Goal: Communication & Community: Answer question/provide support

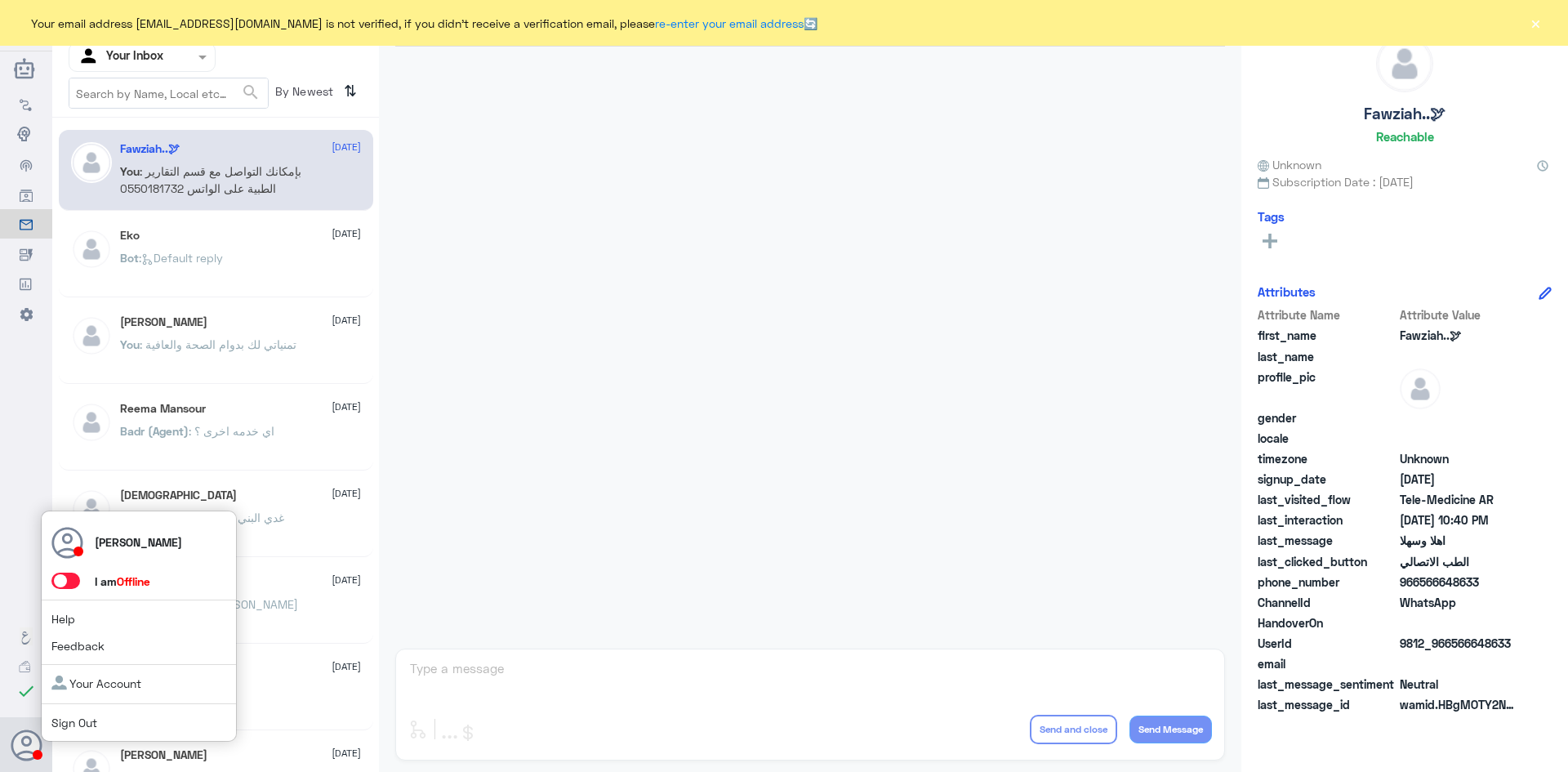
click at [28, 750] on icon at bounding box center [27, 745] width 32 height 32
click at [71, 574] on span at bounding box center [66, 580] width 29 height 16
click at [0, 0] on input "checkbox" at bounding box center [0, 0] width 0 height 0
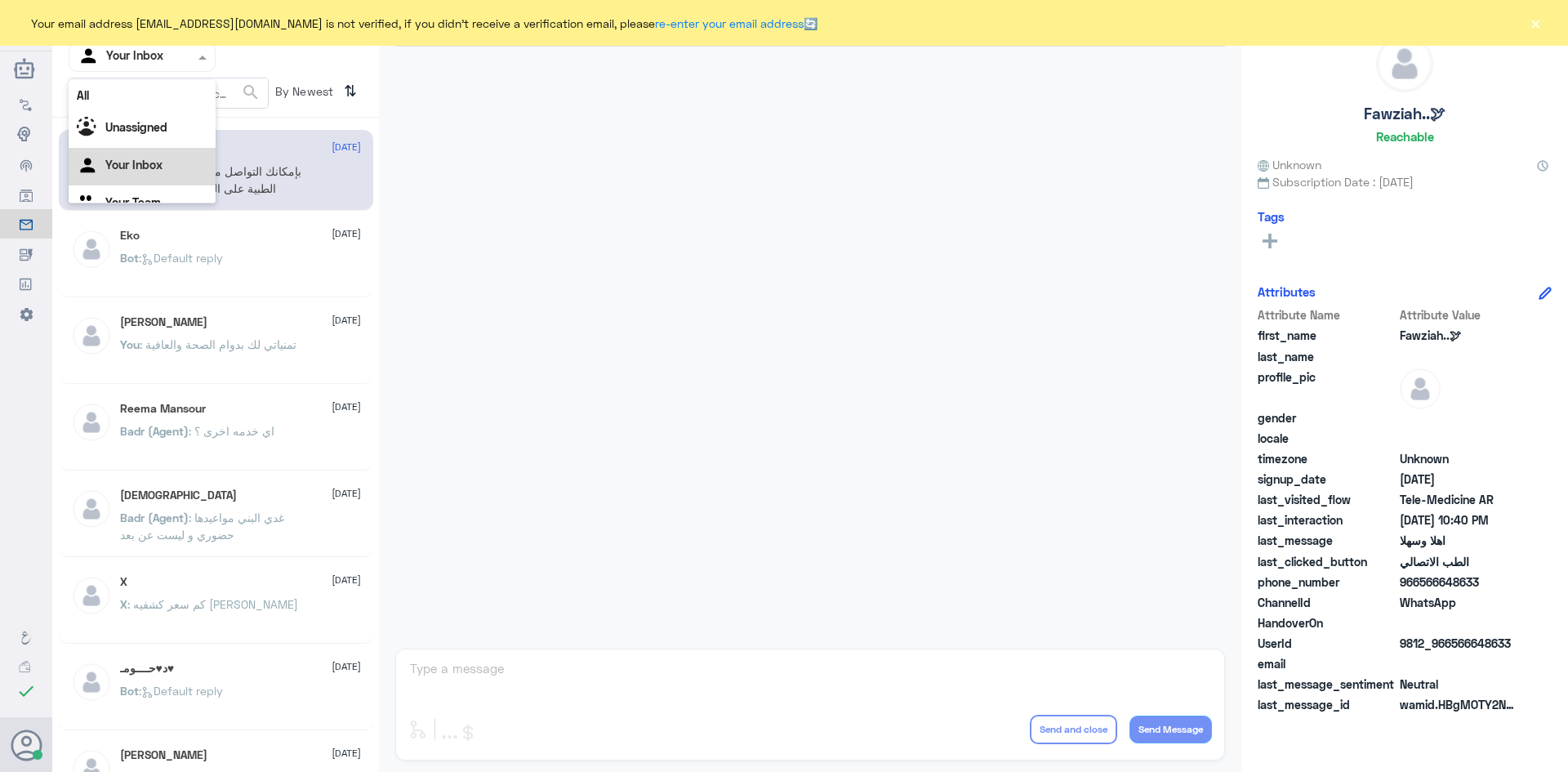
click at [125, 55] on input "text" at bounding box center [122, 57] width 90 height 19
click at [171, 94] on div "All" at bounding box center [142, 95] width 147 height 31
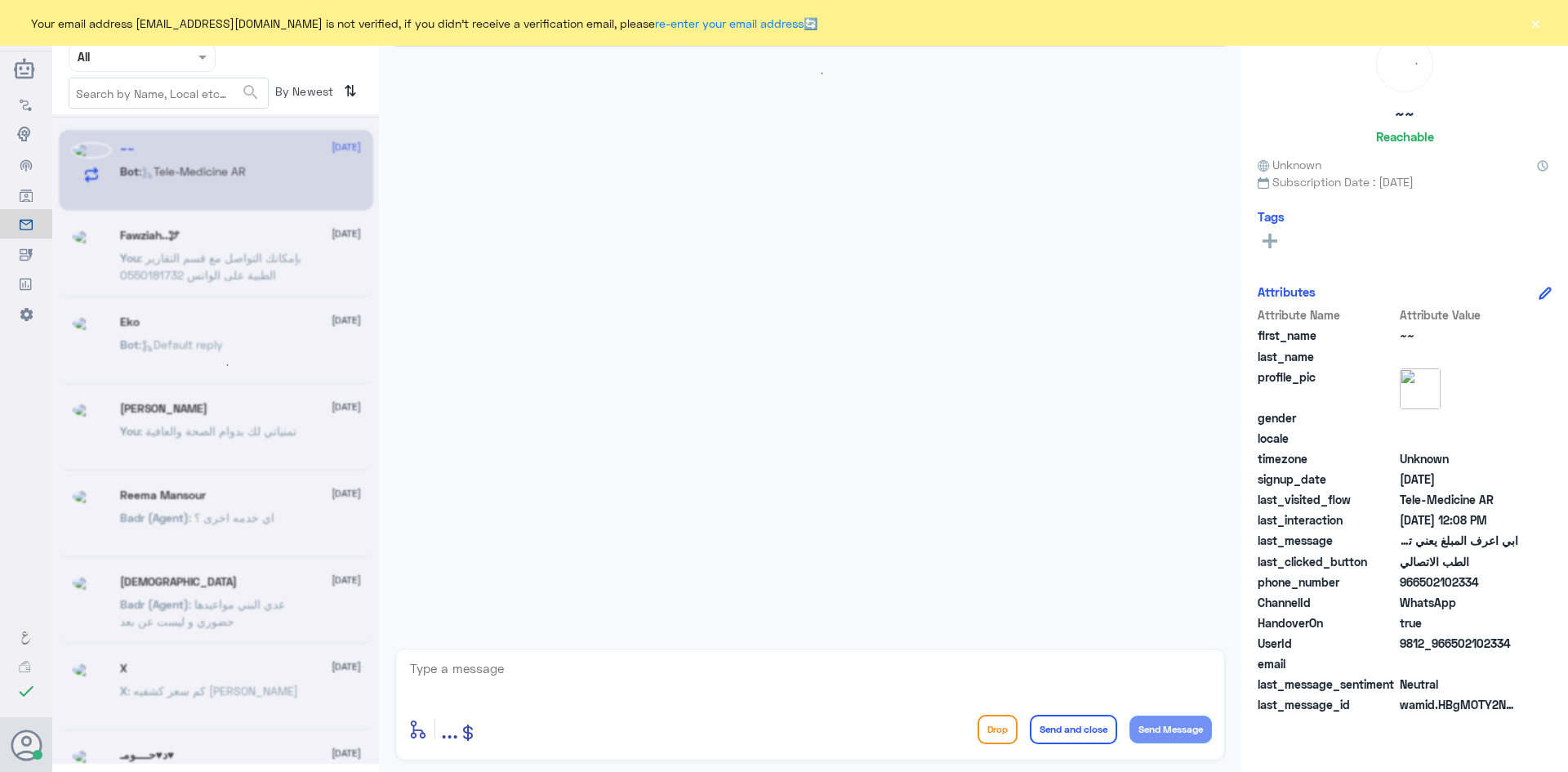
scroll to position [1199, 0]
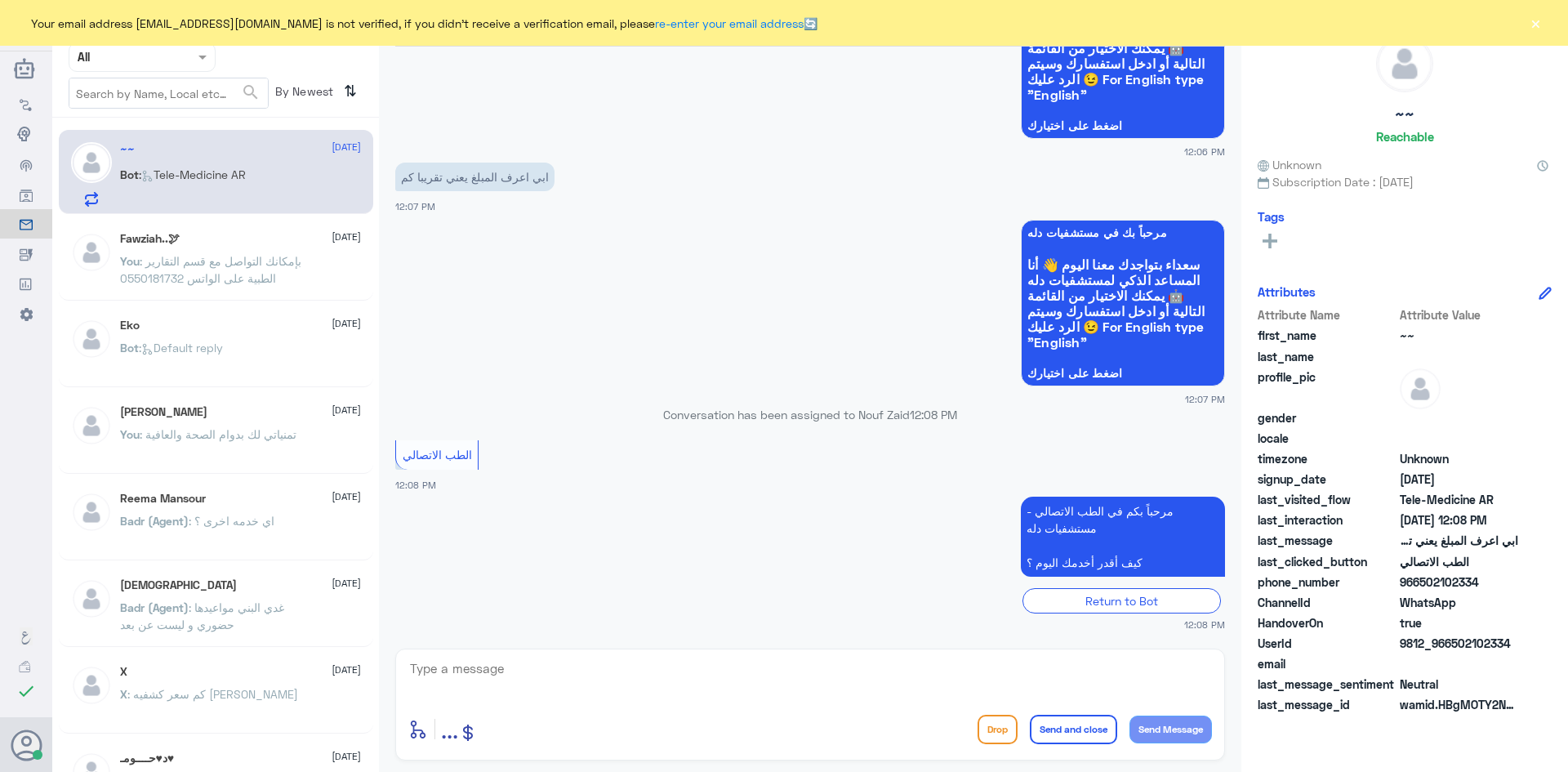
click at [242, 180] on span ": Tele-Medicine [GEOGRAPHIC_DATA]" at bounding box center [192, 174] width 107 height 14
click at [240, 281] on span ": بإمكانك التواصل مع قسم التقارير الطبية على الواتس 0550181732" at bounding box center [211, 269] width 181 height 31
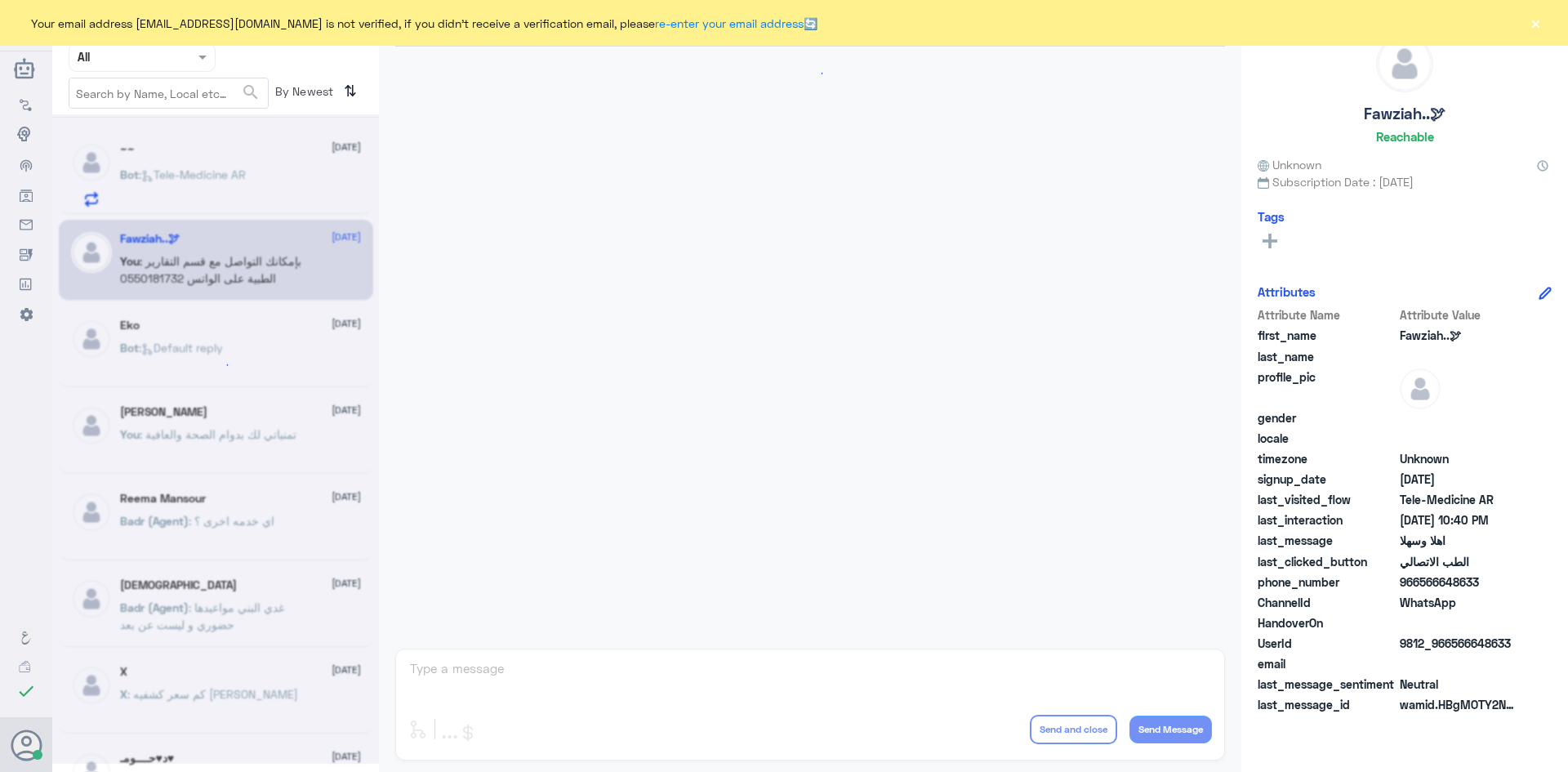
scroll to position [814, 0]
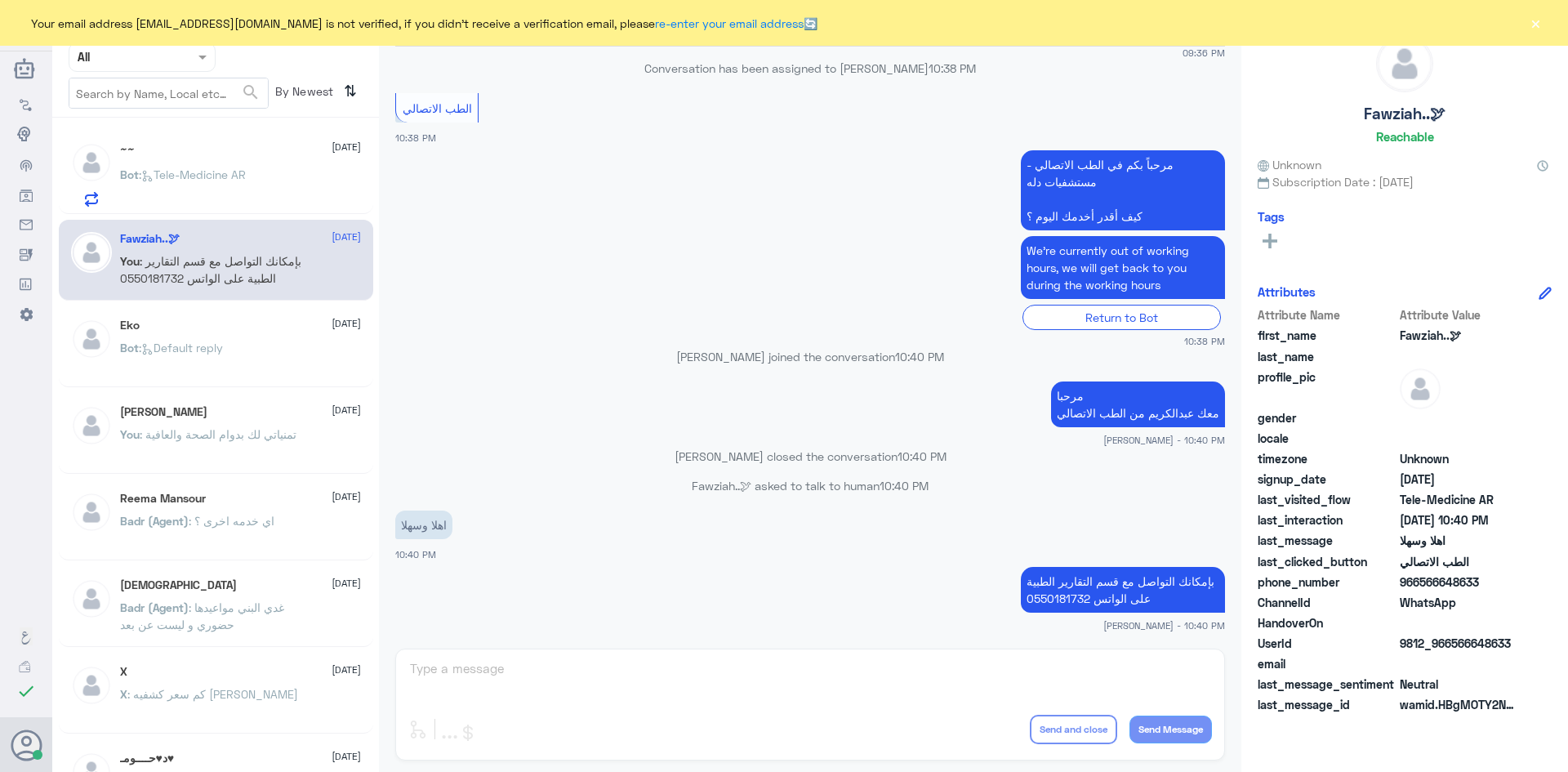
click at [240, 178] on span ": Tele-Medicine [GEOGRAPHIC_DATA]" at bounding box center [192, 174] width 107 height 14
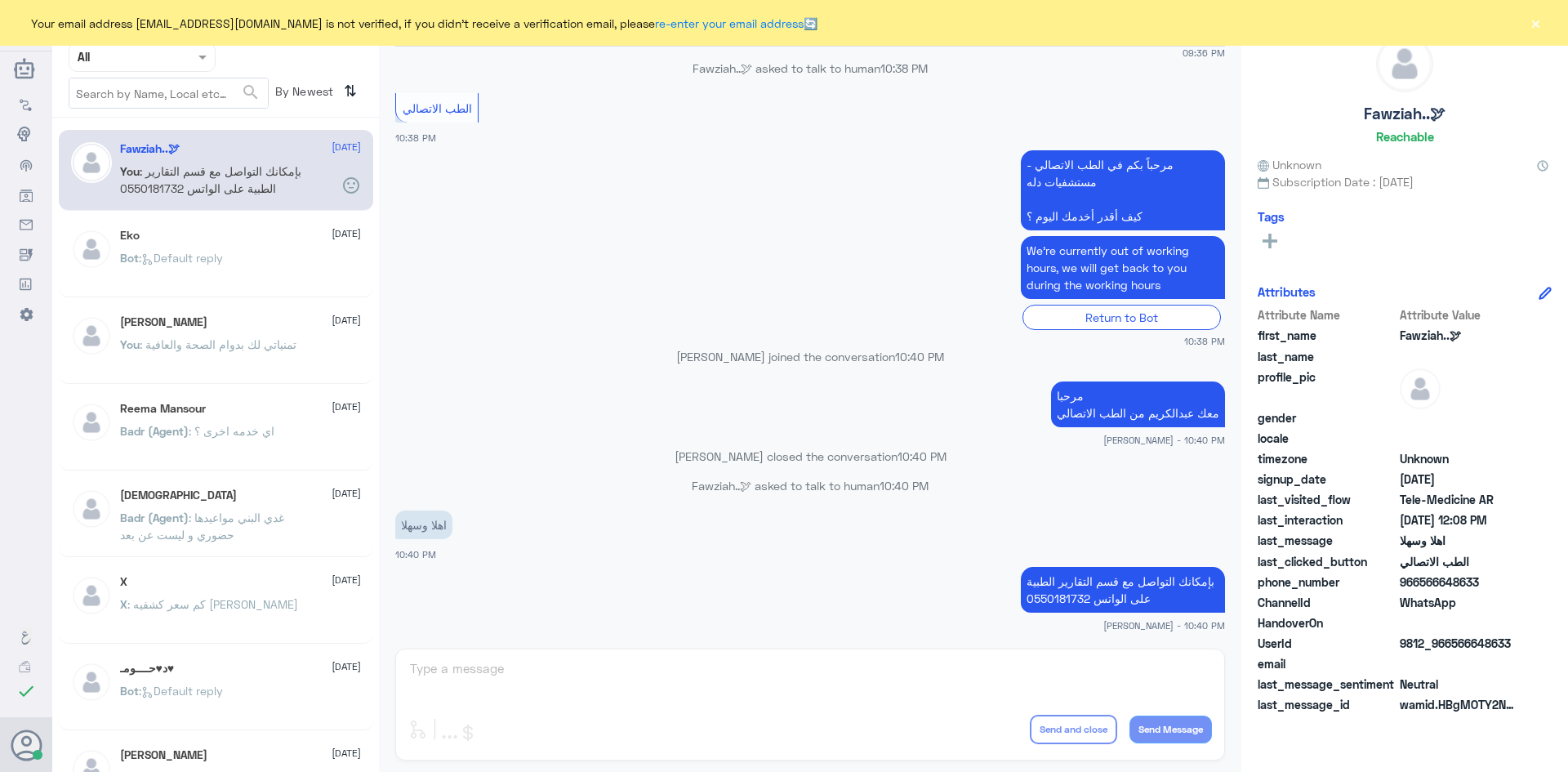
scroll to position [814, 0]
click at [151, 52] on input "text" at bounding box center [122, 57] width 90 height 19
click at [159, 156] on div "Your Inbox" at bounding box center [142, 166] width 147 height 37
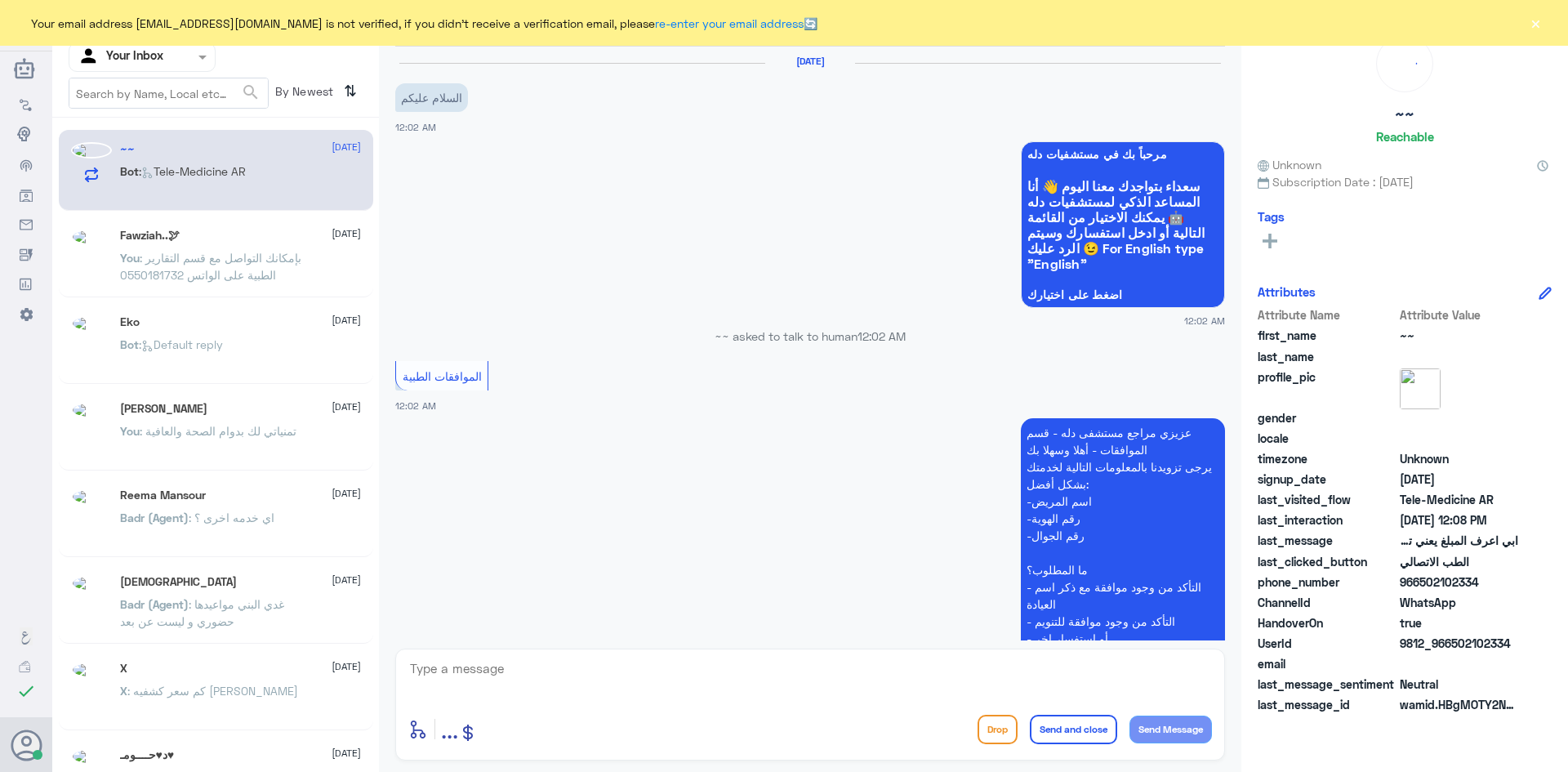
scroll to position [1228, 0]
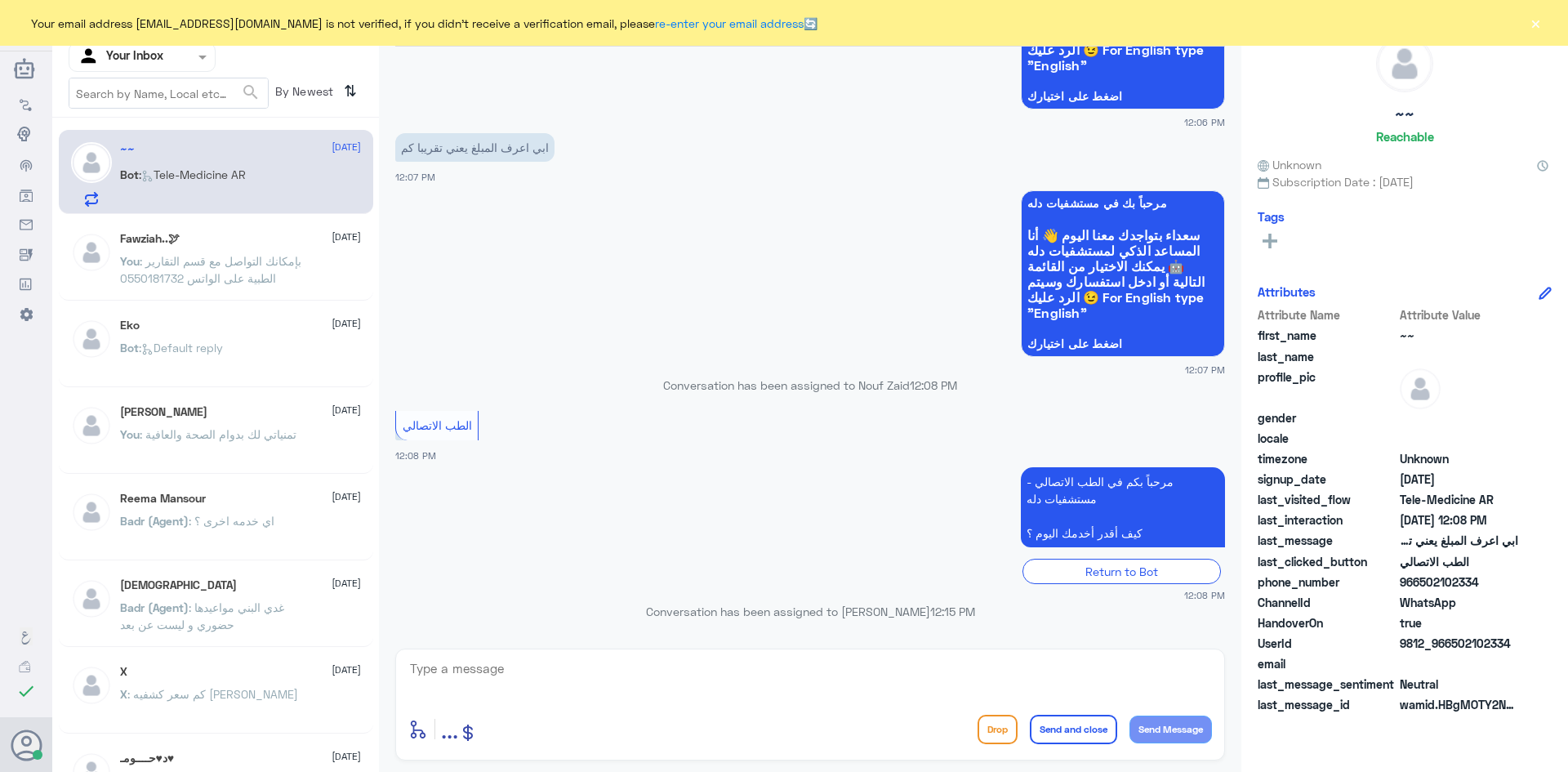
click at [271, 177] on div "Bot : Tele-Medicine AR" at bounding box center [240, 188] width 240 height 37
click at [678, 678] on textarea at bounding box center [810, 678] width 804 height 40
paste textarea "مرحبا معك اميره من الطب الاتصالي, كيف اقدر اساعدك"
type textarea "مرحبا معك اميره من الطب الاتصالي, كيف اقدر اساعدك"
click at [1188, 733] on button "Send Message" at bounding box center [1171, 729] width 82 height 28
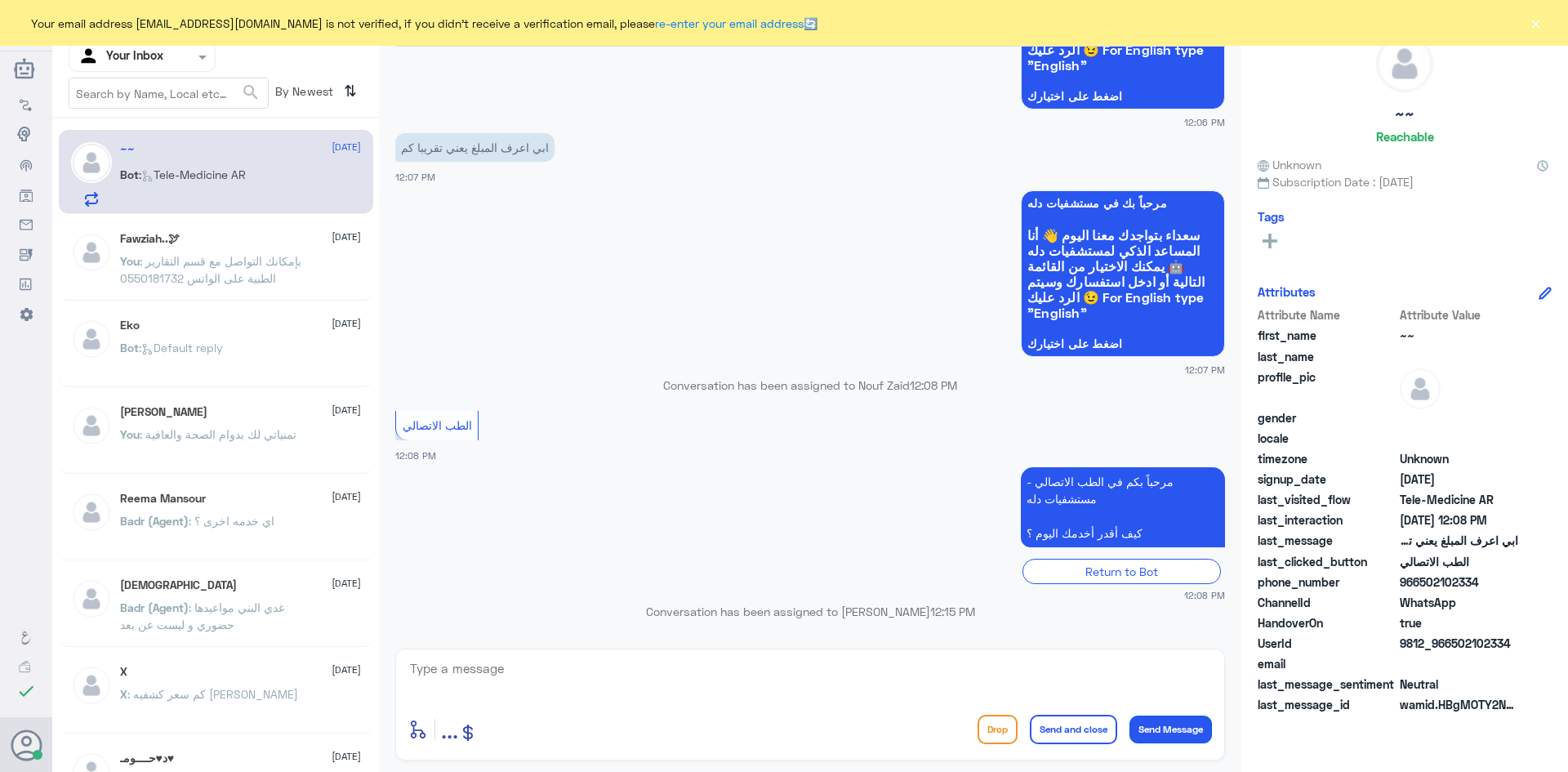
scroll to position [1298, 0]
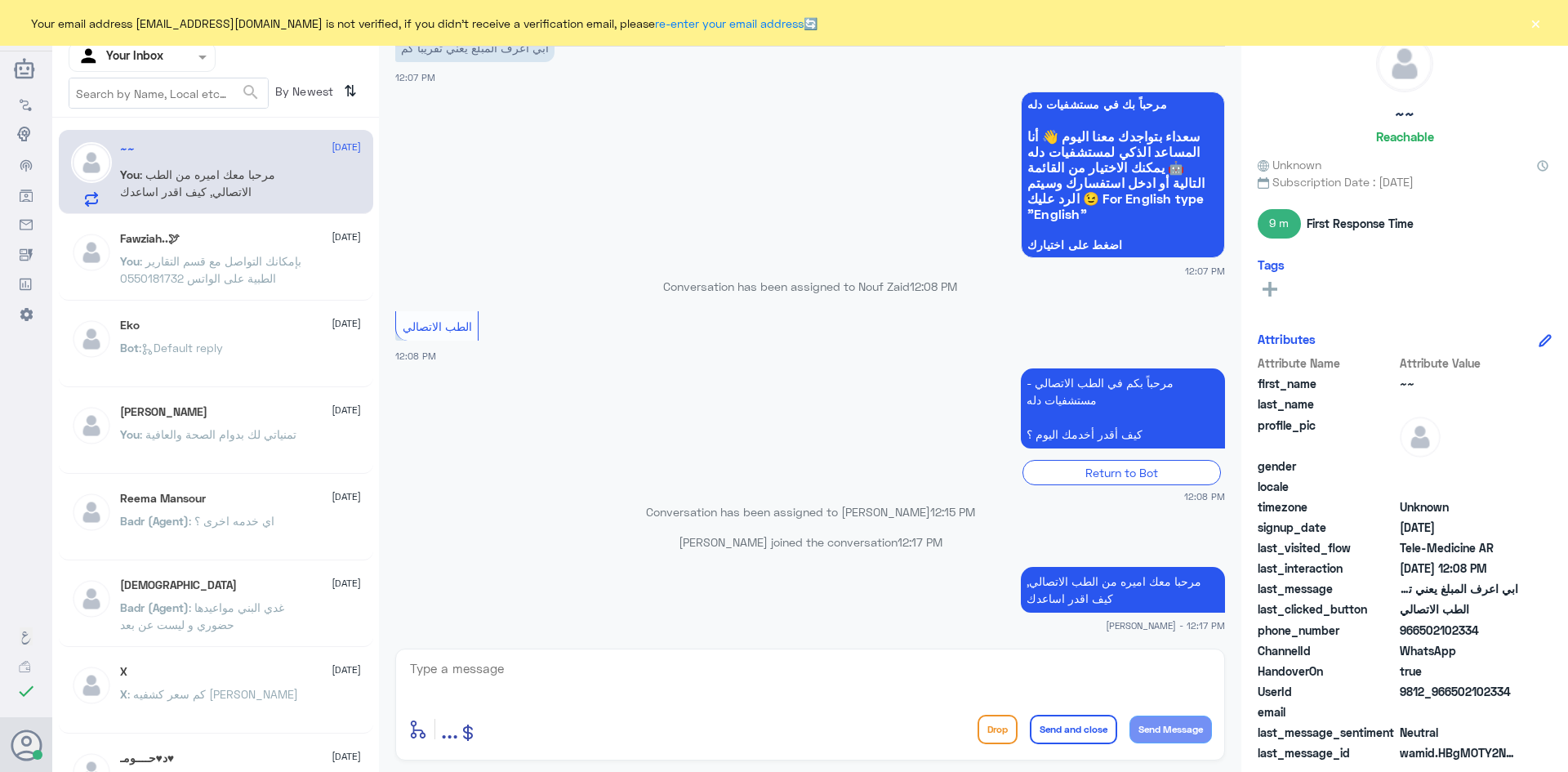
click at [1536, 21] on button "×" at bounding box center [1535, 22] width 16 height 16
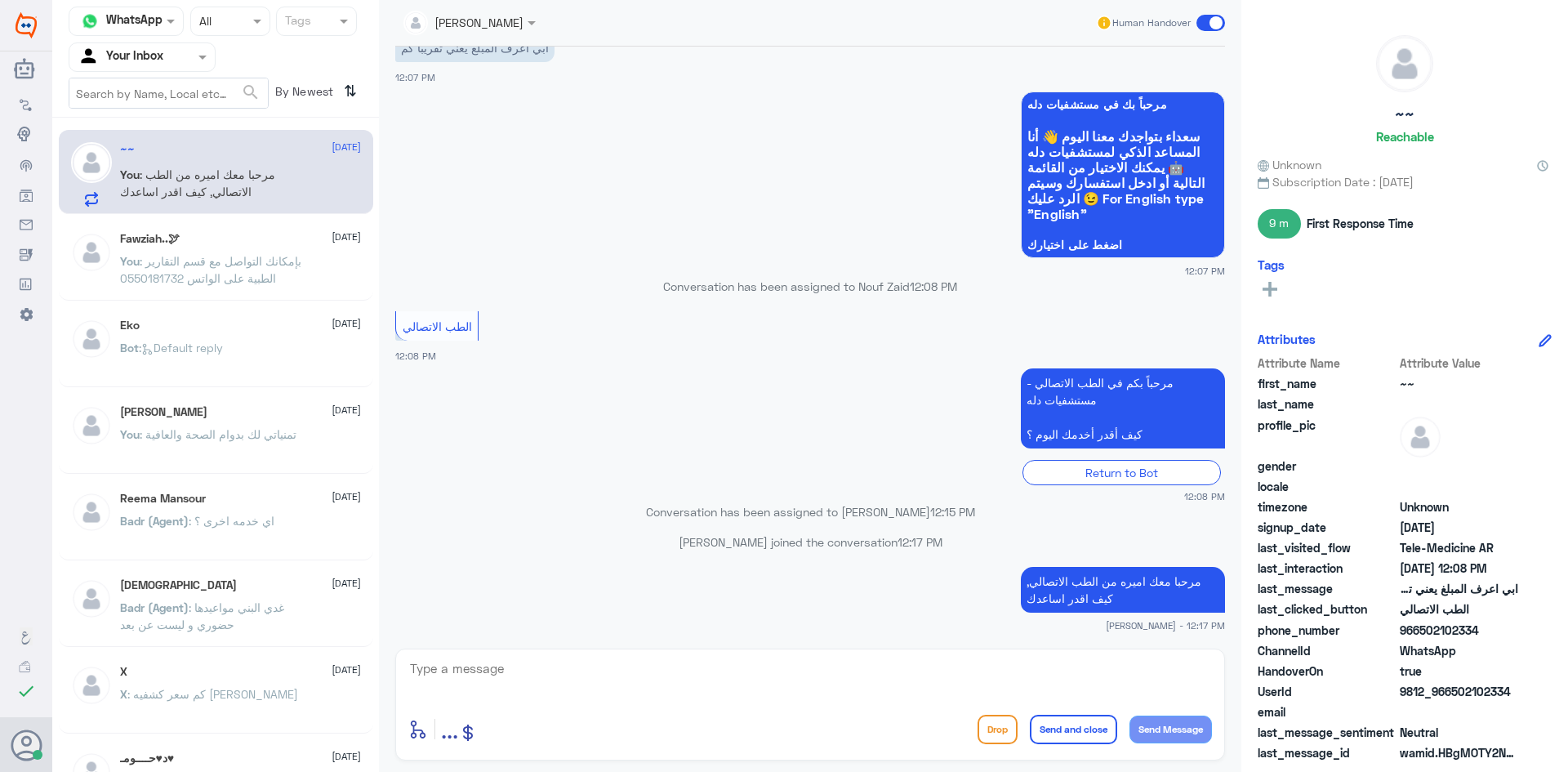
click at [199, 154] on div "~~ [DATE]" at bounding box center [240, 149] width 240 height 14
click at [279, 177] on p "You : مرحبا معك اميره من الطب الاتصالي, كيف اقدر اساعدك" at bounding box center [212, 186] width 184 height 41
click at [261, 265] on span ": بإمكانك التواصل مع قسم التقارير الطبية على الواتس 0550181732" at bounding box center [211, 269] width 181 height 31
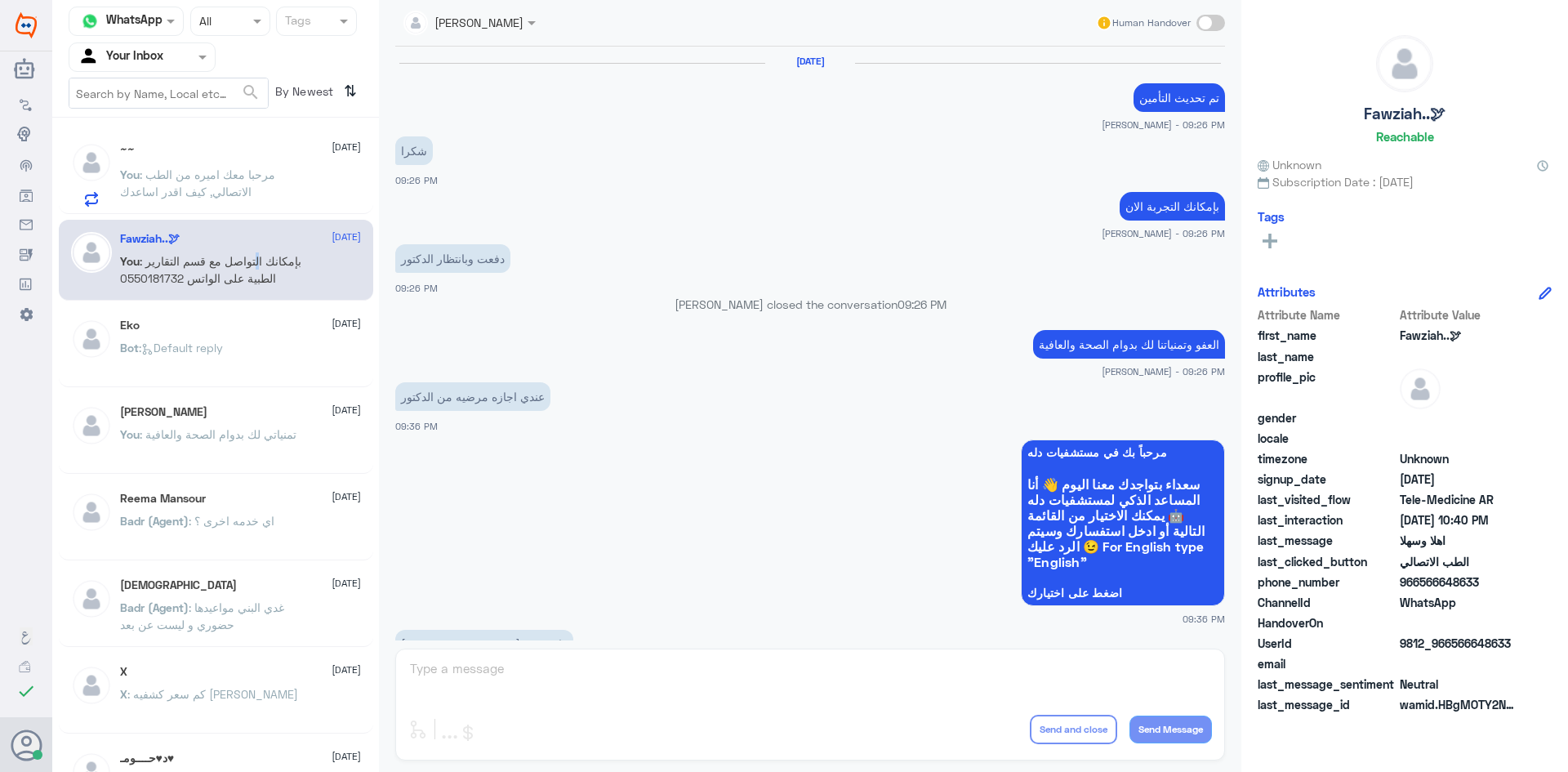
scroll to position [814, 0]
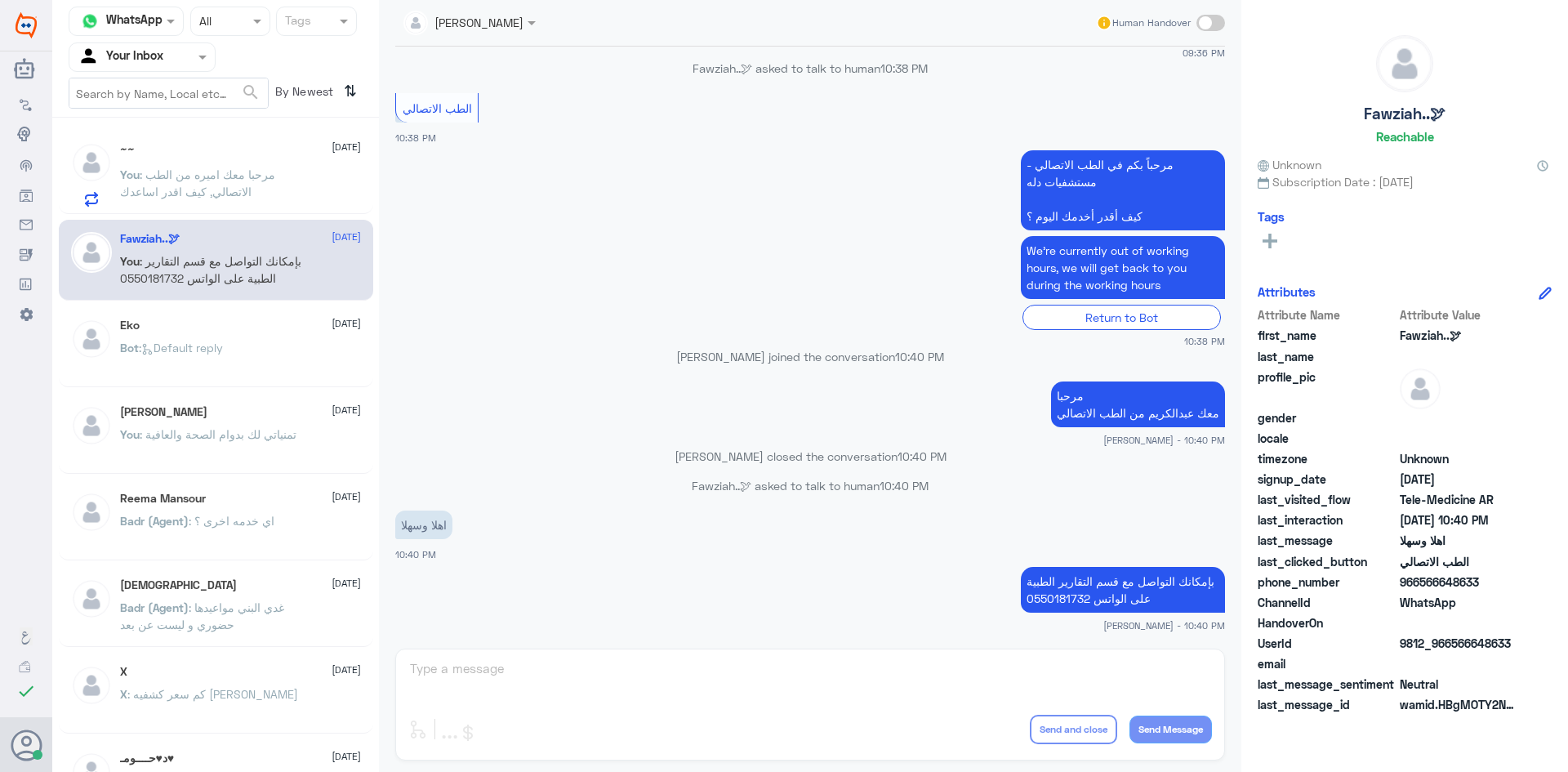
click at [251, 146] on div "~~ [DATE]" at bounding box center [240, 149] width 240 height 14
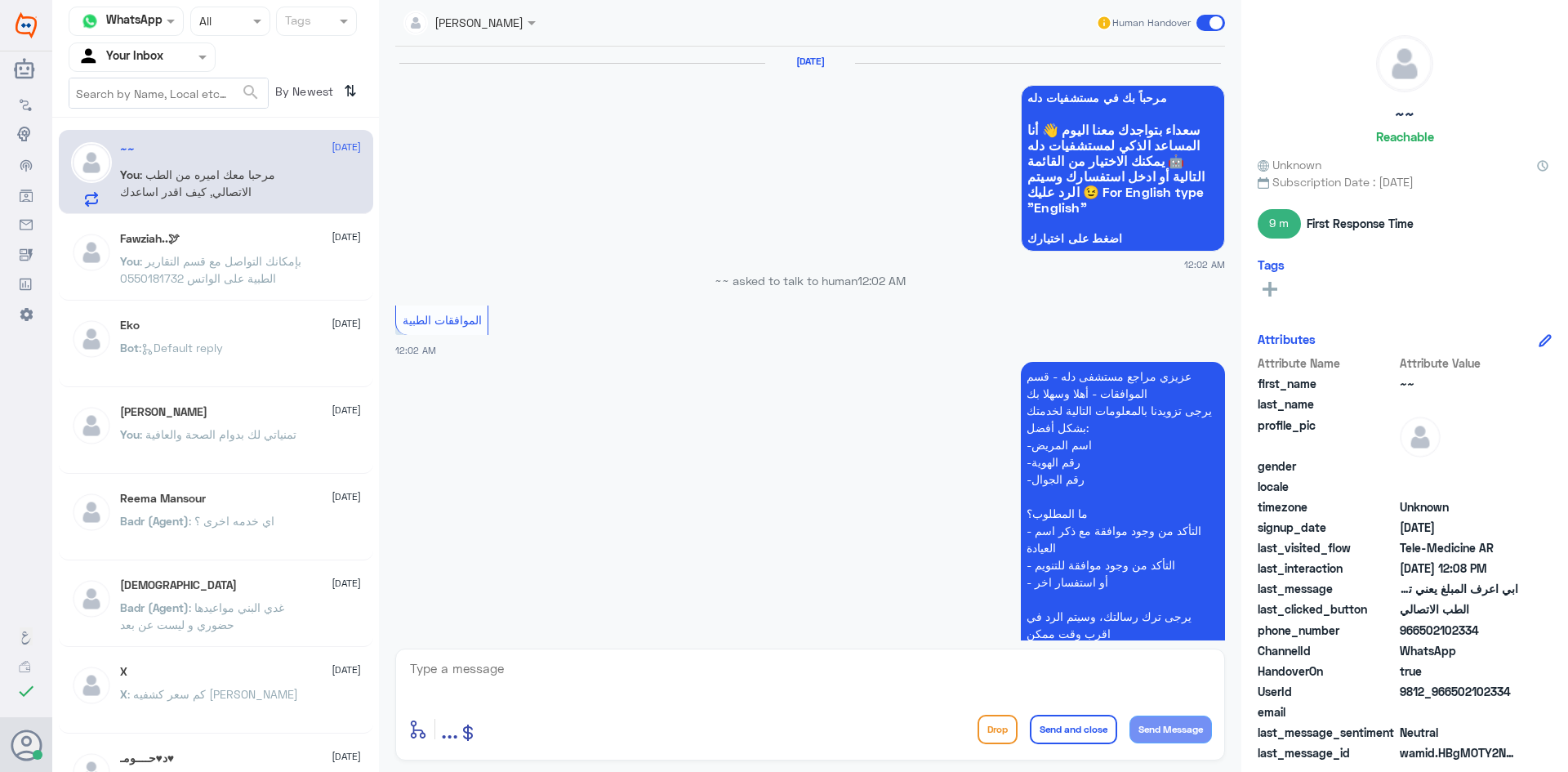
scroll to position [1271, 0]
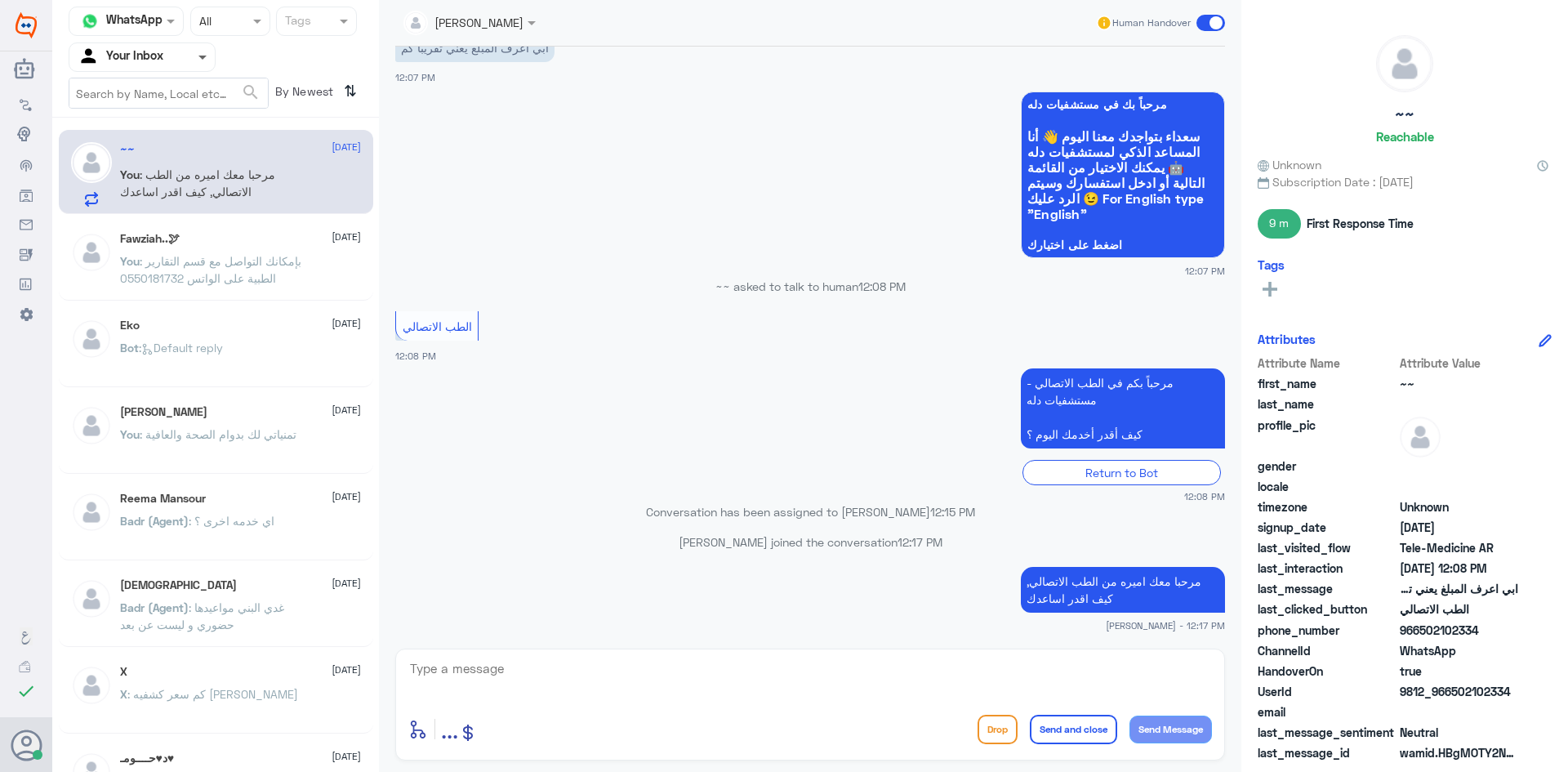
click at [202, 57] on span at bounding box center [202, 58] width 9 height 6
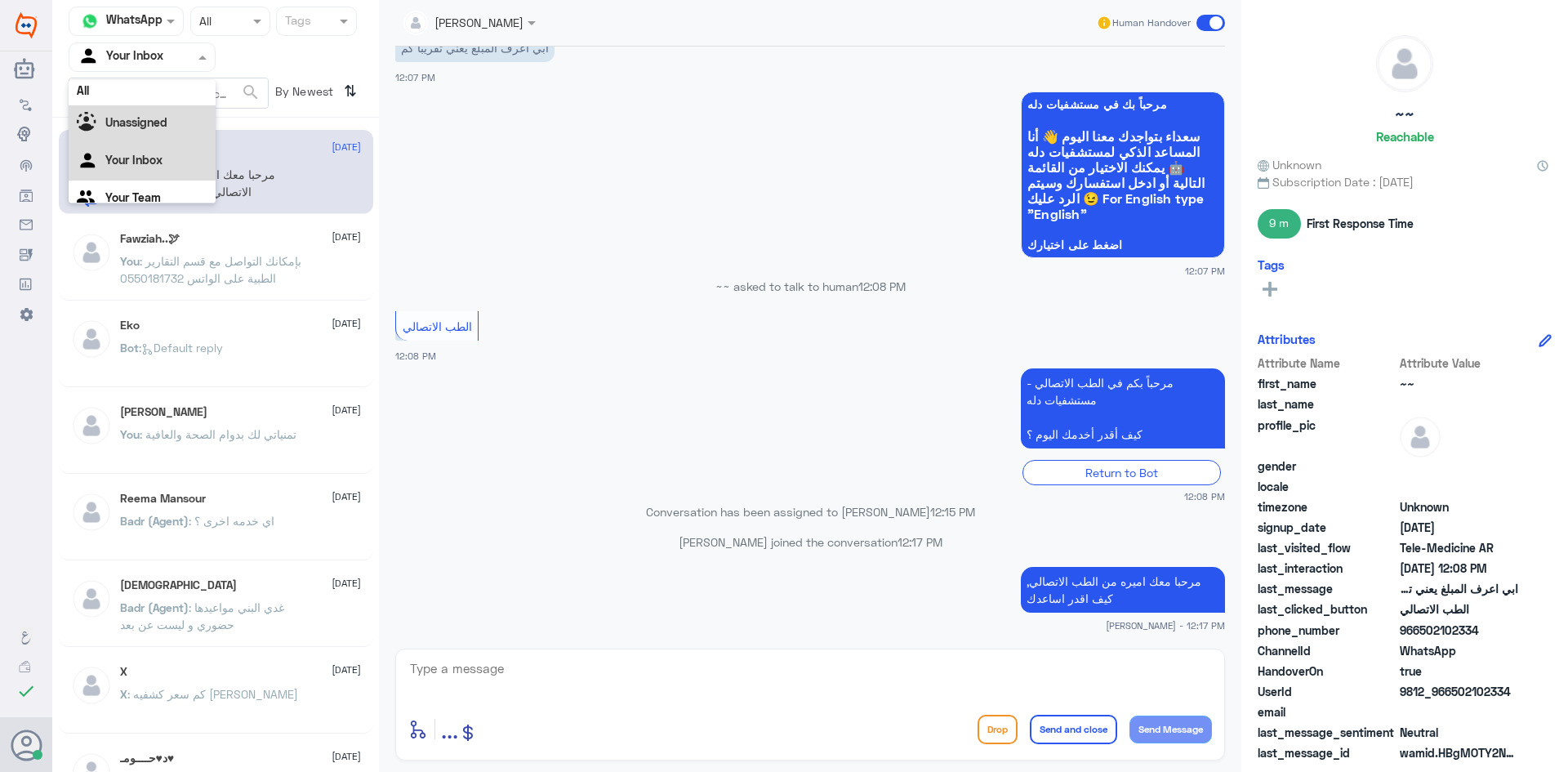
scroll to position [0, 0]
click at [157, 102] on div "All" at bounding box center [142, 95] width 147 height 31
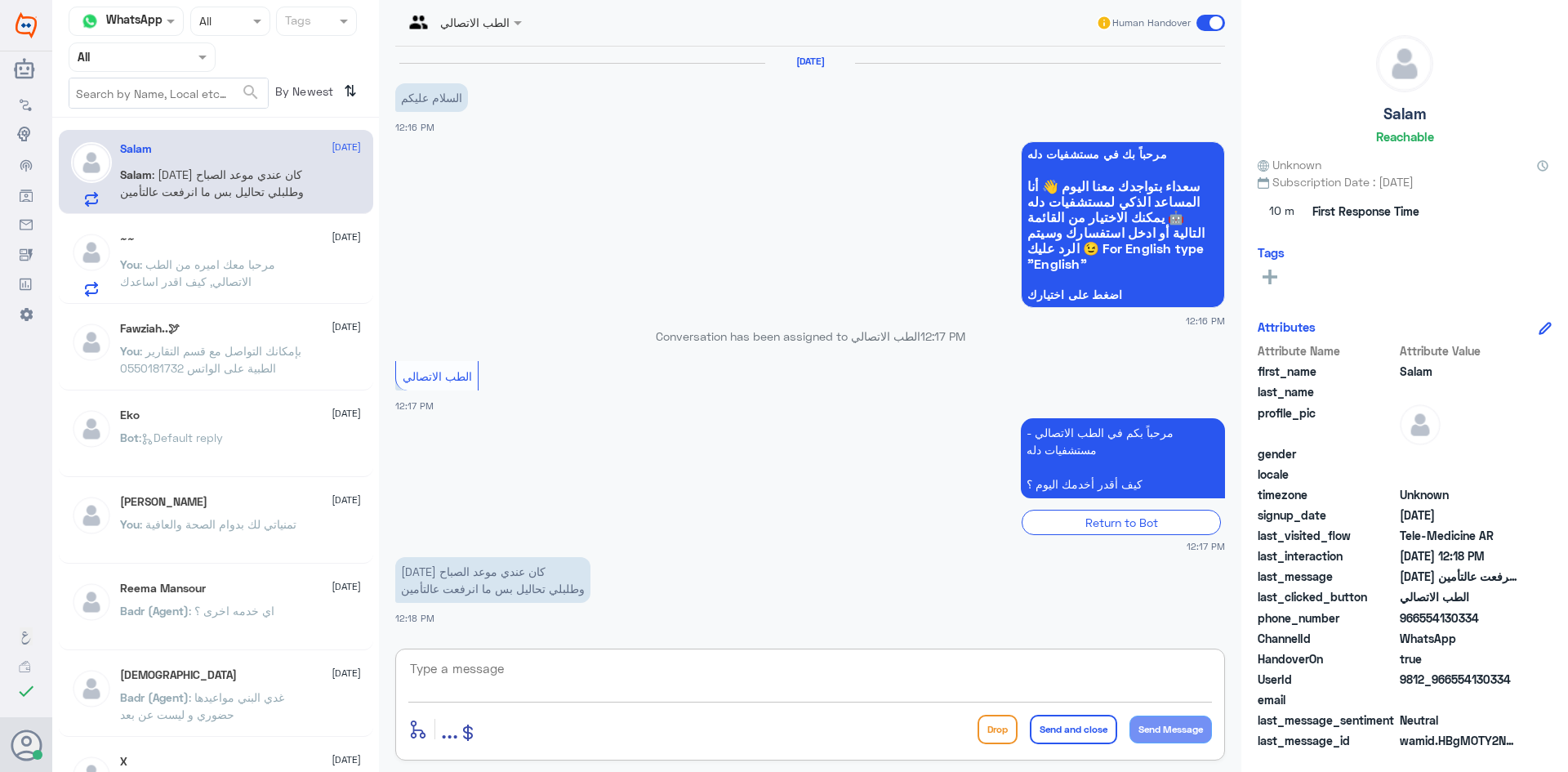
click at [493, 661] on textarea at bounding box center [810, 678] width 804 height 40
paste textarea "مرحبا معك اميره من الطب الاتصالي, كيف اقدر اساعدك"
type textarea "مرحبا معك اميره من الطب الاتصالي, كيف اقدر اساعدك"
drag, startPoint x: 1029, startPoint y: 670, endPoint x: 1362, endPoint y: 689, distance: 333.5
click at [1362, 689] on div "Channel WhatsApp Status × All Tags Agent Filter All search By Newest ⇅ Salam [D…" at bounding box center [810, 388] width 1516 height 777
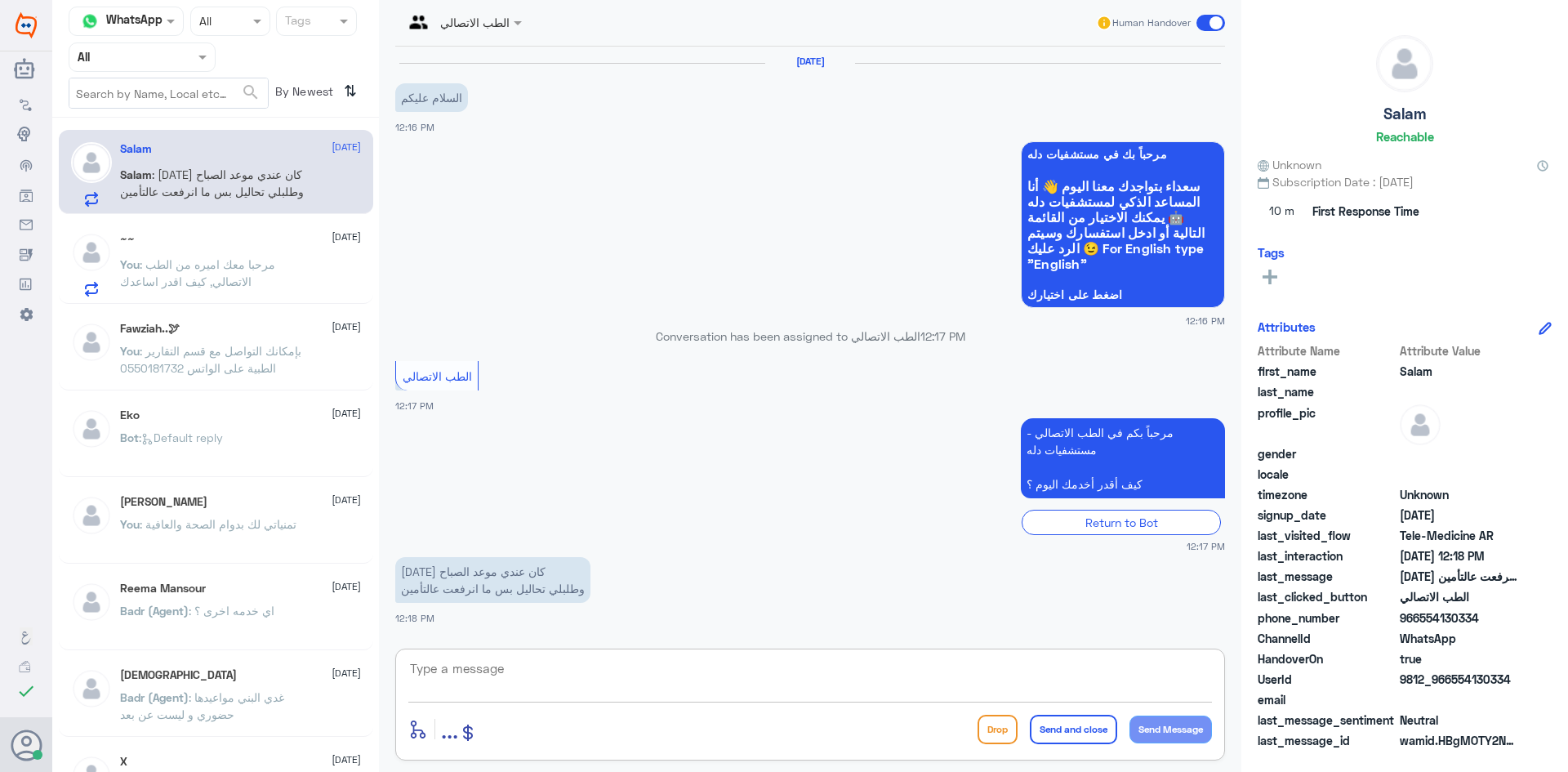
paste textarea "مرحبا، معك اميره من الطب الاتصالي"
type textarea "مرحبا، معك اميره من الطب الاتصالي"
click at [1174, 733] on button "Send Message" at bounding box center [1171, 729] width 82 height 28
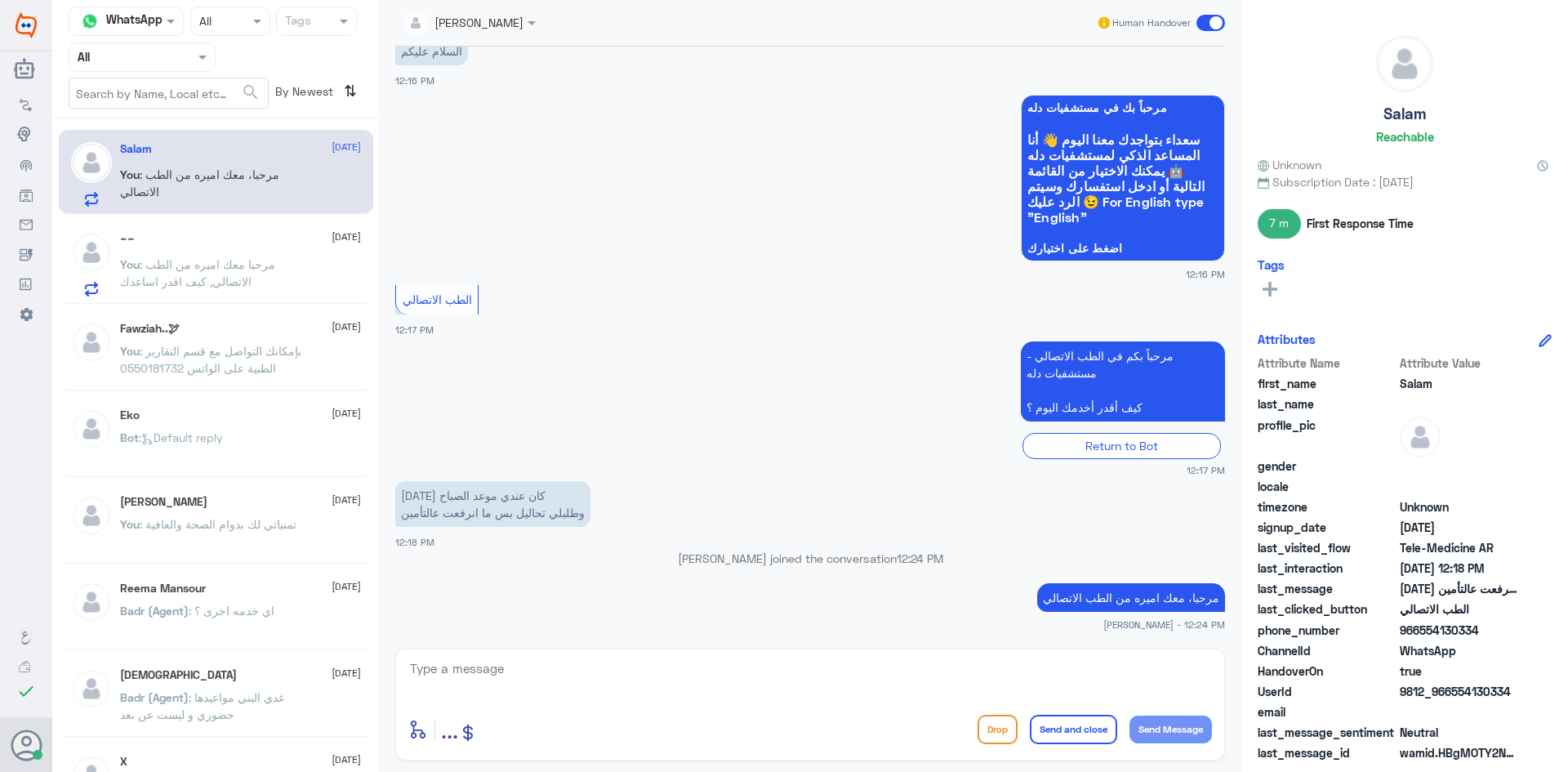
click at [220, 258] on div "~~ [DATE] You : مرحبا معك اميره من الطب الاتصالي, كيف اقدر اساعدك" at bounding box center [240, 264] width 240 height 65
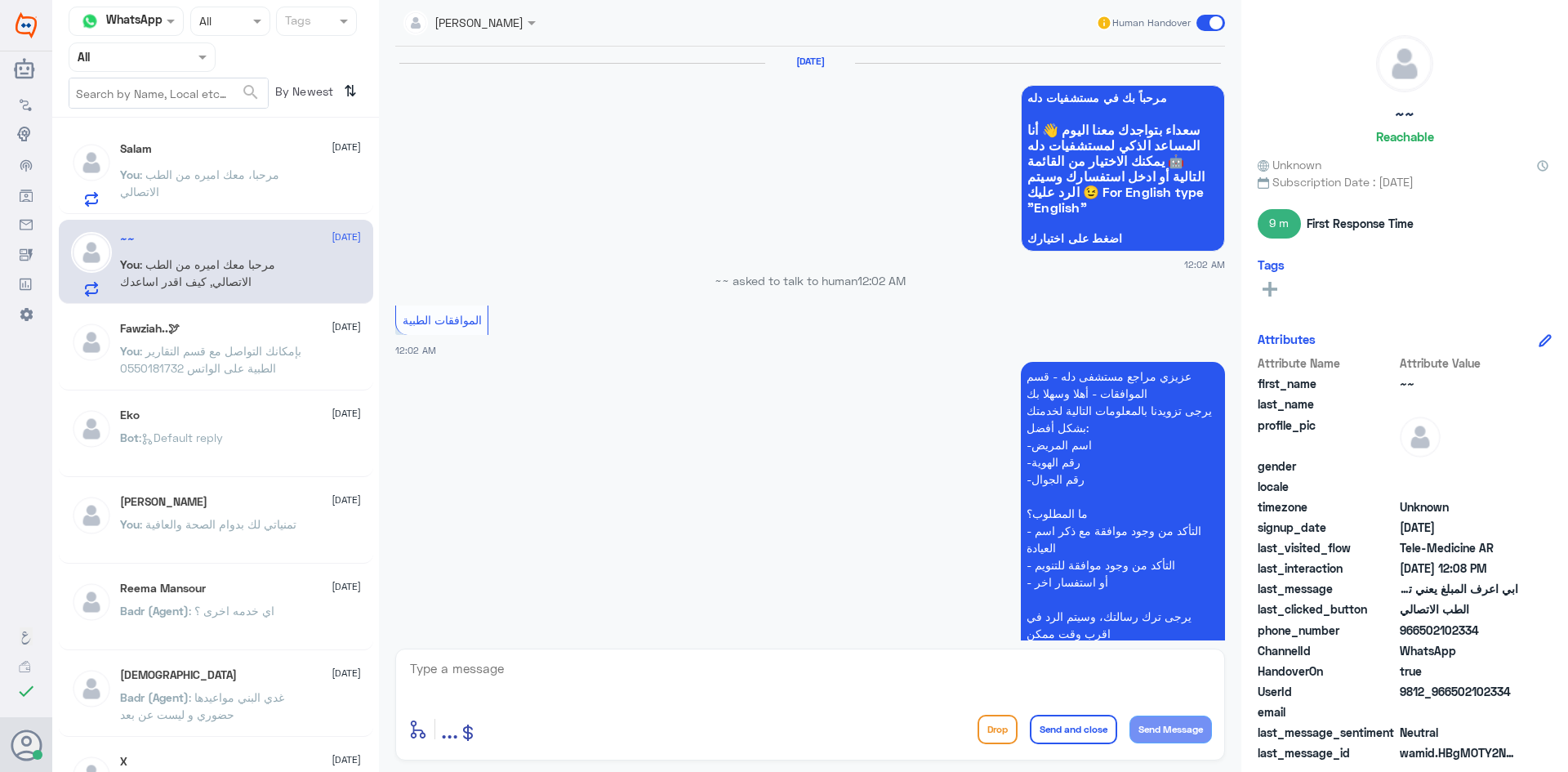
scroll to position [1271, 0]
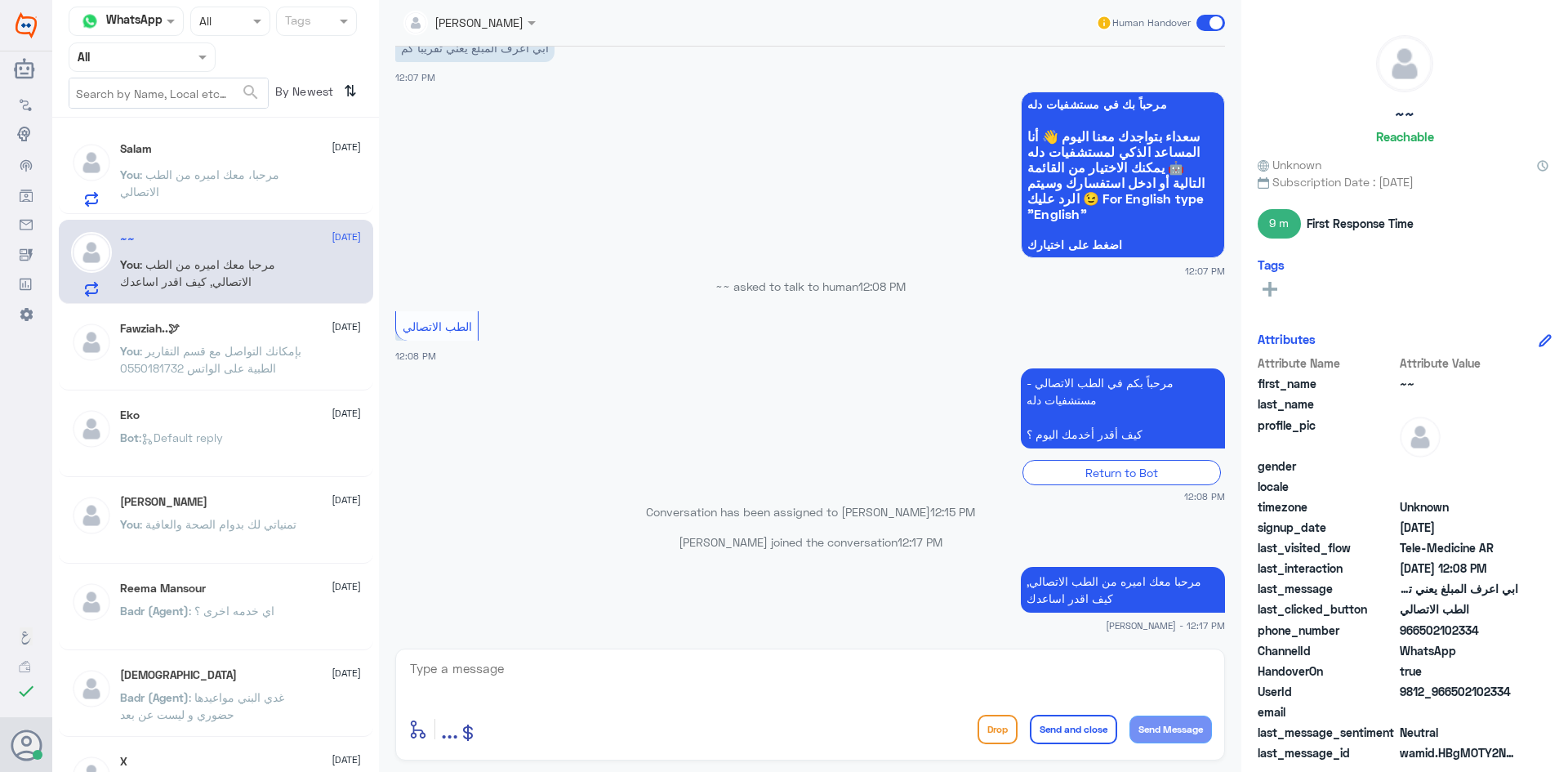
click at [286, 156] on div "Salam [DATE]" at bounding box center [240, 149] width 240 height 14
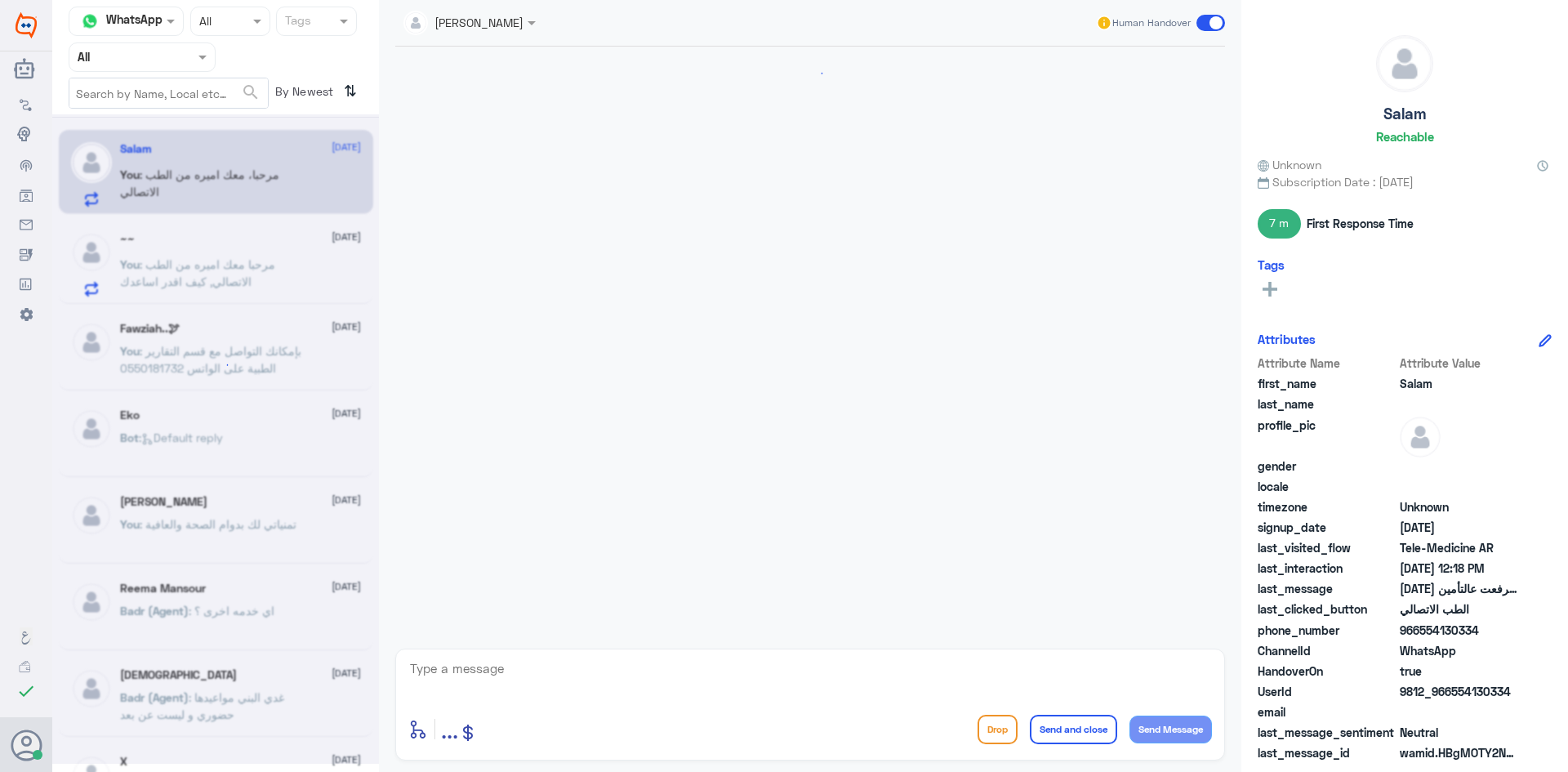
scroll to position [76, 0]
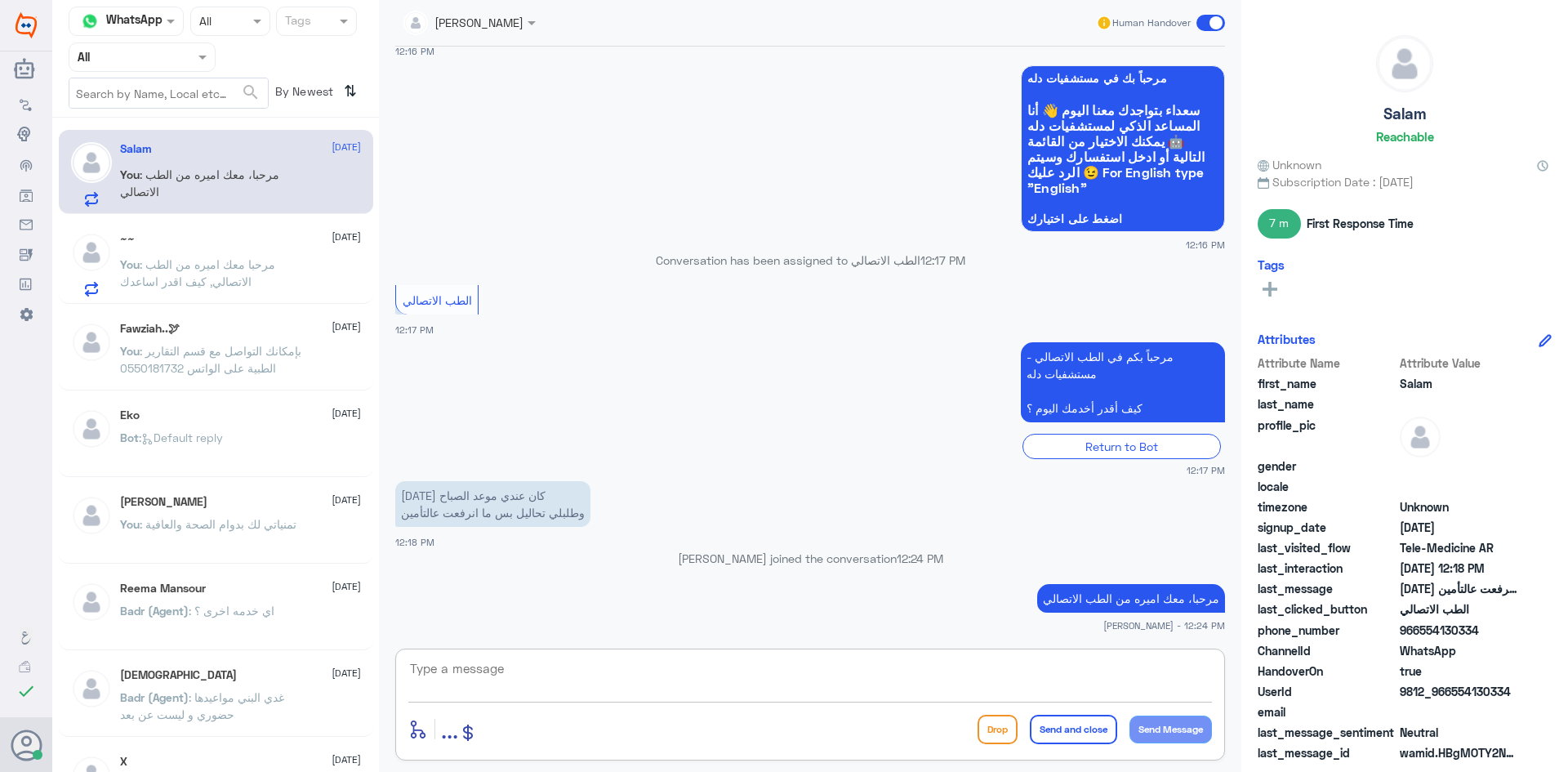
click at [551, 678] on textarea at bounding box center [810, 678] width 804 height 40
paste textarea "ممكن تزودني برقم الهوية/رقم الملف من فضلك"
type textarea "ممكن تزودني برقم الهوية/رقم الملف من فضلك"
click at [1164, 722] on button "Send Message" at bounding box center [1171, 729] width 82 height 28
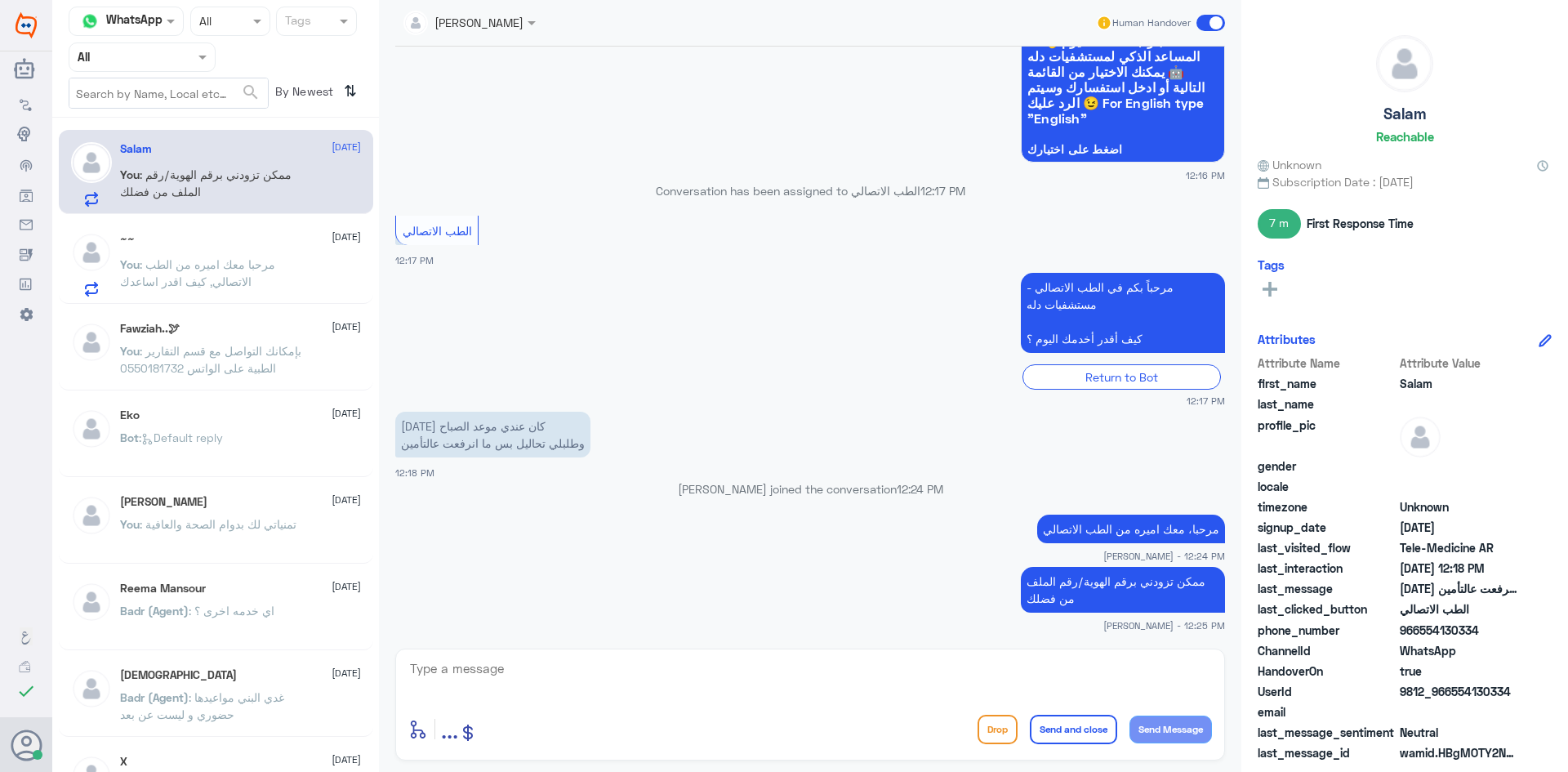
drag, startPoint x: 1480, startPoint y: 635, endPoint x: 1423, endPoint y: 634, distance: 57.0
click at [1423, 634] on span "966554130334" at bounding box center [1459, 630] width 118 height 17
copy span "554130334"
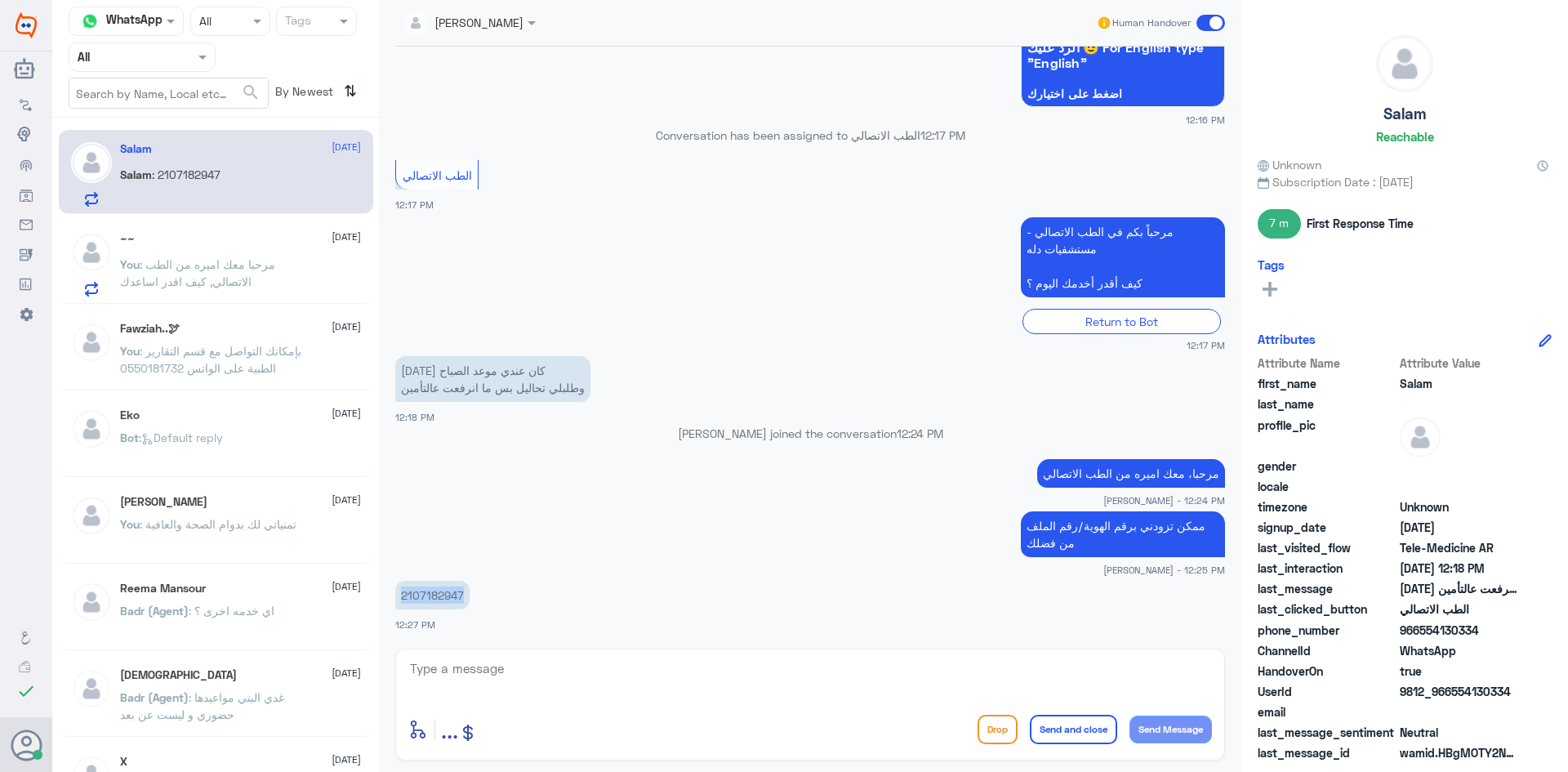
drag, startPoint x: 468, startPoint y: 595, endPoint x: 404, endPoint y: 600, distance: 64.2
click at [404, 600] on p "2107182947" at bounding box center [432, 595] width 74 height 29
copy p "2107182947"
click at [491, 684] on textarea at bounding box center [810, 678] width 804 height 40
click at [504, 677] on textarea at bounding box center [810, 678] width 804 height 40
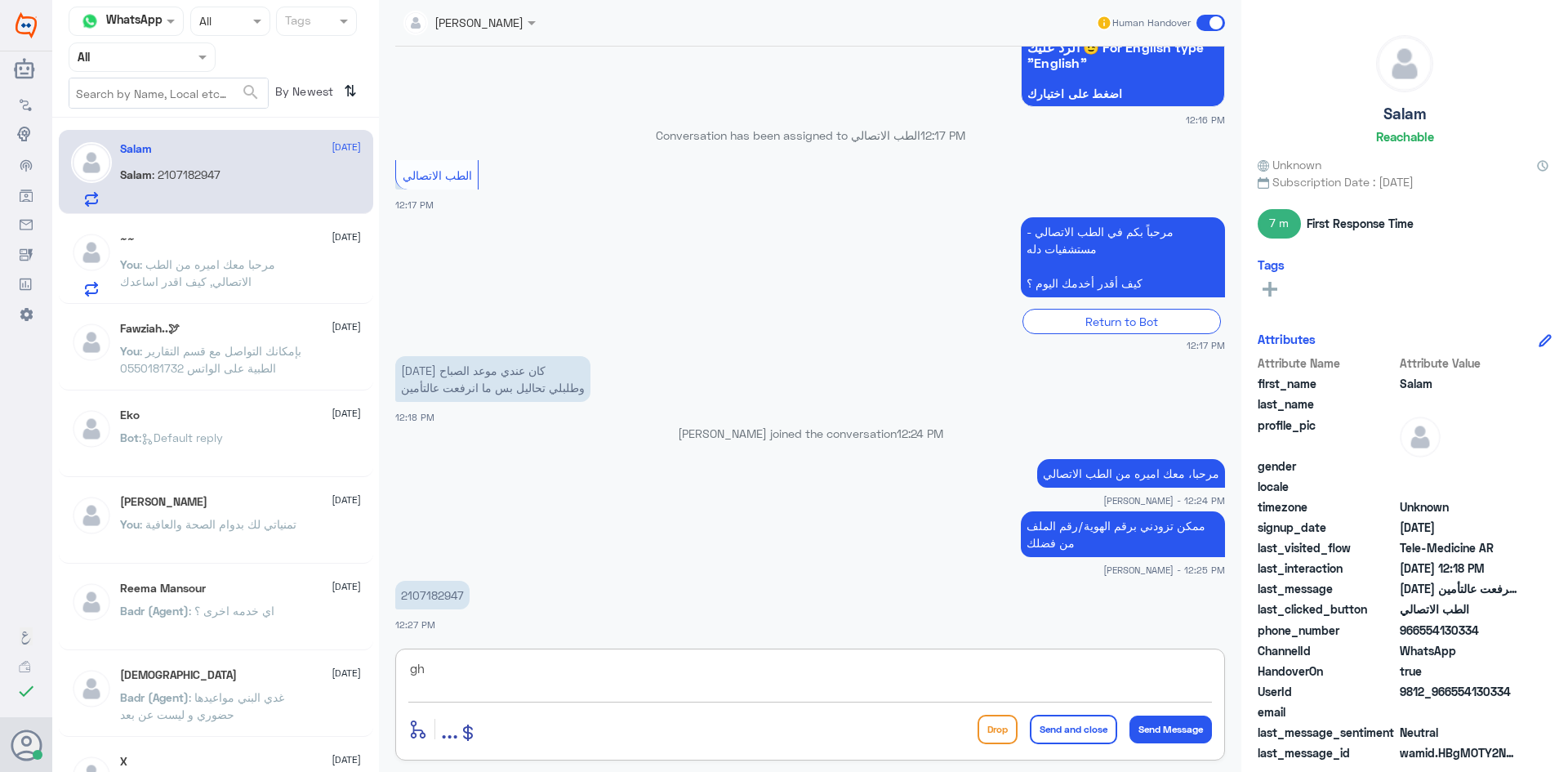
type textarea "g"
type textarea "لايوجد أشكاليه في التحاليل"
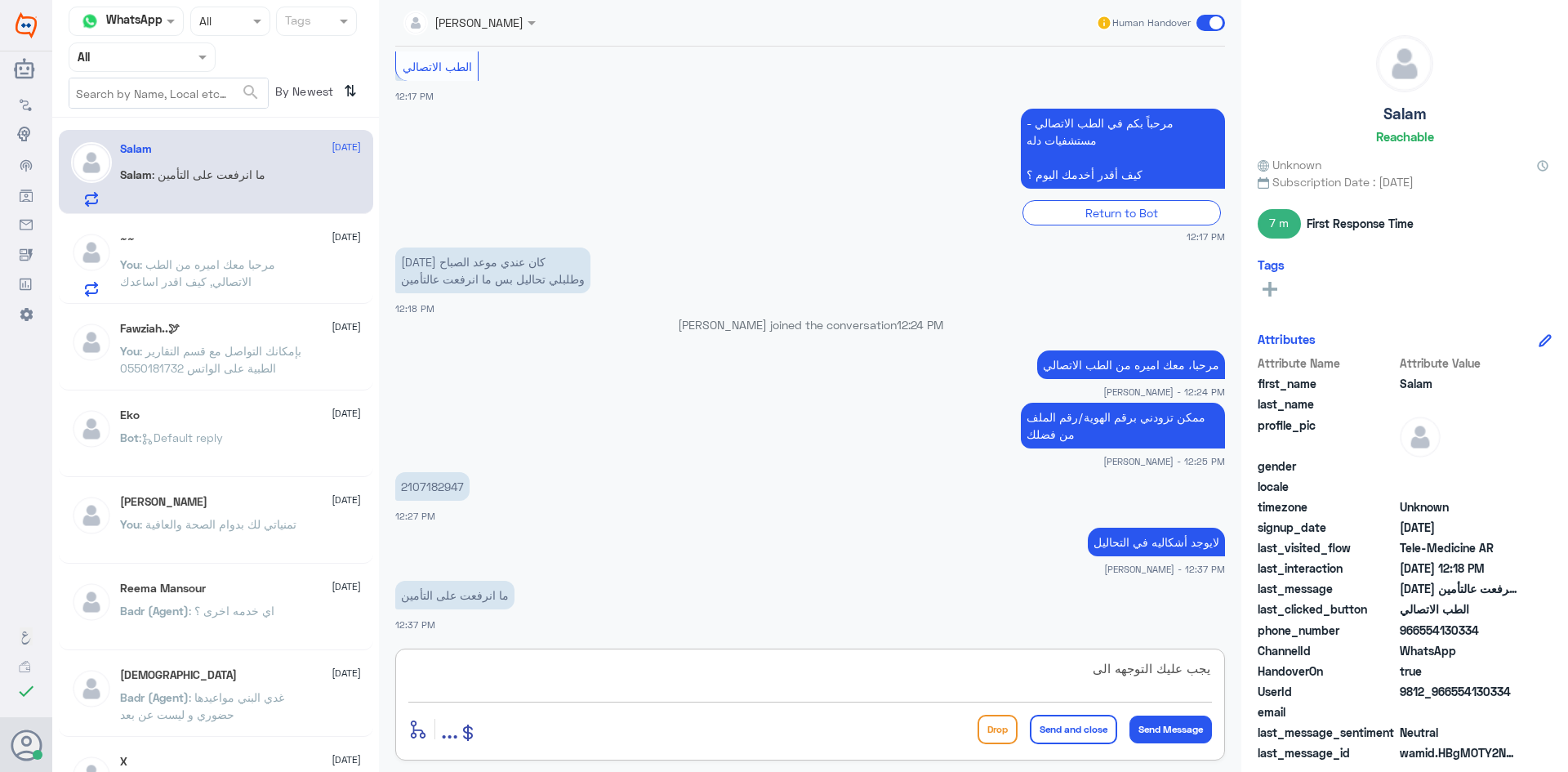
scroll to position [365, 0]
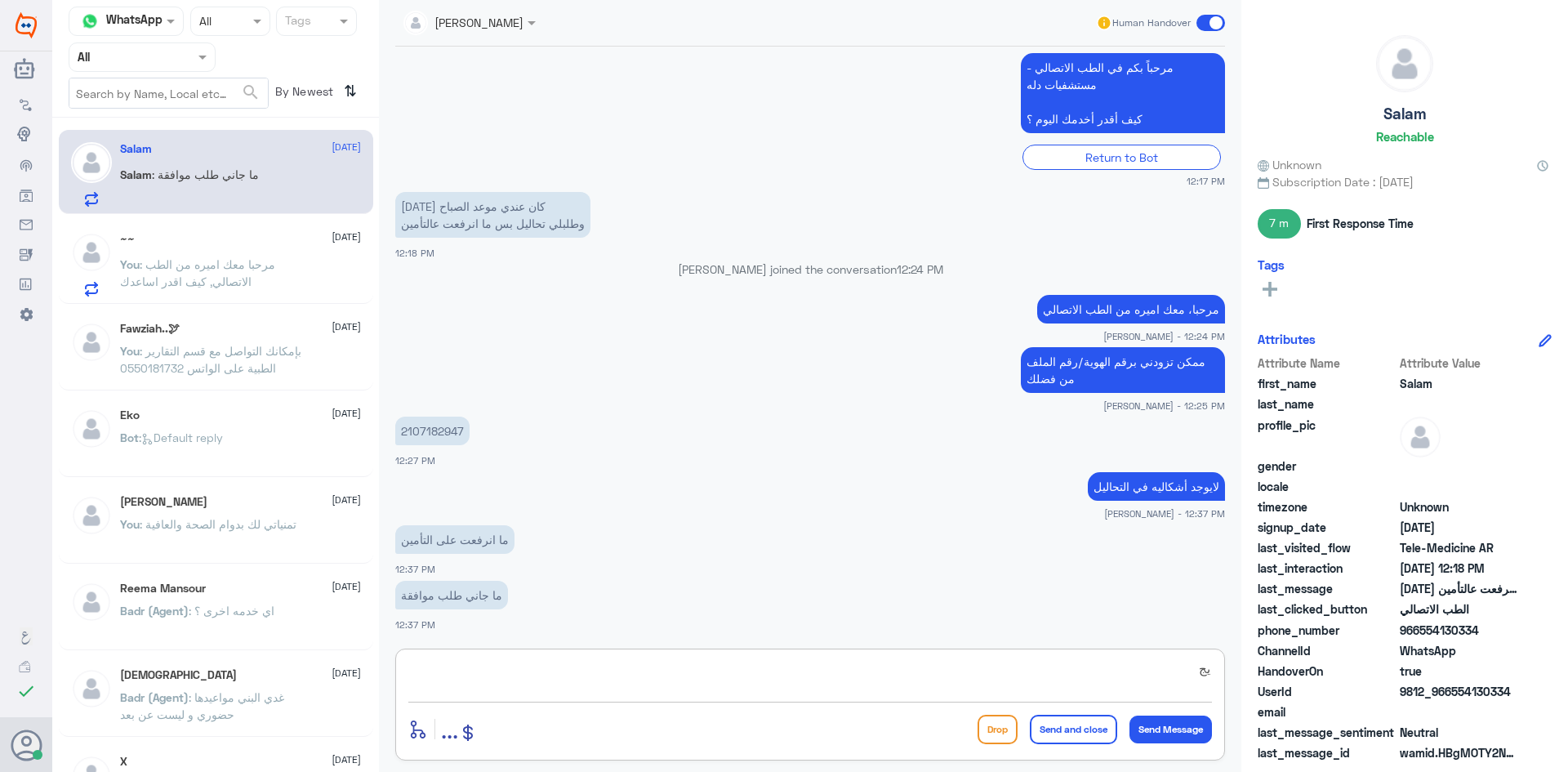
type textarea "ي"
type textarea "ت"
click at [1008, 678] on textarea at bounding box center [810, 678] width 804 height 40
type textarea "يجب عليك التوجهه الى المستشفى وسحب الدم"
click at [511, 546] on p "ما انرفعت على التأمين" at bounding box center [454, 539] width 119 height 29
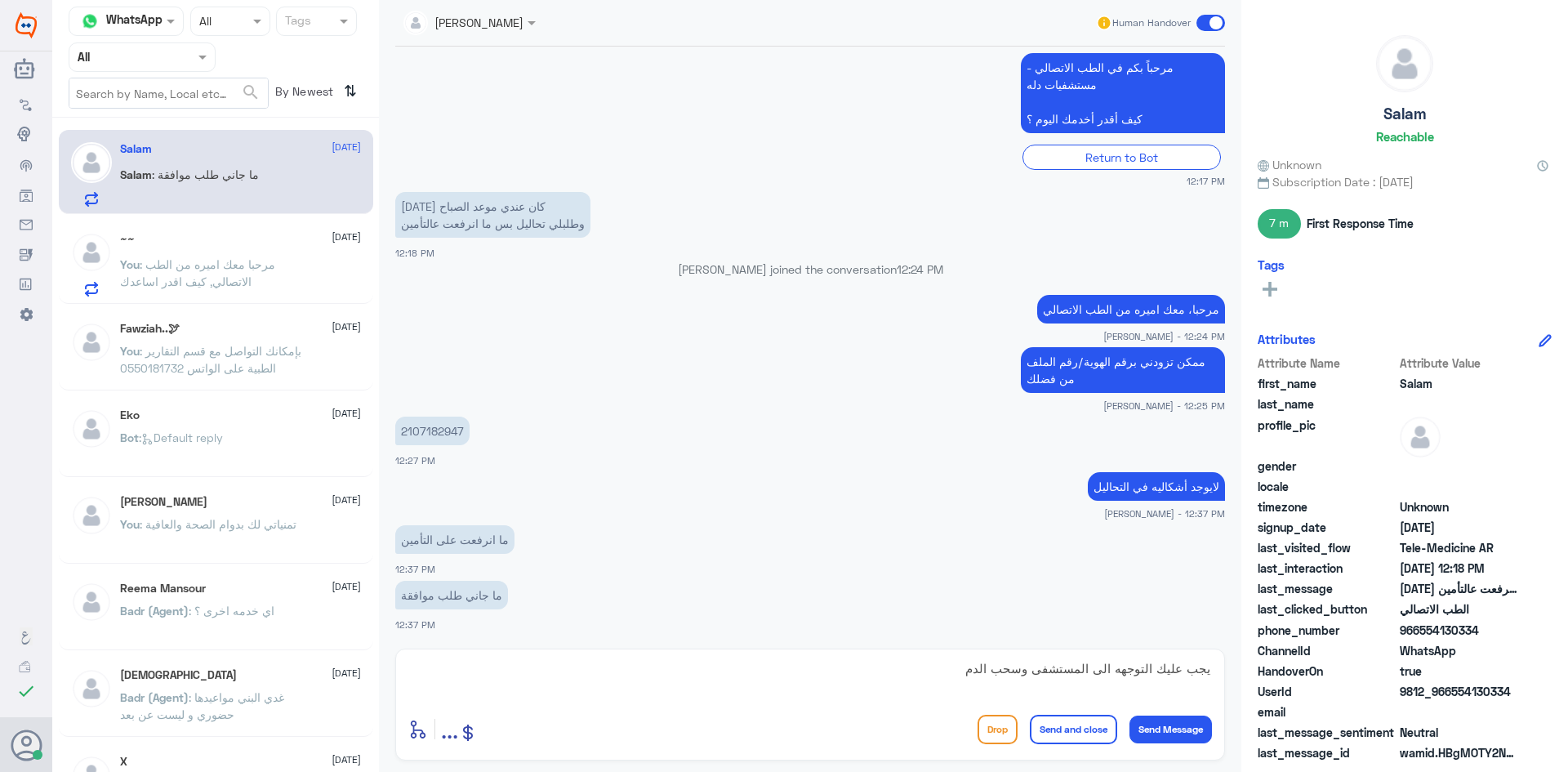
click at [500, 596] on p "ما جاني طلب موافقة" at bounding box center [451, 595] width 113 height 29
click at [733, 688] on textarea "يجب عليك التوجهه الى المستشفى وسحب الدم" at bounding box center [810, 678] width 804 height 40
drag, startPoint x: 969, startPoint y: 667, endPoint x: 968, endPoint y: 677, distance: 10.0
click at [968, 677] on textarea "يجب عليك التوجهه الى المستشفى وسحب الدم" at bounding box center [810, 678] width 804 height 40
click at [974, 674] on textarea "يجب عليك التوجهه الى المستشفى وسحب الدم" at bounding box center [810, 678] width 804 height 40
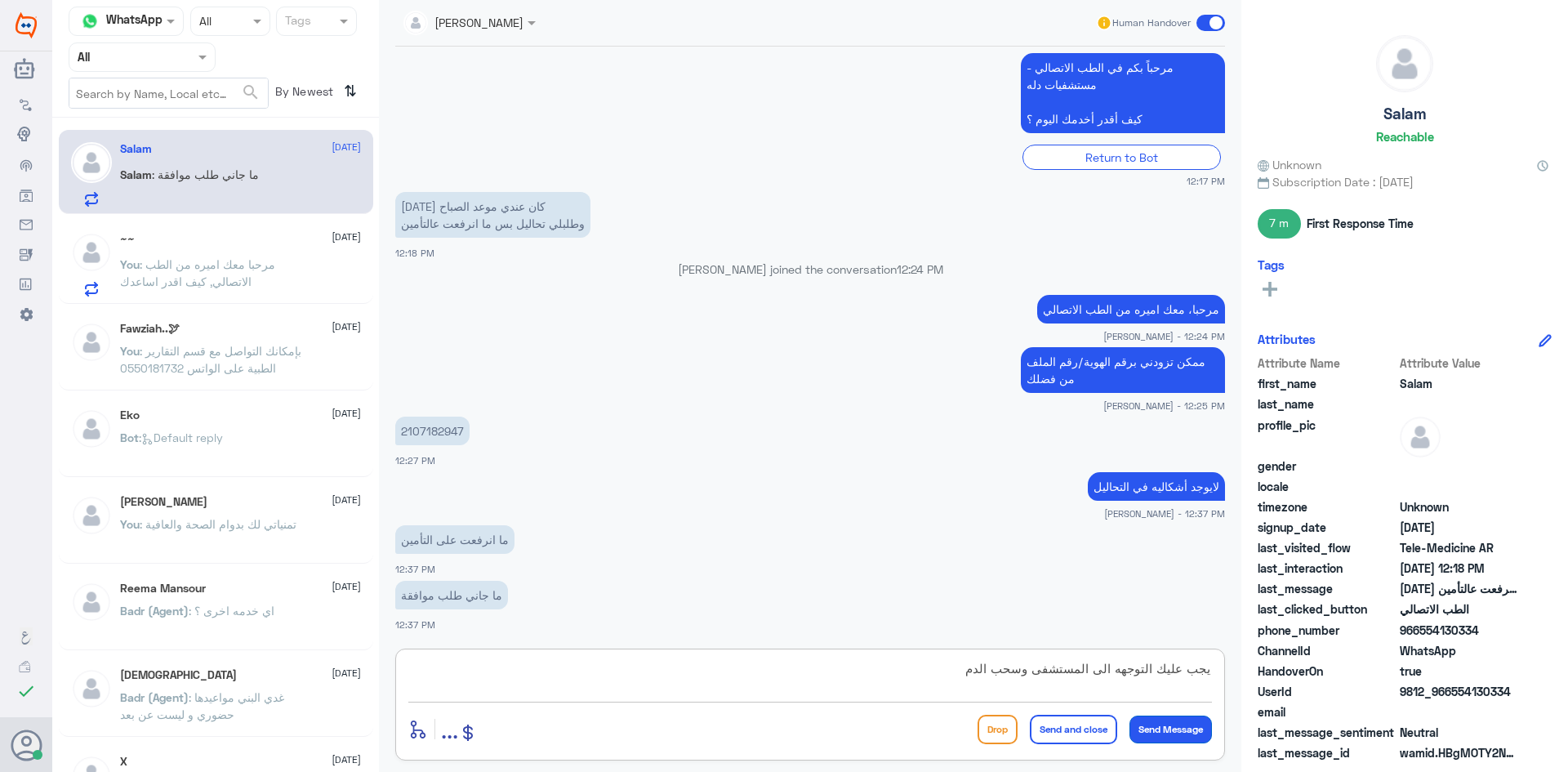
click at [1182, 724] on button "Send Message" at bounding box center [1171, 729] width 82 height 28
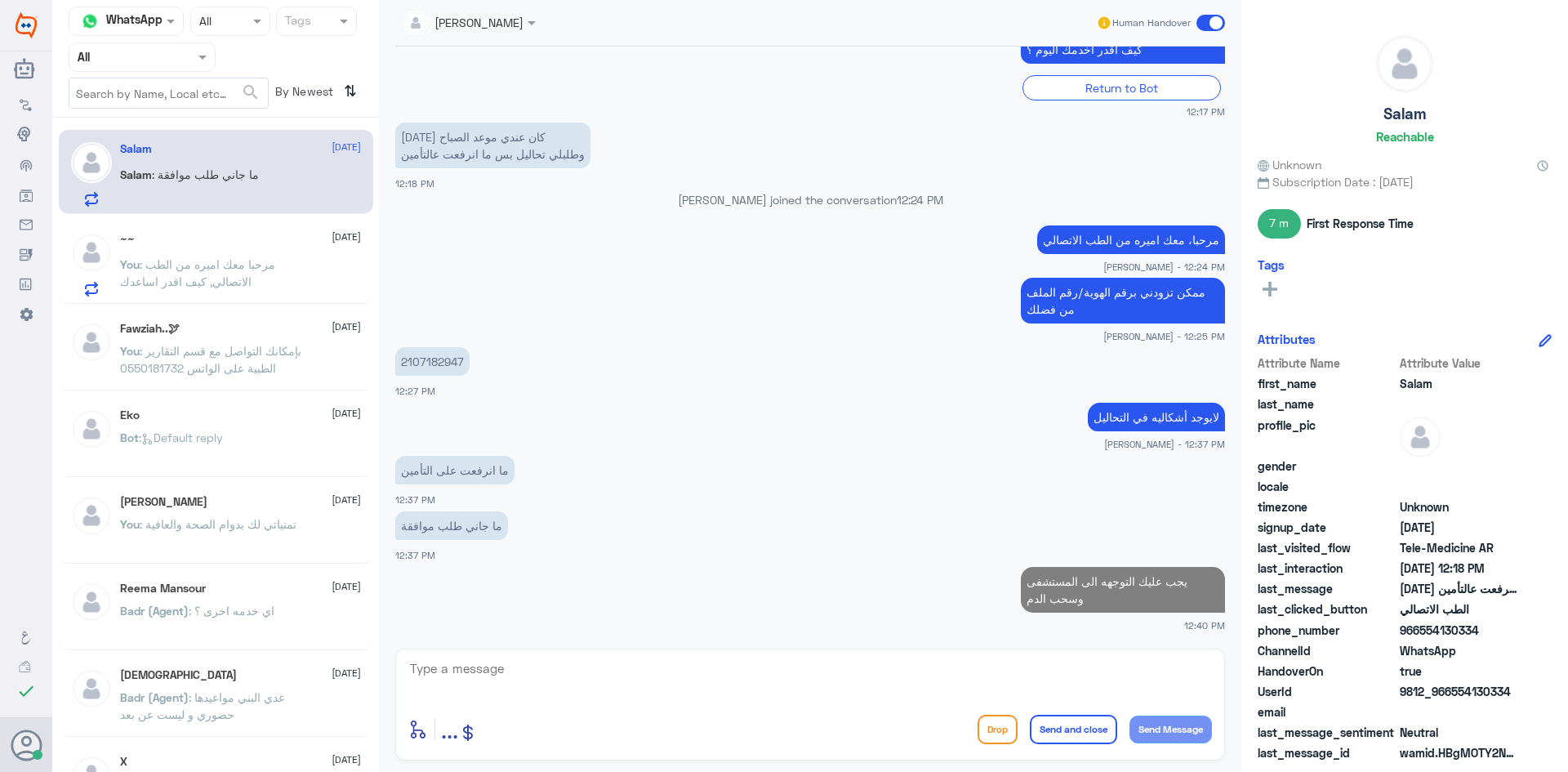
drag, startPoint x: 520, startPoint y: 672, endPoint x: 524, endPoint y: 681, distance: 9.8
click at [524, 681] on textarea at bounding box center [810, 678] width 804 height 40
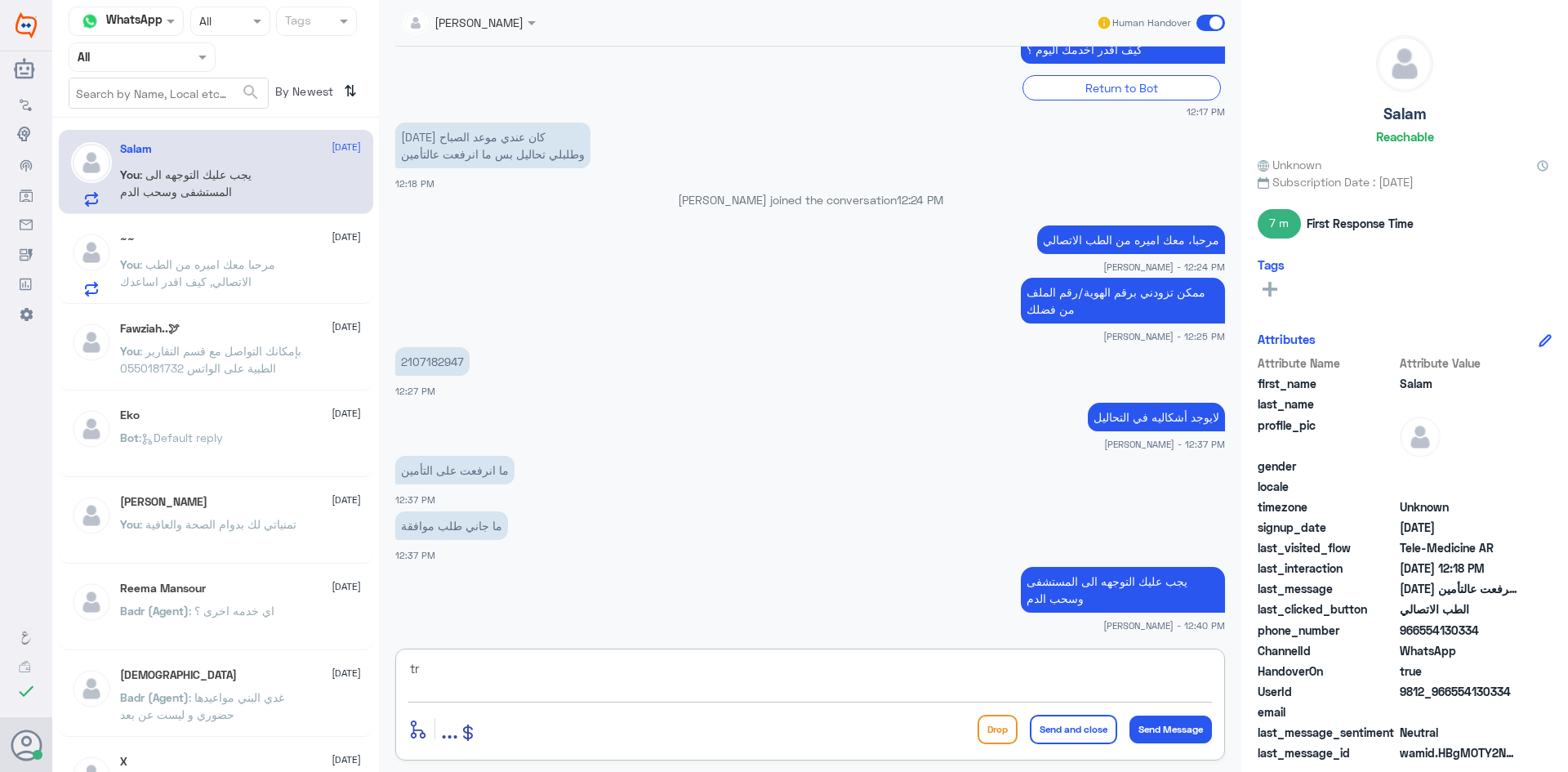
type textarea "t"
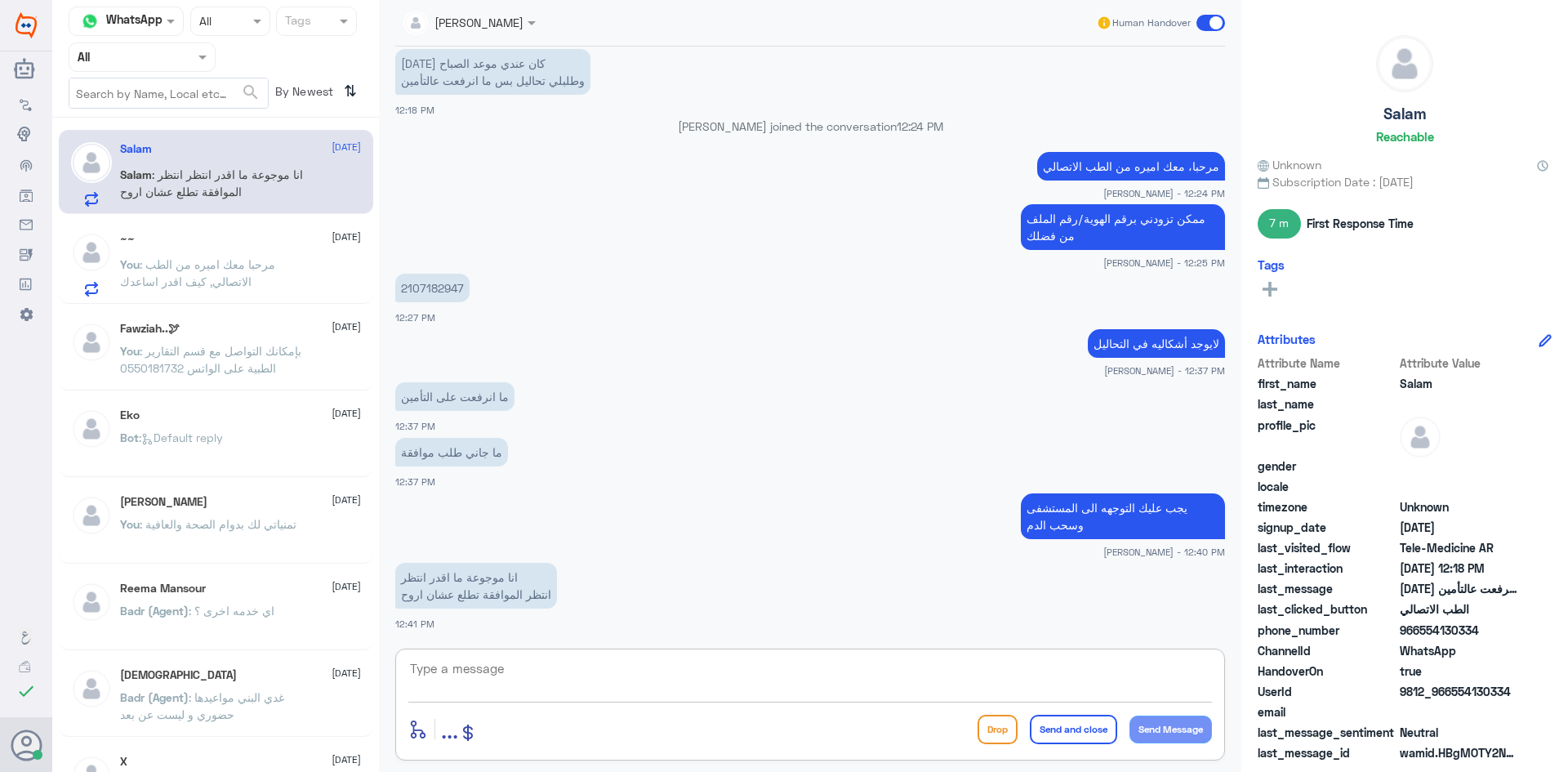
click at [485, 678] on textarea at bounding box center [810, 678] width 804 height 40
click at [499, 666] on textarea at bounding box center [810, 678] width 804 height 40
click at [517, 670] on textarea at bounding box center [810, 678] width 804 height 40
click at [501, 673] on textarea at bounding box center [810, 678] width 804 height 40
drag, startPoint x: 498, startPoint y: 673, endPoint x: 493, endPoint y: 665, distance: 9.4
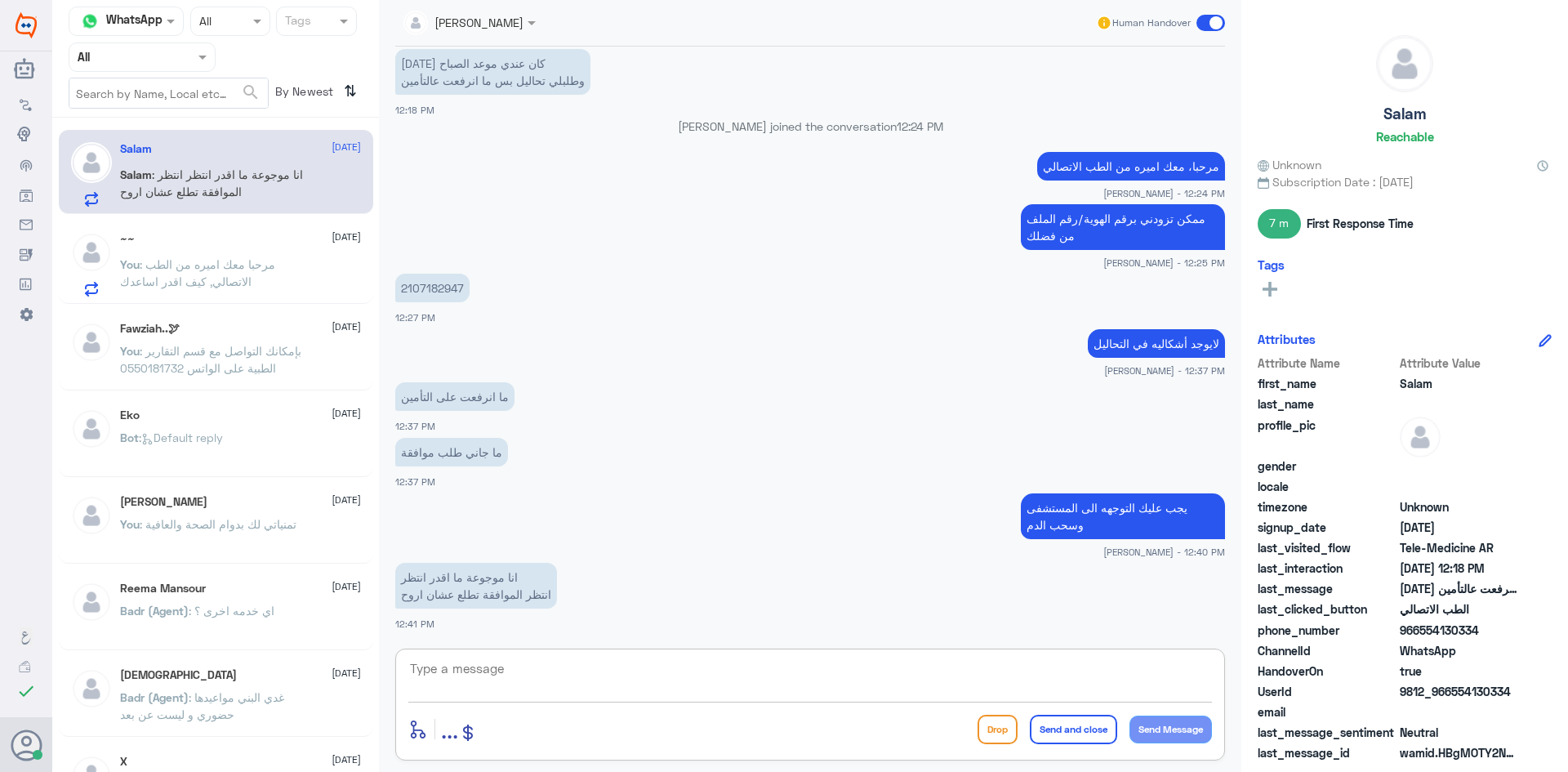
click at [496, 673] on textarea at bounding box center [810, 678] width 804 height 40
type textarea "k"
click at [229, 177] on span ": انا موجوعة ما اقدر انتظر انتظر الموافقة تطلع عشان اروح" at bounding box center [212, 182] width 183 height 31
click at [500, 658] on textarea at bounding box center [810, 678] width 804 height 40
click at [494, 659] on textarea at bounding box center [810, 678] width 804 height 40
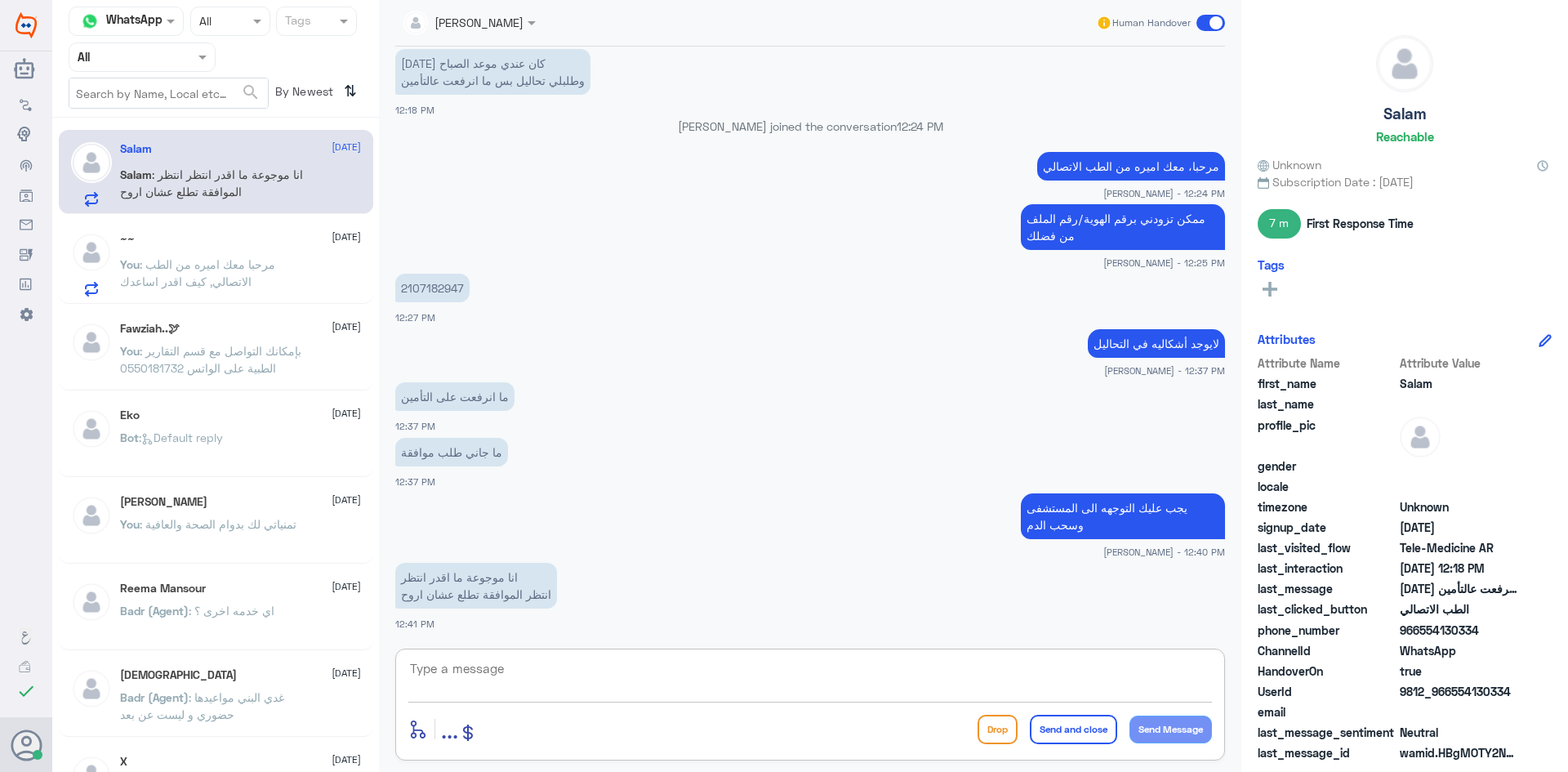
click at [487, 665] on textarea at bounding box center [810, 678] width 804 height 40
click at [904, 642] on div "[PERSON_NAME] Human Handover [DATE] السلام عليكم 12:16 PM مرحباً بك في مستشفيات…" at bounding box center [810, 388] width 863 height 777
click at [607, 658] on textarea at bounding box center [810, 678] width 804 height 40
type textarea "j"
type textarea "تم التواصل هاتفيًا ، [PERSON_NAME] بخدمتك"
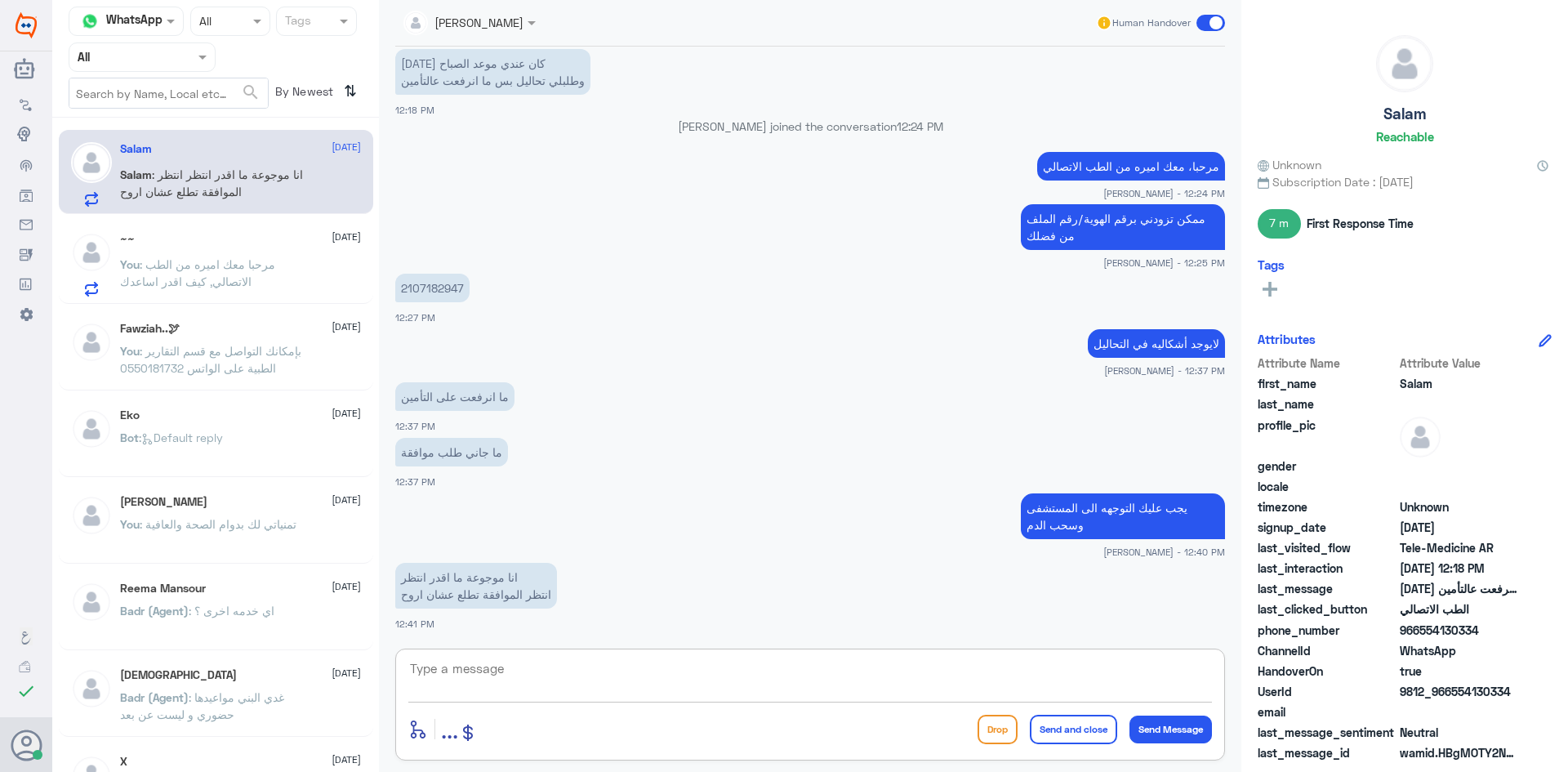
scroll to position [560, 0]
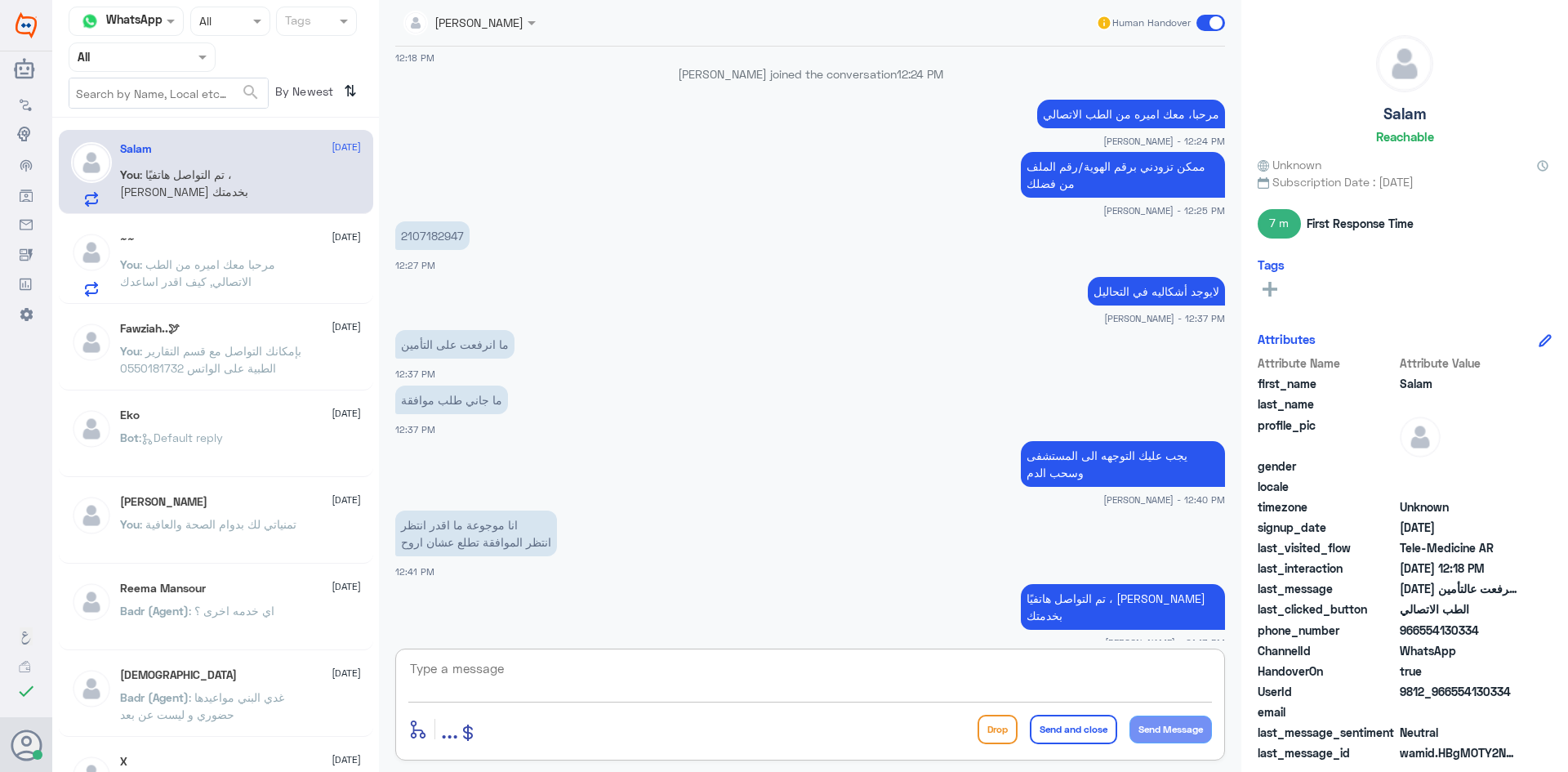
click at [1066, 664] on textarea at bounding box center [810, 678] width 804 height 40
click at [1215, 20] on span at bounding box center [1211, 22] width 29 height 16
click at [0, 0] on input "checkbox" at bounding box center [0, 0] width 0 height 0
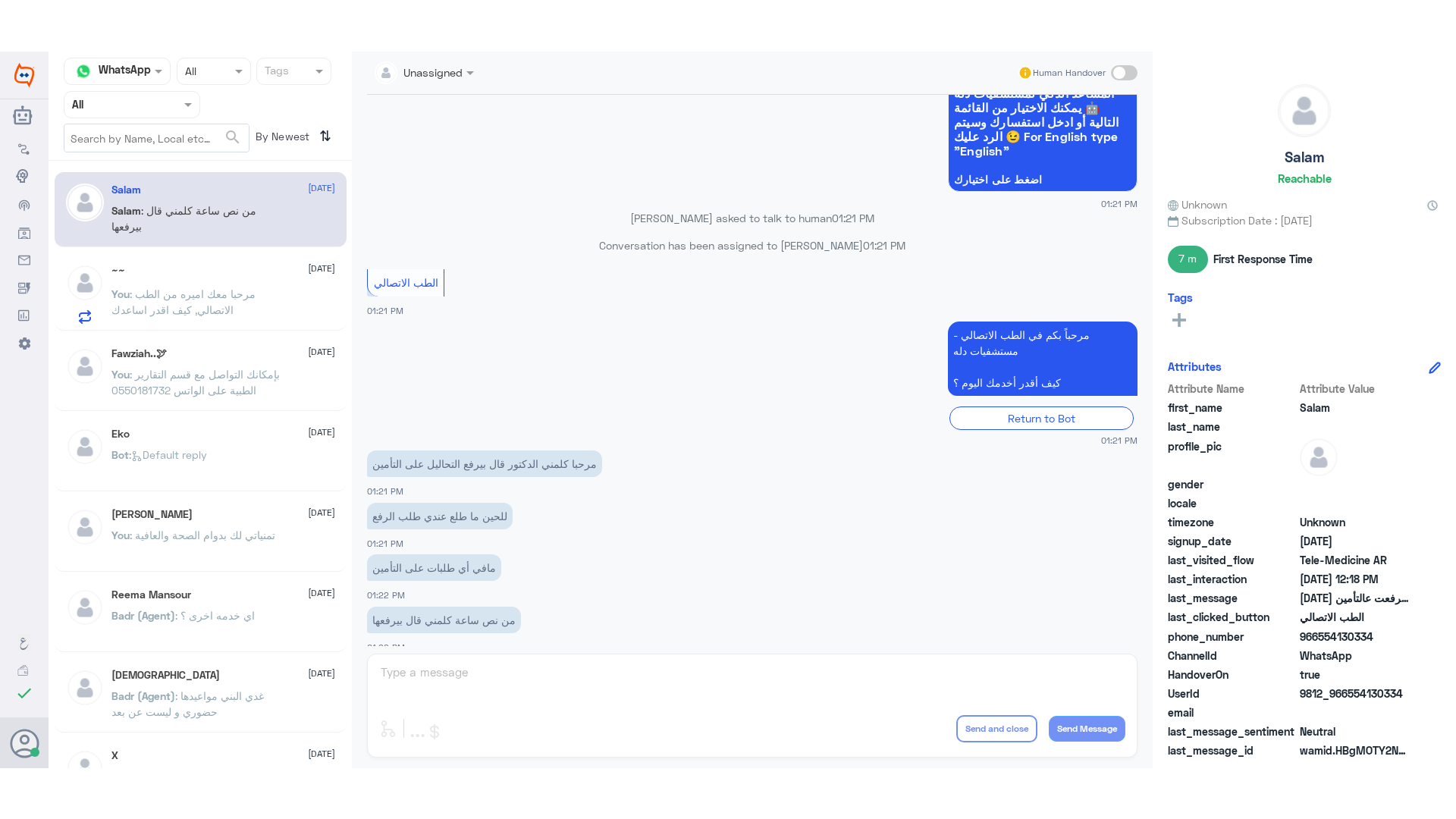
scroll to position [1120, 0]
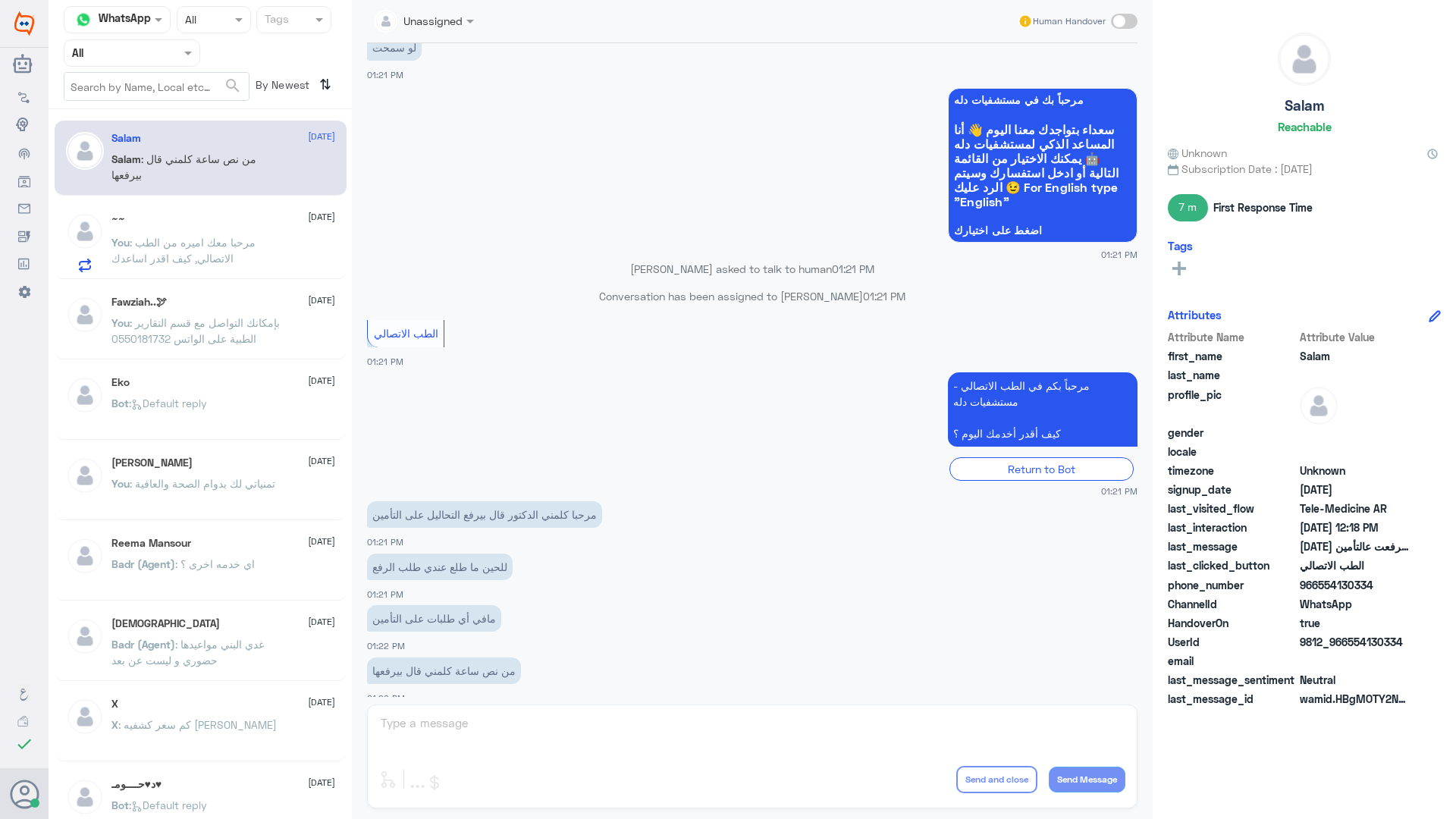
click at [128, 202] on div "~~ [DATE] You : مرحبا معك اميره من الطب الاتصالي, كيف اقدر اساعدك" at bounding box center [200, 240] width 292 height 78
click at [168, 250] on p "You : مرحبا معك اميره من الطب الاتصالي, كيف اقدر اساعدك" at bounding box center [197, 253] width 171 height 38
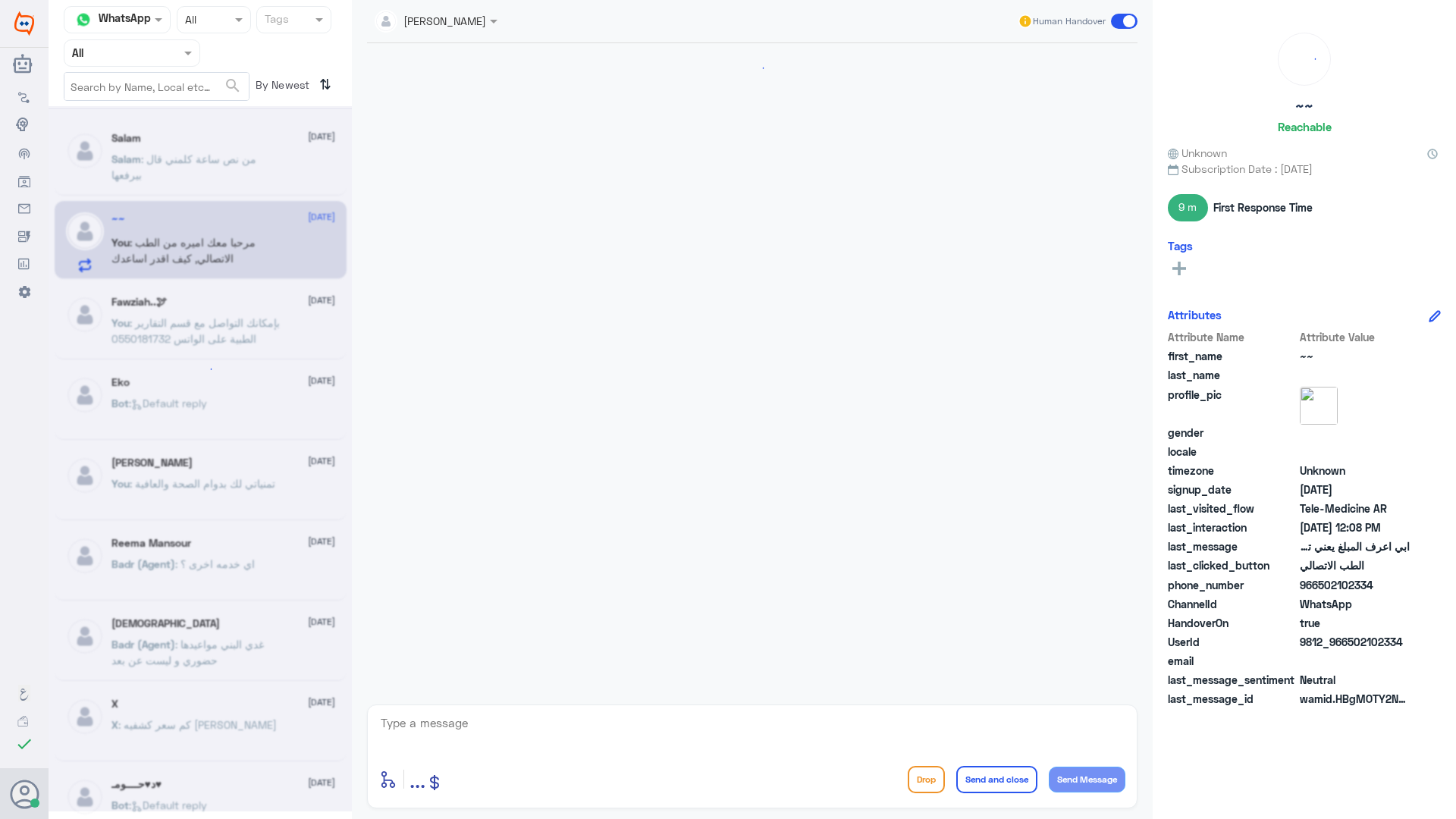
scroll to position [1130, 0]
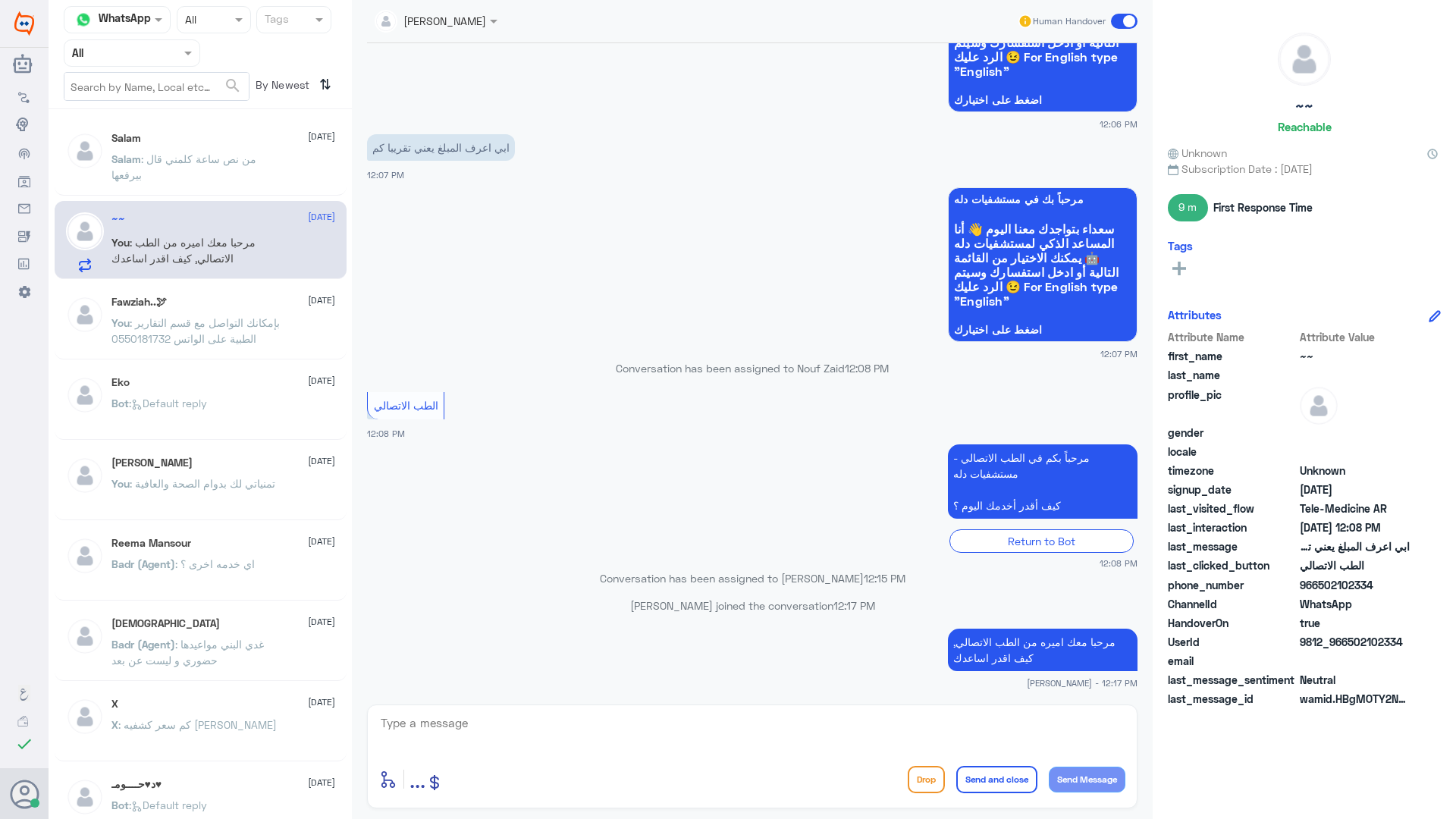
click at [206, 184] on p "Salam : من نص ساعة كلمني قال بيرفعها" at bounding box center [197, 169] width 171 height 38
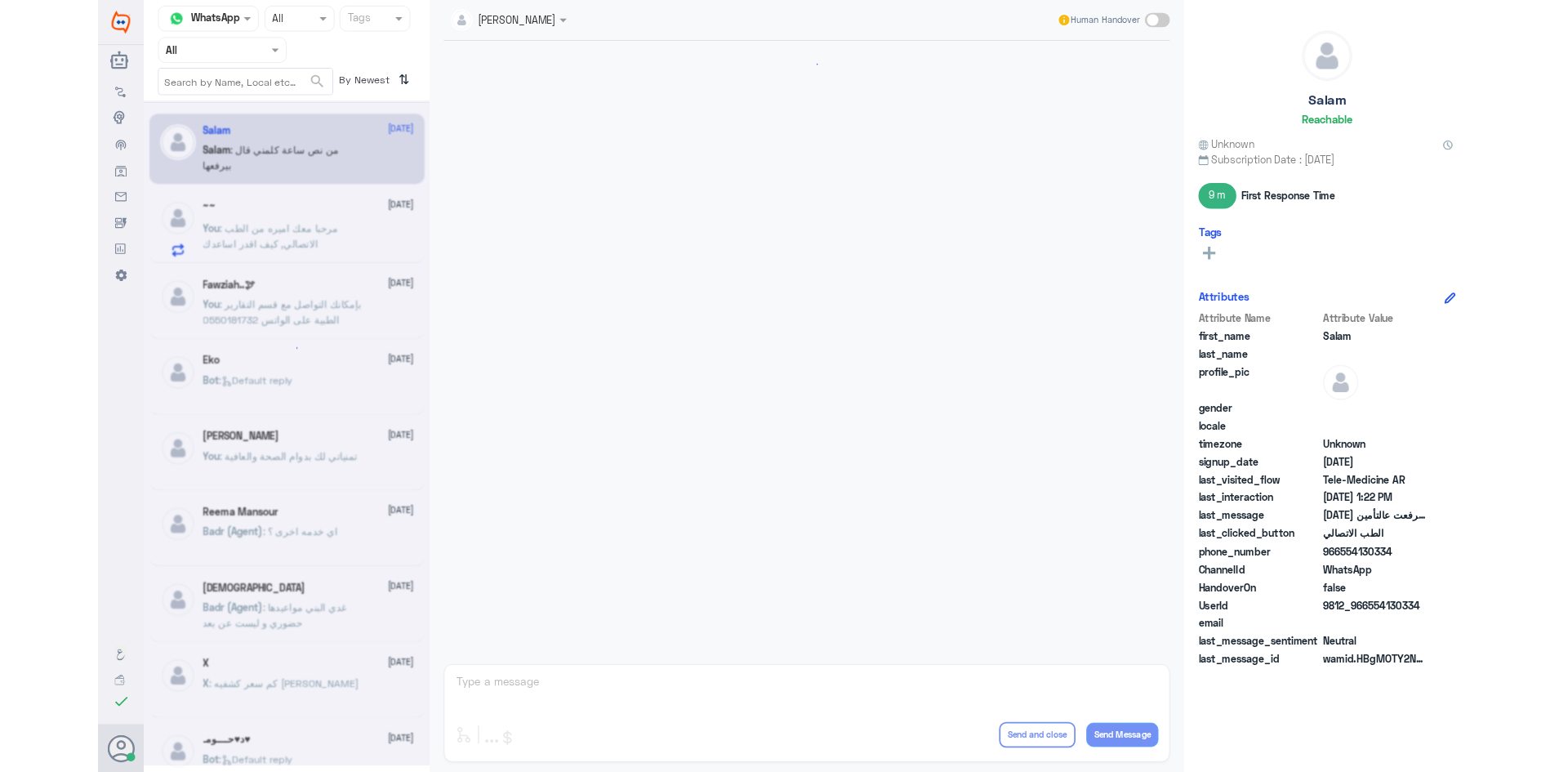
scroll to position [1177, 0]
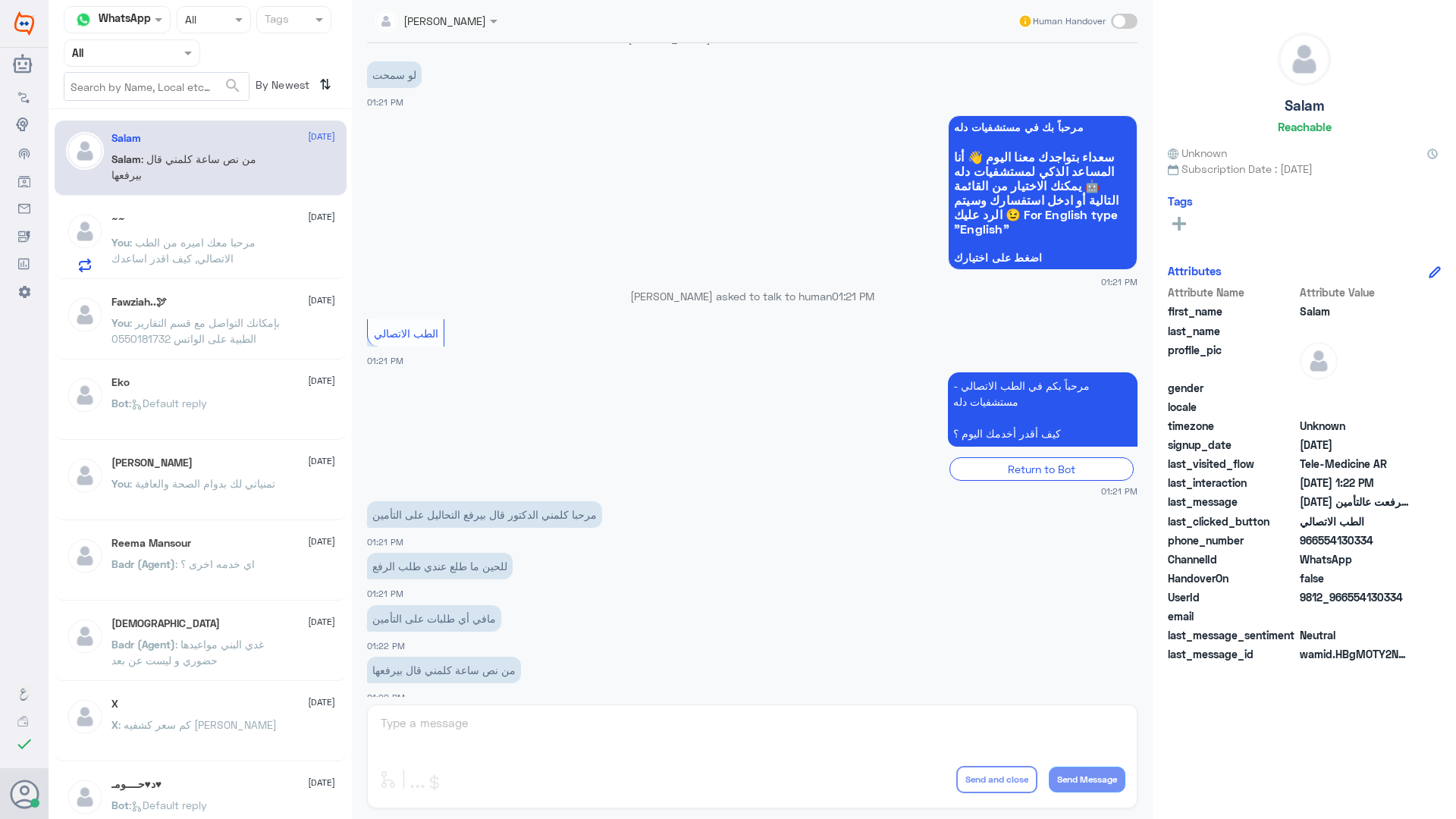
click at [1125, 19] on span at bounding box center [1125, 20] width 27 height 15
click at [0, 0] on input "checkbox" at bounding box center [0, 0] width 0 height 0
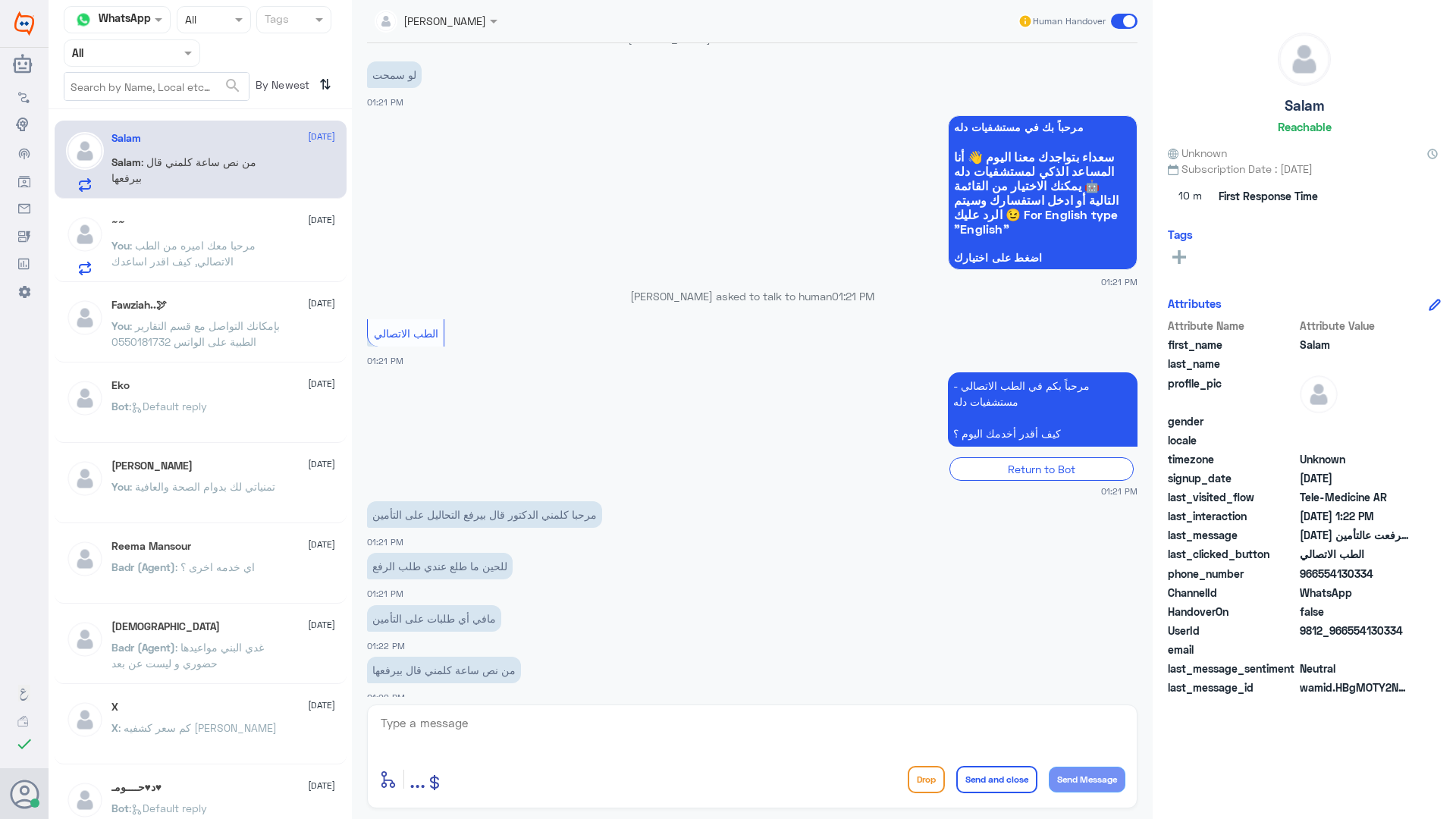
click at [550, 716] on textarea at bounding box center [752, 731] width 746 height 37
click at [530, 716] on textarea at bounding box center [752, 731] width 746 height 37
click at [528, 716] on textarea at bounding box center [752, 731] width 746 height 37
click at [479, 690] on div "[DATE] السلام عليكم 12:16 PM مرحباً بك في مستشفيات دله سعداء بتواجدك معنا [DATE…" at bounding box center [752, 370] width 786 height 654
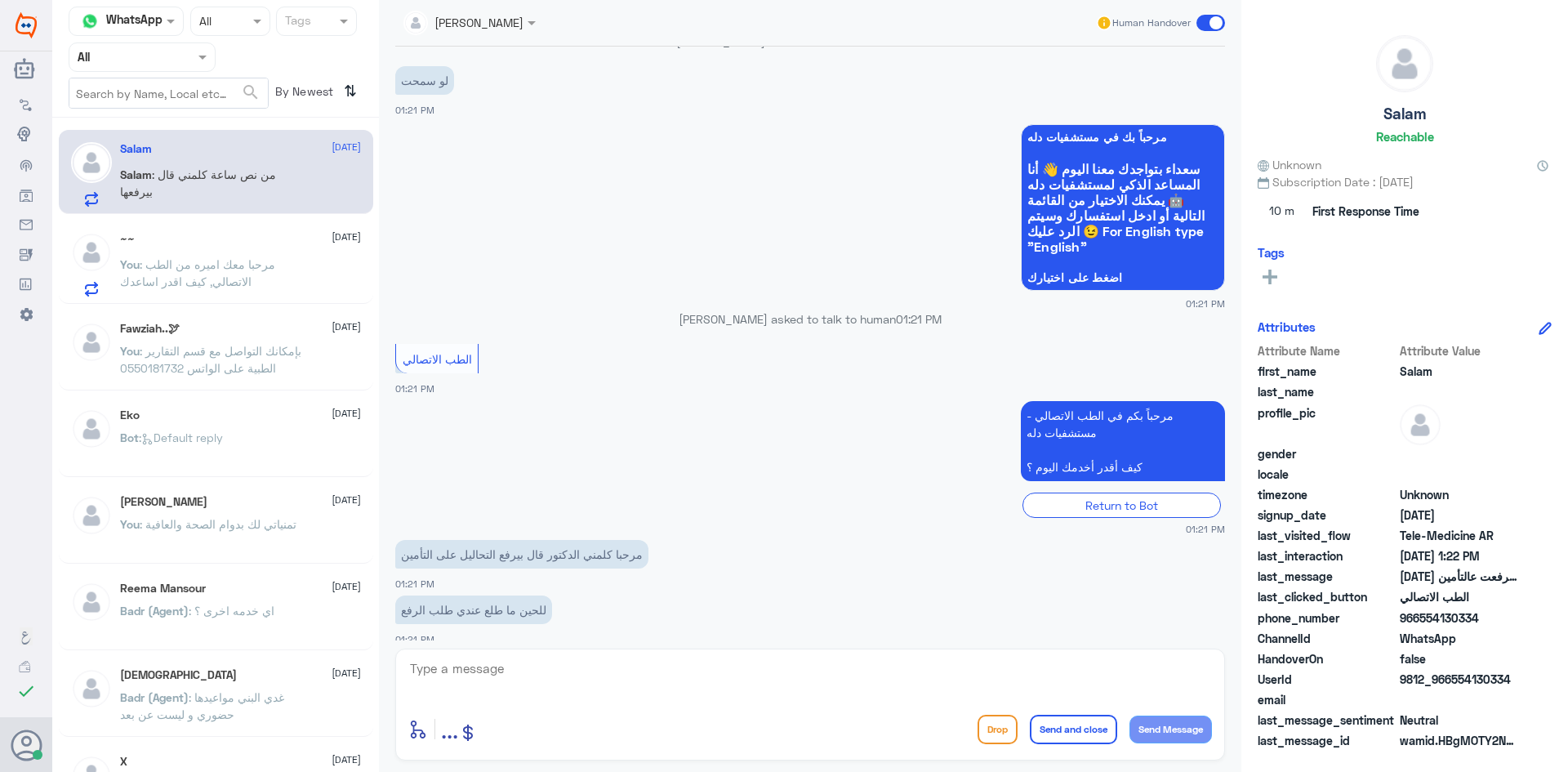
click at [495, 679] on textarea at bounding box center [810, 678] width 804 height 40
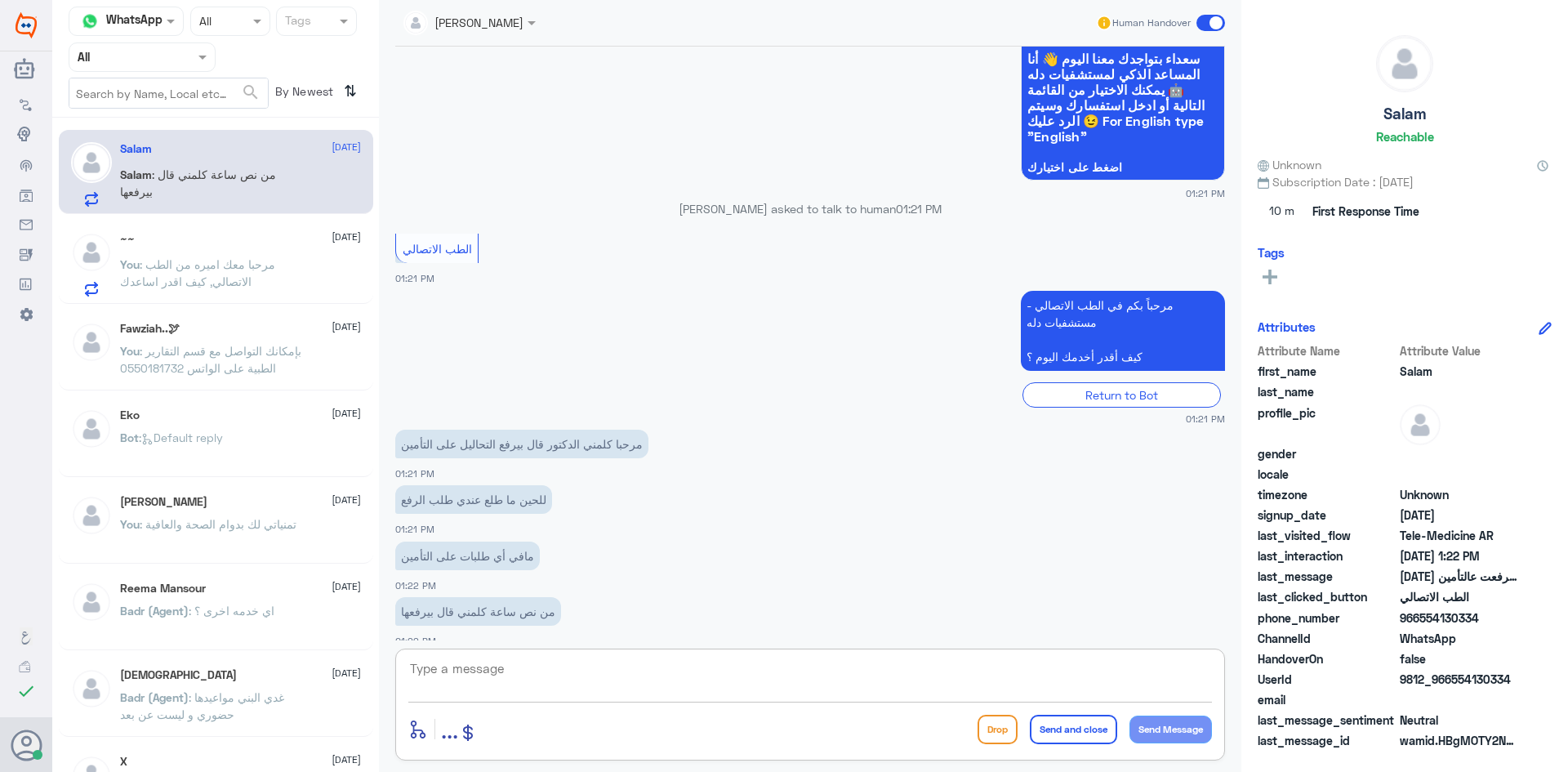
click at [494, 663] on textarea at bounding box center [810, 678] width 804 height 40
click at [239, 294] on p "You : مرحبا معك اميره من الطب الاتصالي, كيف اقدر اساعدك" at bounding box center [212, 276] width 184 height 41
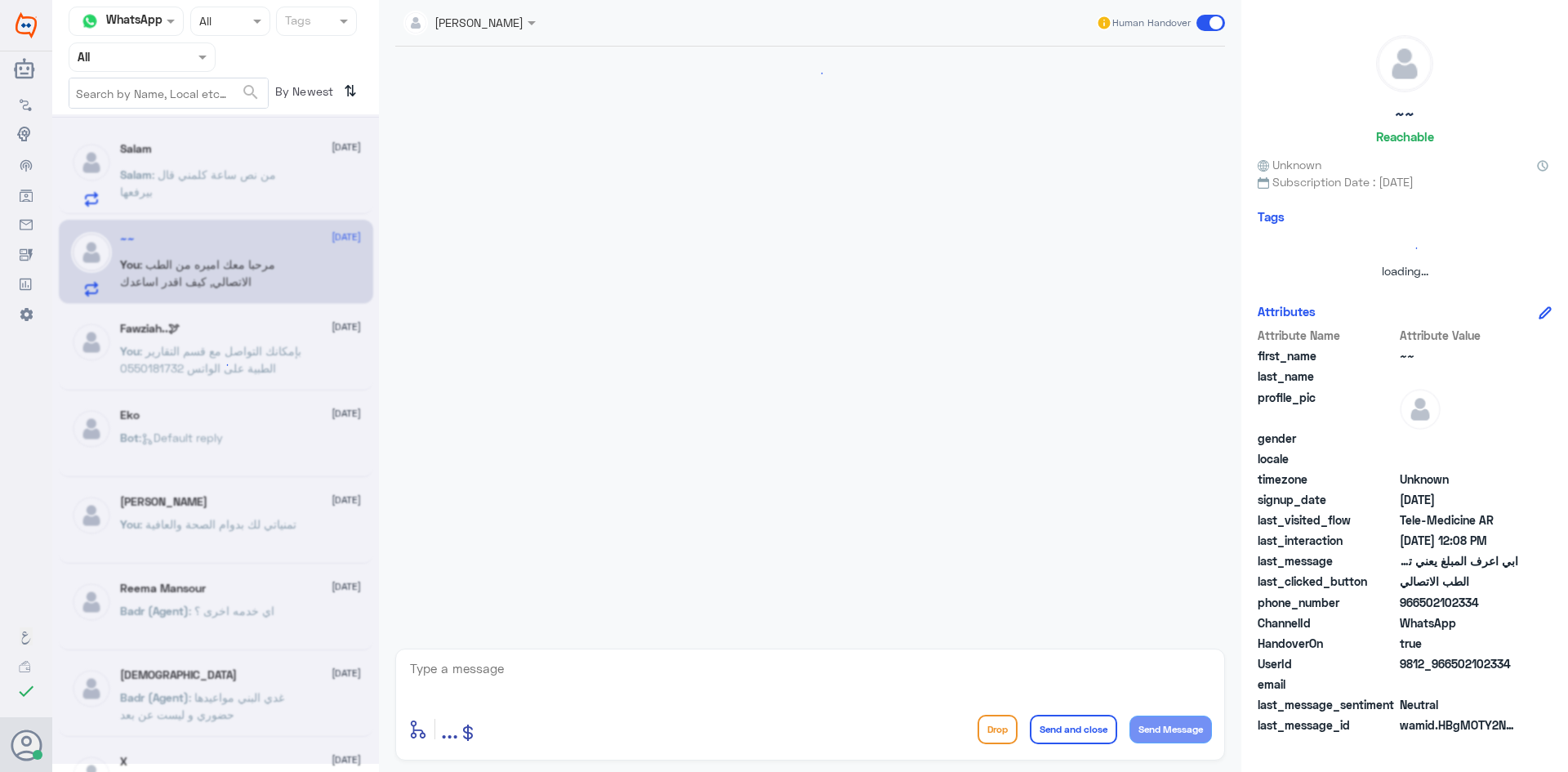
click at [238, 174] on div at bounding box center [216, 439] width 326 height 649
click at [254, 161] on div at bounding box center [216, 439] width 326 height 649
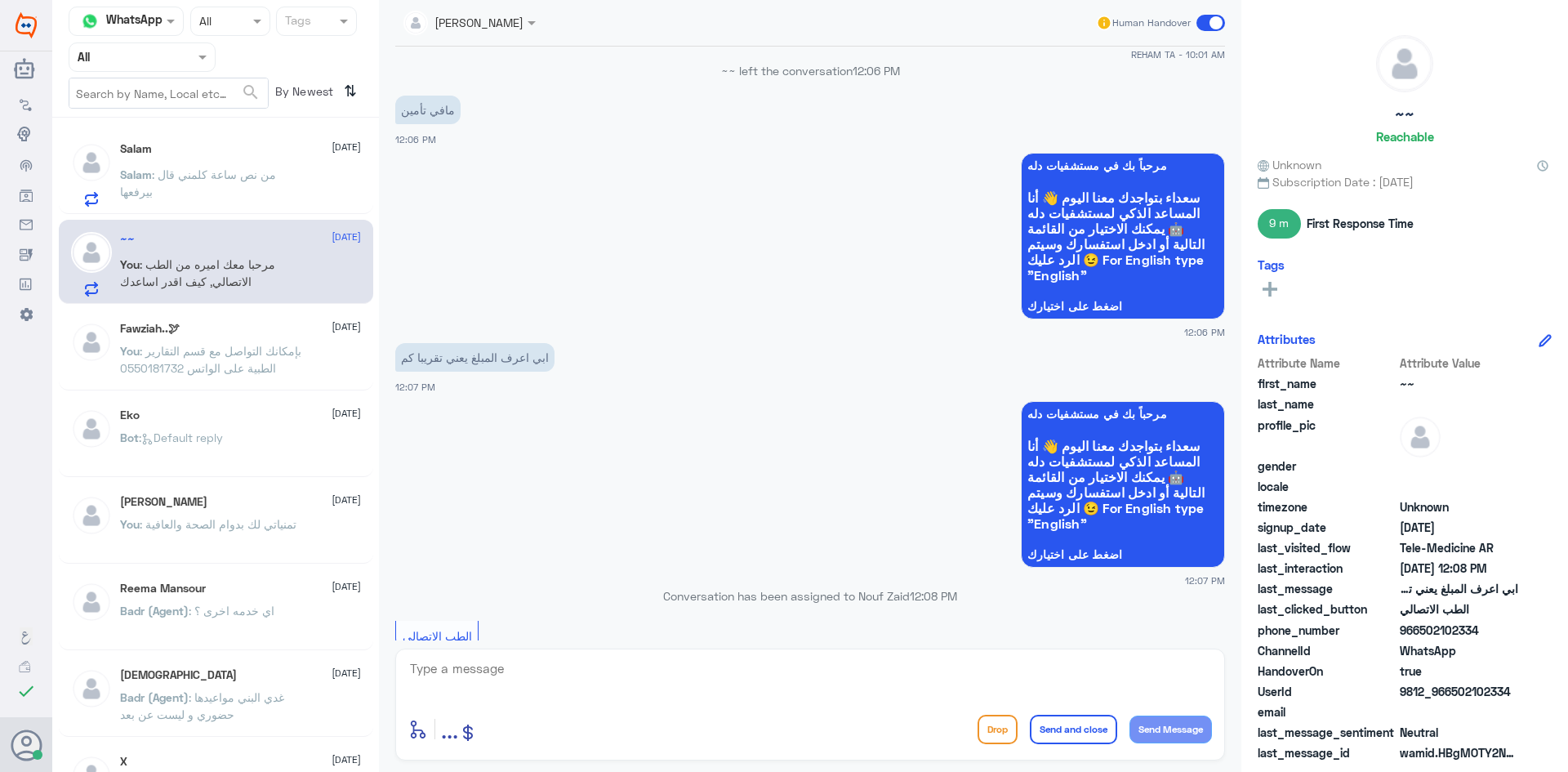
click at [255, 188] on p "Salam : من نص ساعة كلمني قال بيرفعها" at bounding box center [212, 186] width 184 height 41
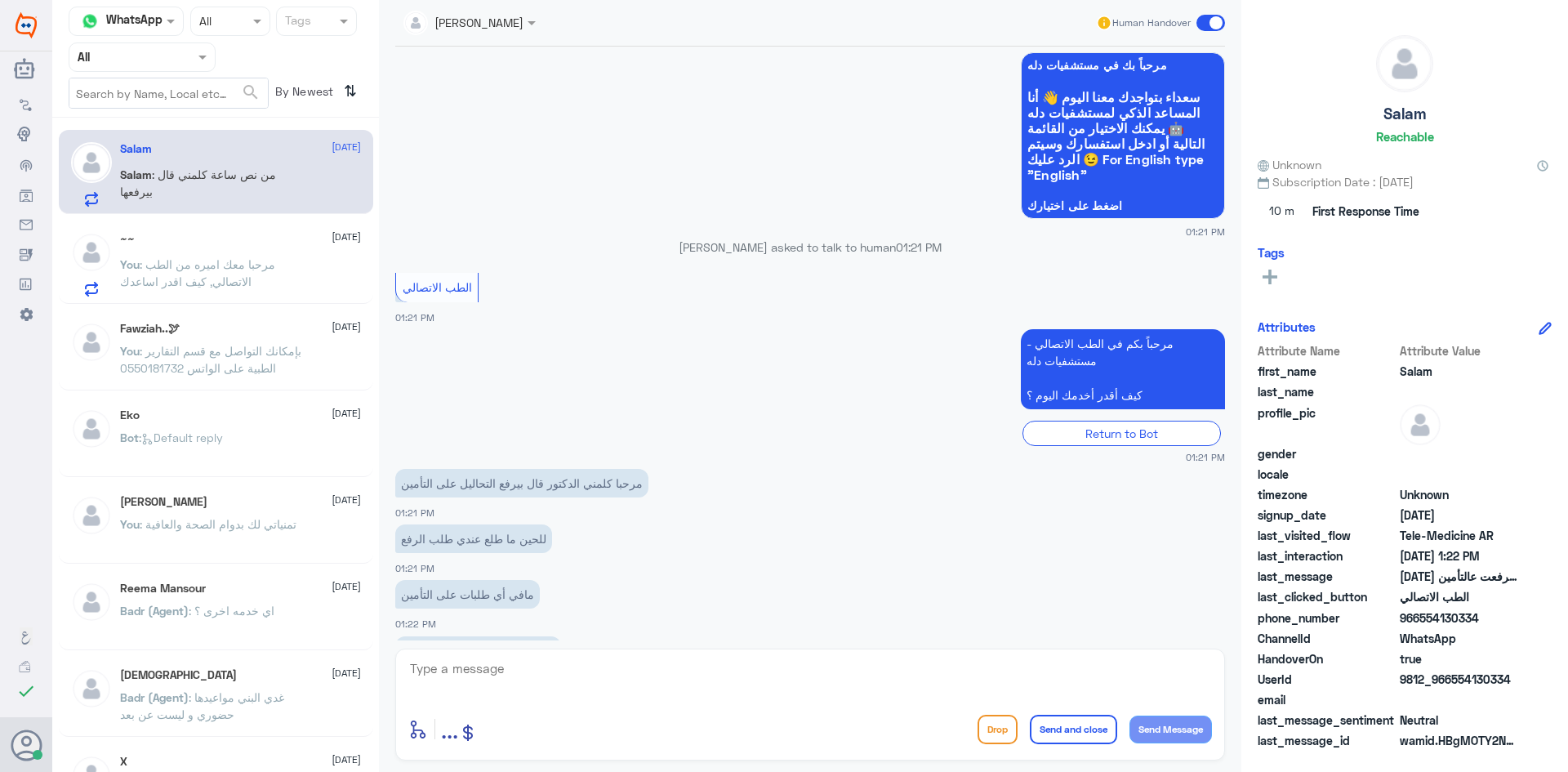
scroll to position [711, 0]
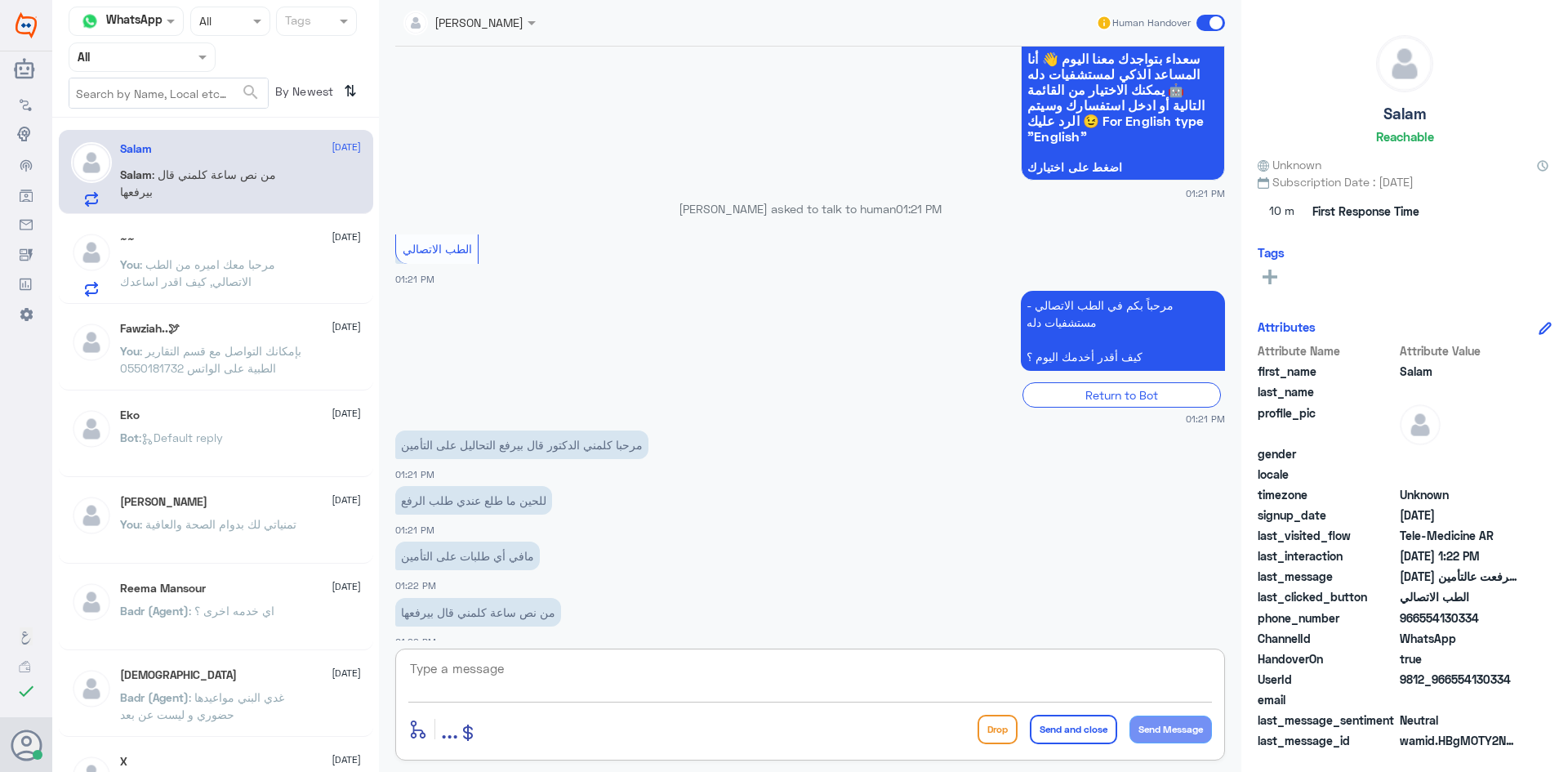
click at [498, 661] on textarea at bounding box center [810, 678] width 804 height 40
click at [488, 666] on textarea at bounding box center [810, 678] width 804 height 40
click at [501, 671] on textarea at bounding box center [810, 678] width 804 height 40
type textarea "تم رفع طلب المواغفه مره أخرى"
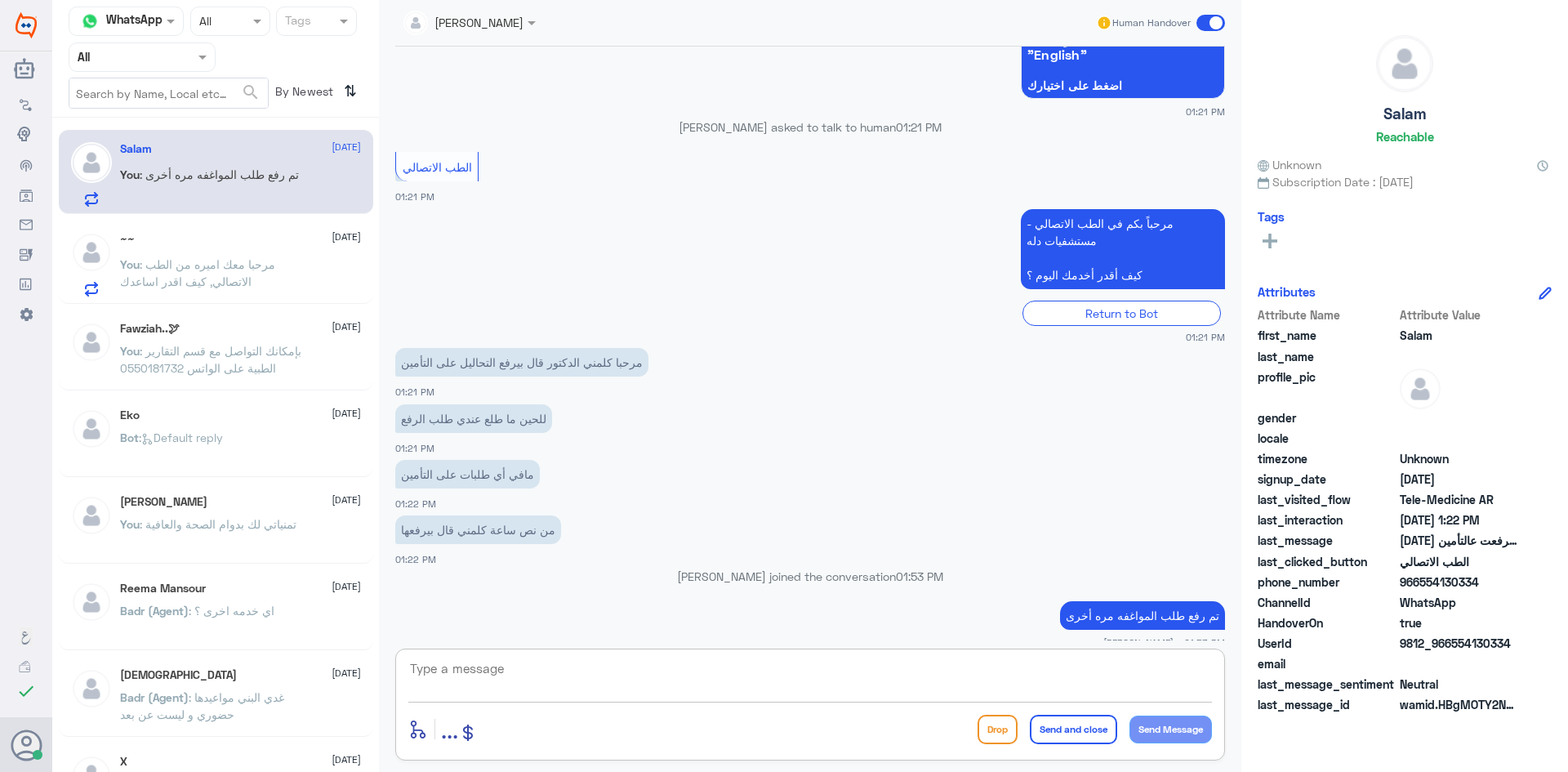
click at [720, 688] on textarea at bounding box center [810, 678] width 804 height 40
click at [1186, 668] on textarea "الموالفقه*" at bounding box center [810, 678] width 804 height 40
click at [1183, 669] on textarea "المولفقه*" at bounding box center [810, 678] width 804 height 40
type textarea "الموافقه*"
click at [1185, 731] on button "Send Message" at bounding box center [1171, 729] width 82 height 28
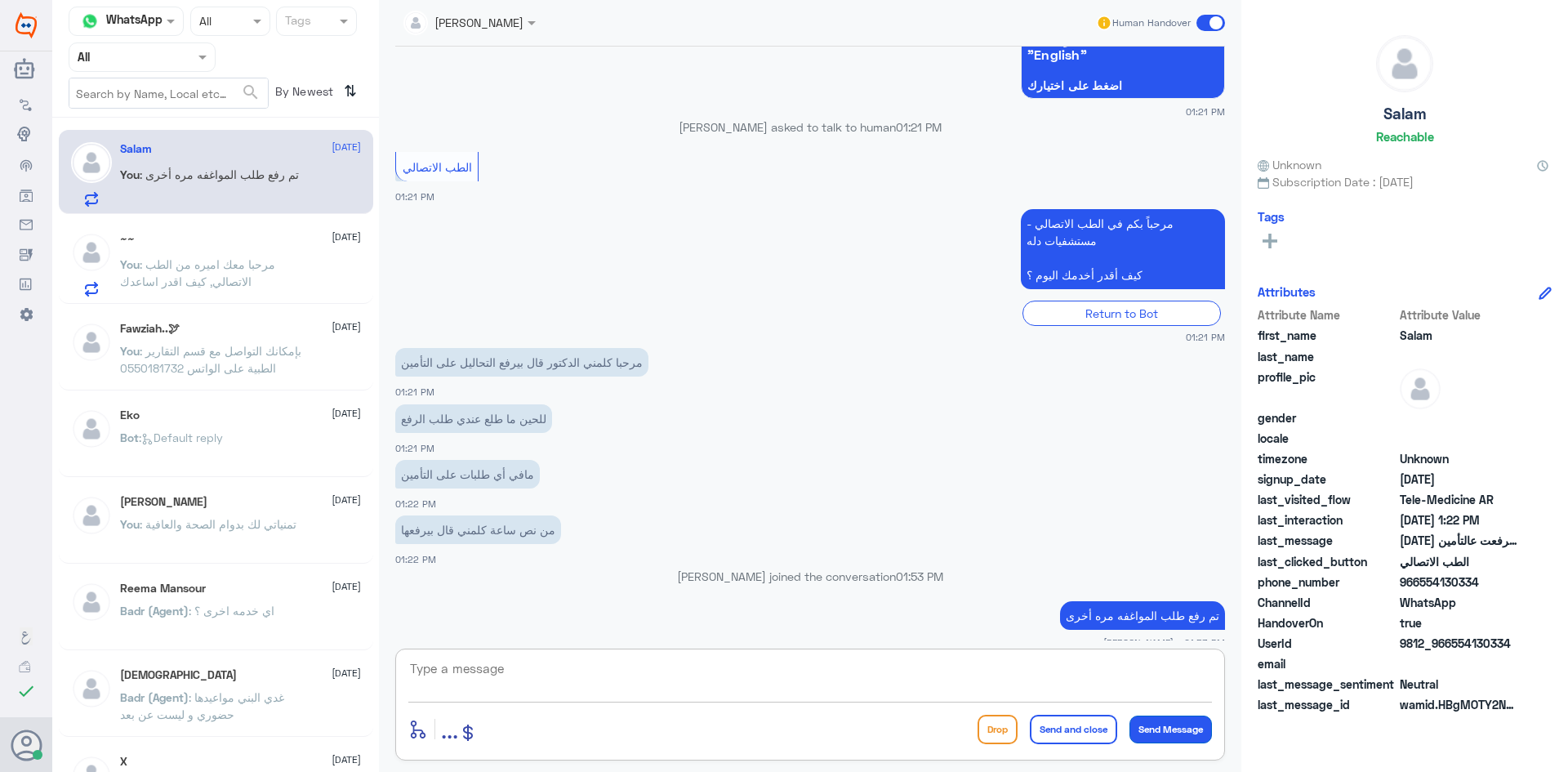
scroll to position [815, 0]
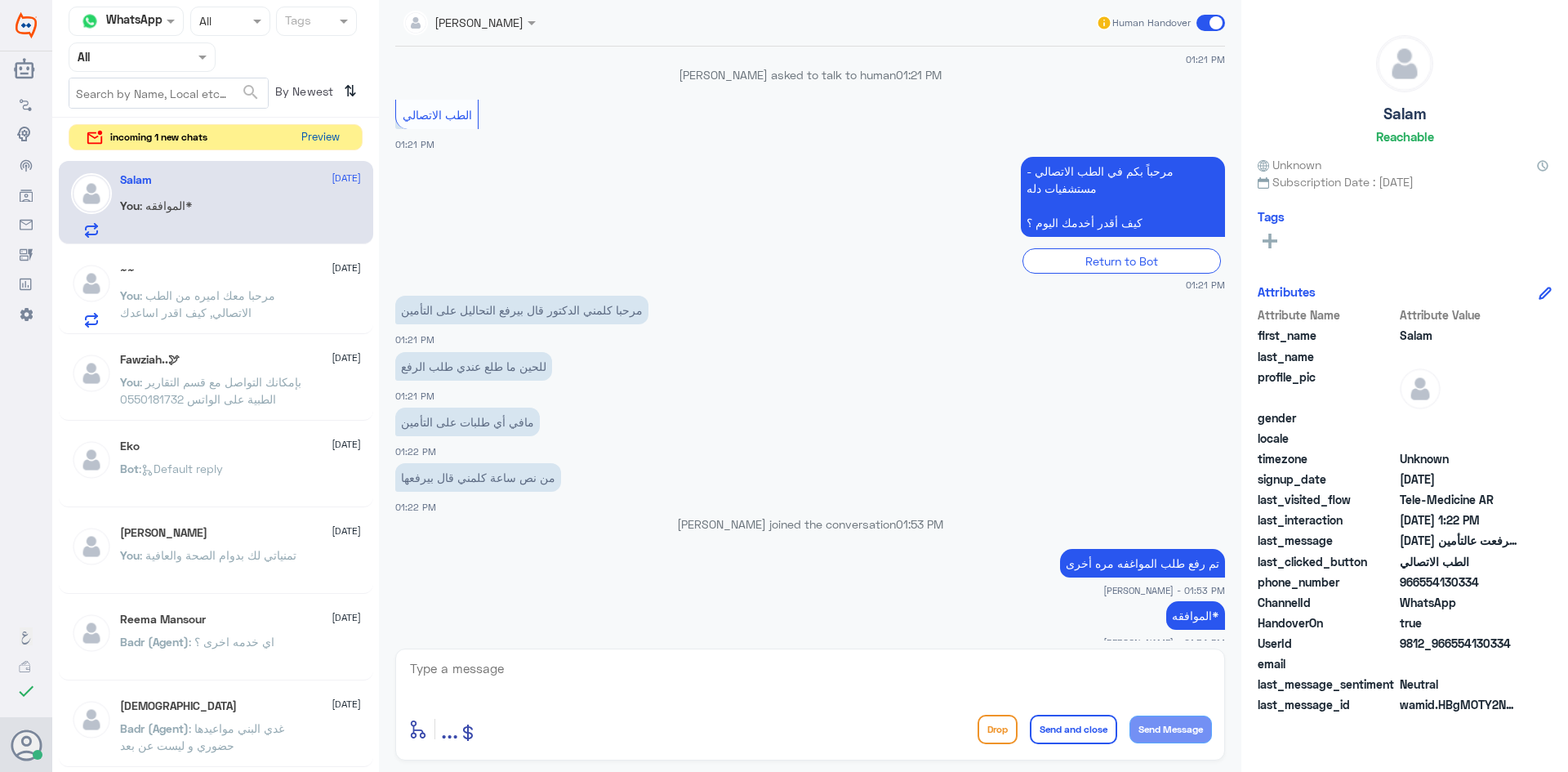
click at [325, 128] on button "Preview" at bounding box center [320, 137] width 51 height 26
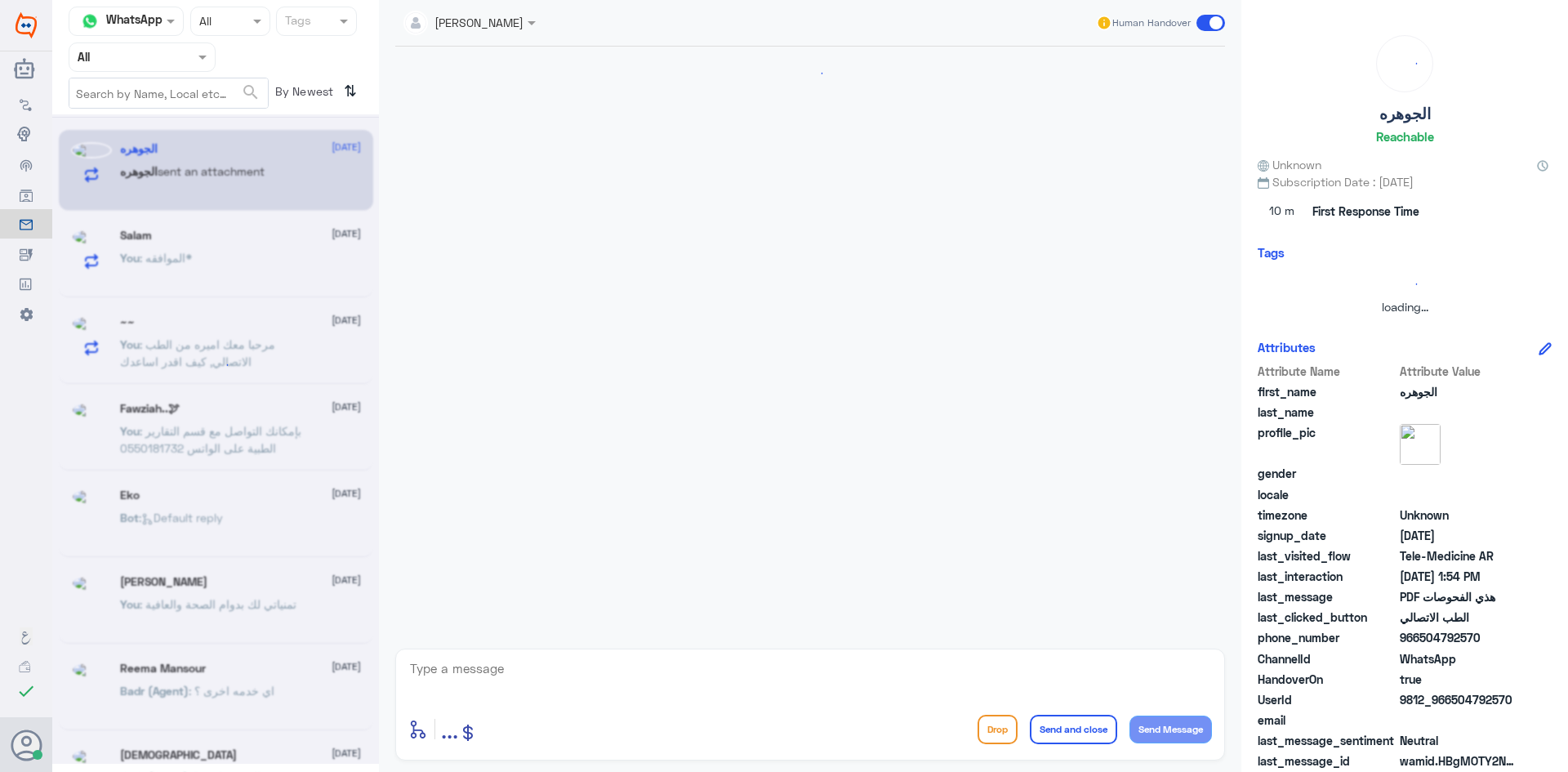
scroll to position [202, 0]
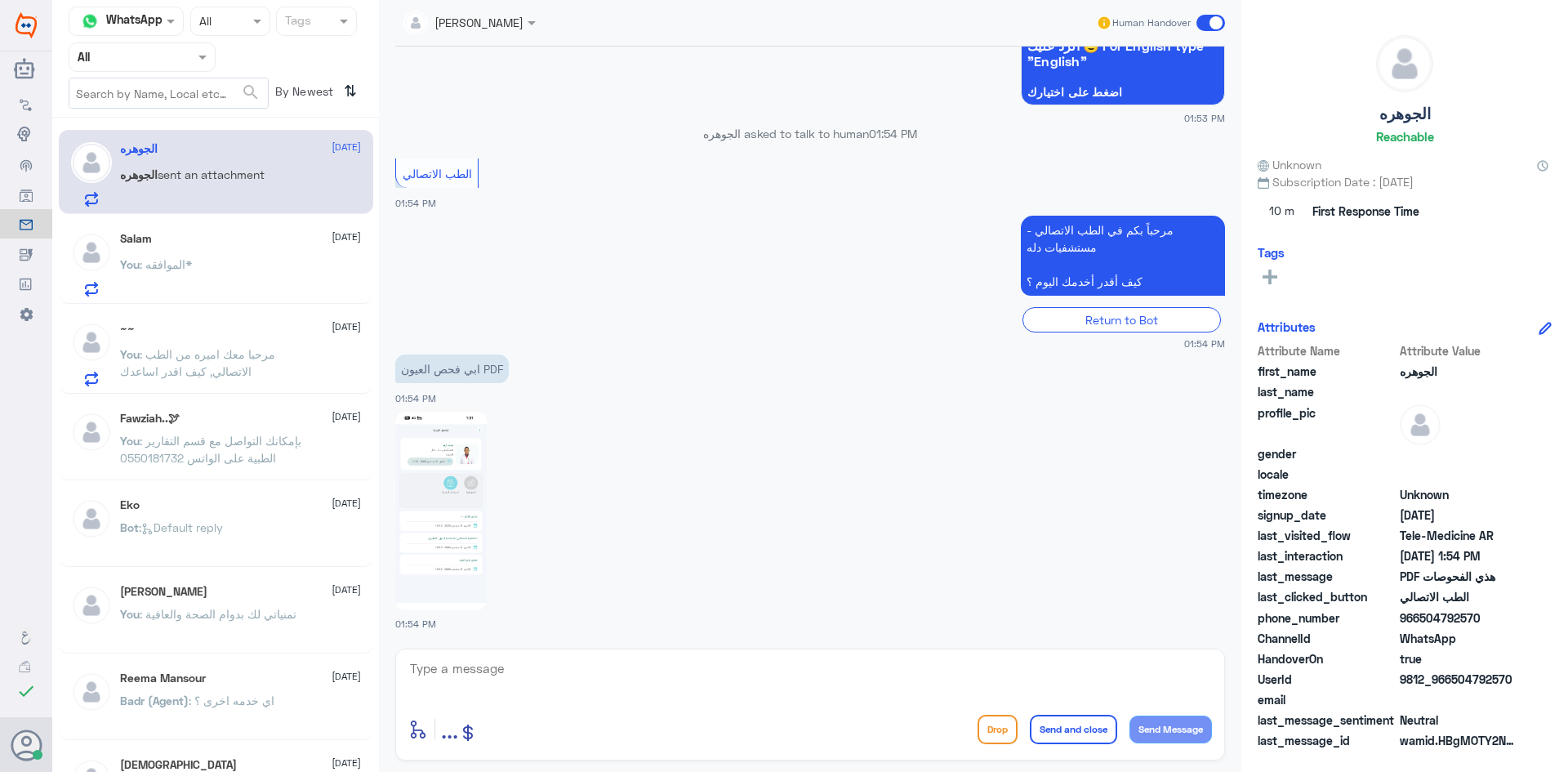
click at [467, 471] on img at bounding box center [441, 511] width 92 height 198
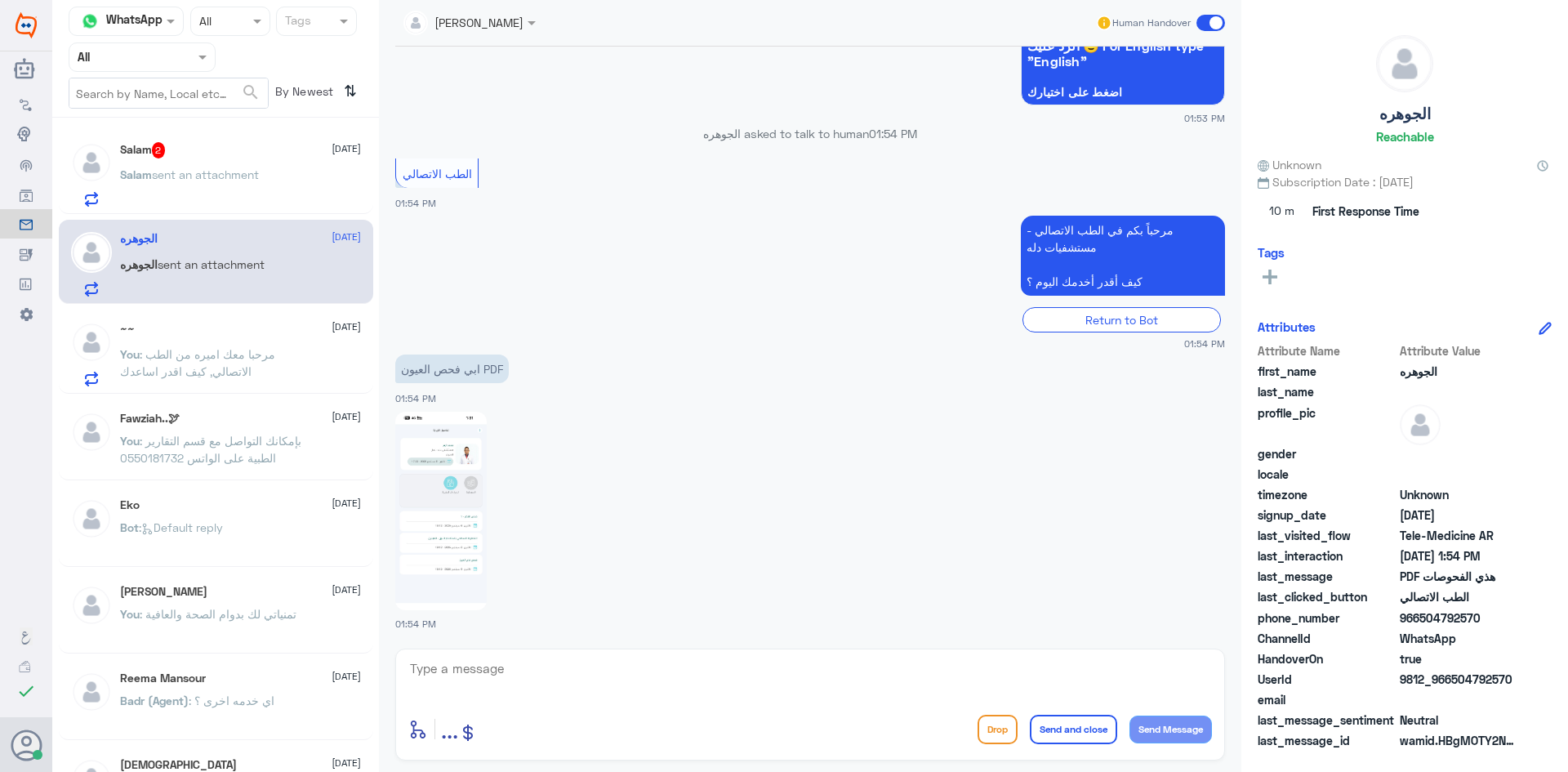
click at [528, 679] on textarea at bounding box center [810, 678] width 804 height 40
click at [444, 492] on img at bounding box center [441, 511] width 92 height 198
click at [302, 164] on div "Salam 2 [DATE] [PERSON_NAME] sent an attachment" at bounding box center [240, 175] width 240 height 65
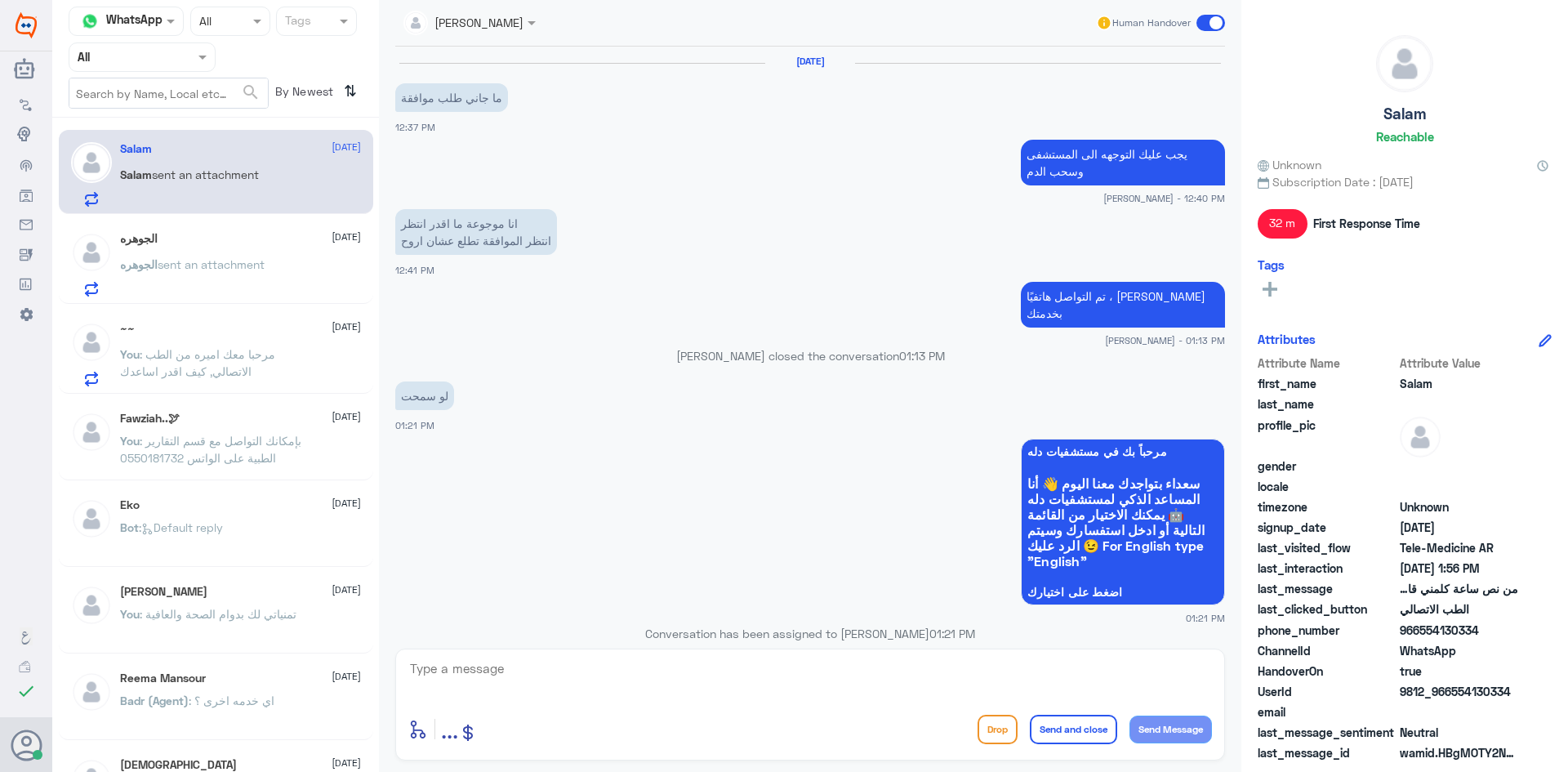
scroll to position [841, 0]
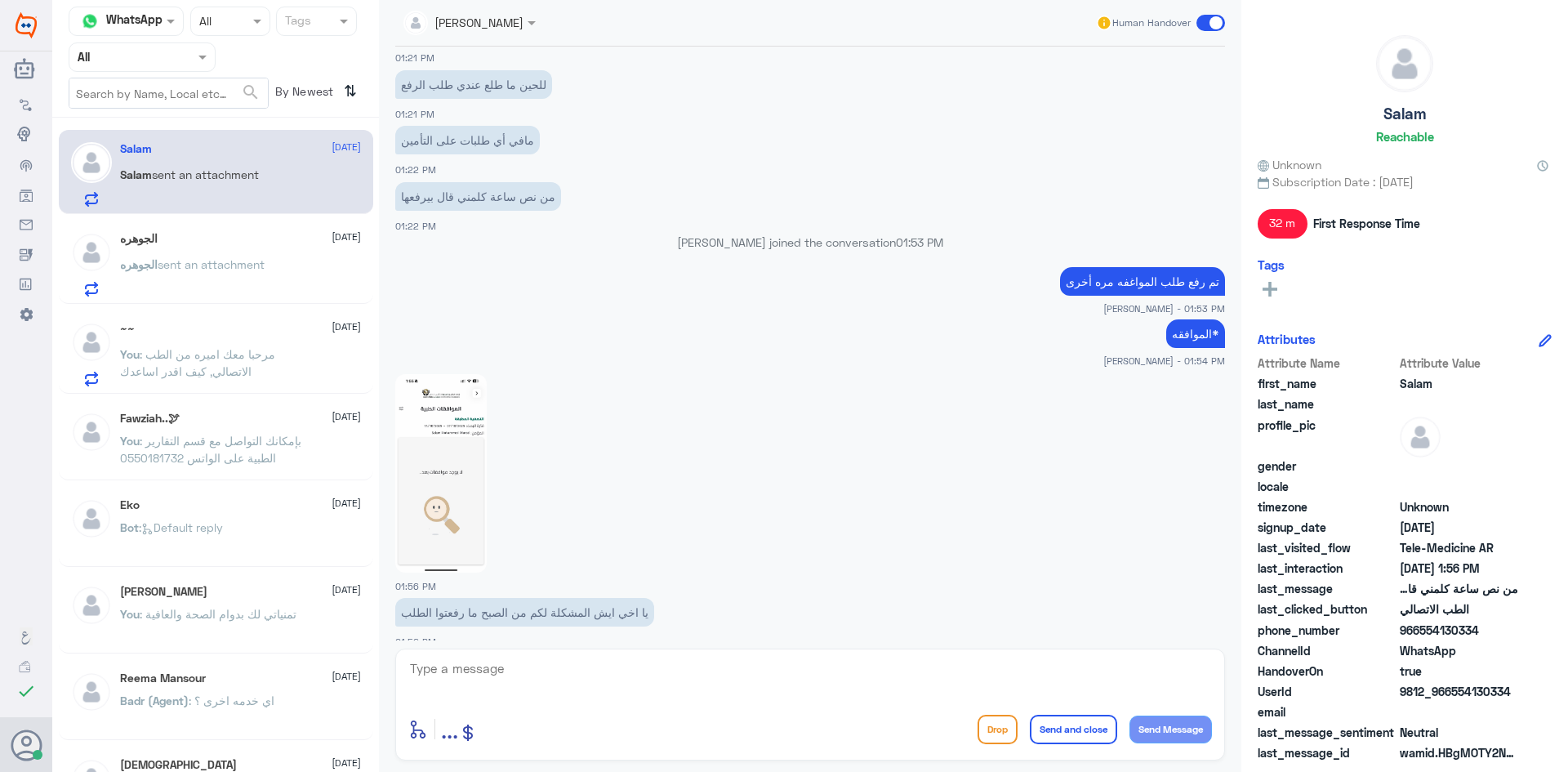
click at [460, 454] on img at bounding box center [441, 473] width 92 height 198
click at [565, 672] on textarea at bounding box center [810, 678] width 804 height 40
paste textarea "مرحبا، معك اميره من الطب الاتصالي"
type textarea "مرحبا، معك اميره من الطب الاتصالي"
click at [1186, 728] on button "Send Message" at bounding box center [1171, 729] width 82 height 28
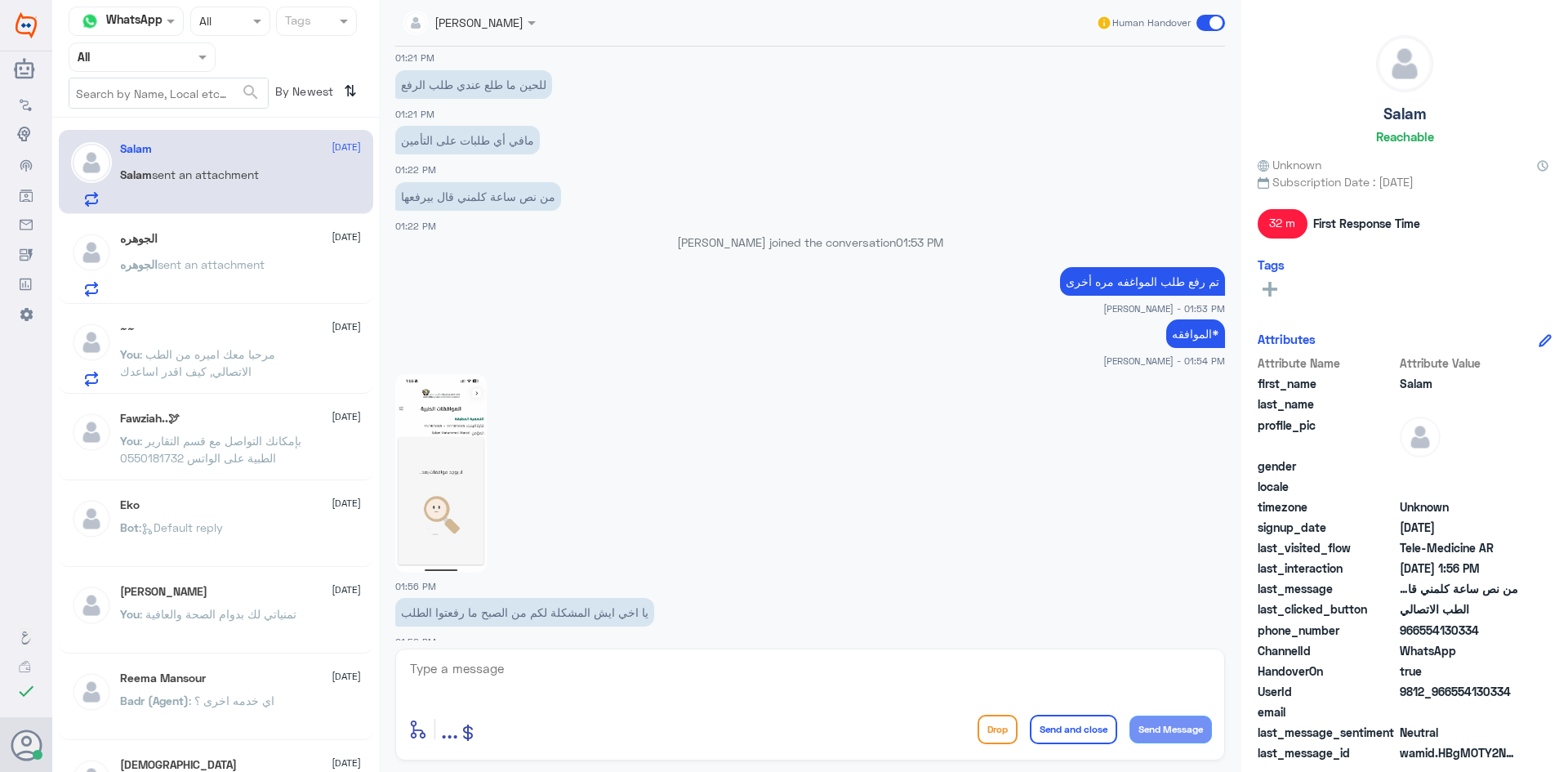
scroll to position [892, 0]
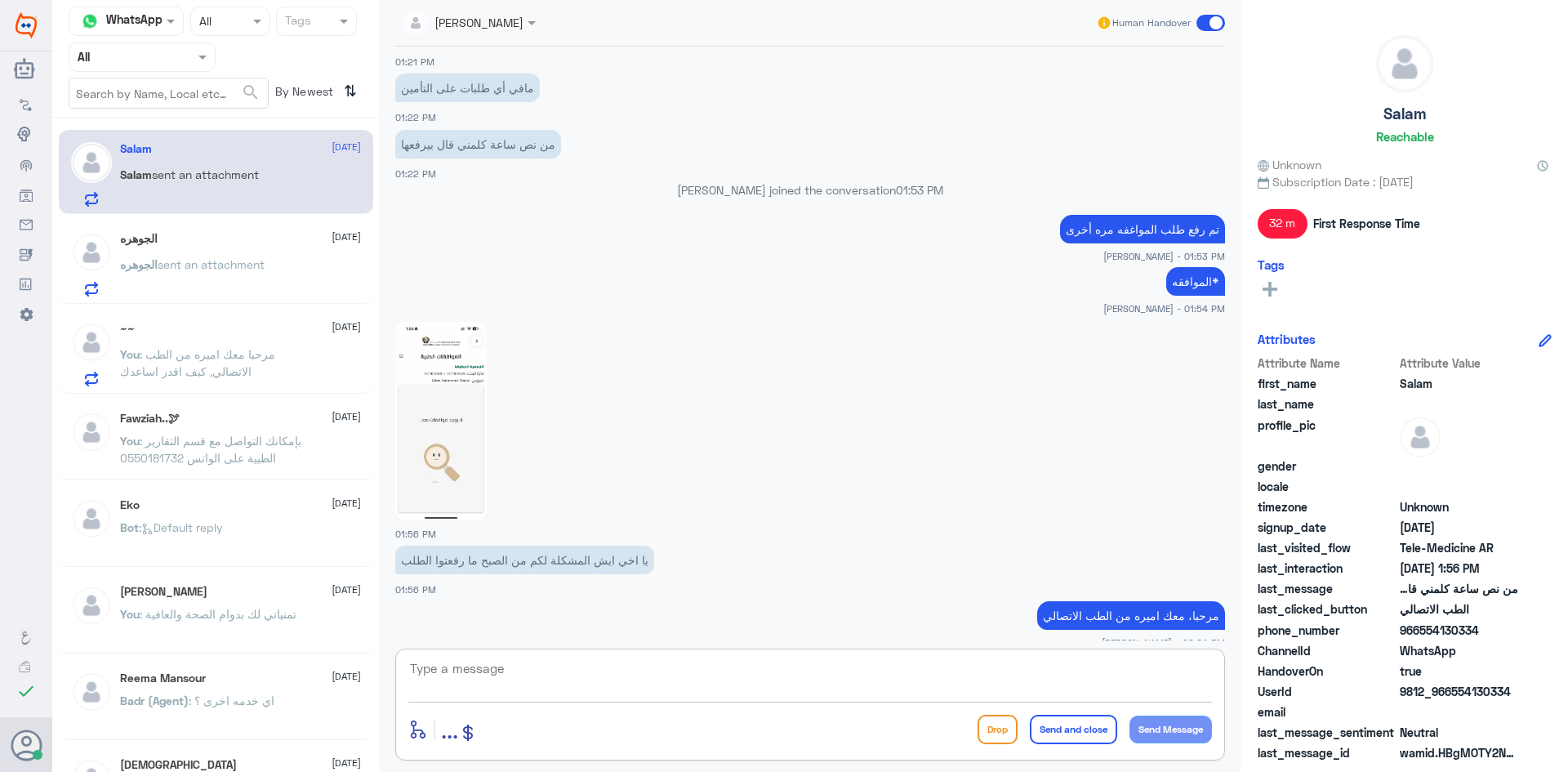
click at [495, 681] on textarea at bounding box center [810, 678] width 804 height 40
click at [465, 681] on textarea at bounding box center [810, 678] width 804 height 40
paste textarea "هنا دله النخيل، يمكنك التواصل مع دله نمار من خلال 0546022896"
type textarea "هنا دله النخيل، يمكنك التواصل مع دله نمار من خلال 0546022896"
click at [1202, 727] on button "Send Message" at bounding box center [1171, 729] width 82 height 28
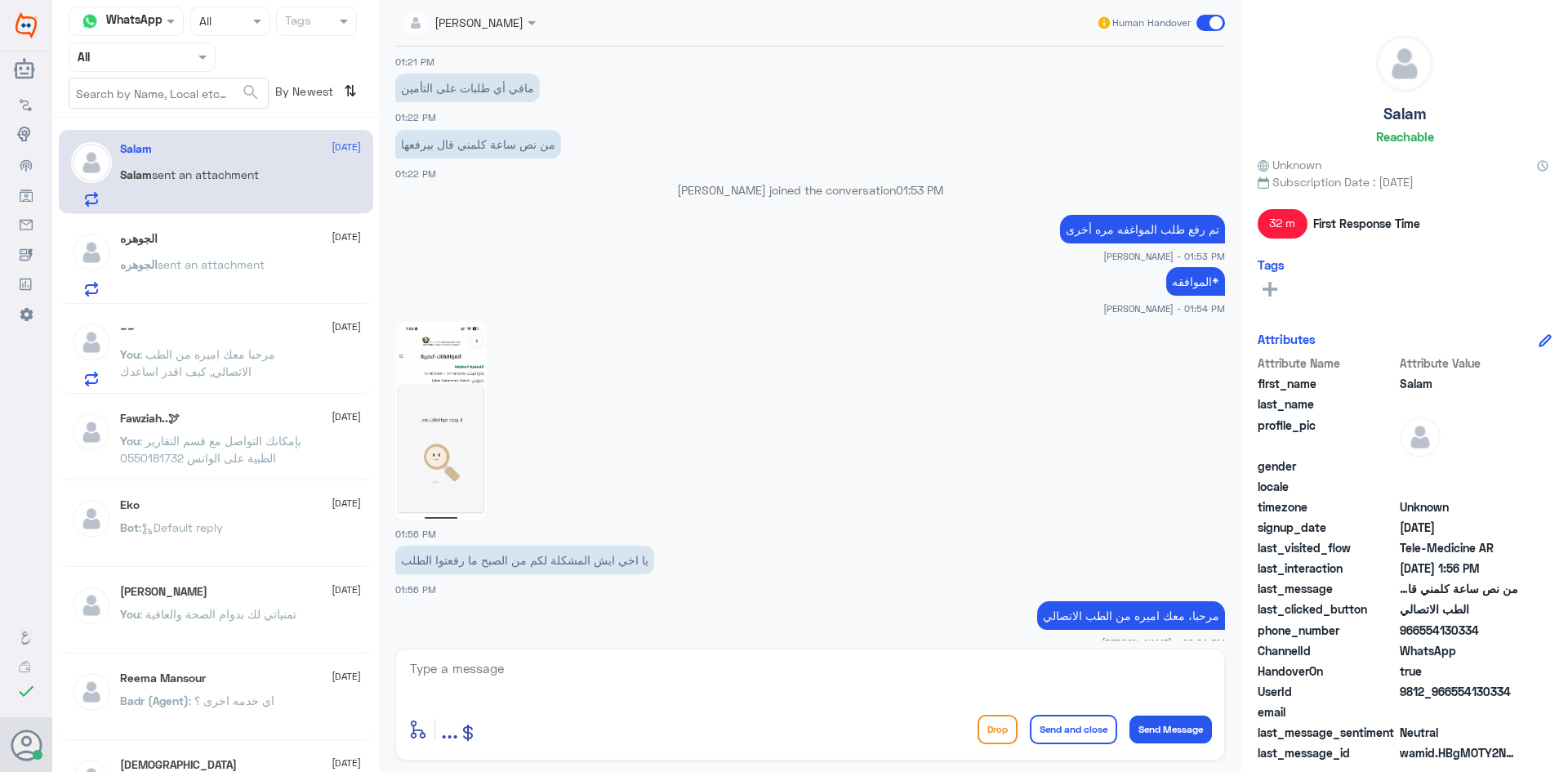
scroll to position [963, 0]
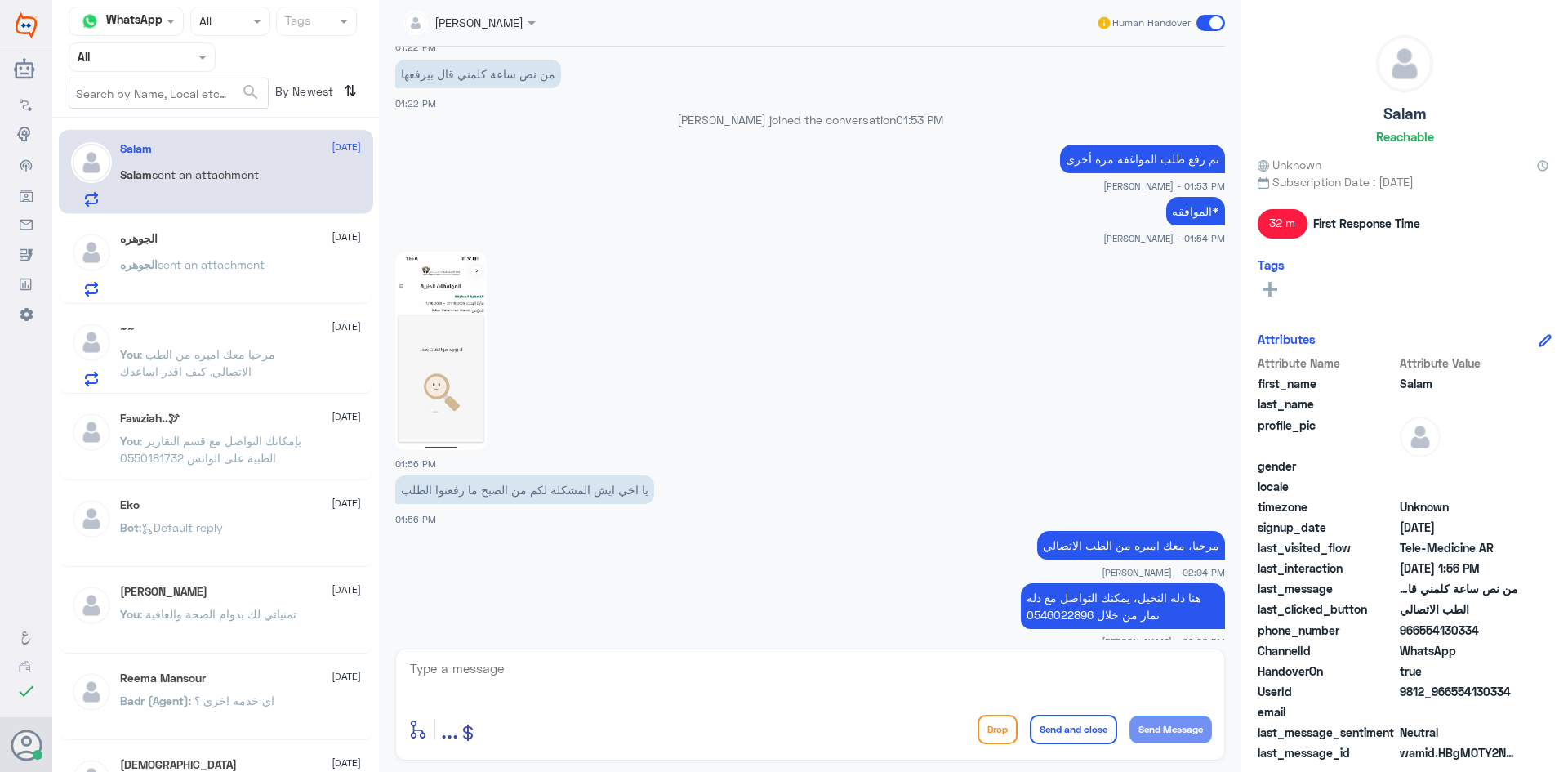
click at [1221, 20] on span at bounding box center [1211, 22] width 29 height 16
click at [0, 0] on input "checkbox" at bounding box center [0, 0] width 0 height 0
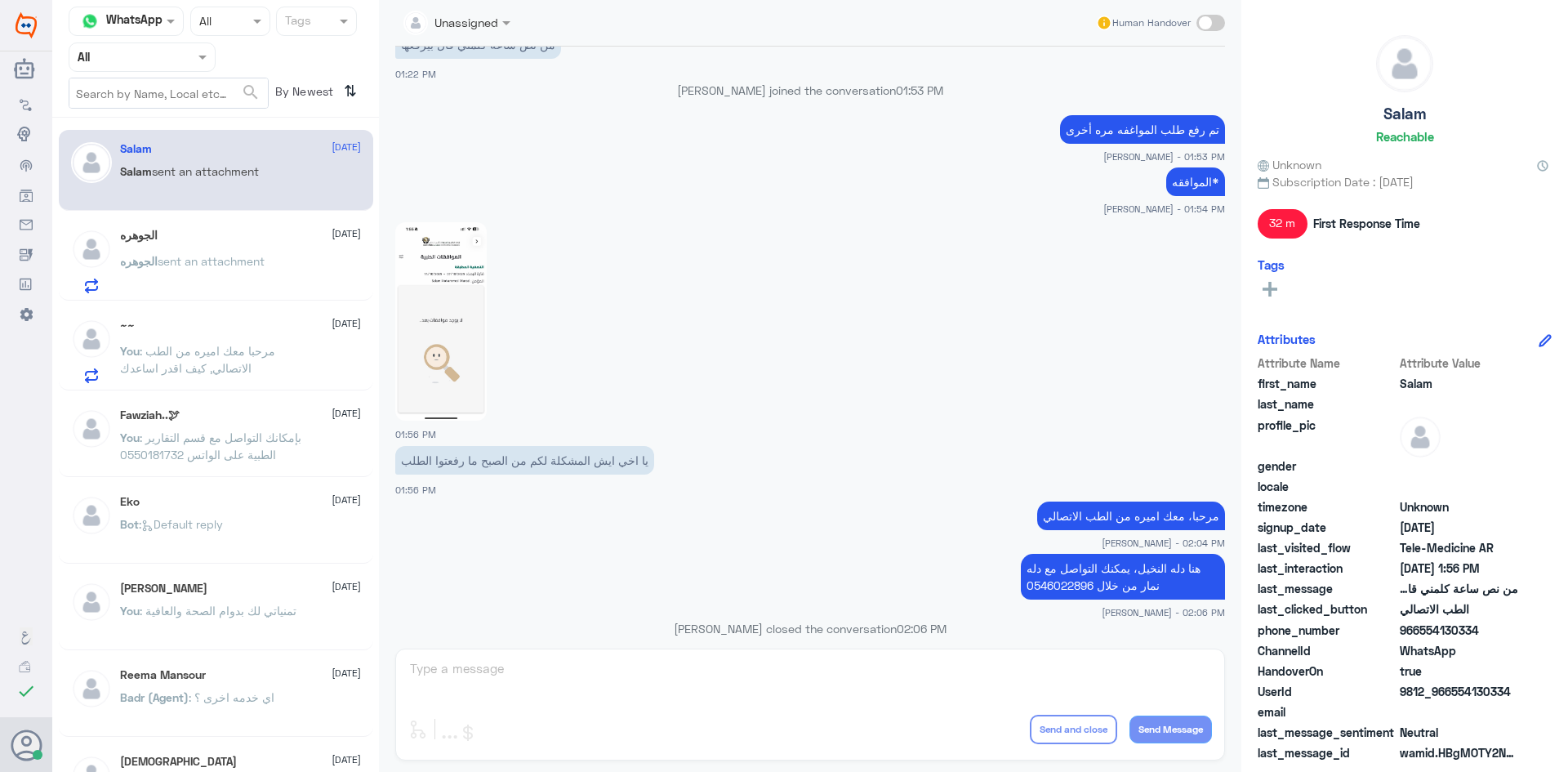
click at [263, 252] on p "الجوهره sent an attachment" at bounding box center [192, 272] width 144 height 41
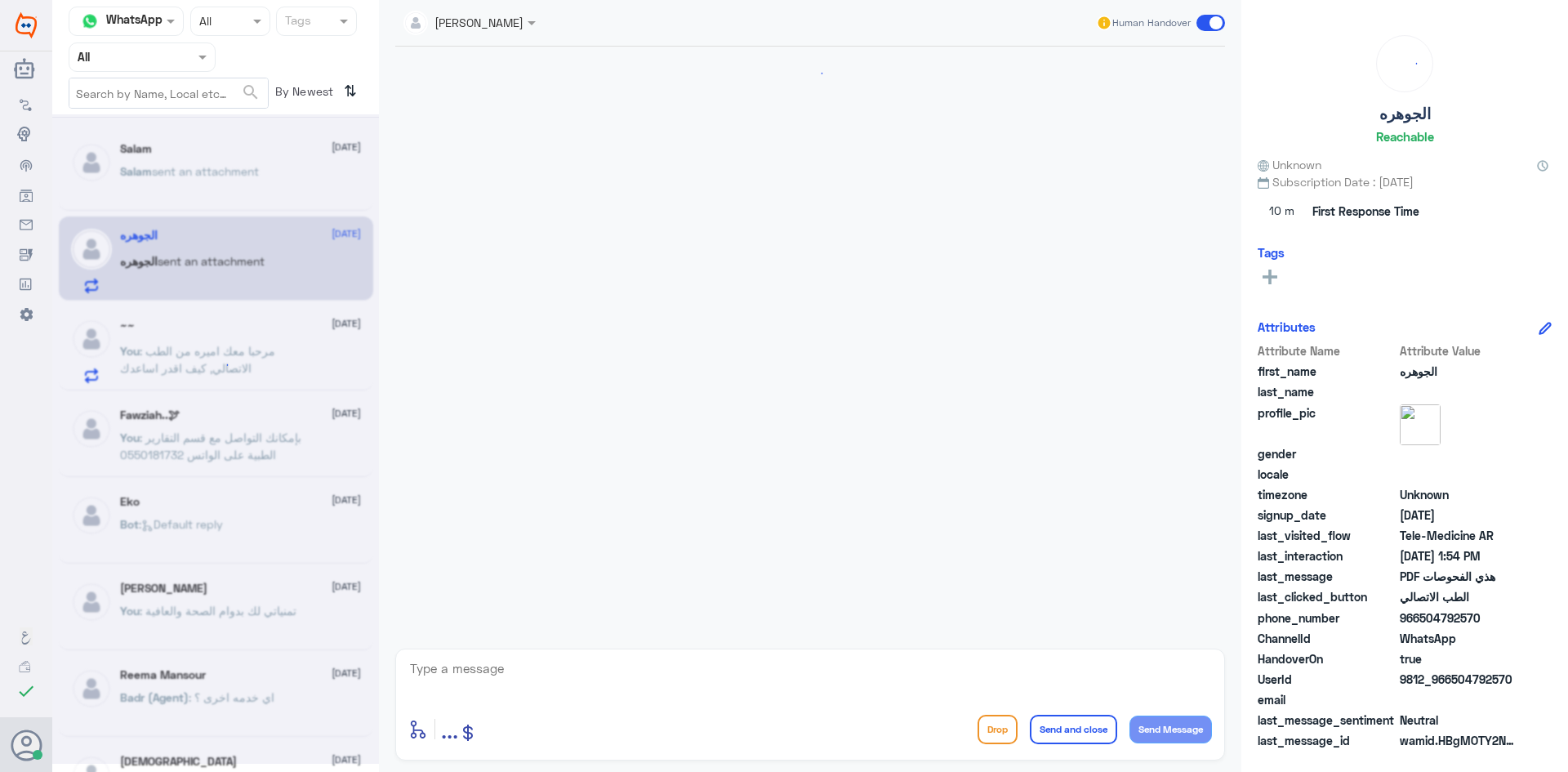
scroll to position [202, 0]
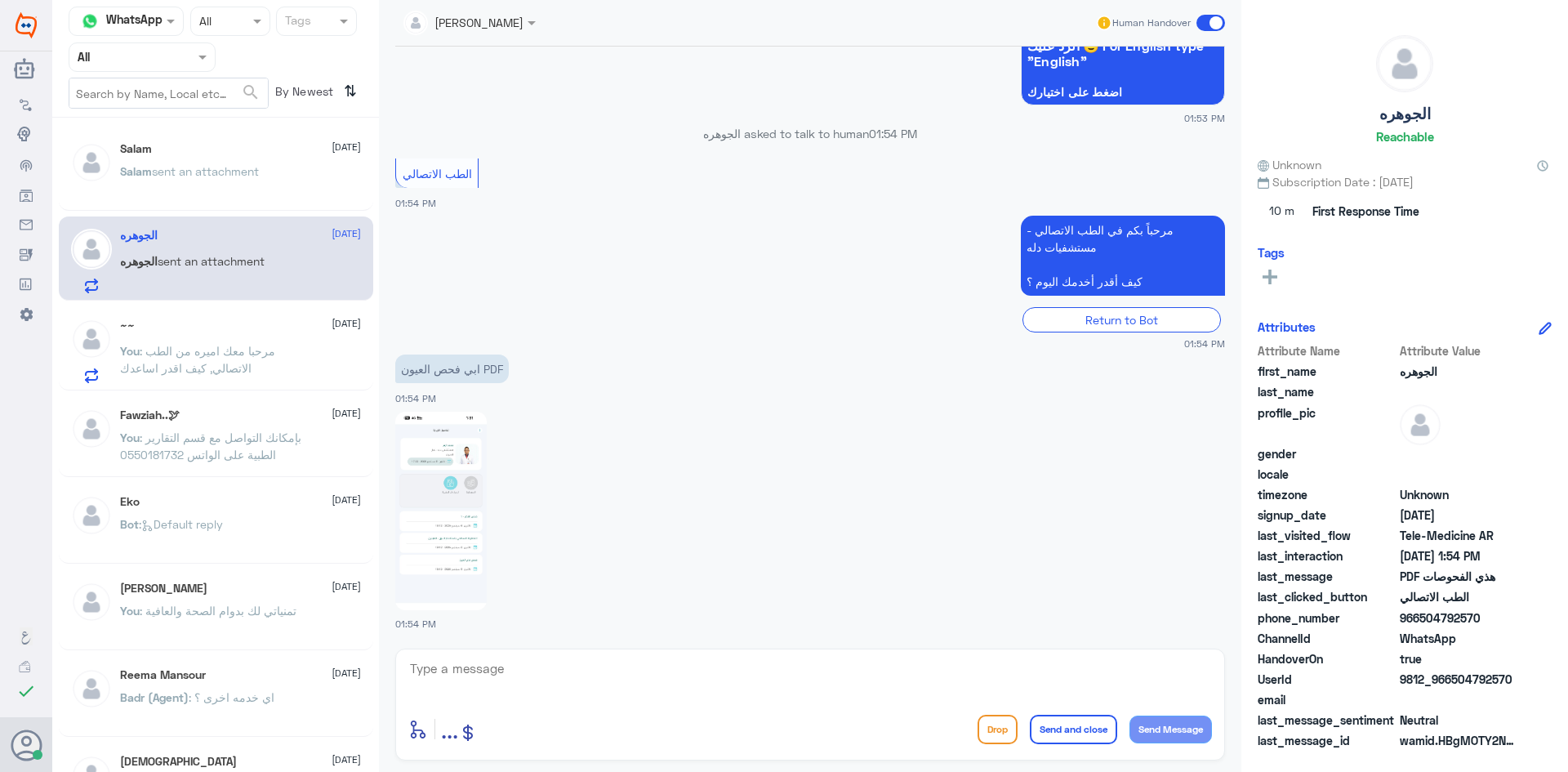
click at [282, 178] on div "Salam sent an attachment" at bounding box center [240, 185] width 240 height 37
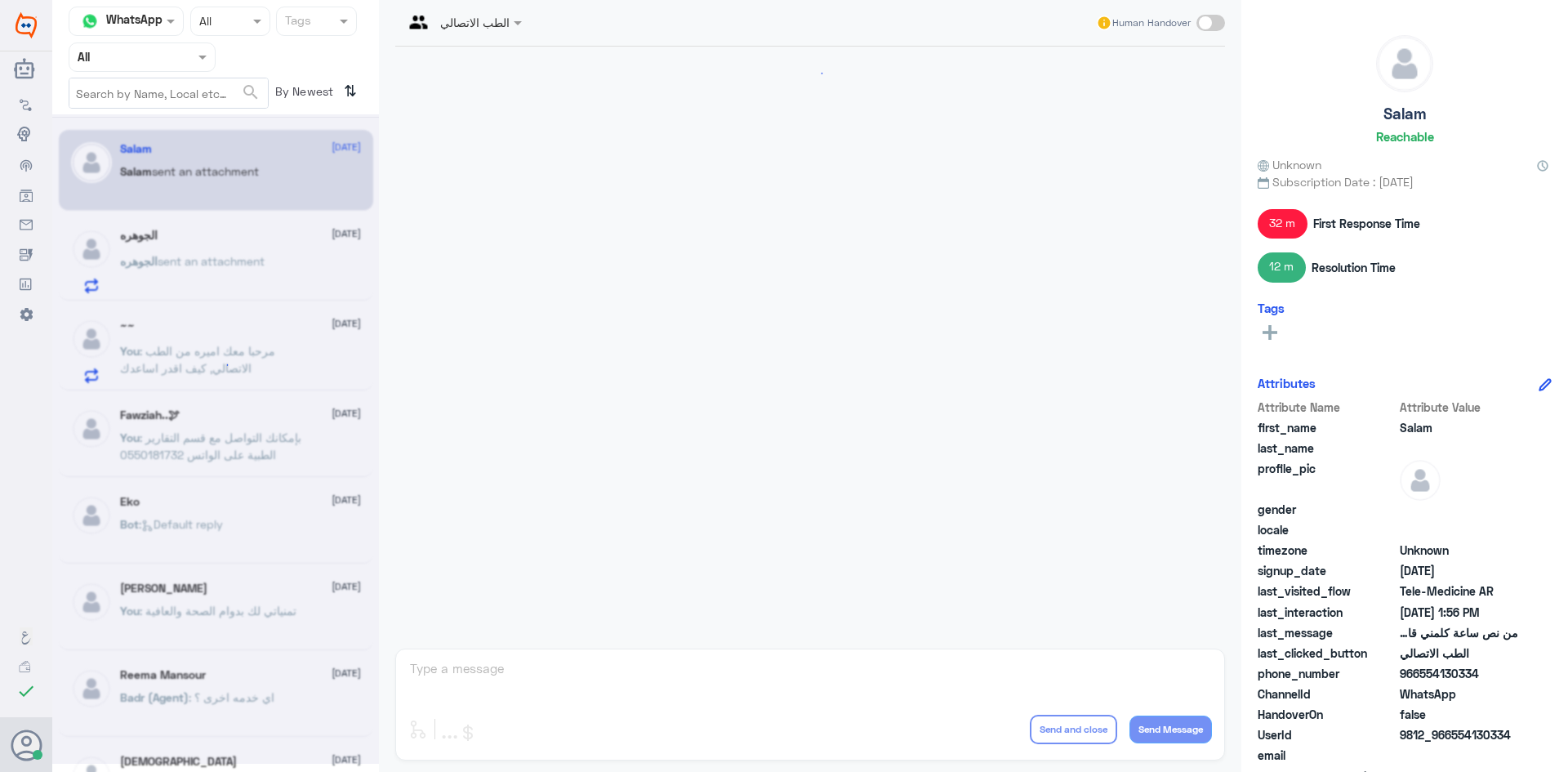
scroll to position [794, 0]
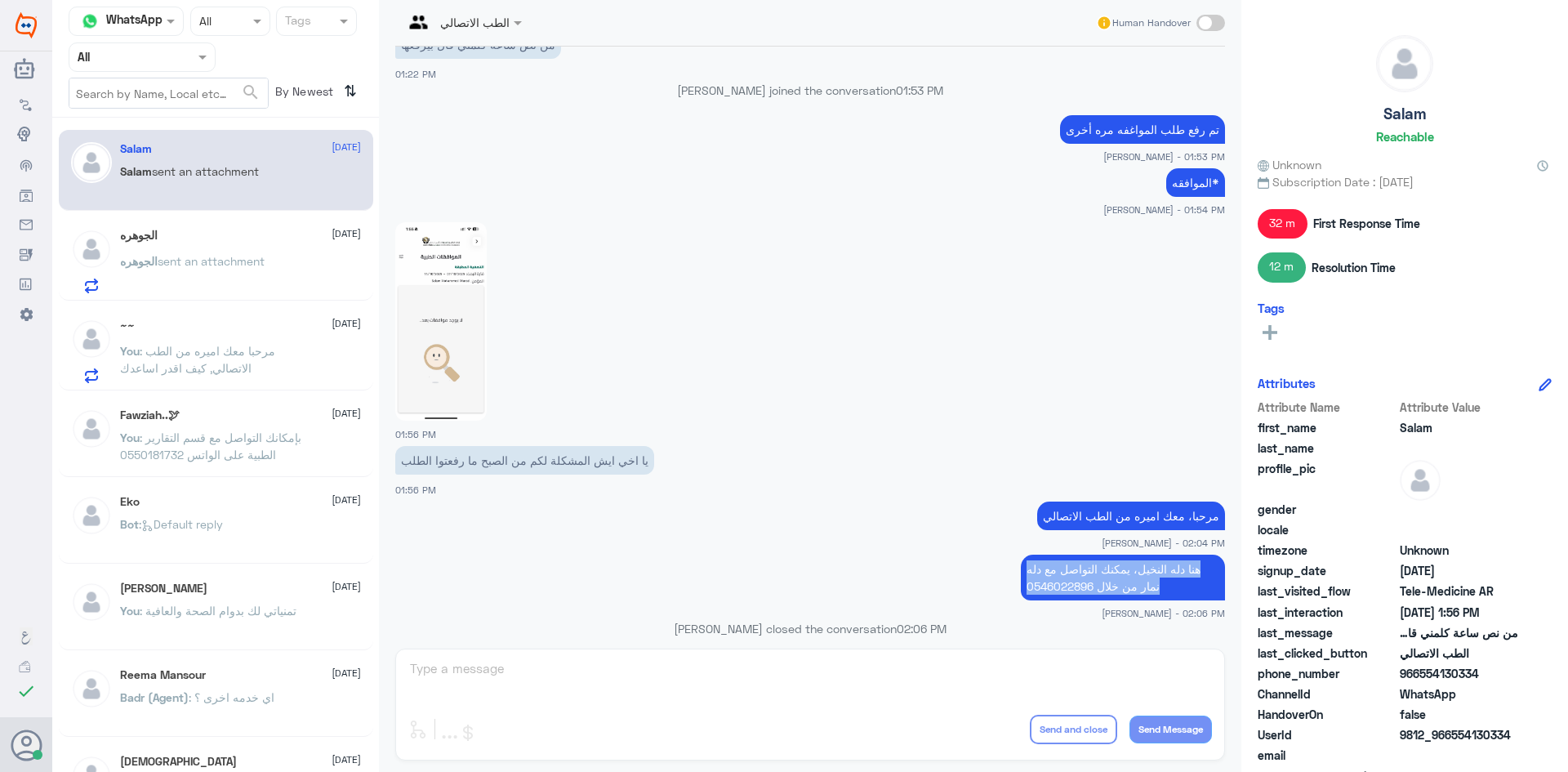
drag, startPoint x: 1162, startPoint y: 574, endPoint x: 1017, endPoint y: 540, distance: 148.9
click at [1021, 554] on div "هنا دله النخيل، يمكنك التواصل مع دله نمار من خلال 0546022896" at bounding box center [1123, 577] width 204 height 46
click at [1125, 558] on p "هنا دله النخيل، يمكنك التواصل مع دله نمار من خلال 0546022896" at bounding box center [1123, 577] width 204 height 46
click at [503, 671] on div "الطب الاتصالي Human Handover [DATE] تم التواصل هاتفيًا ، [PERSON_NAME] بخدمتك […" at bounding box center [810, 388] width 863 height 777
click at [1211, 20] on span at bounding box center [1211, 22] width 29 height 16
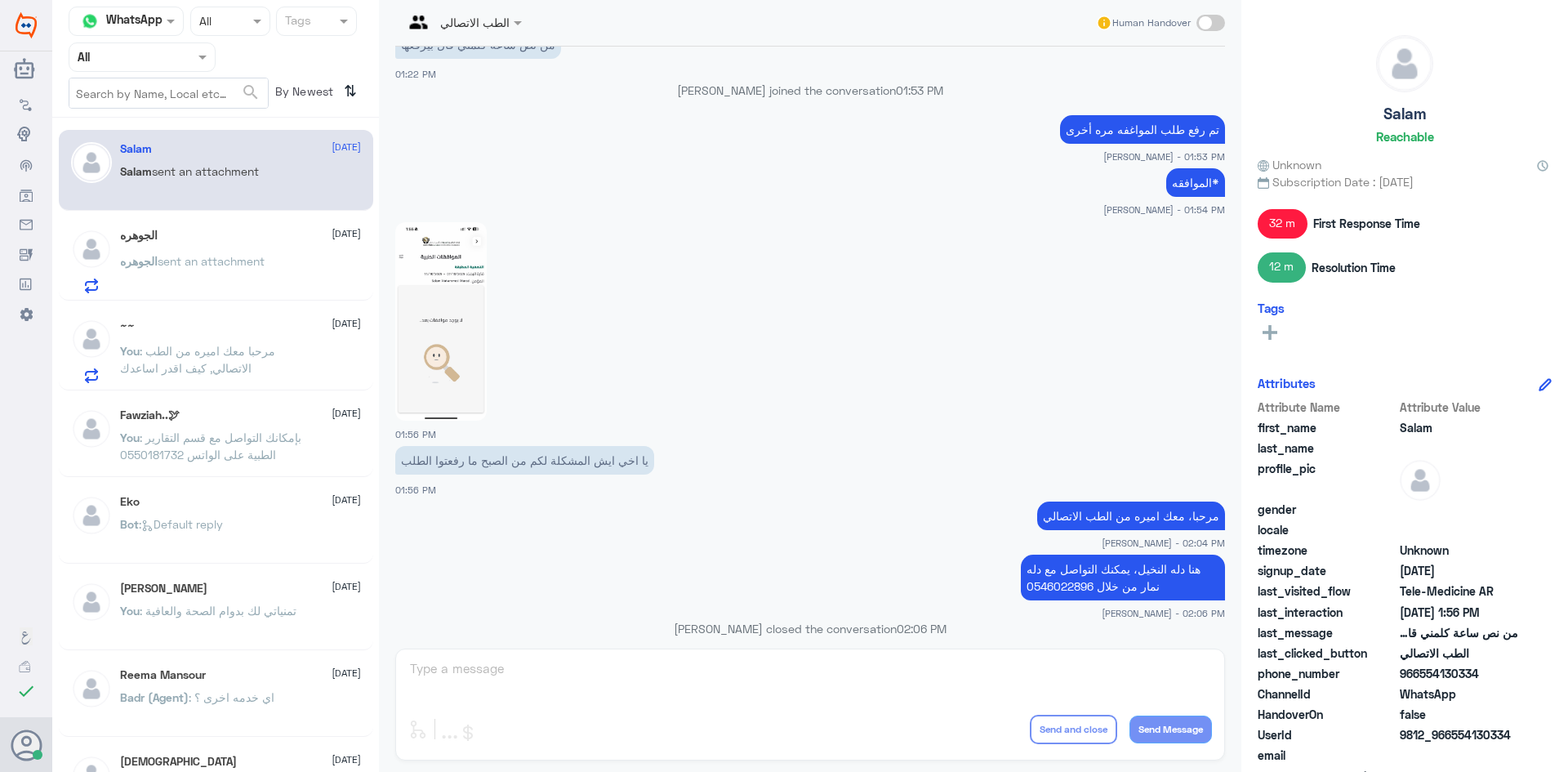
click at [0, 0] on input "checkbox" at bounding box center [0, 0] width 0 height 0
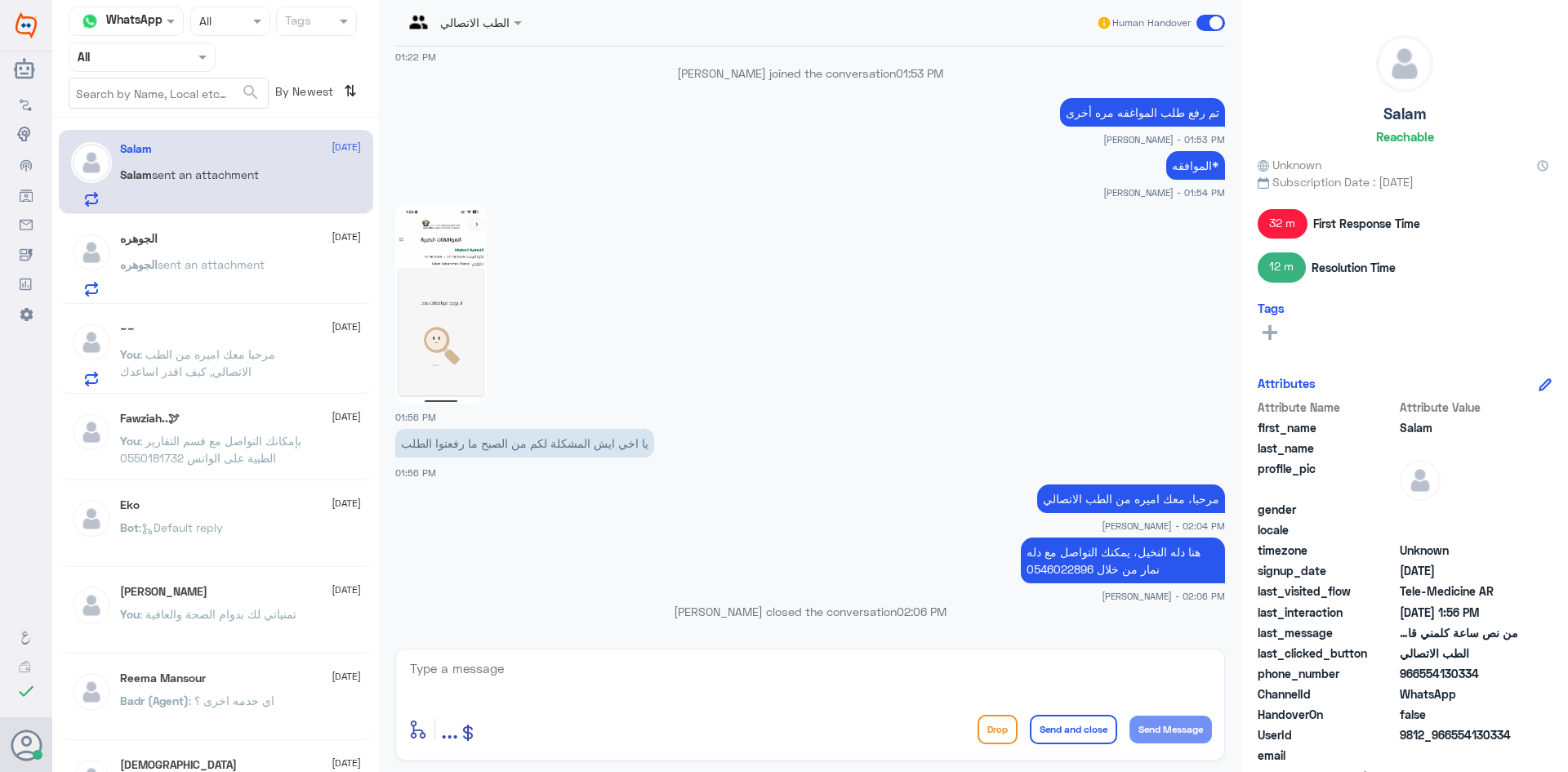
click at [563, 712] on div "enter flow name ... Drop Send and close Send Message" at bounding box center [810, 729] width 804 height 37
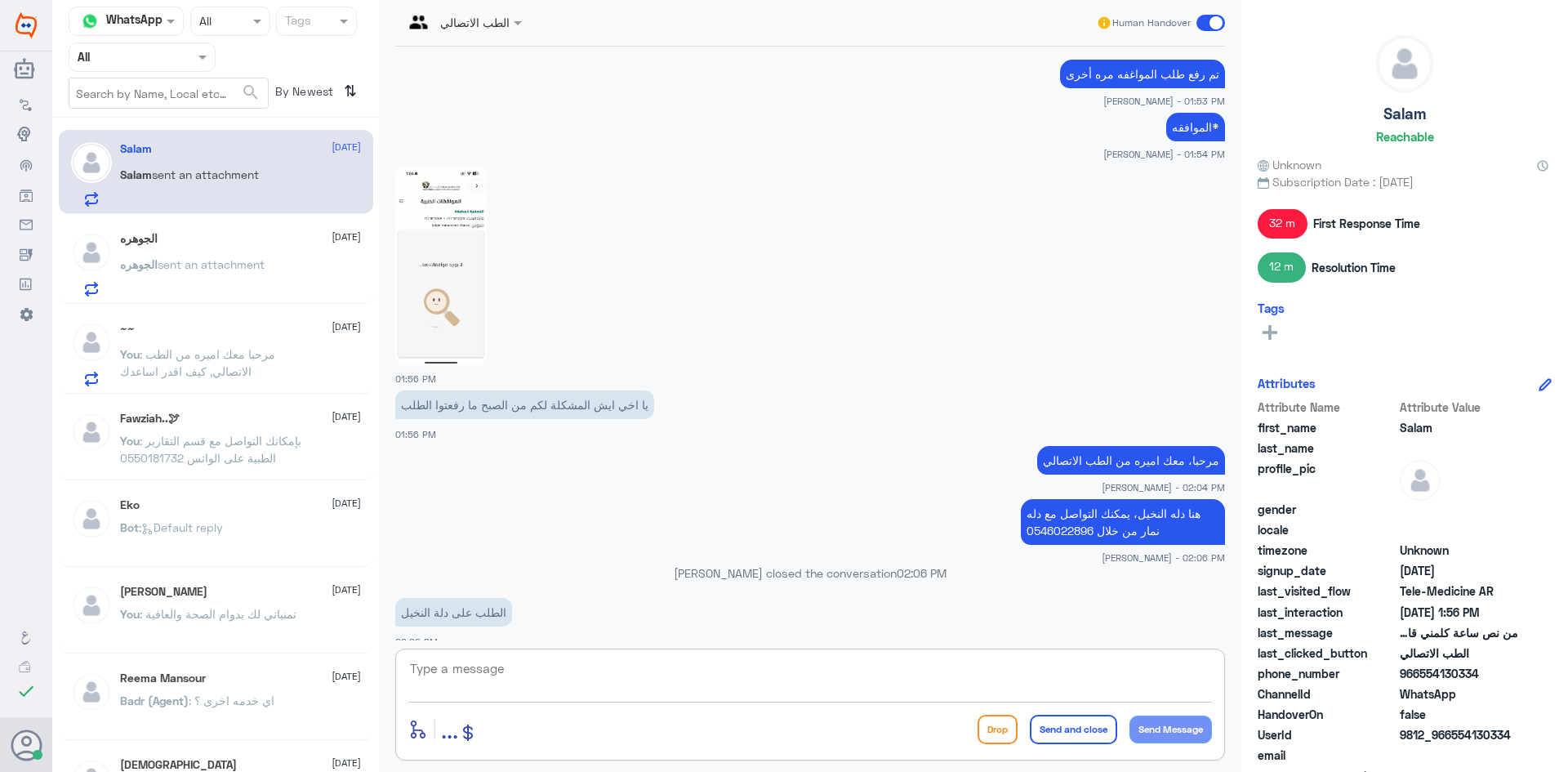
click at [530, 677] on textarea at bounding box center [810, 678] width 804 height 40
type textarea "نعتذر منك"
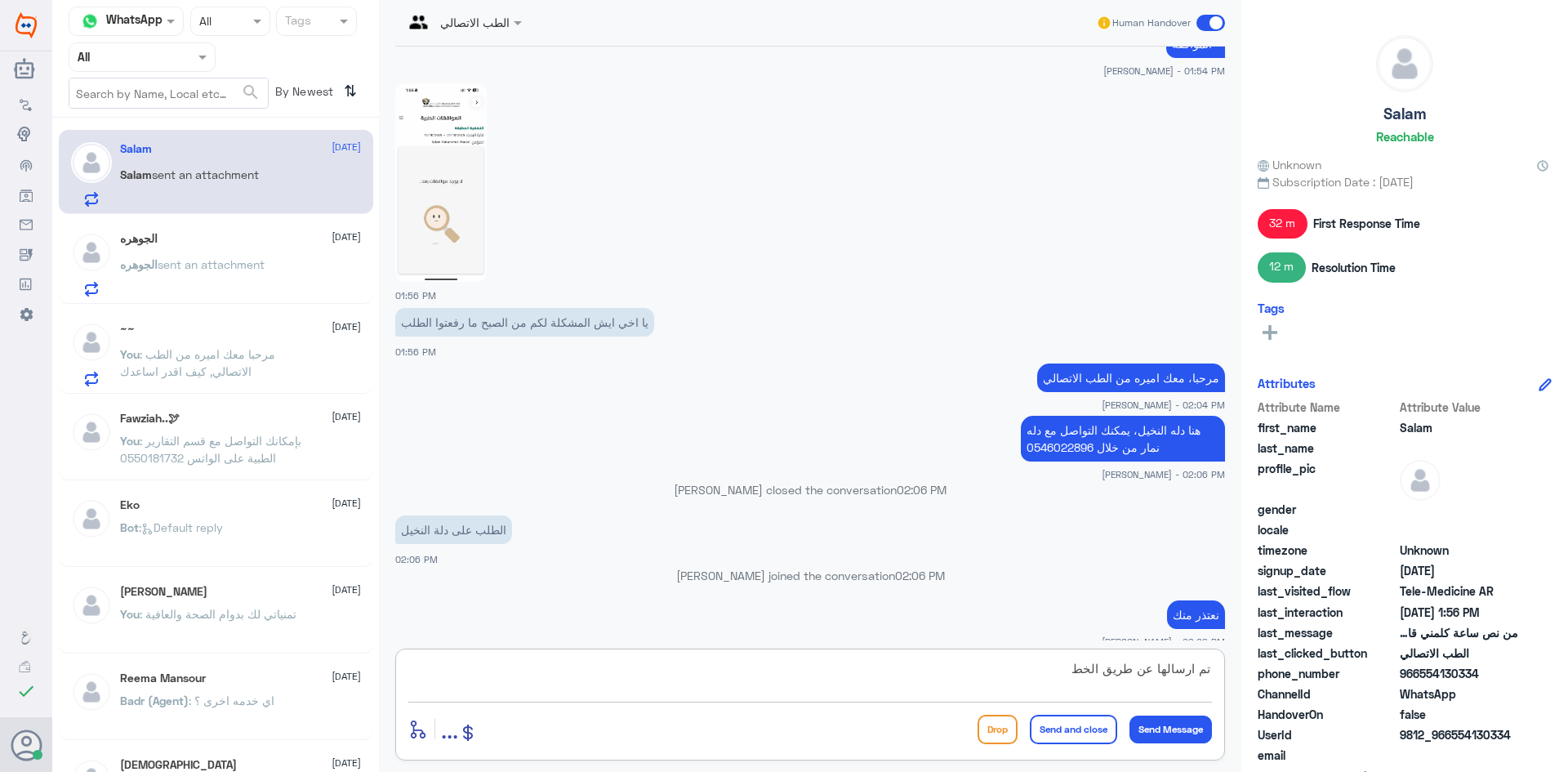
type textarea "تم ارسالها عن طريق الخطأ"
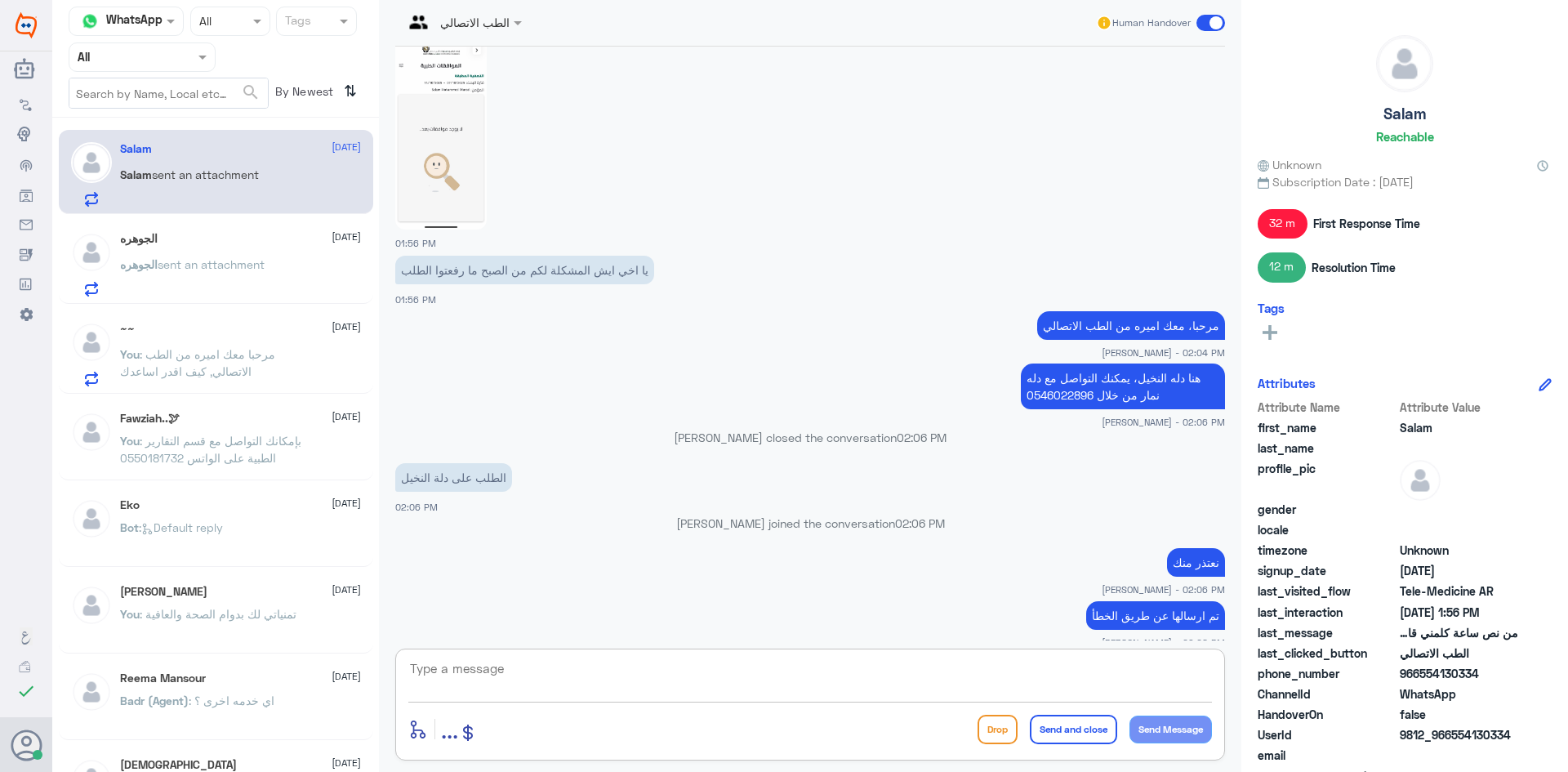
scroll to position [1045, 0]
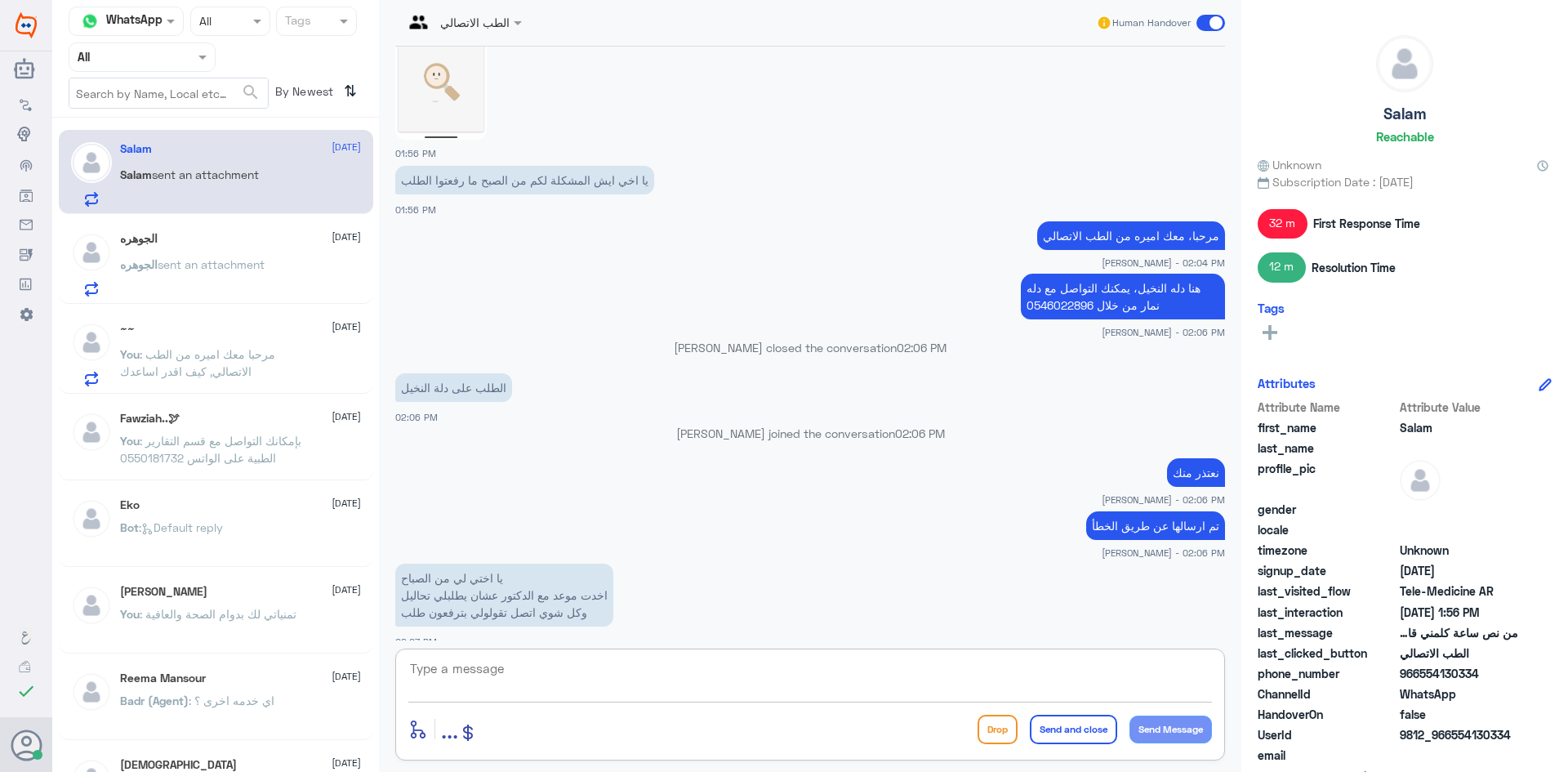
click at [447, 677] on textarea at bounding box center [810, 678] width 804 height 40
type textarea "ا"
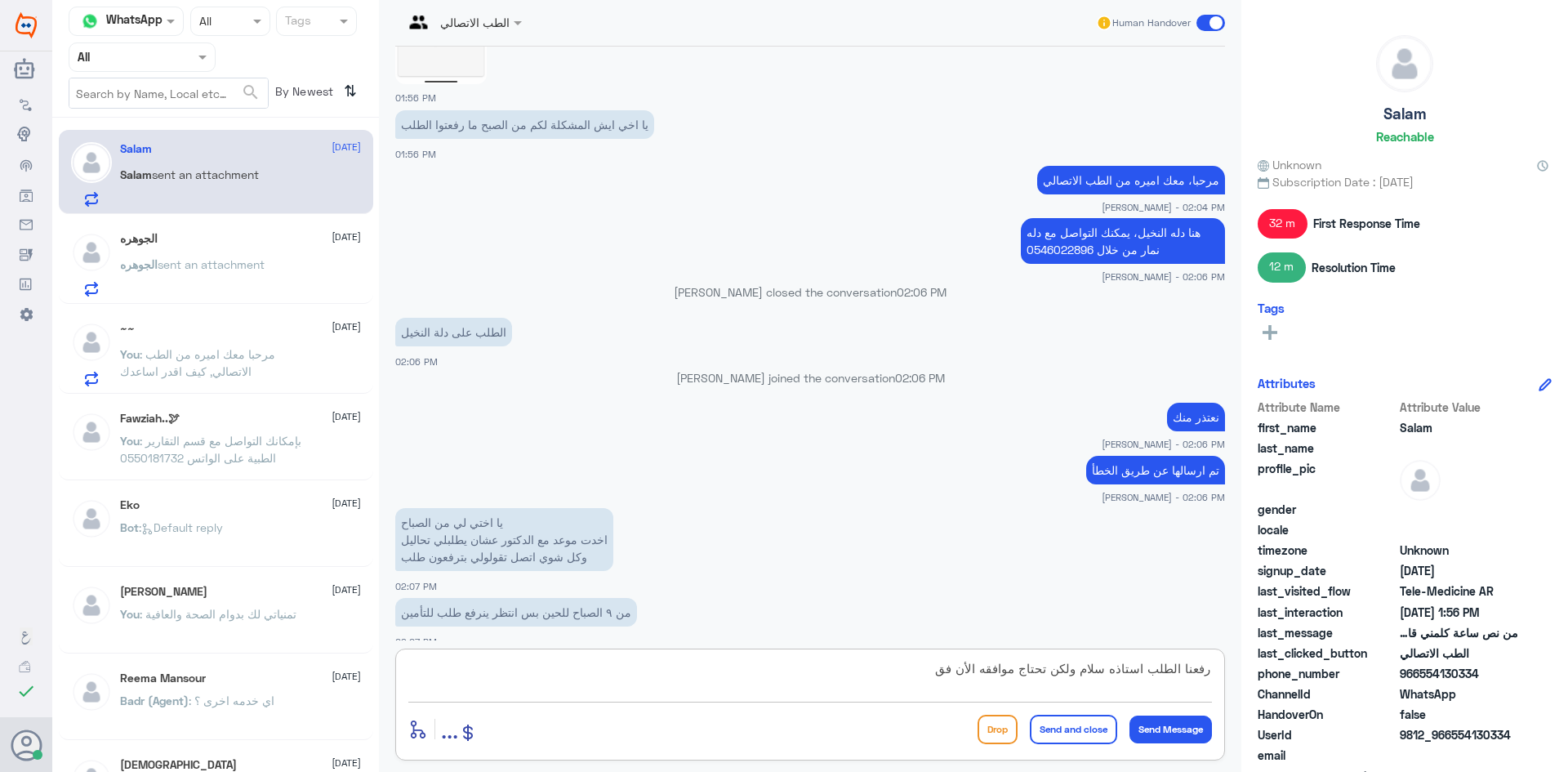
type textarea "رفعنا الطلب استاذه سلام ولكن تحتاج موافقه الأن فقط"
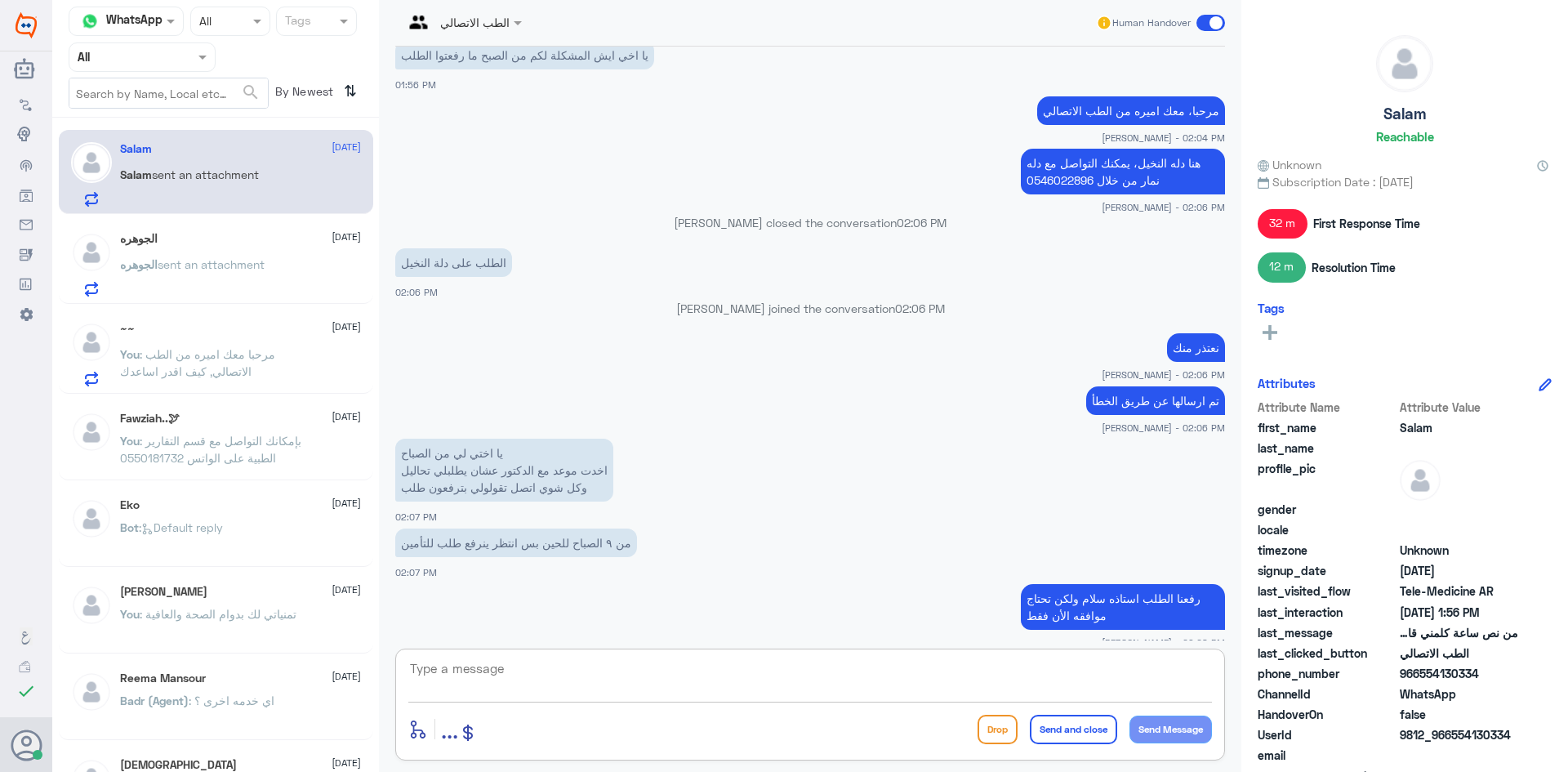
type textarea "س"
click at [262, 251] on div "الجوهره [DATE] الجوهره sent an attachment" at bounding box center [240, 264] width 240 height 65
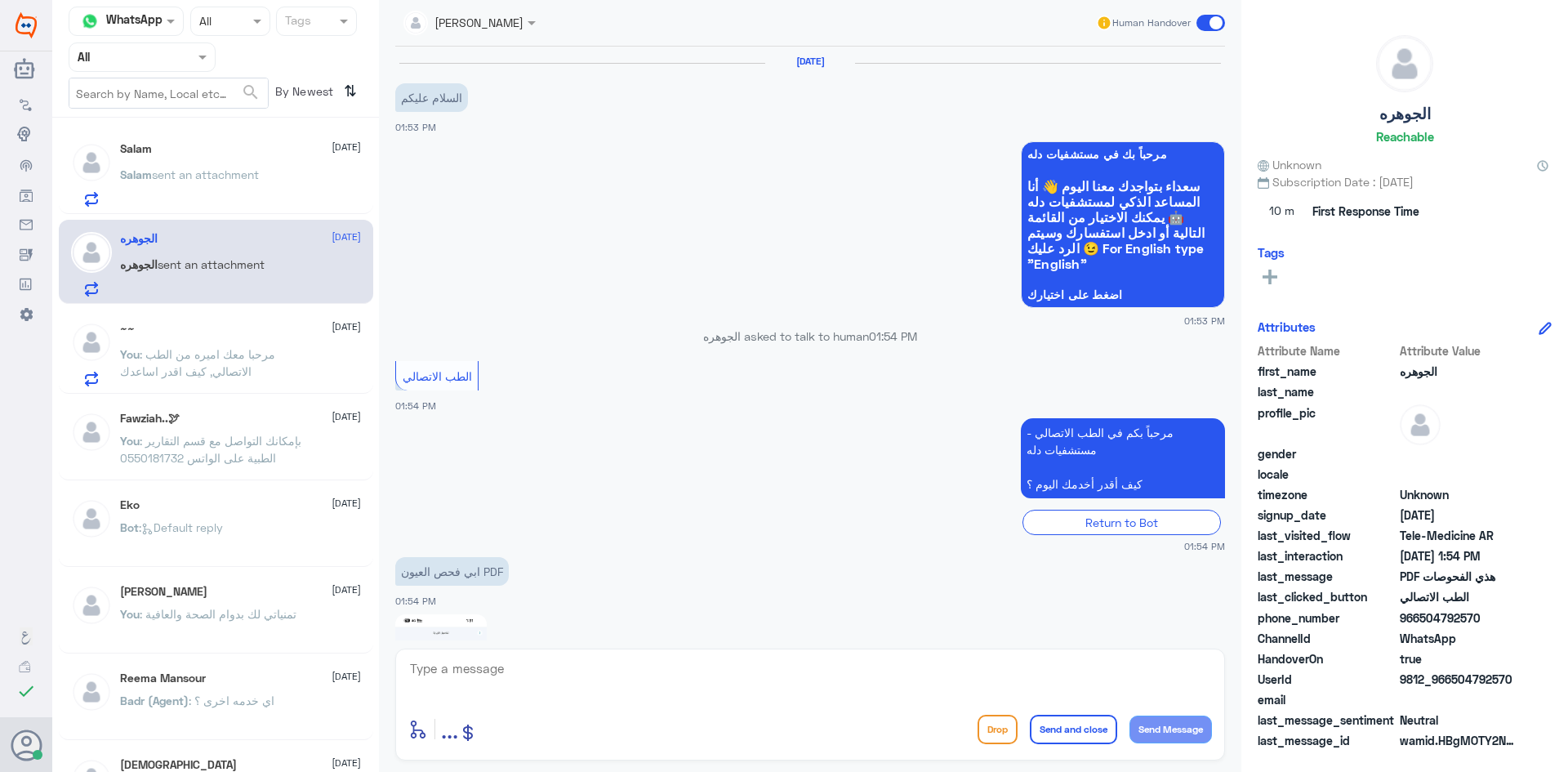
scroll to position [202, 0]
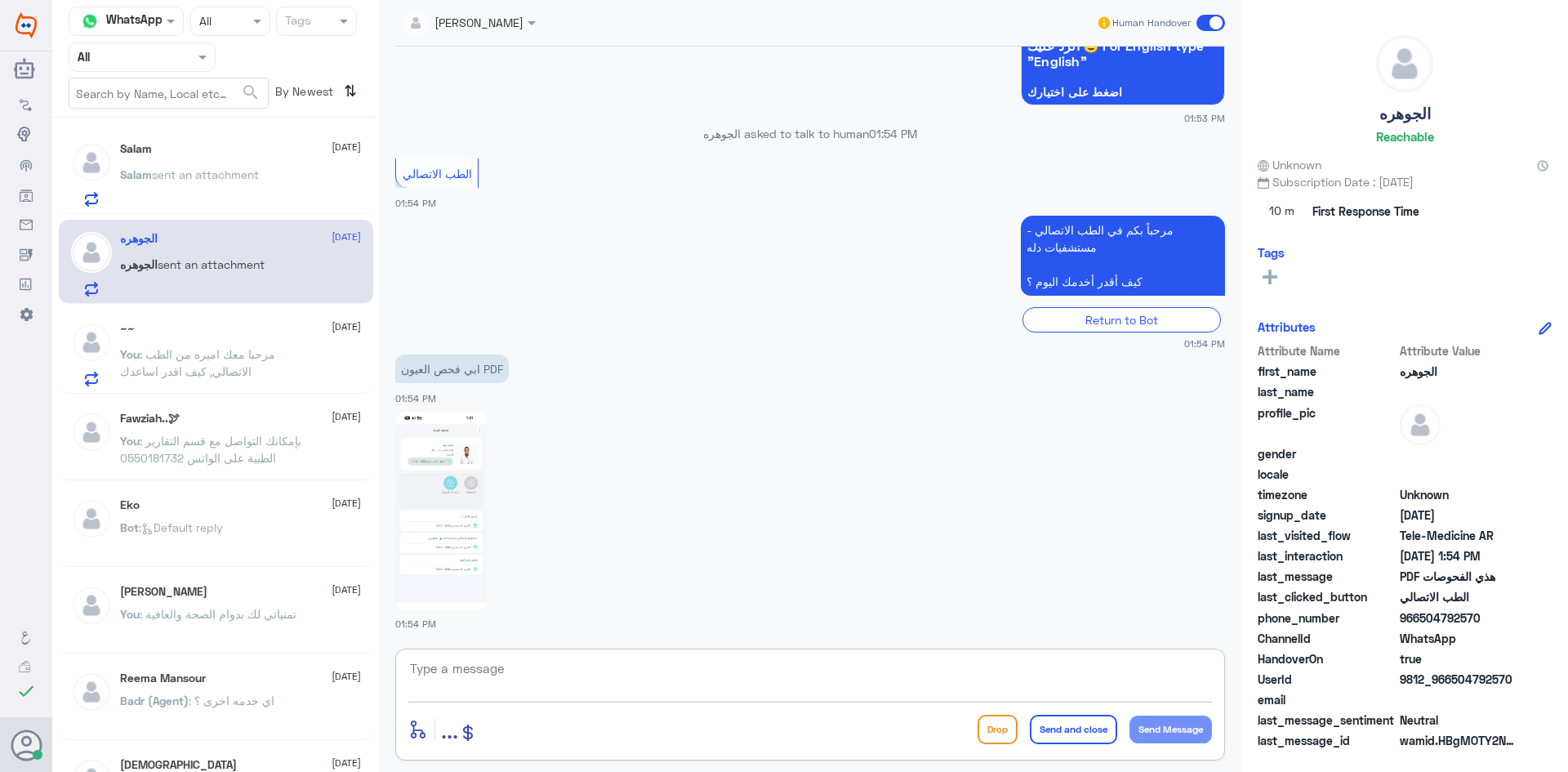
click at [561, 669] on textarea at bounding box center [810, 678] width 804 height 40
paste textarea "مرحبا معك اميره من الطب الاتصالي, كيف اقدر اساعدك"
drag, startPoint x: 912, startPoint y: 665, endPoint x: 1034, endPoint y: 689, distance: 124.3
click at [1034, 689] on textarea "مرحبا معك اميره من الطب الاتصالي, كيف اقدر اساعدك" at bounding box center [810, 678] width 804 height 40
type textarea "مرحبا معك اميره من الطب الاتصالي"
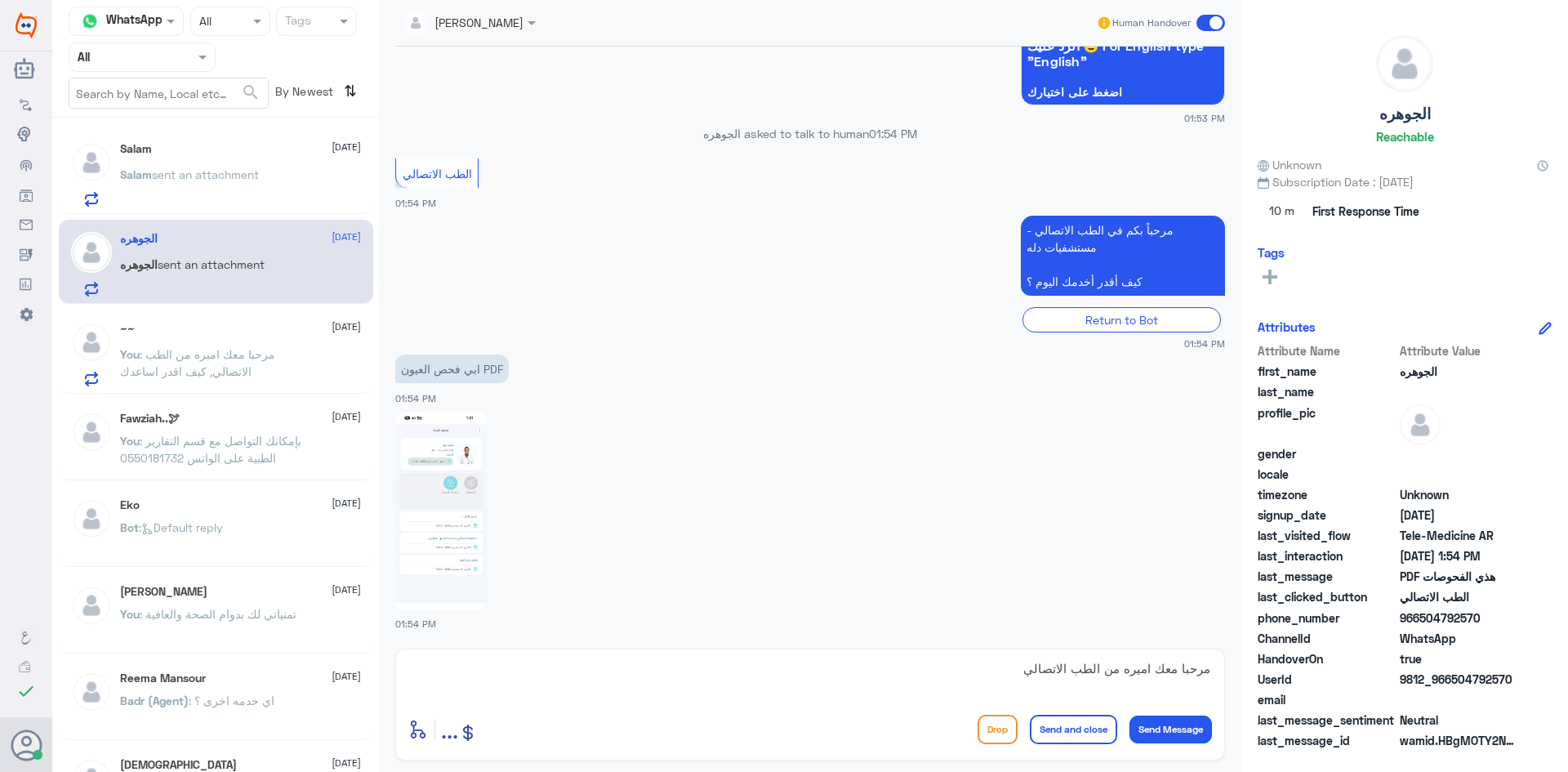
click at [1153, 717] on button "Send Message" at bounding box center [1171, 729] width 82 height 28
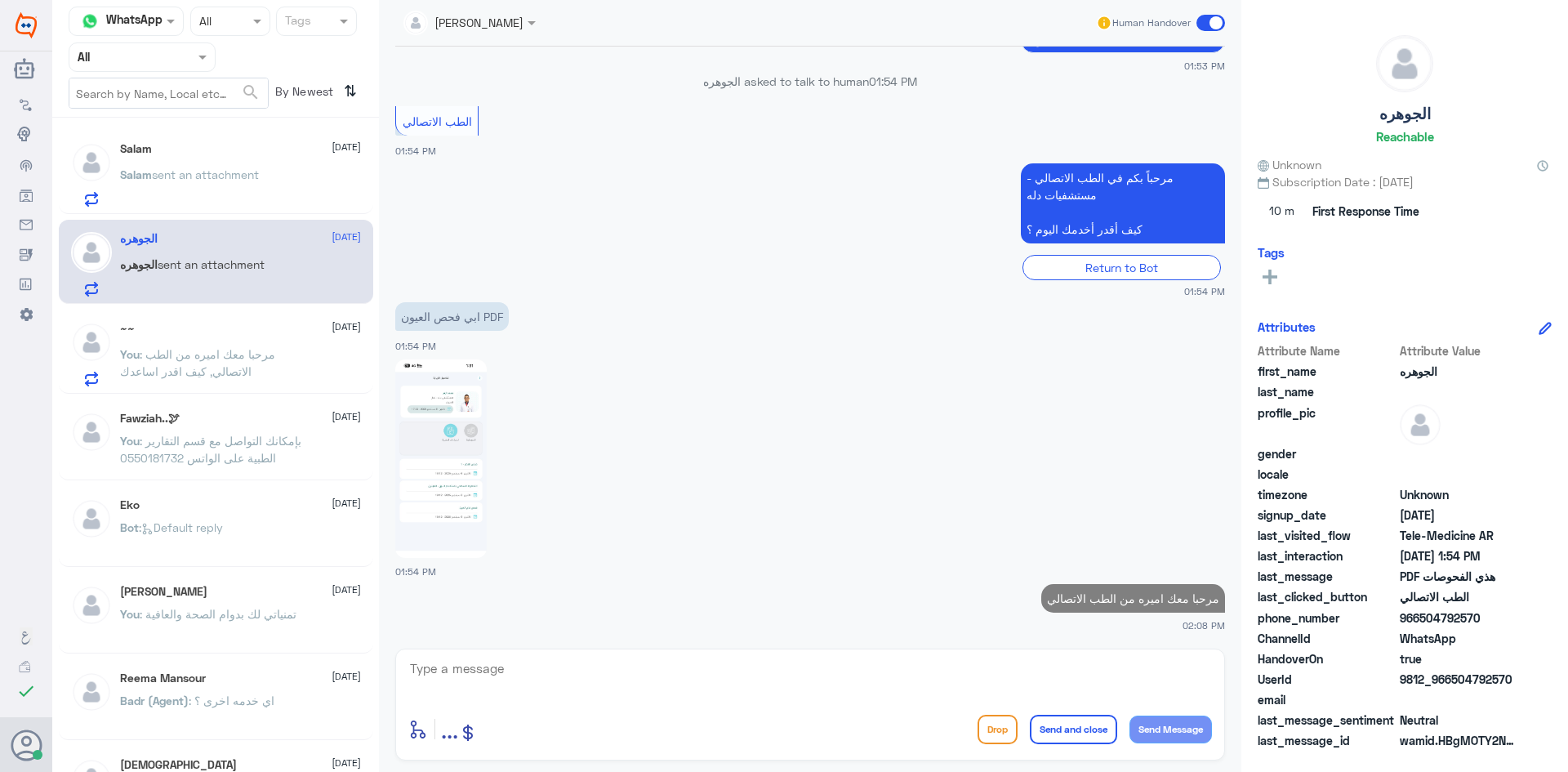
drag, startPoint x: 449, startPoint y: 654, endPoint x: 436, endPoint y: 654, distance: 13.0
click at [436, 654] on div "enter flow name ... Drop Send and close Send Message" at bounding box center [809, 703] width 829 height 112
click at [442, 675] on textarea at bounding box center [810, 678] width 804 height 40
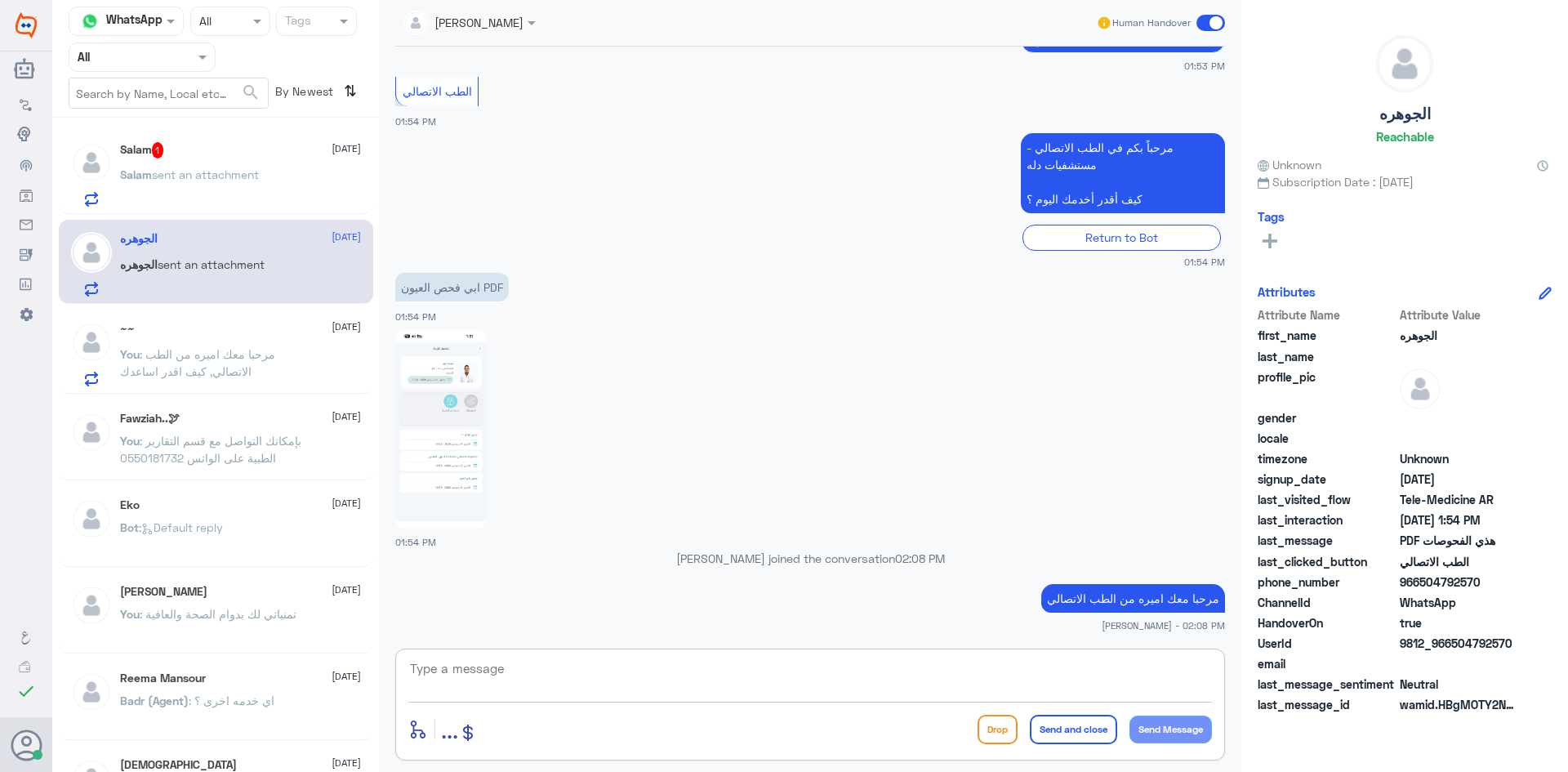
paste textarea "هنا دله النخيل، يمكنك التواصل مع دله نمار من خلال 0546022896"
type textarea "هنا دله النخيل، يمكنك التواصل مع دله نمار من خلال 0546022896"
click at [1181, 726] on button "Send Message" at bounding box center [1171, 729] width 82 height 28
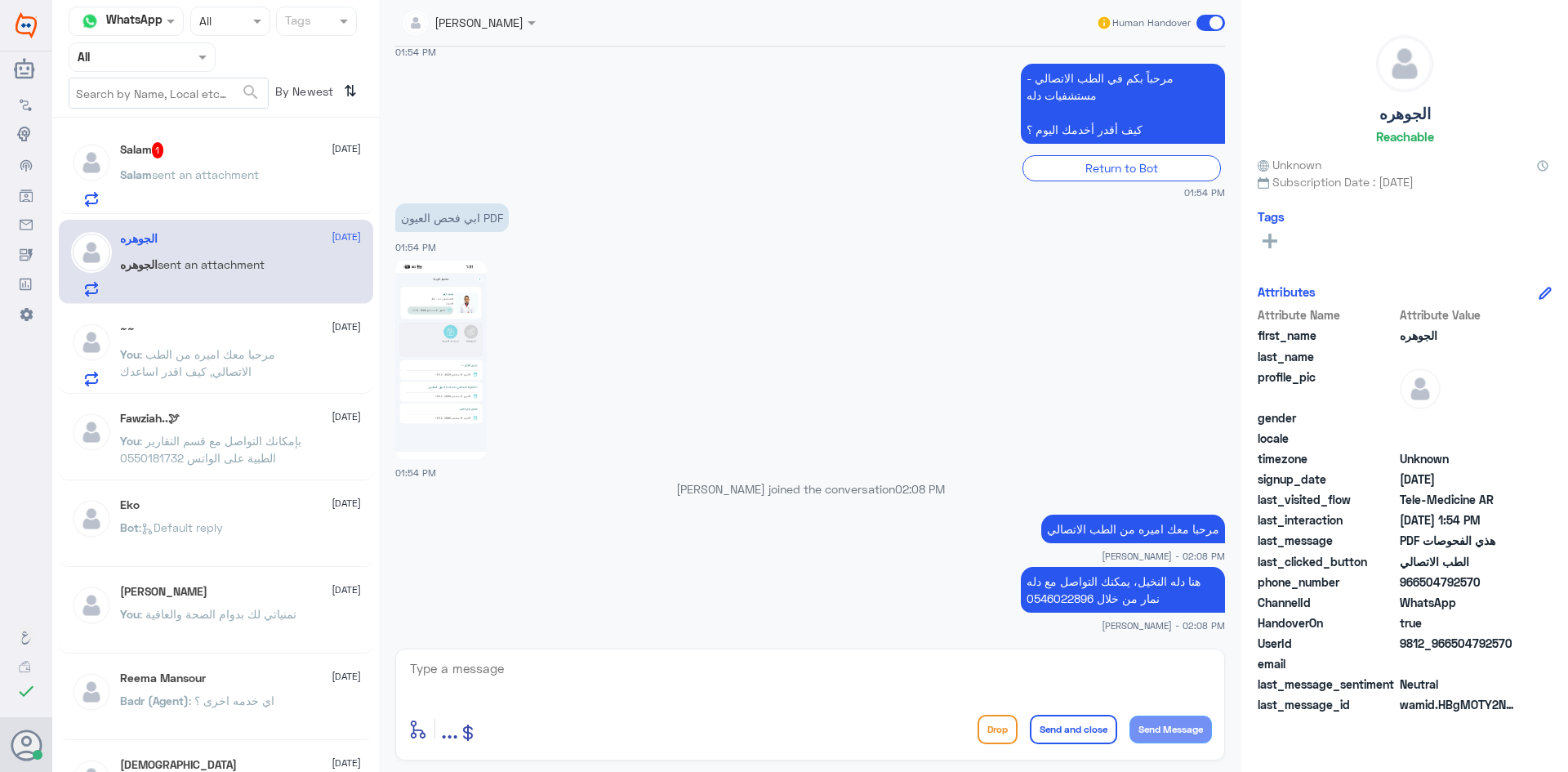
click at [1221, 17] on span at bounding box center [1211, 22] width 29 height 16
click at [0, 0] on input "checkbox" at bounding box center [0, 0] width 0 height 0
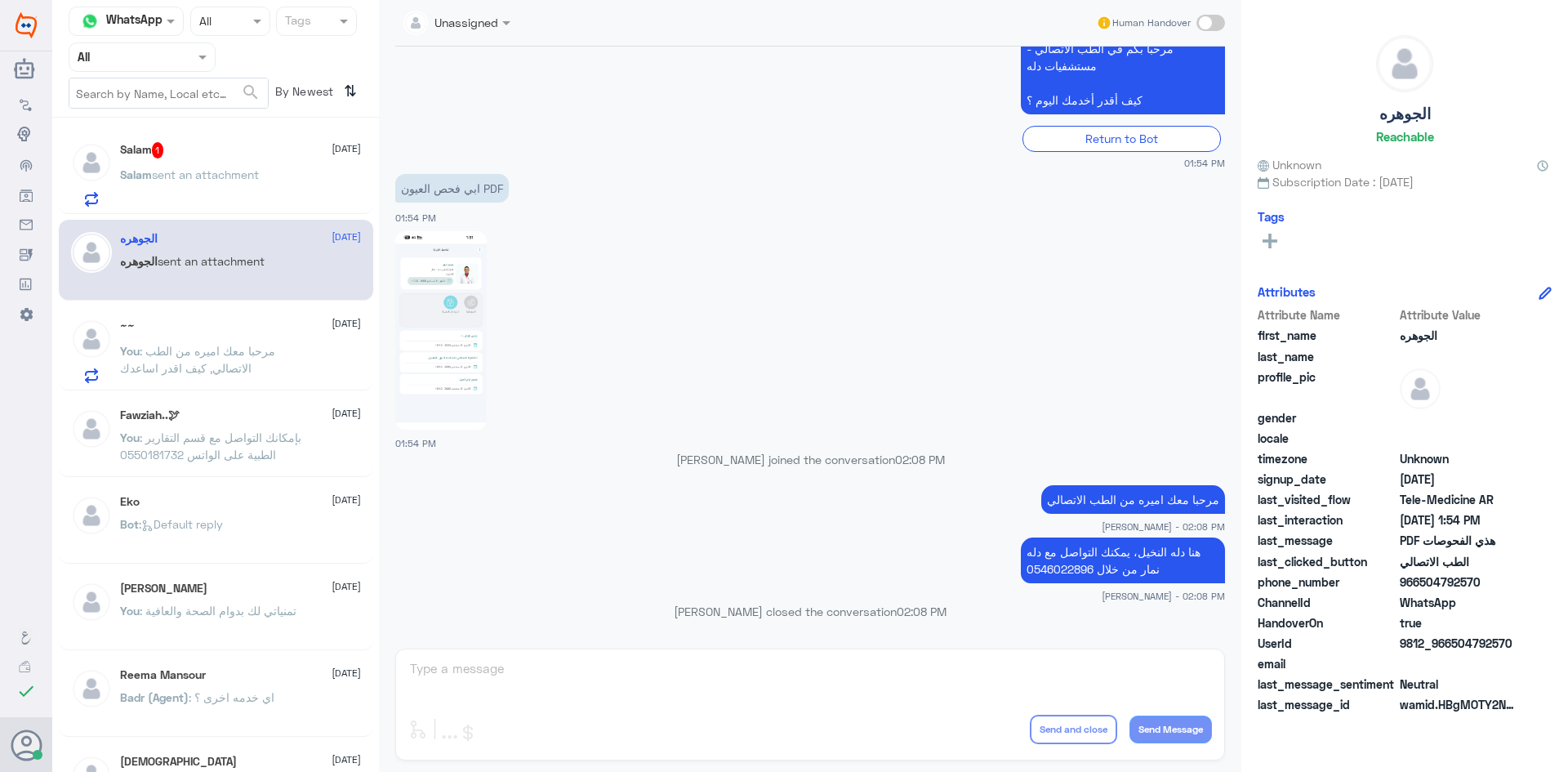
click at [280, 182] on div "Salam sent an attachment" at bounding box center [240, 188] width 240 height 37
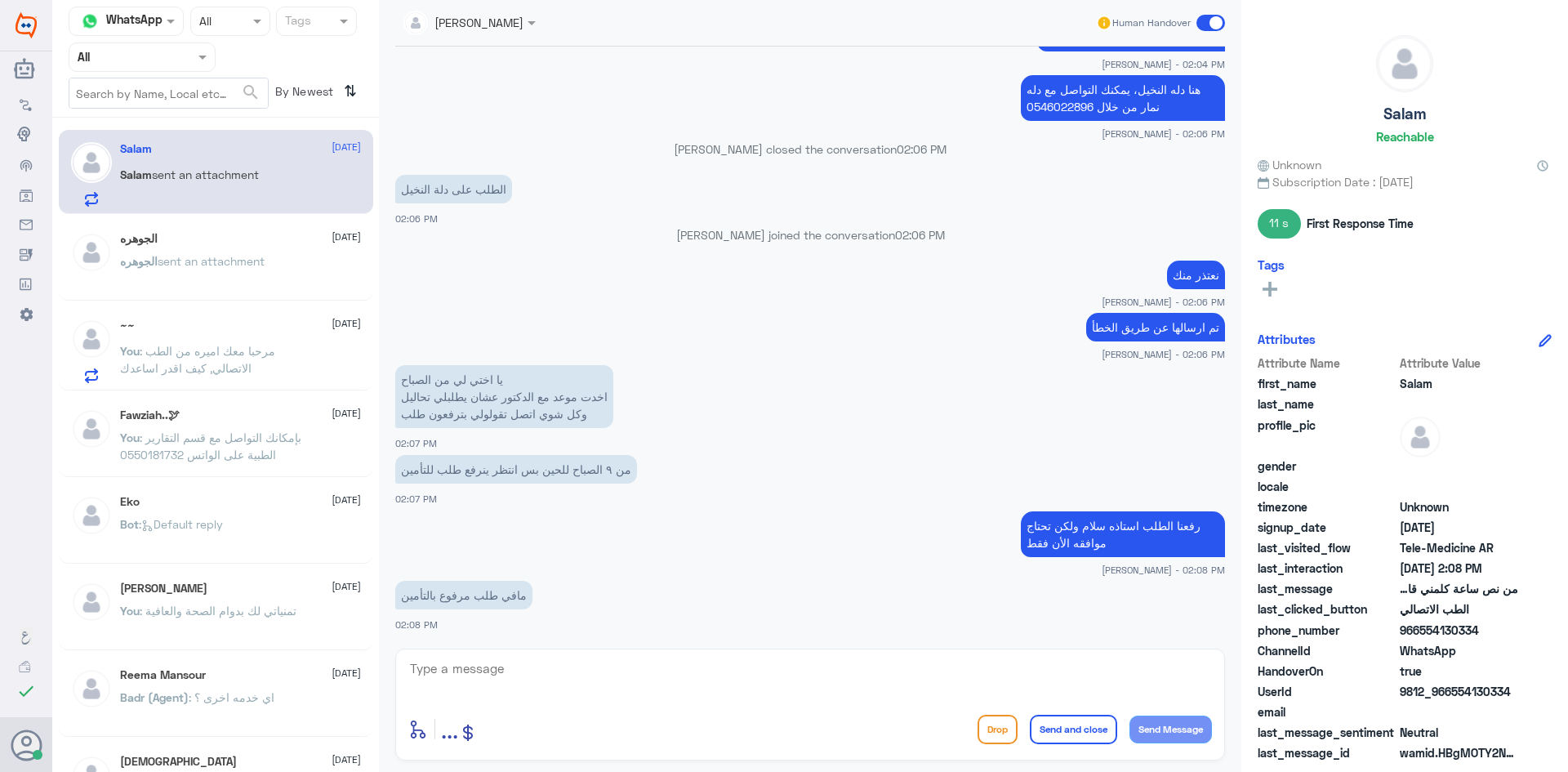
scroll to position [773, 0]
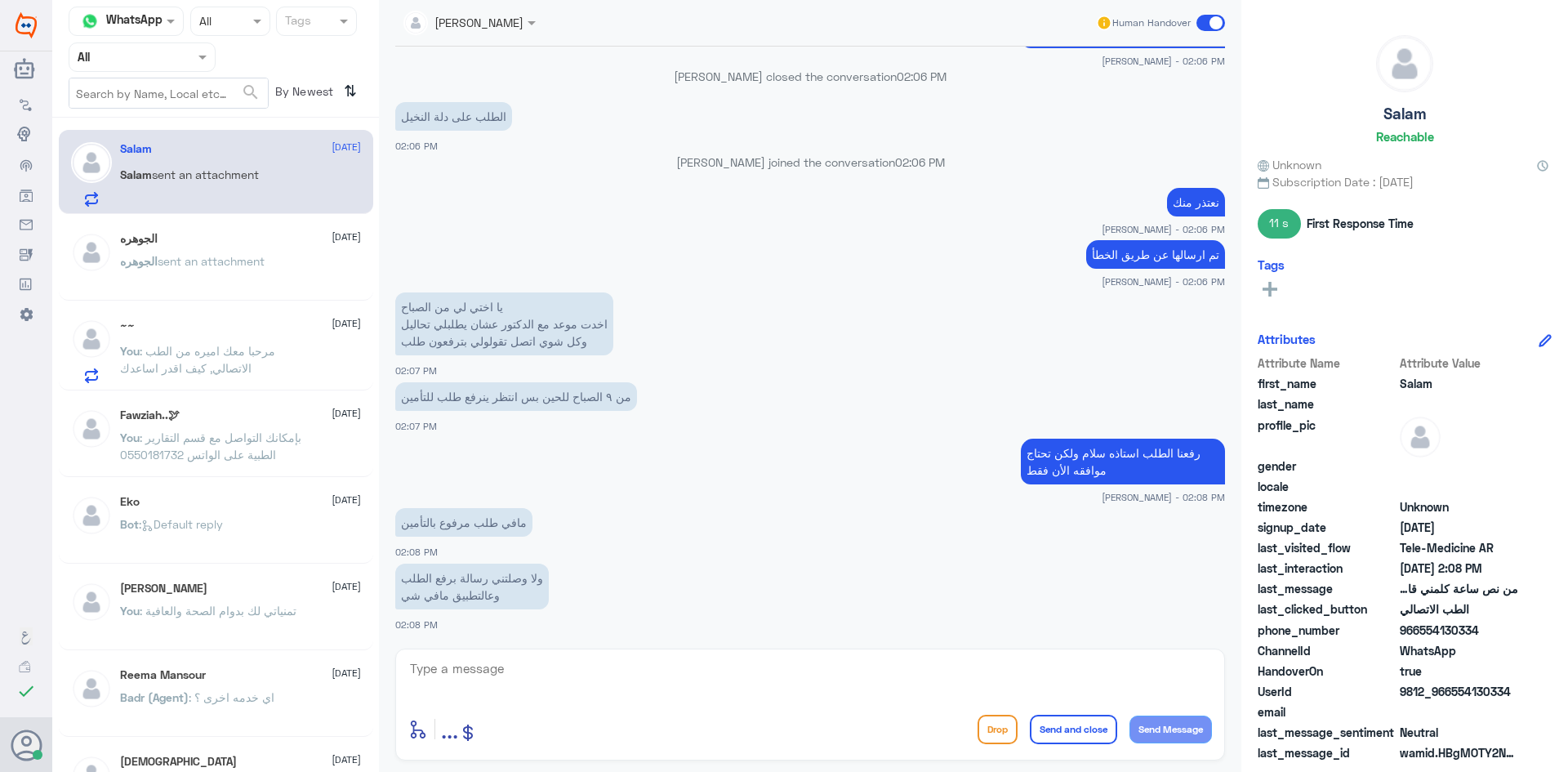
click at [459, 676] on textarea at bounding box center [810, 678] width 804 height 40
click at [239, 294] on div "الجوهره [DATE] الجوهره sent an attachment" at bounding box center [216, 260] width 314 height 81
click at [240, 274] on p "الجوهره sent an attachment" at bounding box center [192, 272] width 144 height 41
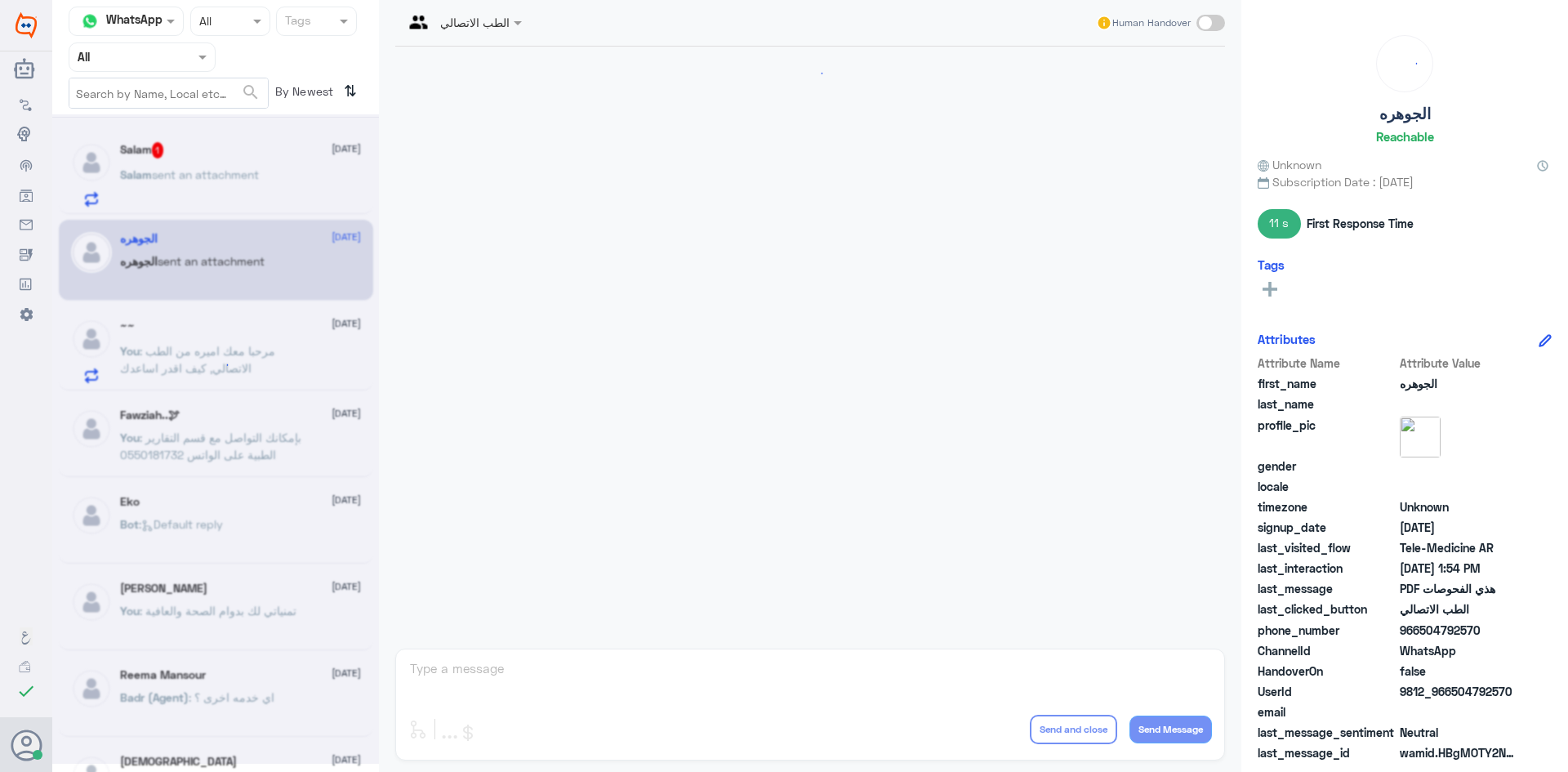
scroll to position [384, 0]
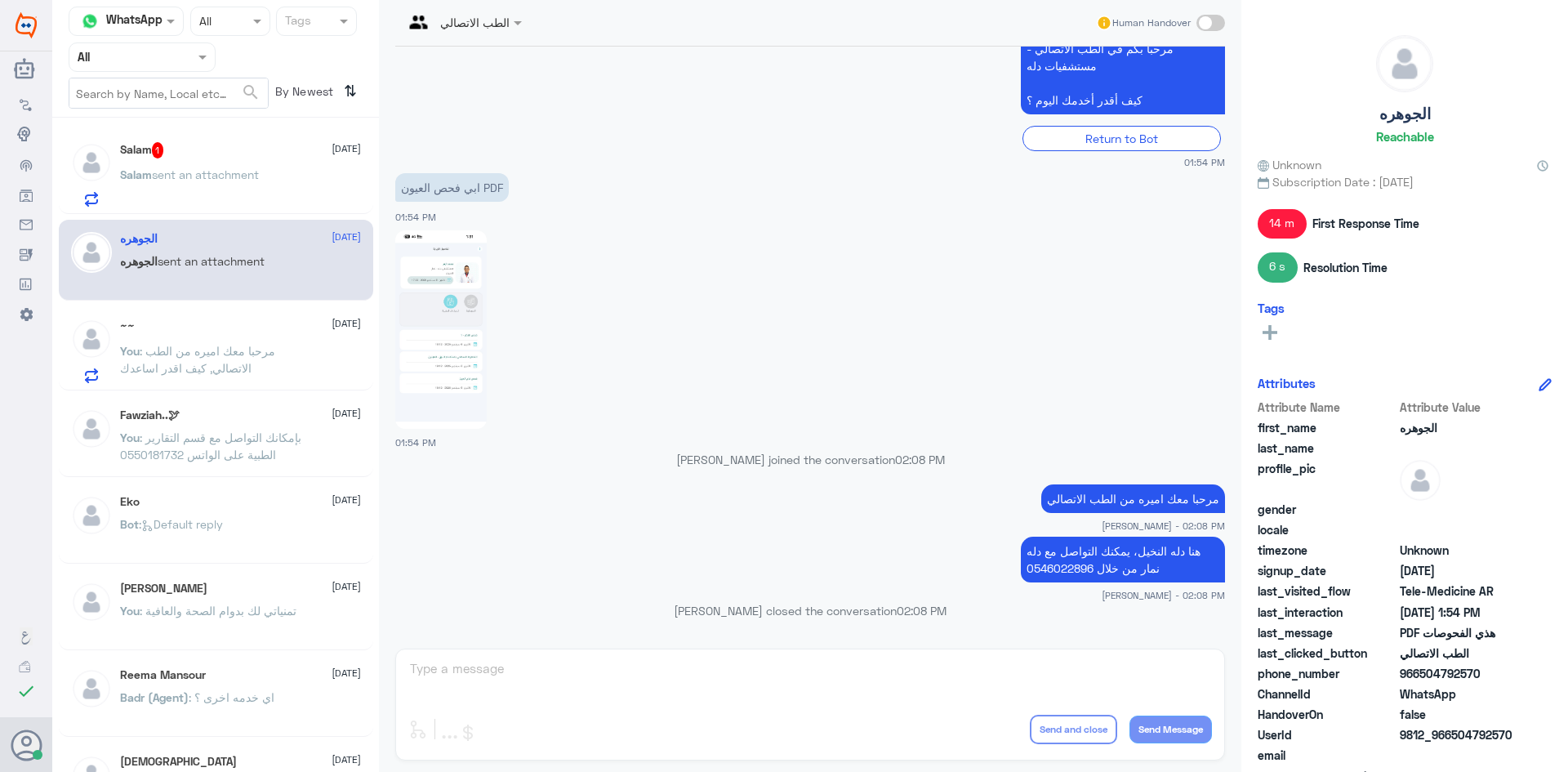
click at [235, 150] on div "Salam 1 [DATE]" at bounding box center [240, 150] width 240 height 16
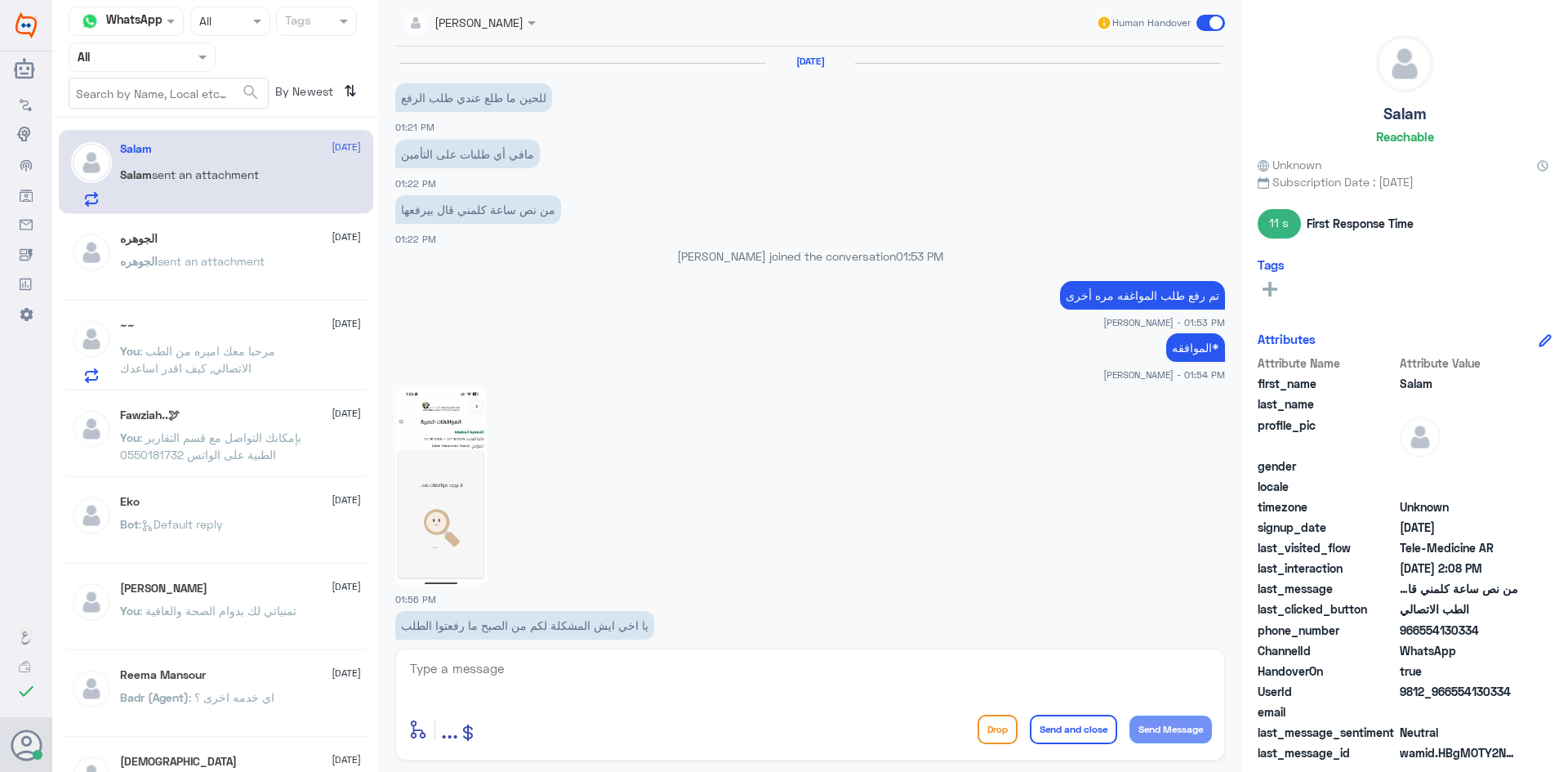
scroll to position [717, 0]
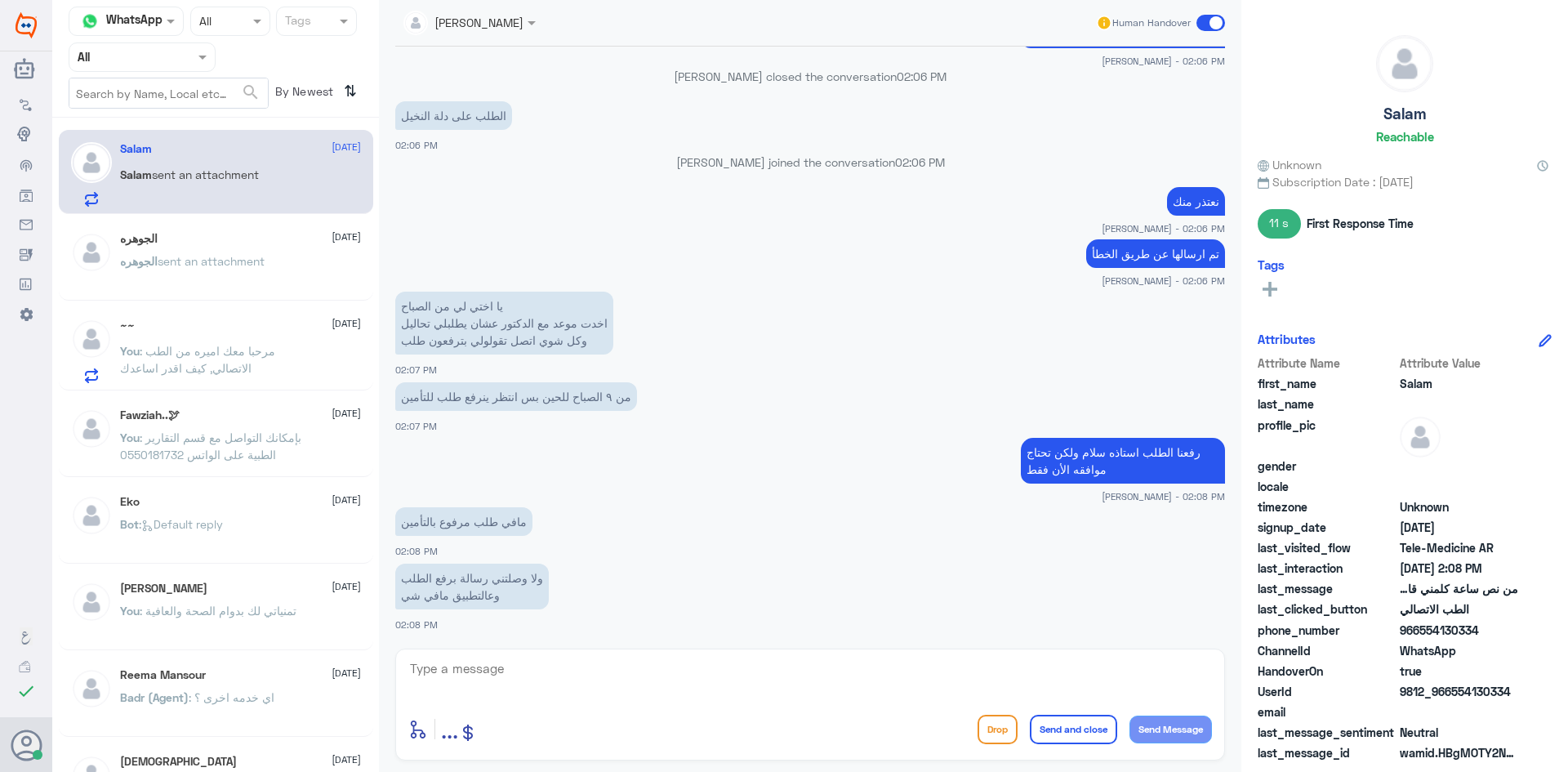
click at [522, 669] on textarea at bounding box center [810, 678] width 804 height 40
click at [246, 260] on span "sent an attachment" at bounding box center [211, 261] width 107 height 14
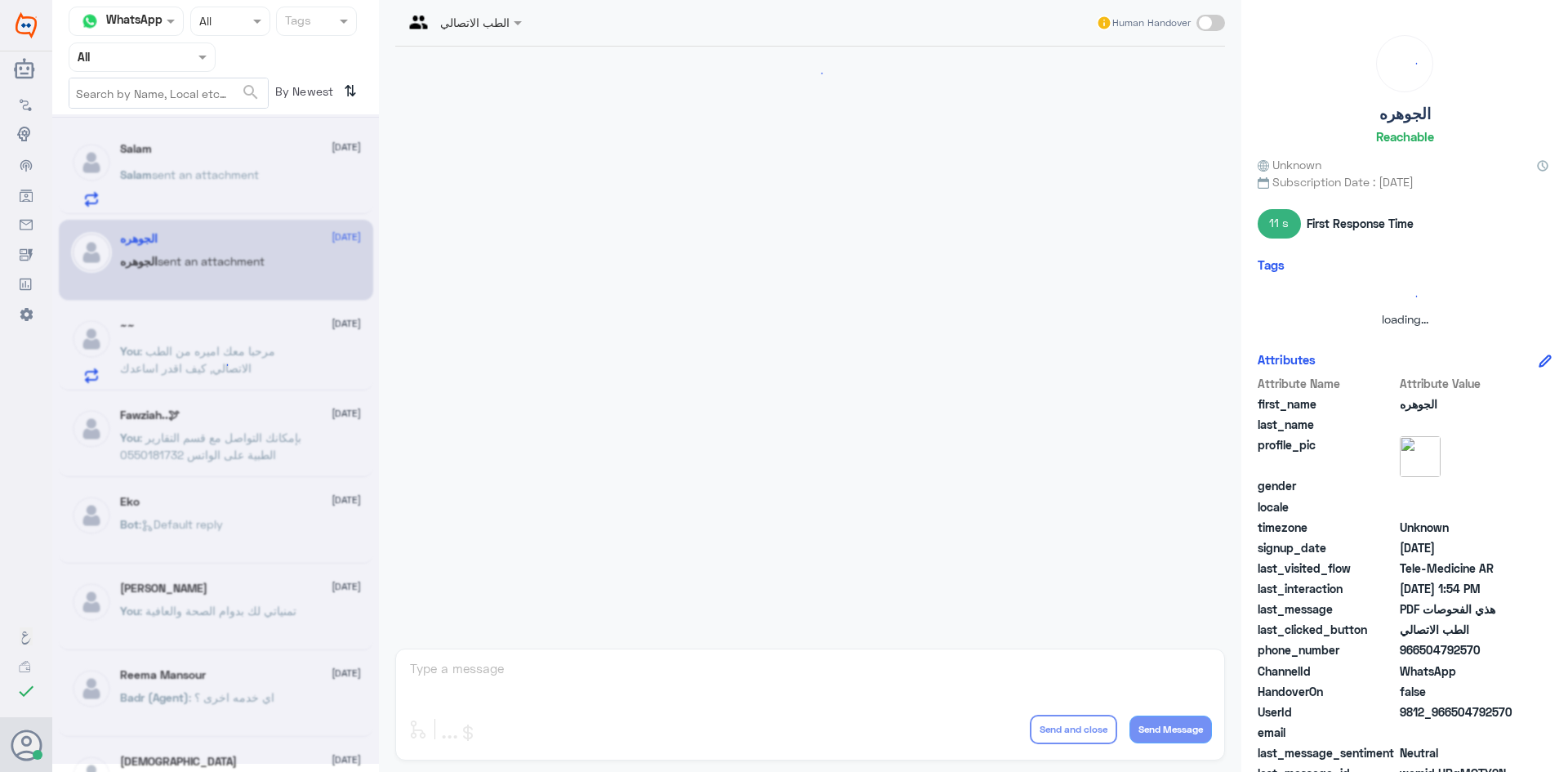
scroll to position [384, 0]
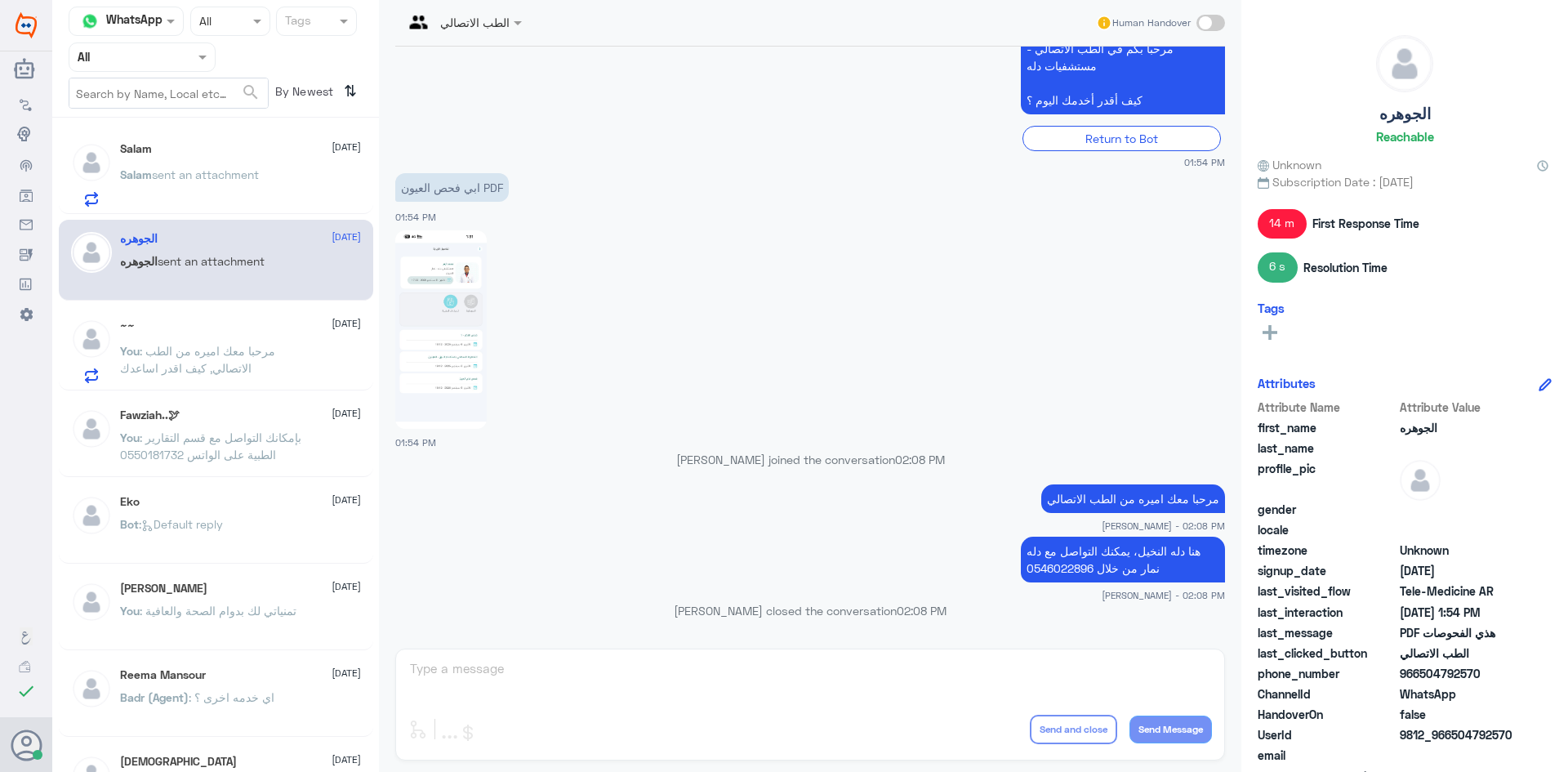
click at [240, 173] on span "sent an attachment" at bounding box center [205, 174] width 107 height 14
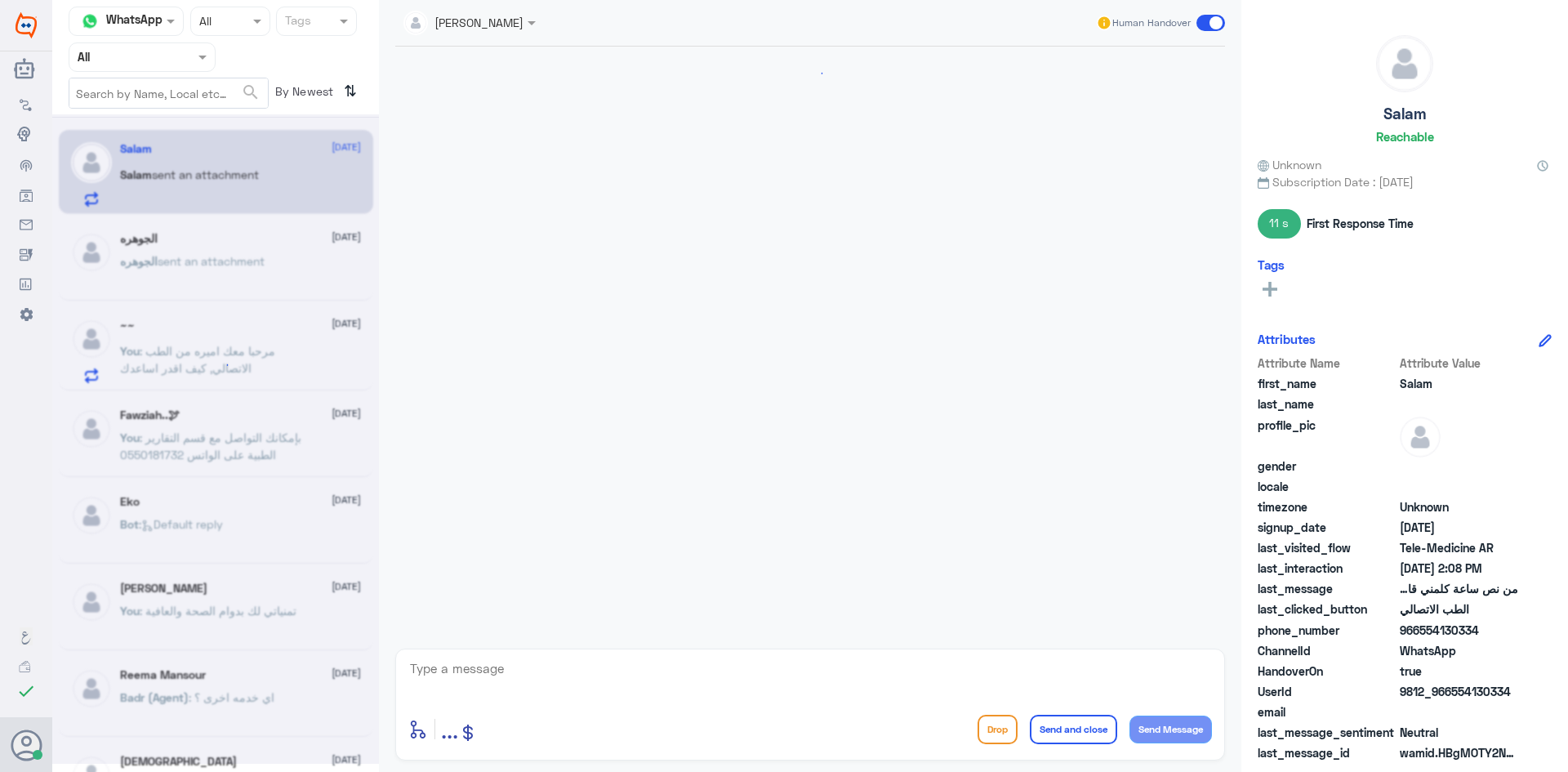
scroll to position [717, 0]
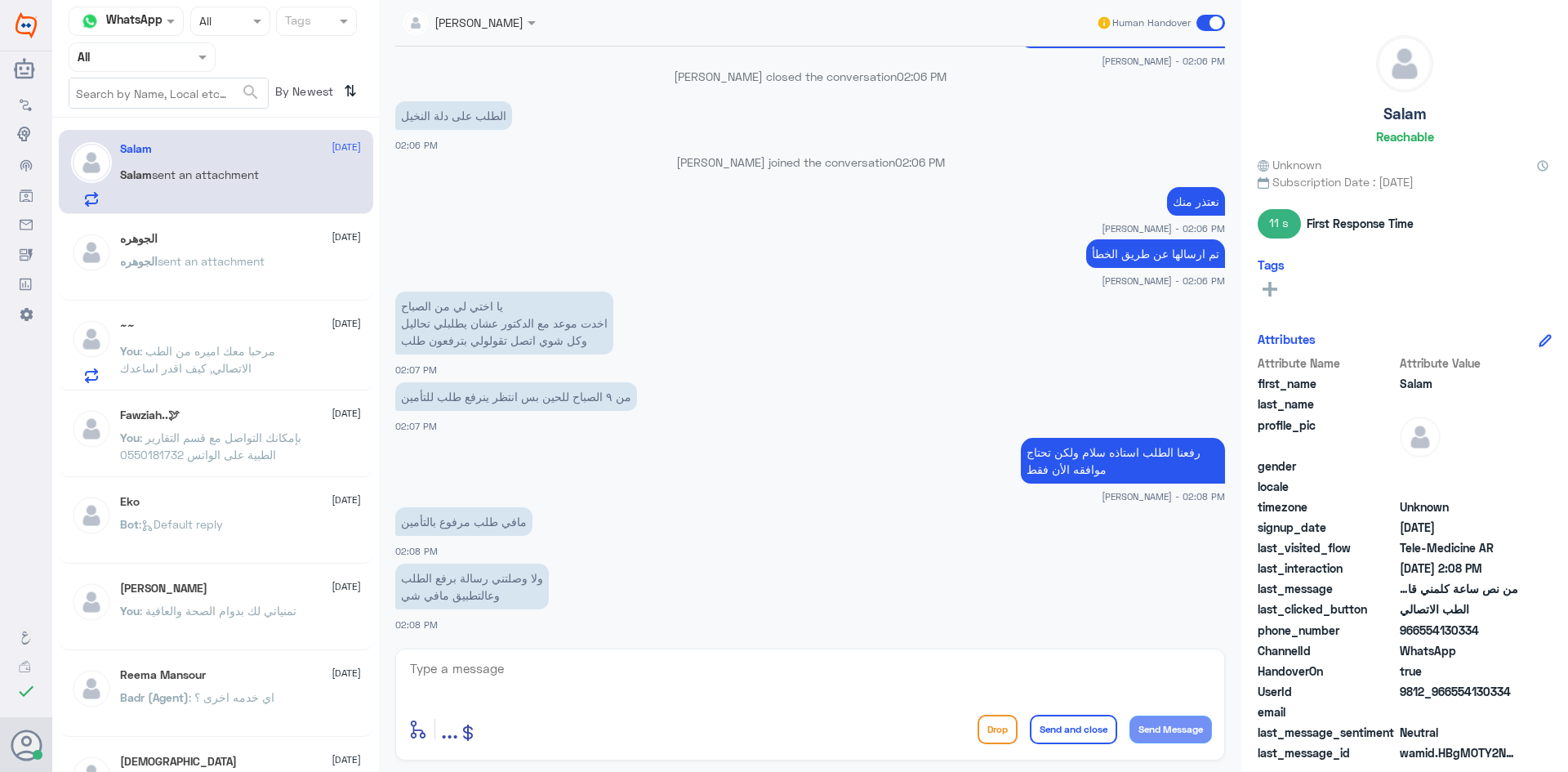
click at [306, 244] on div "الجوهره [DATE]" at bounding box center [240, 239] width 240 height 14
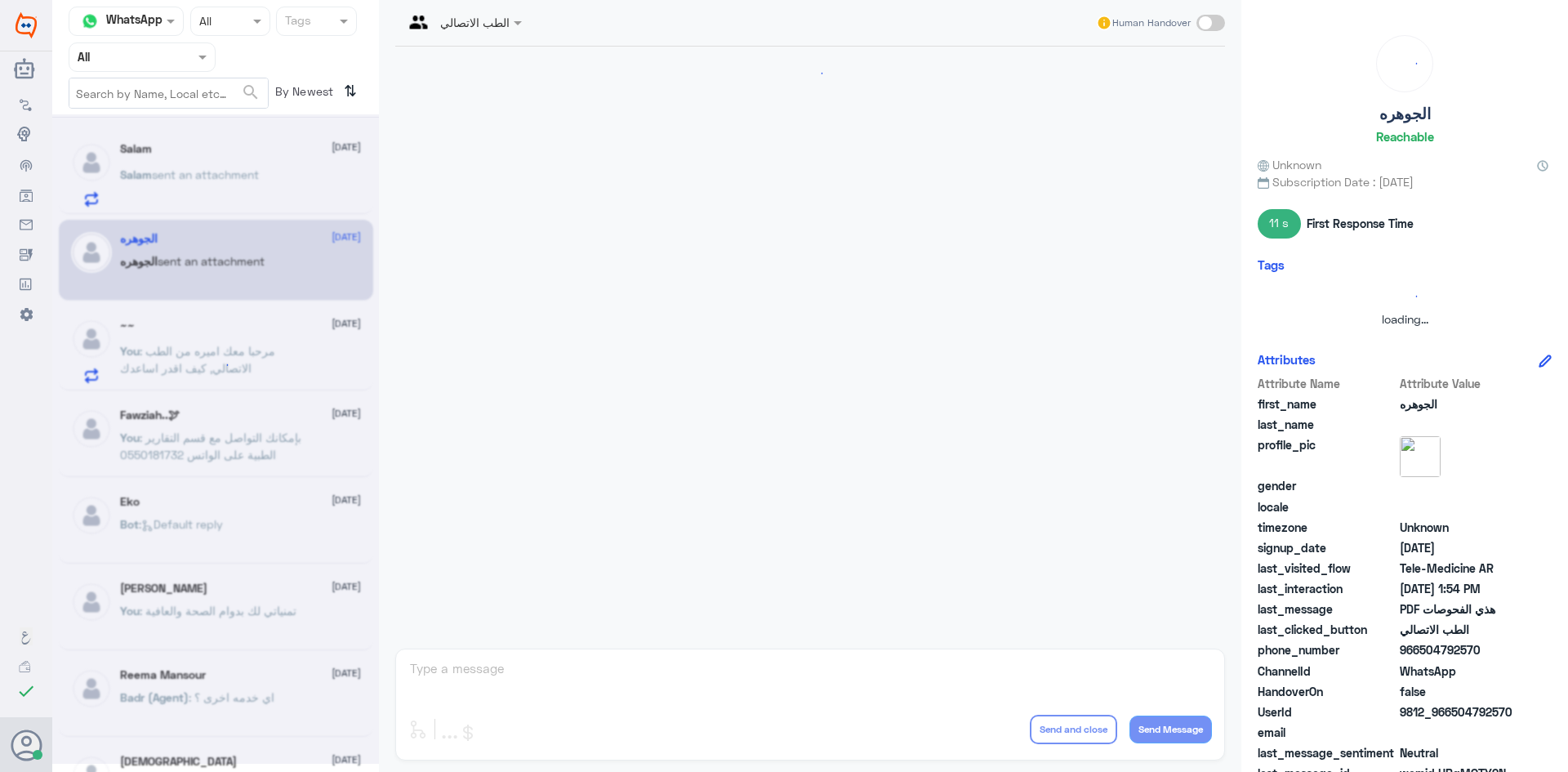
scroll to position [384, 0]
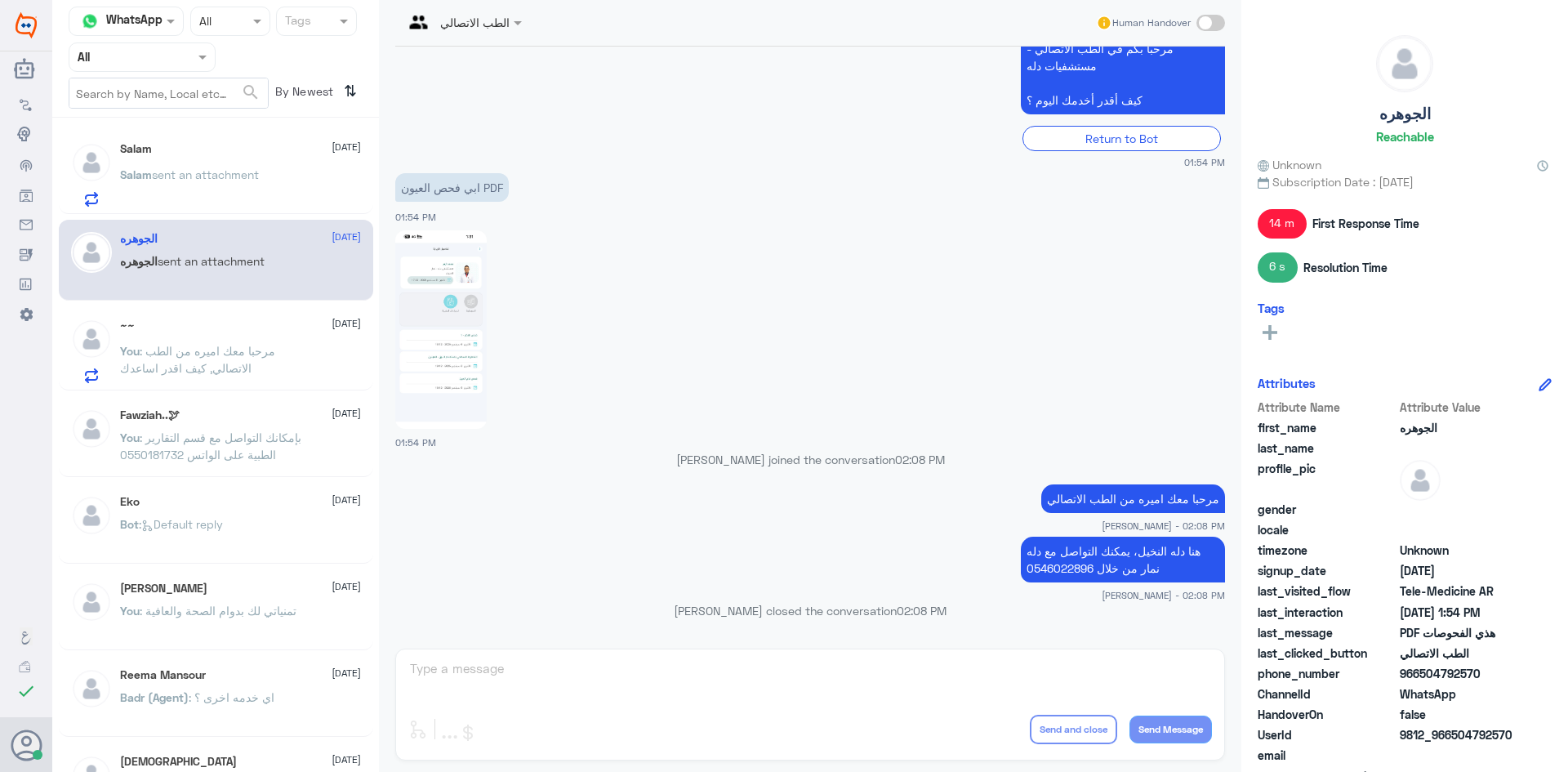
click at [828, 190] on app-msgs-text "ابي فحص العيون PDF" at bounding box center [809, 188] width 829 height 31
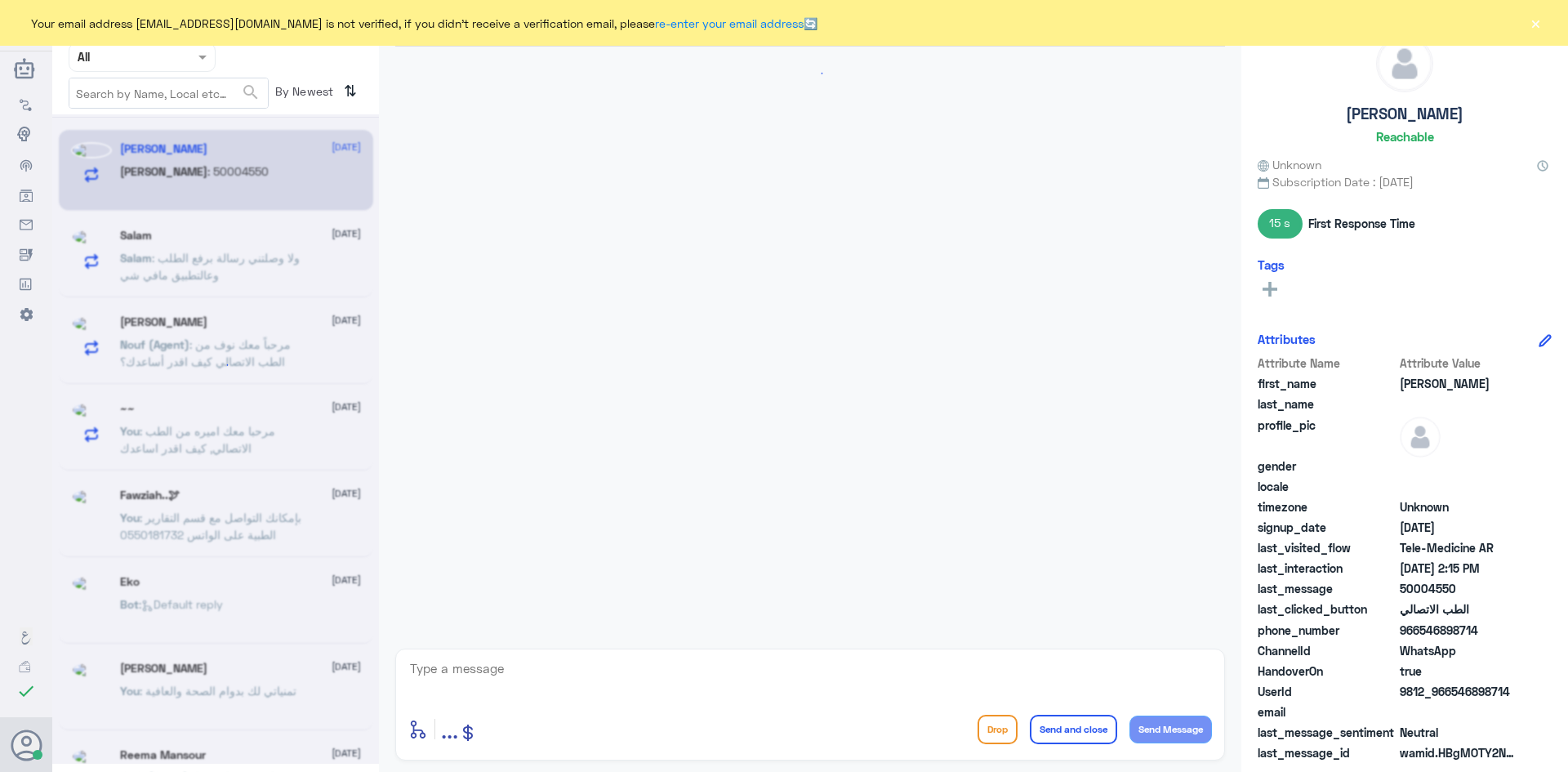
scroll to position [561, 0]
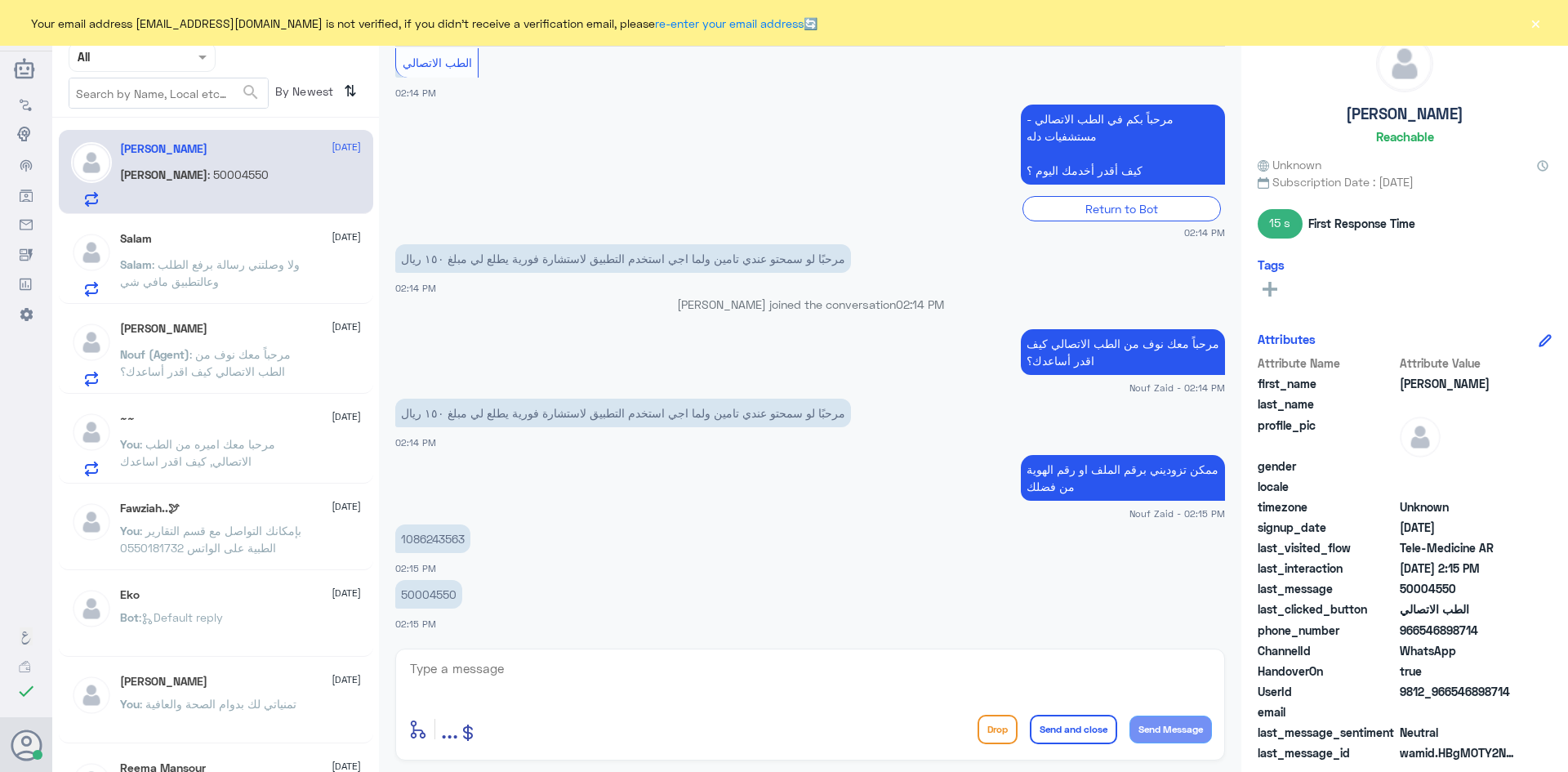
click at [261, 261] on span ": ولا وصلتني رسالة برفع الطلب وعالتطبيق مافي شي" at bounding box center [210, 273] width 179 height 31
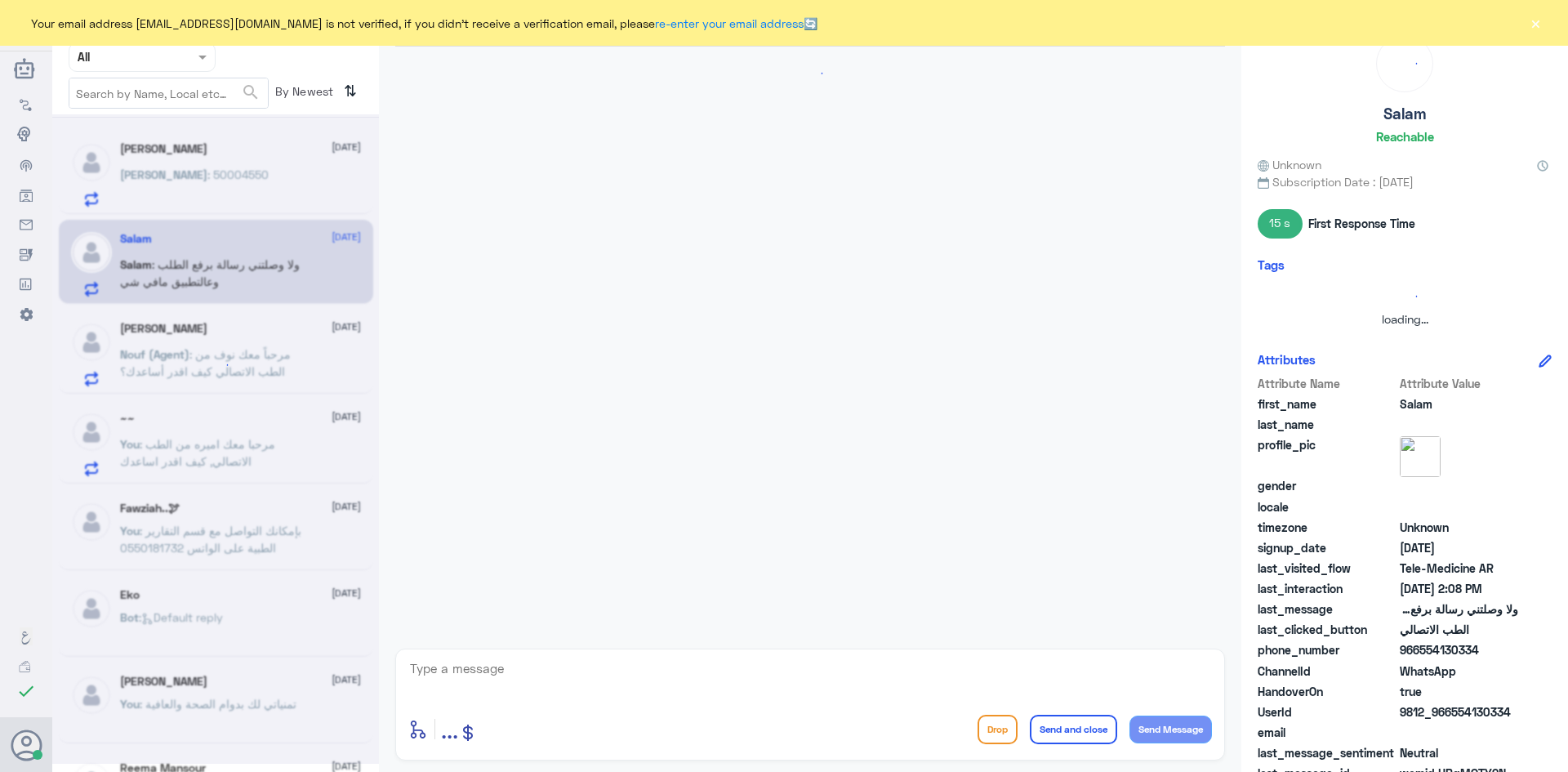
scroll to position [717, 0]
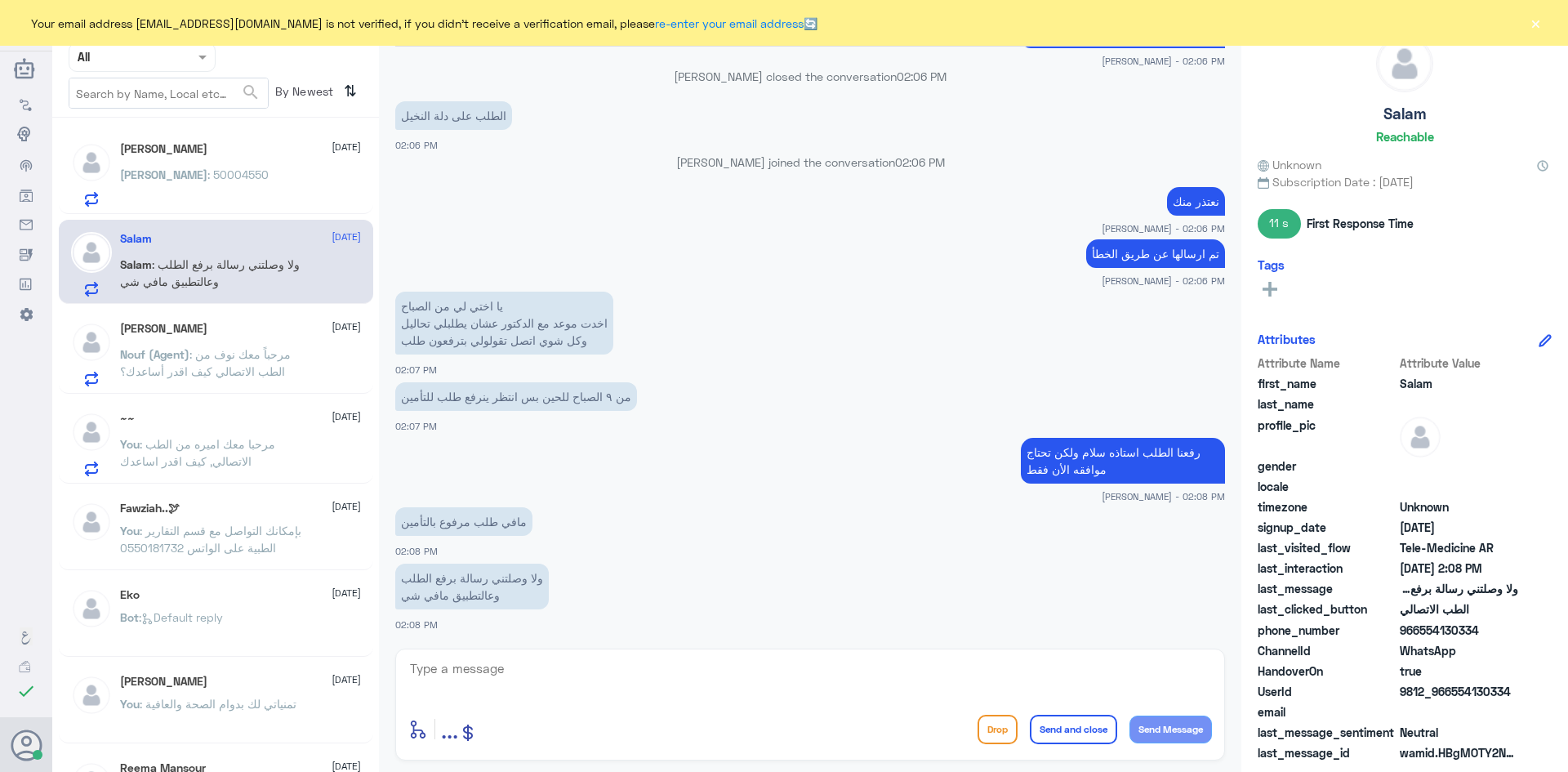
click at [242, 171] on div "Sarah : 50004550" at bounding box center [240, 188] width 240 height 37
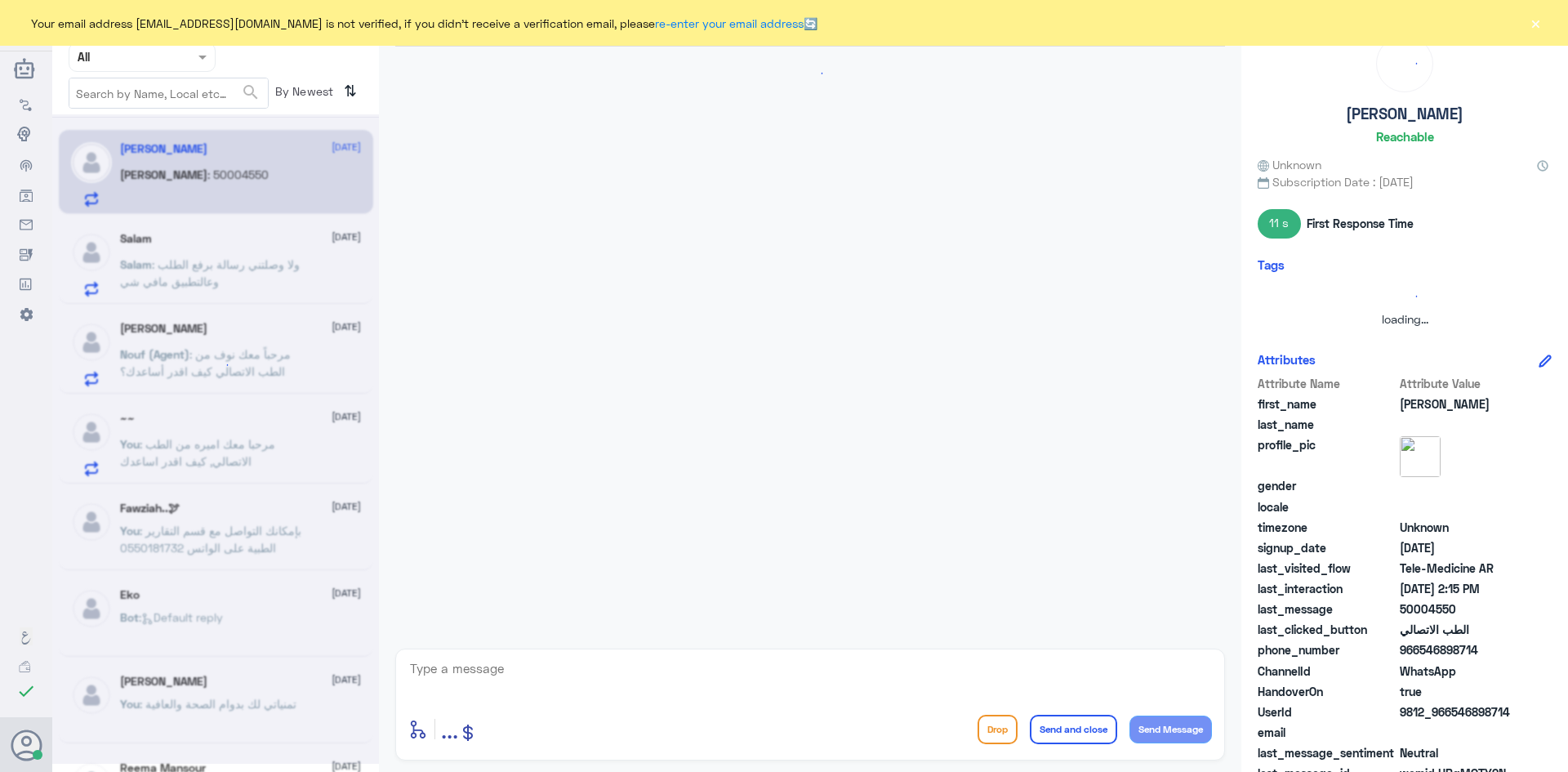
scroll to position [561, 0]
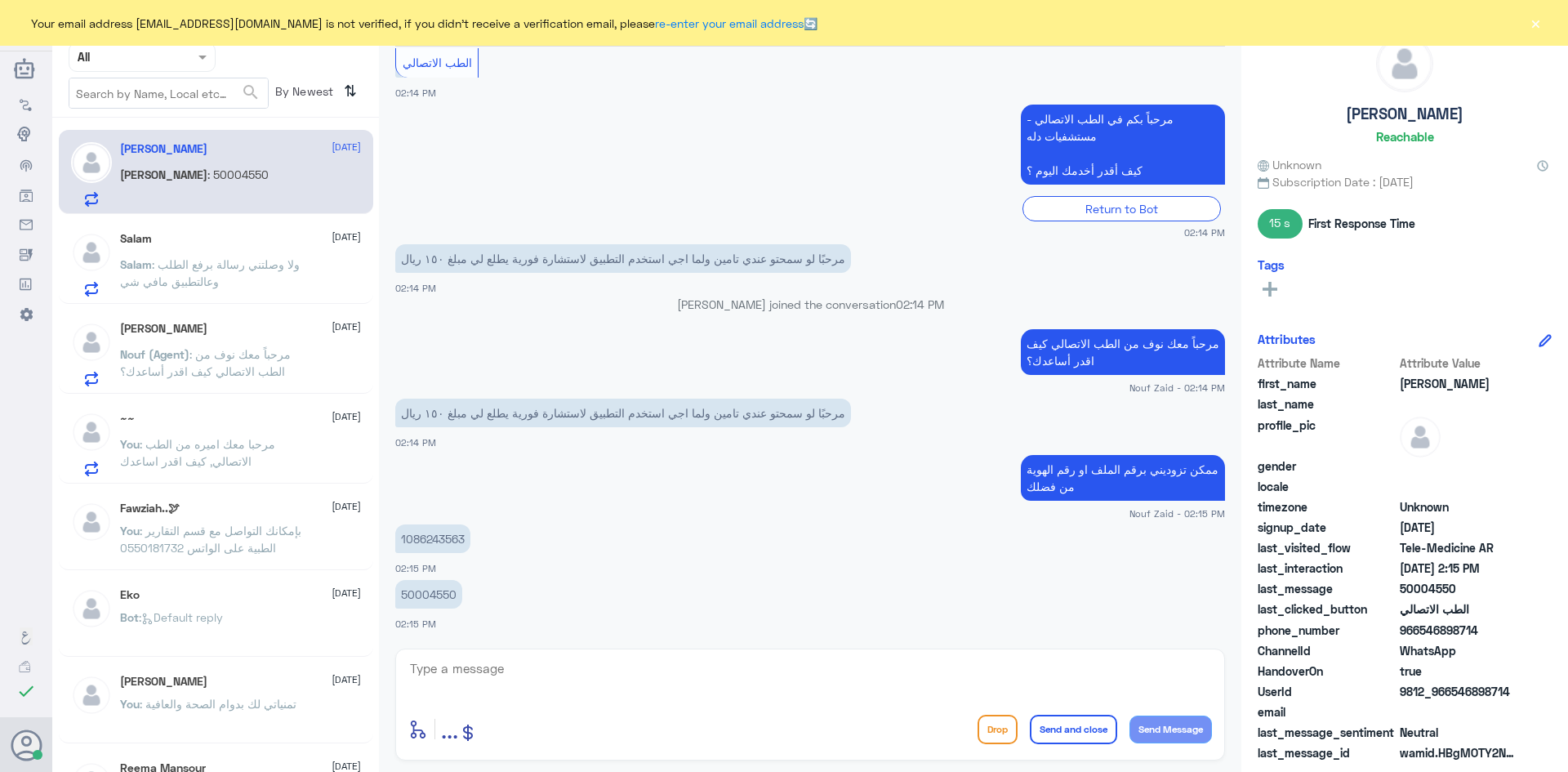
click at [1530, 26] on button "×" at bounding box center [1535, 22] width 16 height 16
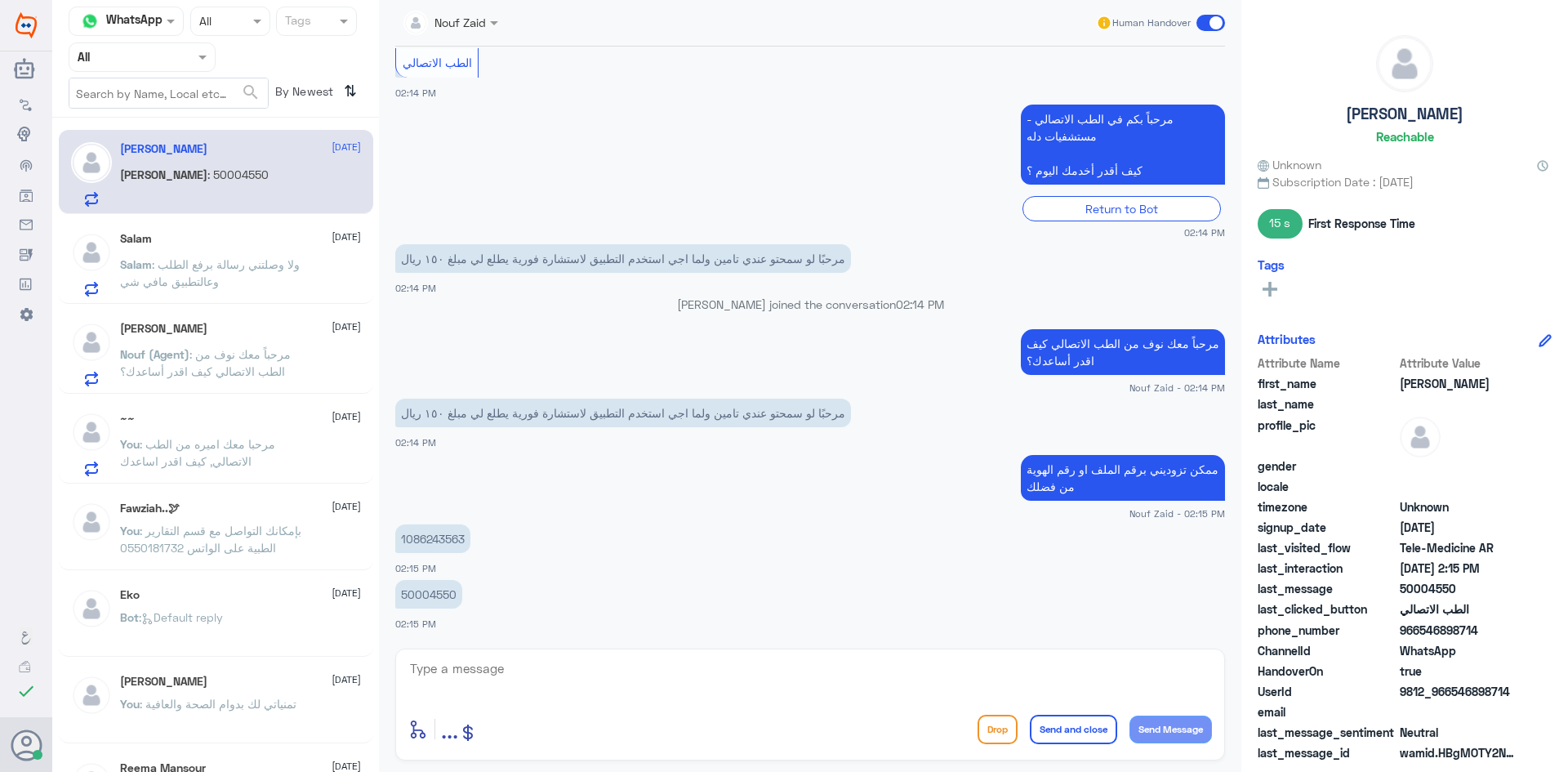
click at [246, 260] on span ": ولا وصلتني رسالة برفع الطلب وعالتطبيق مافي شي" at bounding box center [210, 273] width 179 height 31
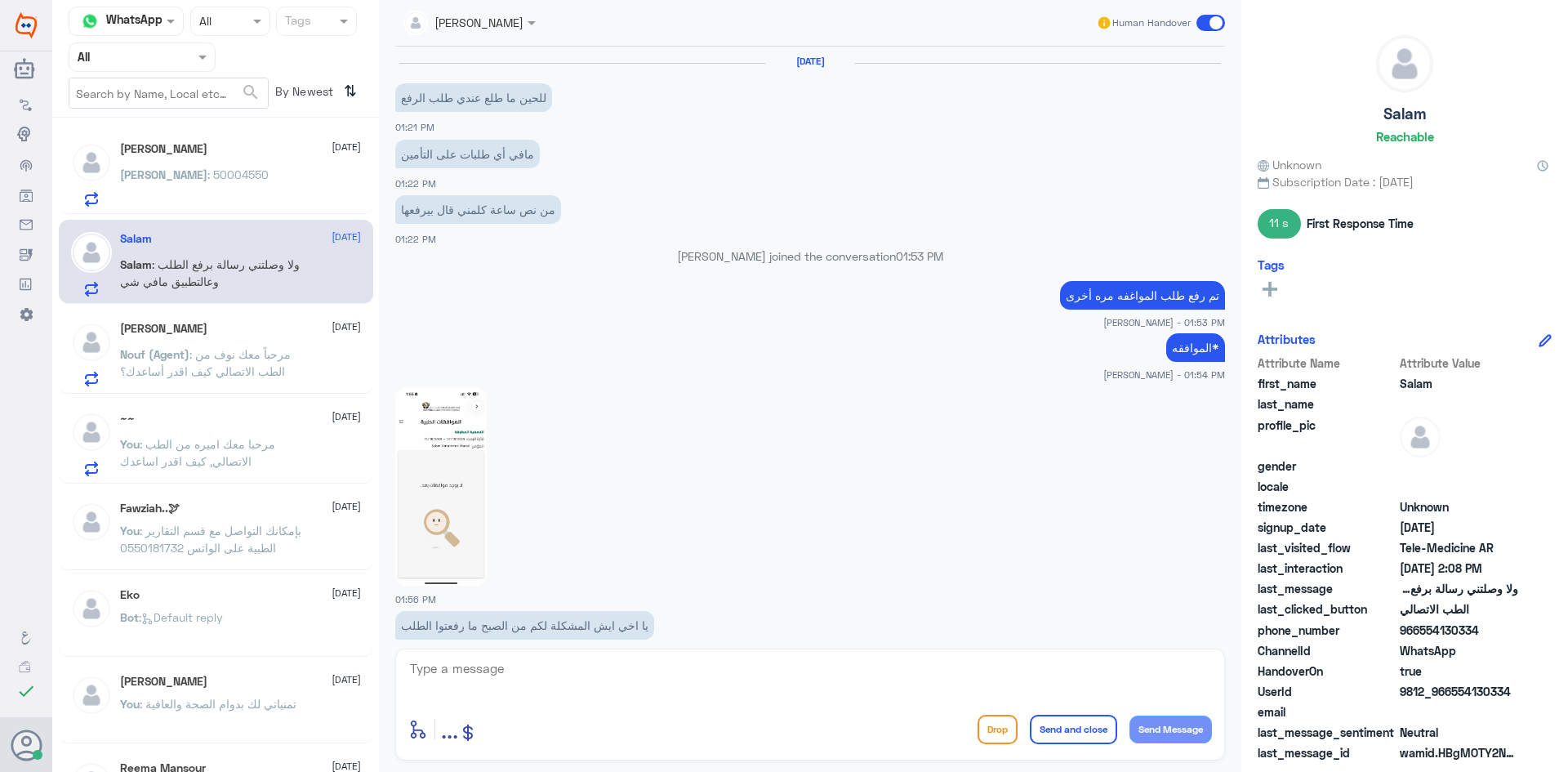
scroll to position [717, 0]
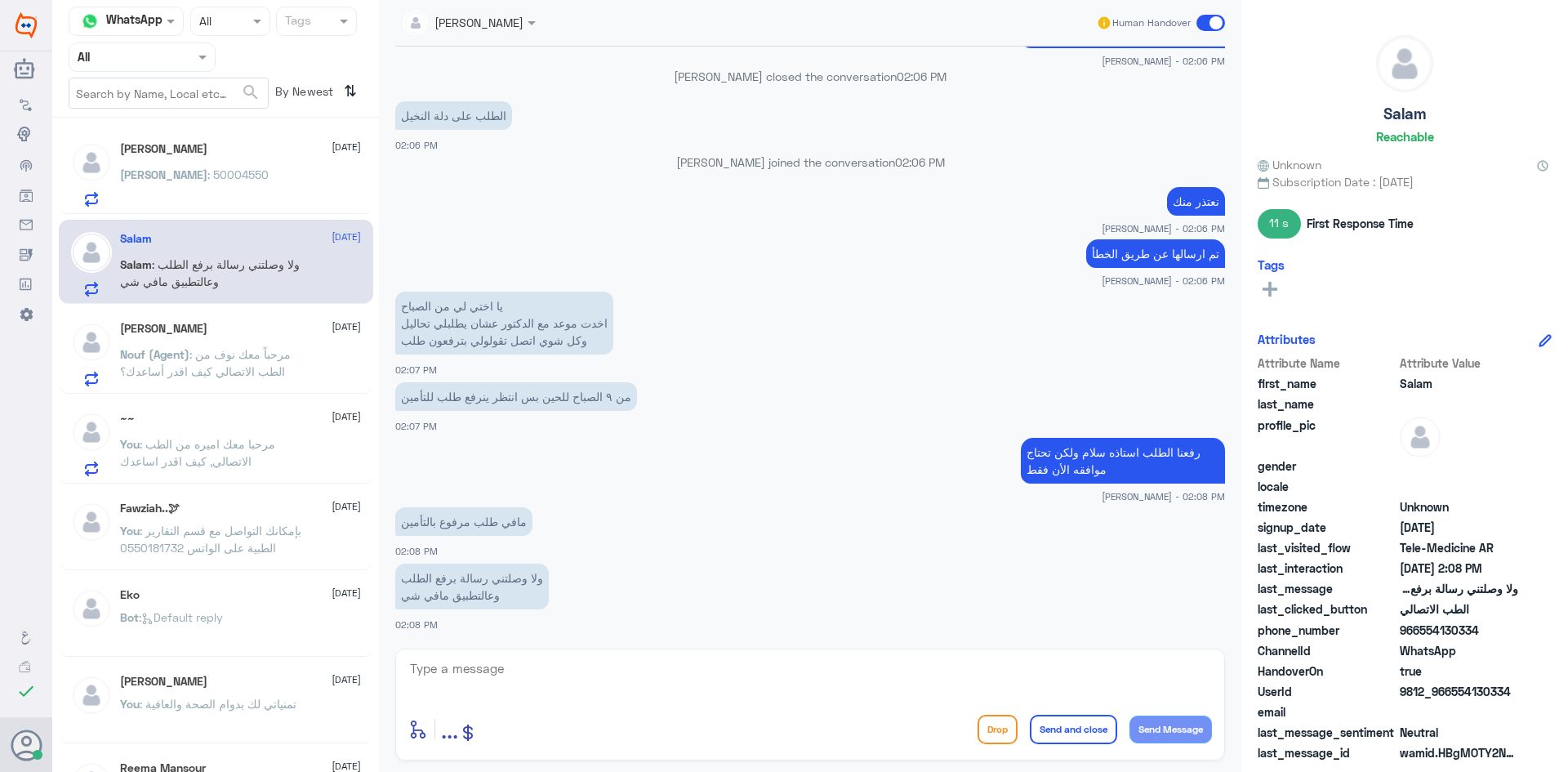
click at [275, 184] on div "Sarah : 50004550" at bounding box center [240, 188] width 240 height 37
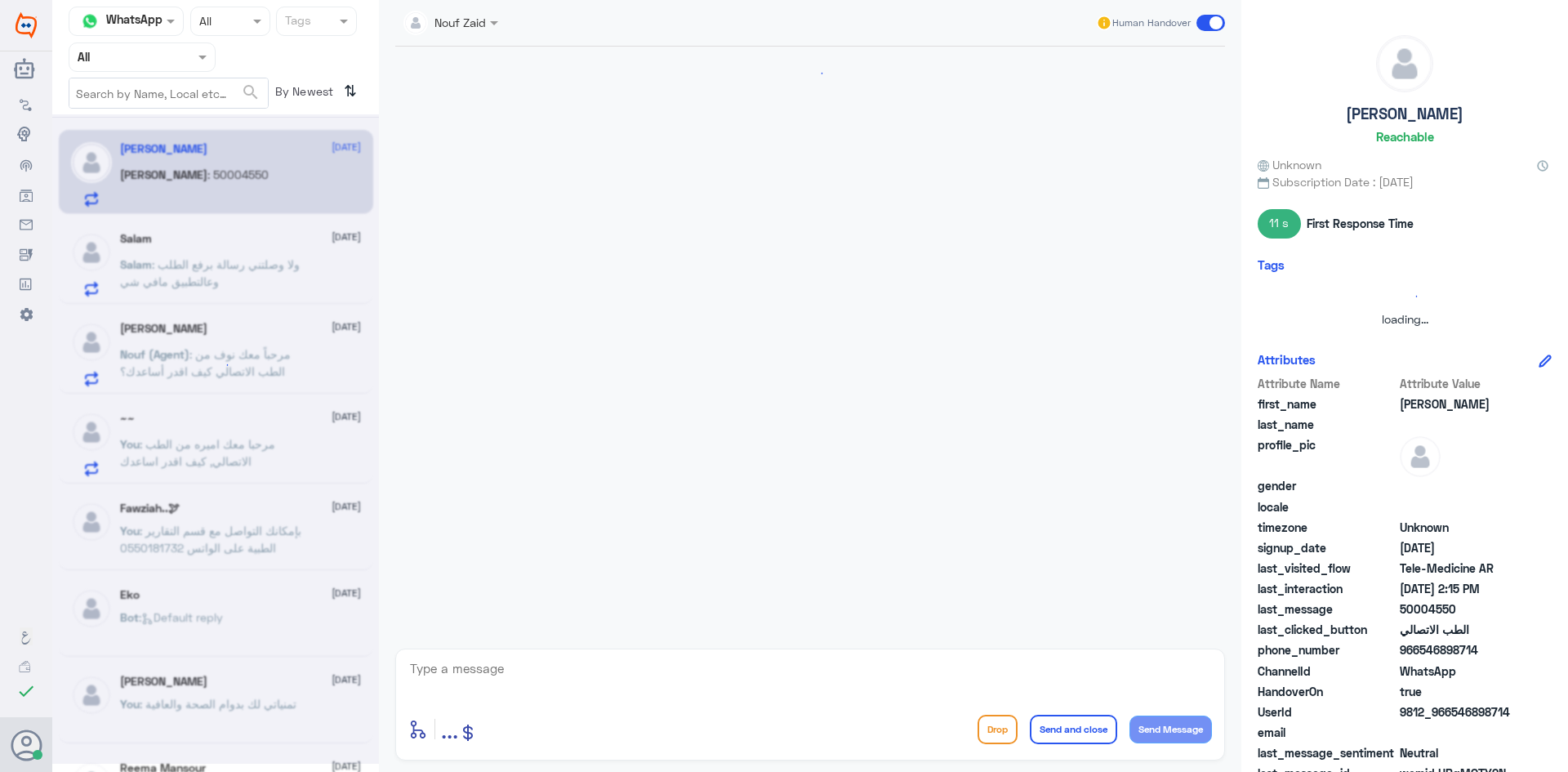
scroll to position [561, 0]
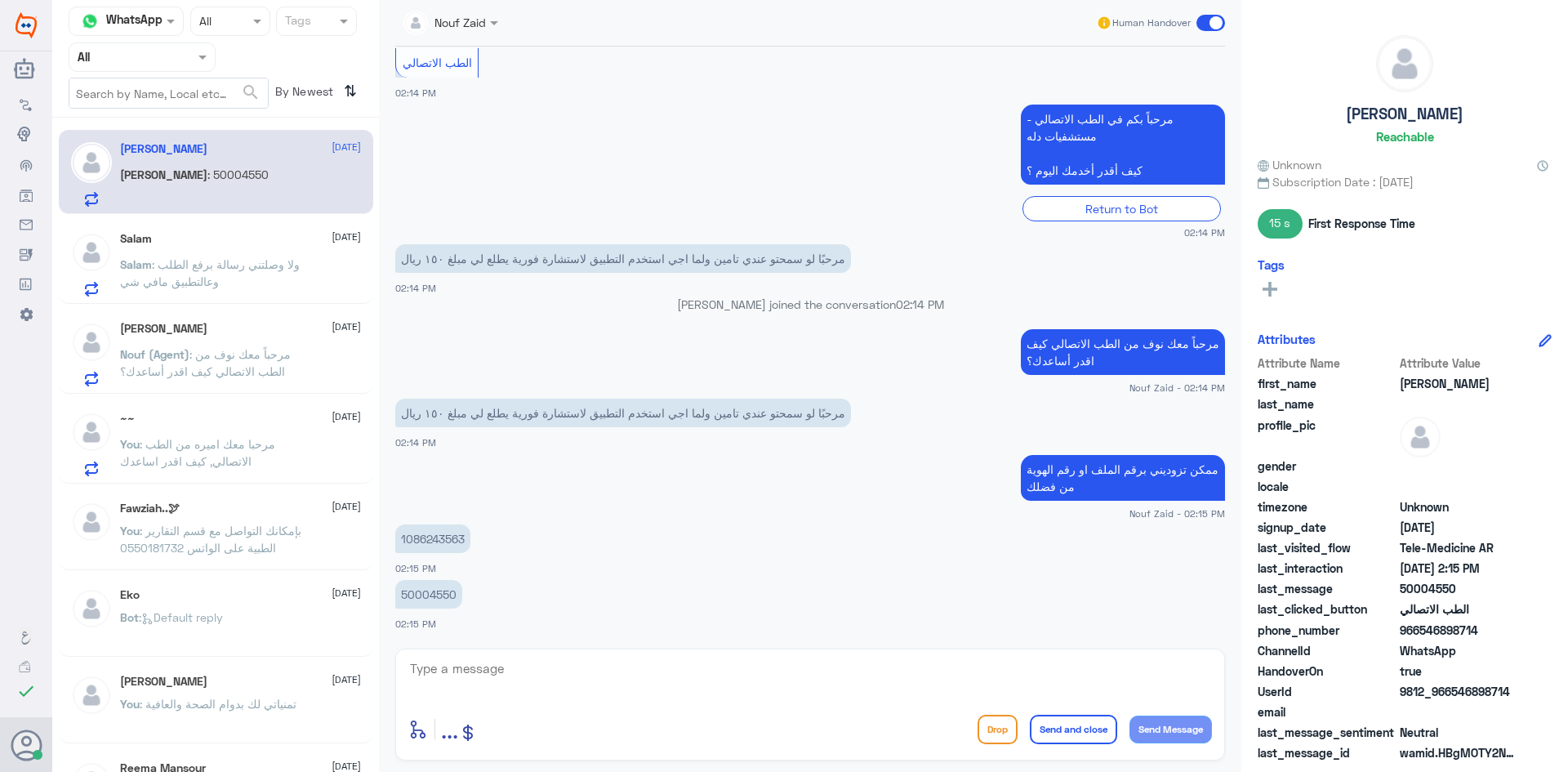
click at [251, 265] on span ": ولا وصلتني رسالة برفع الطلب وعالتطبيق مافي شي" at bounding box center [210, 273] width 179 height 31
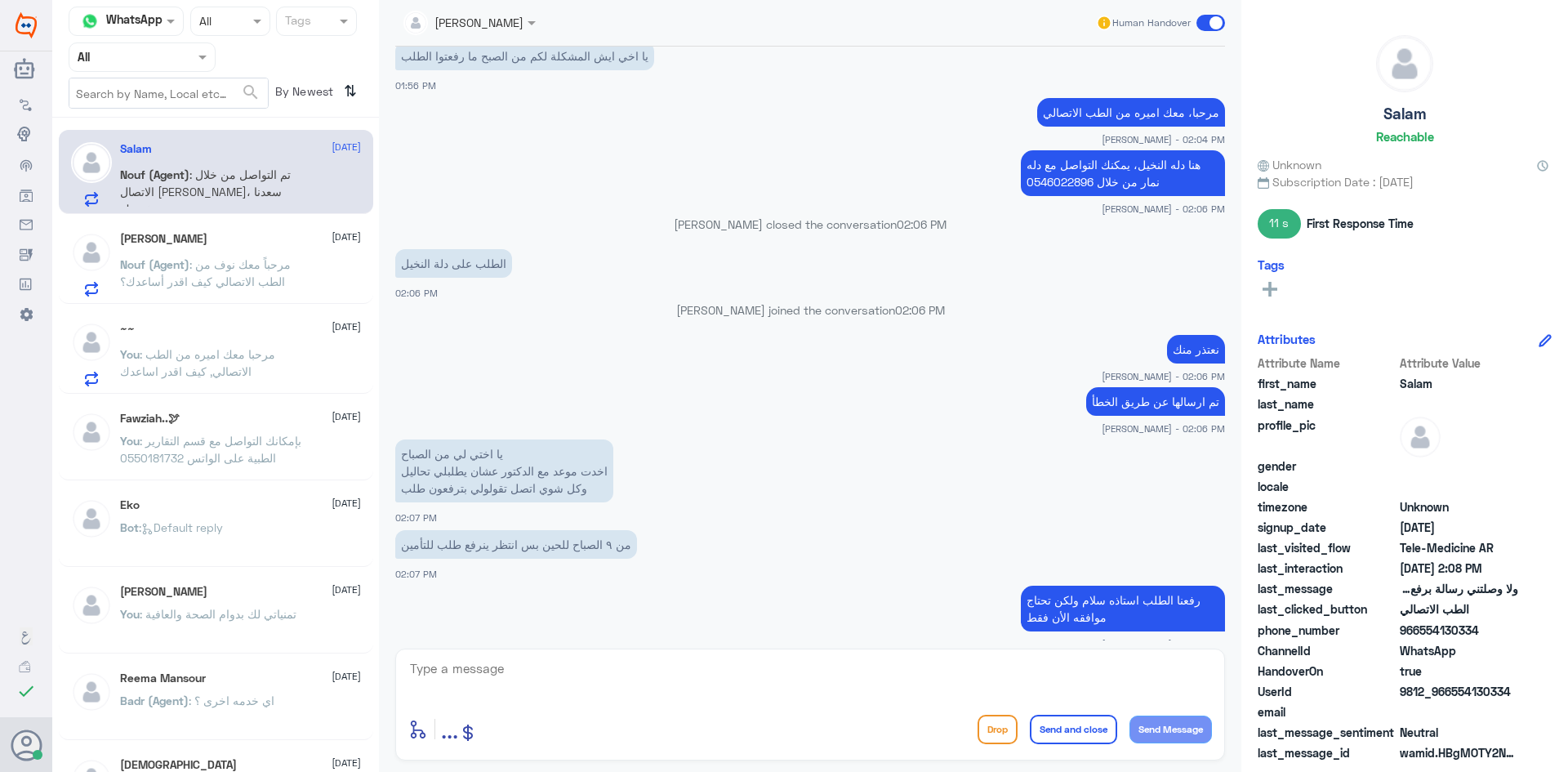
scroll to position [717, 0]
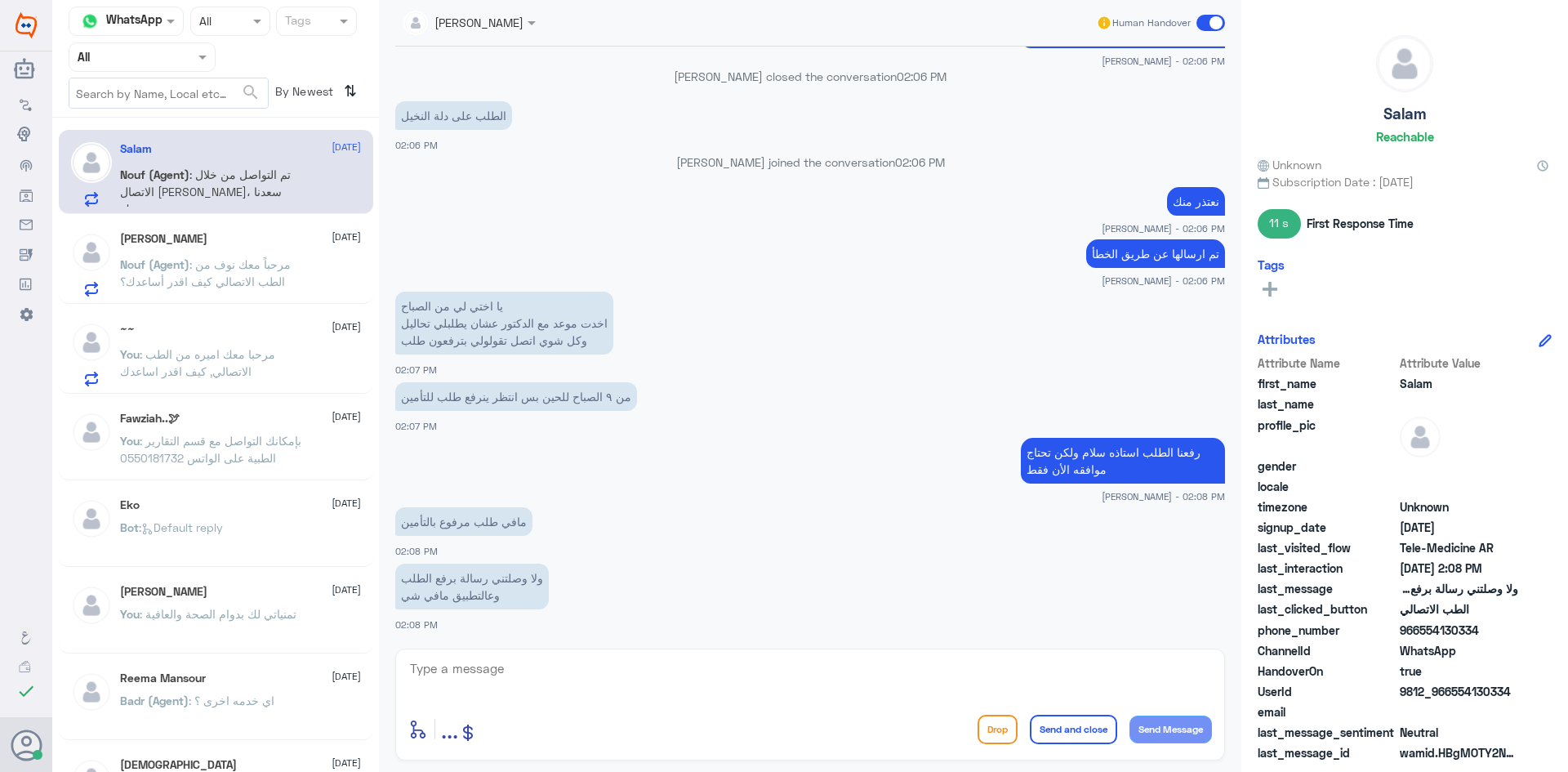
click at [189, 247] on div "HASSAN ALSHEHRI 14 October Nouf (Agent) : مرحباً معك نوف من الطب الاتصالي كيف ا…" at bounding box center [240, 264] width 240 height 65
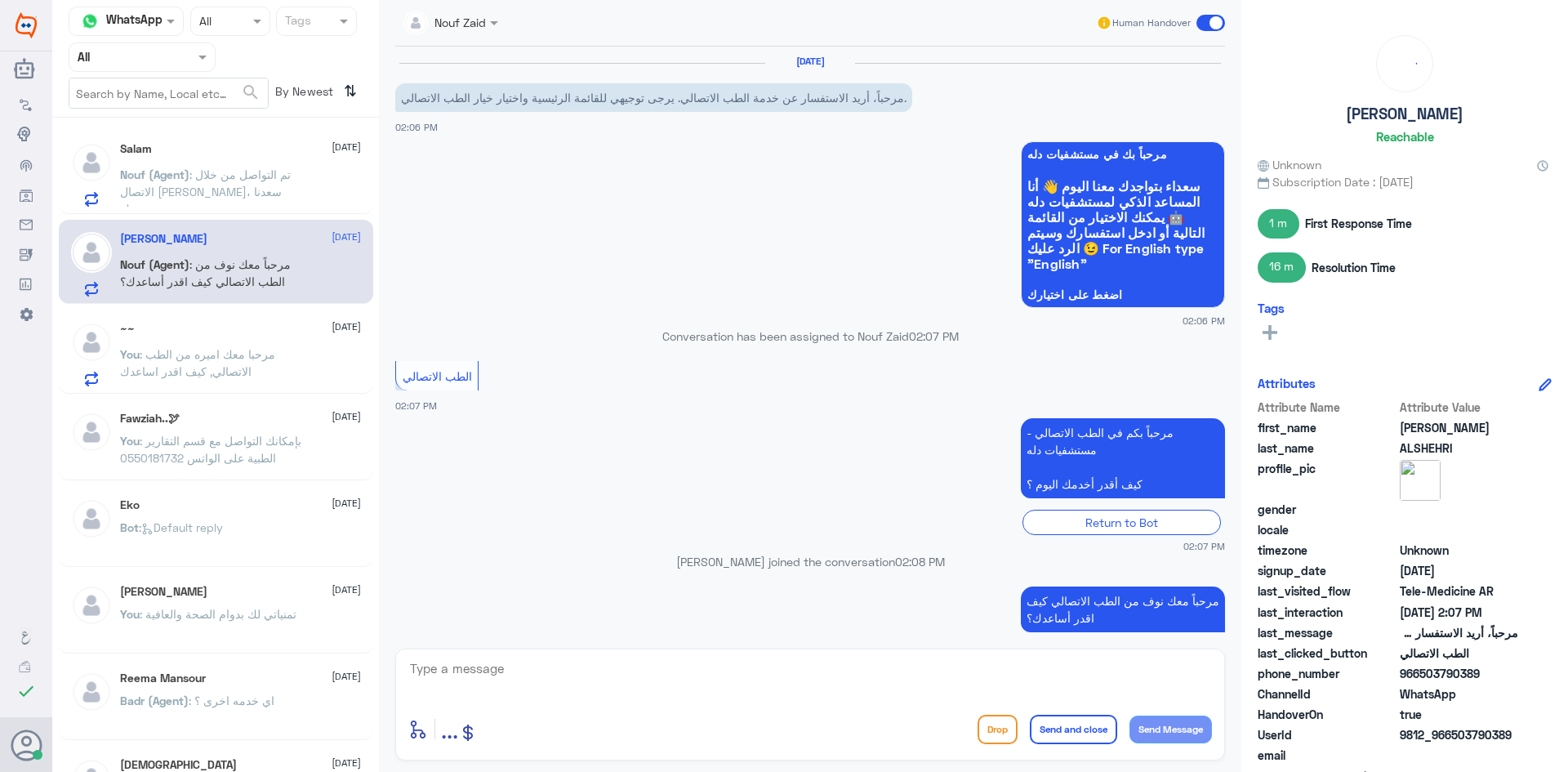
scroll to position [50, 0]
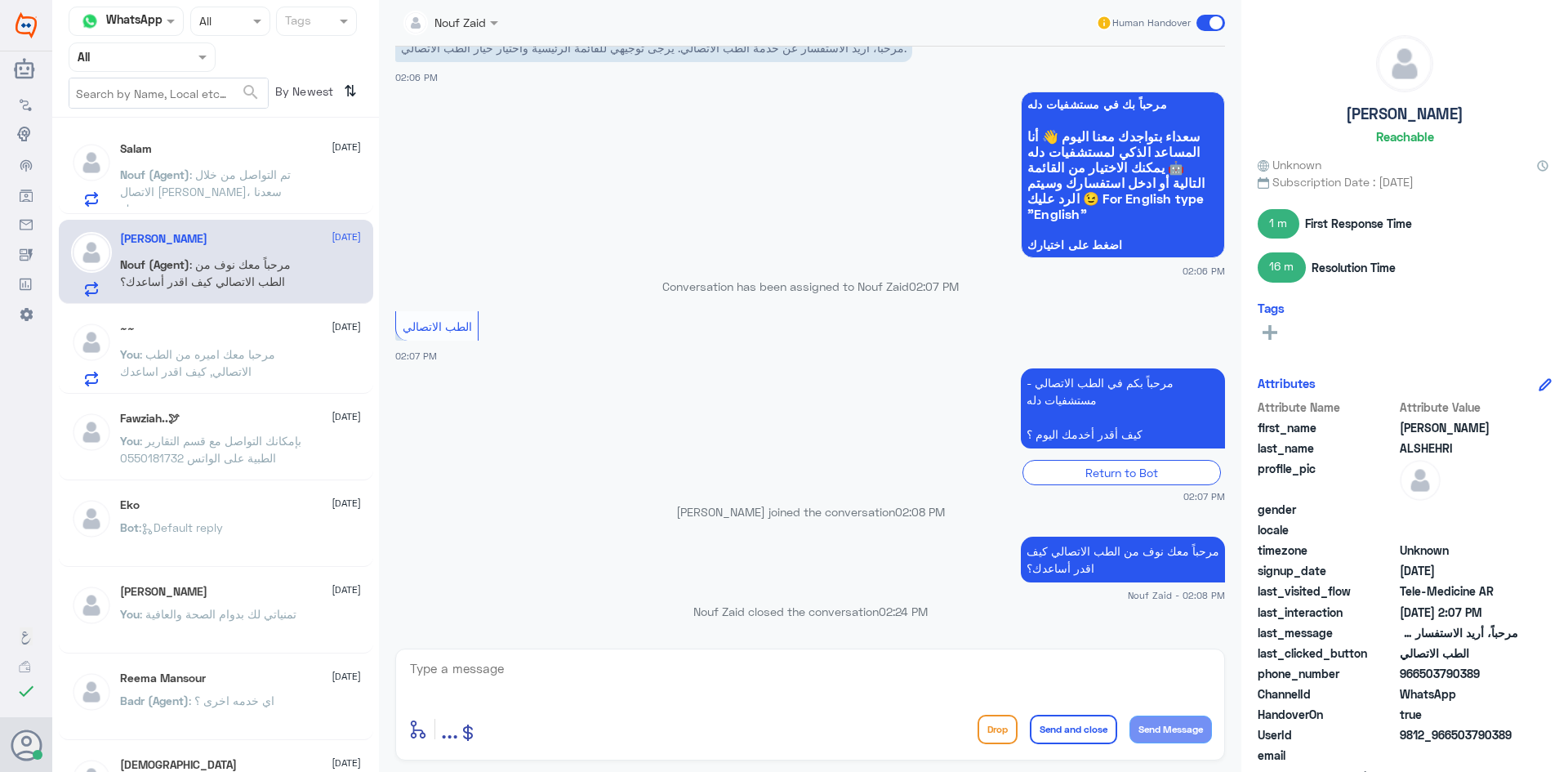
click at [235, 158] on div "Salam 14 October Nouf (Agent) : تم التواصل من خلال الاتصال الهاتفي، سعدنا بخدمتك" at bounding box center [240, 175] width 240 height 65
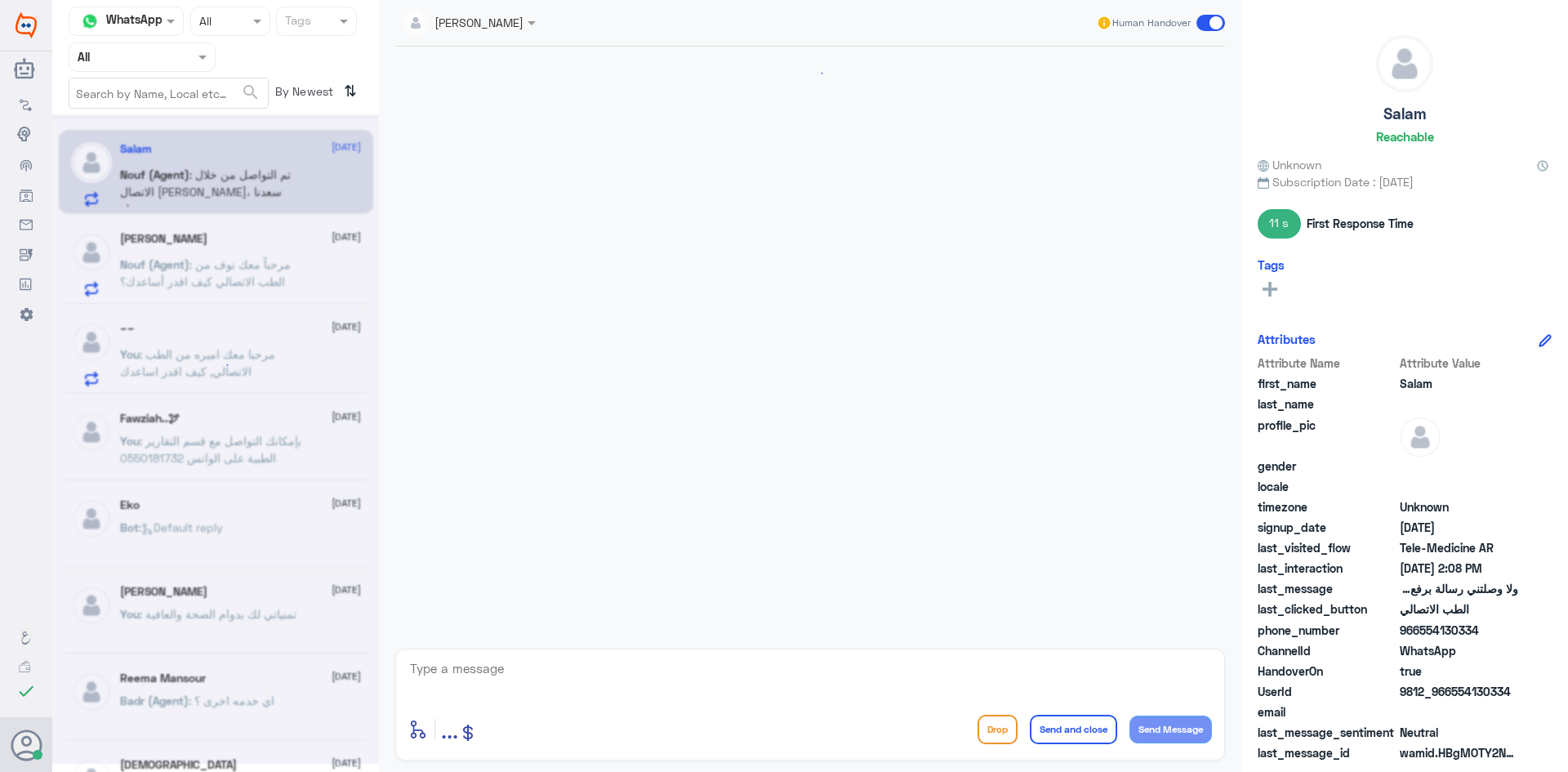
scroll to position [717, 0]
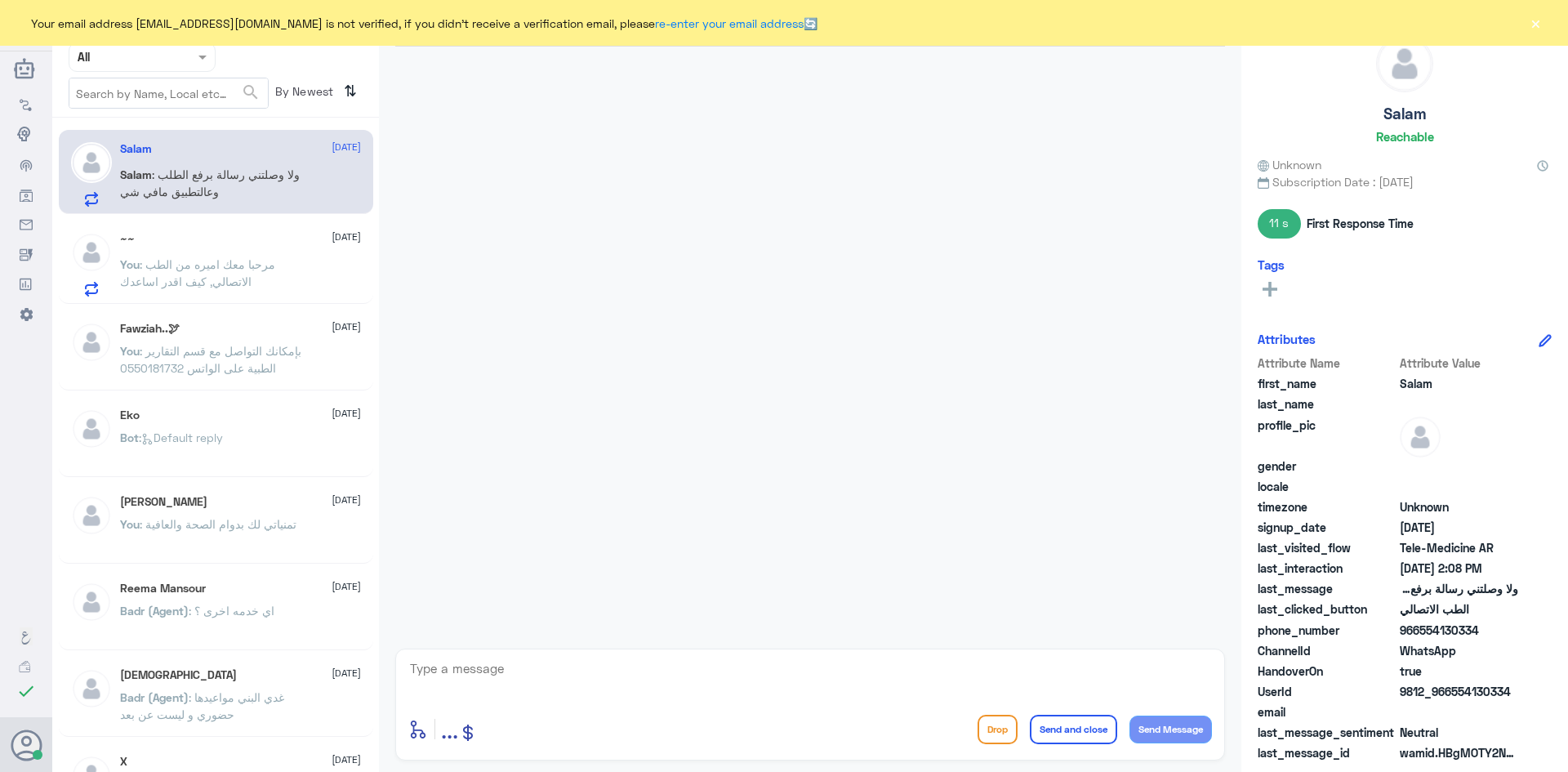
click at [199, 174] on span ": ولا وصلتني رسالة برفع الطلب وعالتطبيق مافي شي" at bounding box center [210, 182] width 179 height 31
drag, startPoint x: 1540, startPoint y: 25, endPoint x: 1525, endPoint y: 28, distance: 15.3
click at [1540, 25] on button "×" at bounding box center [1535, 22] width 16 height 16
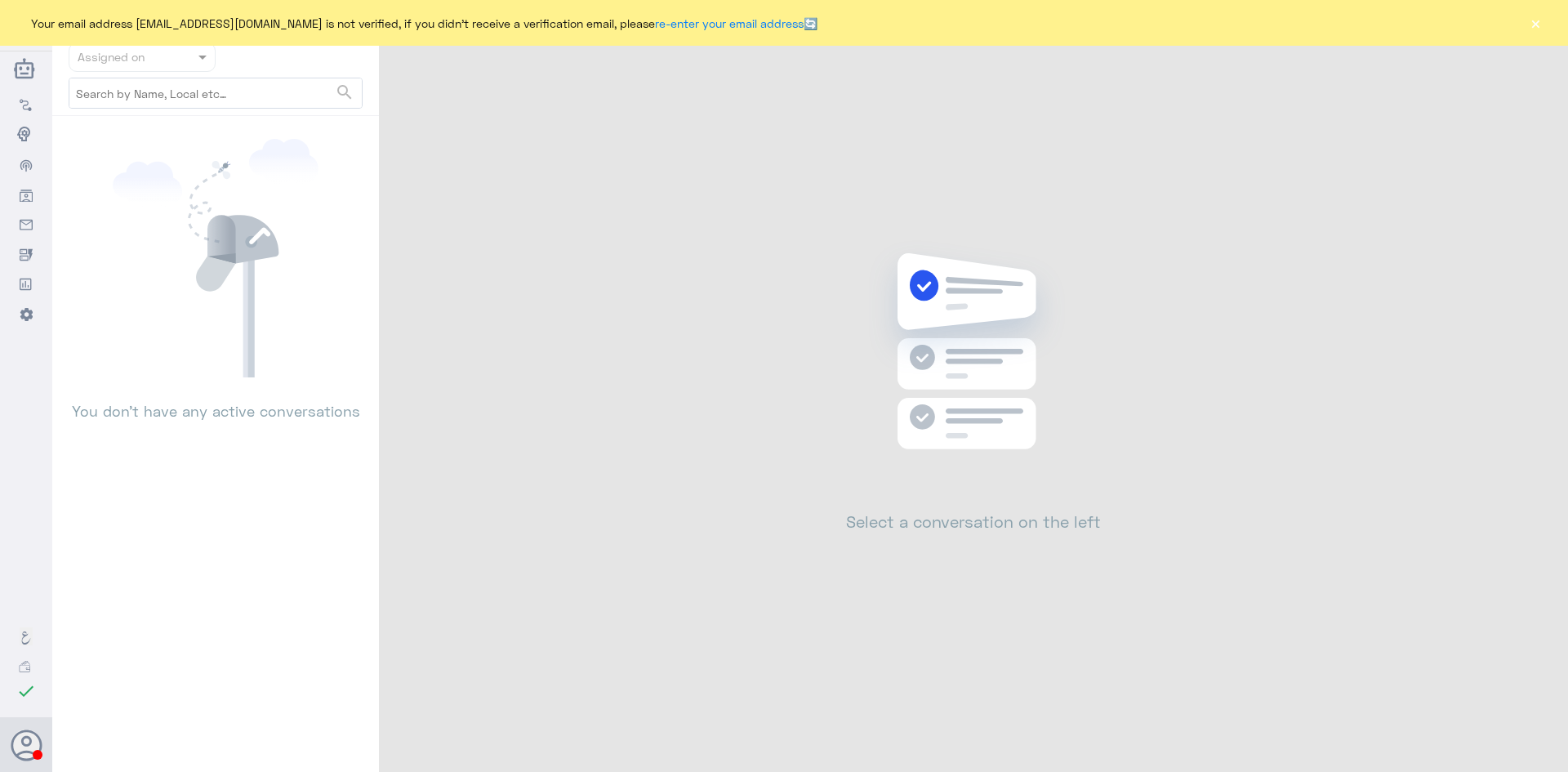
click at [190, 57] on div at bounding box center [142, 57] width 145 height 19
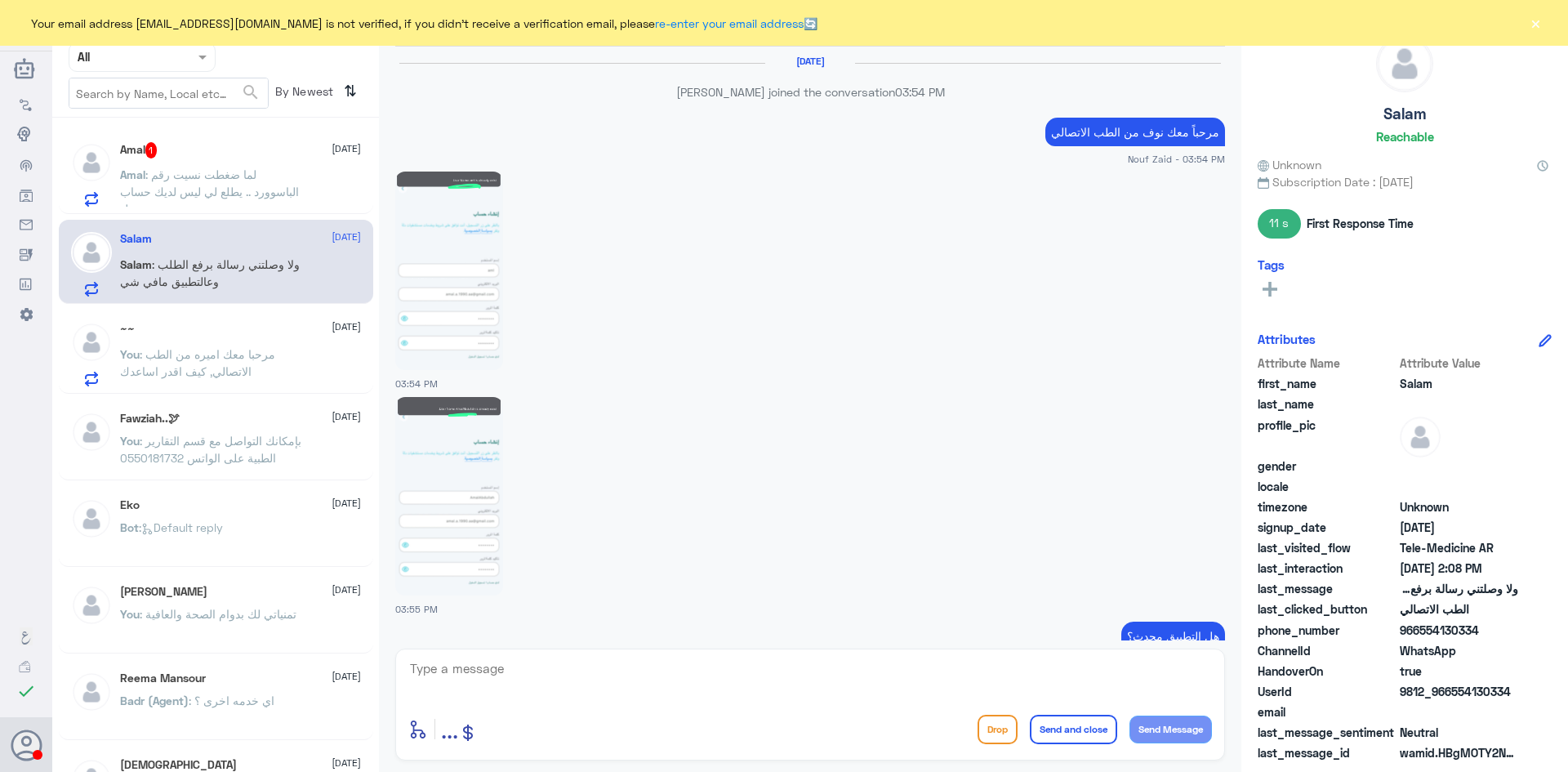
scroll to position [1052, 0]
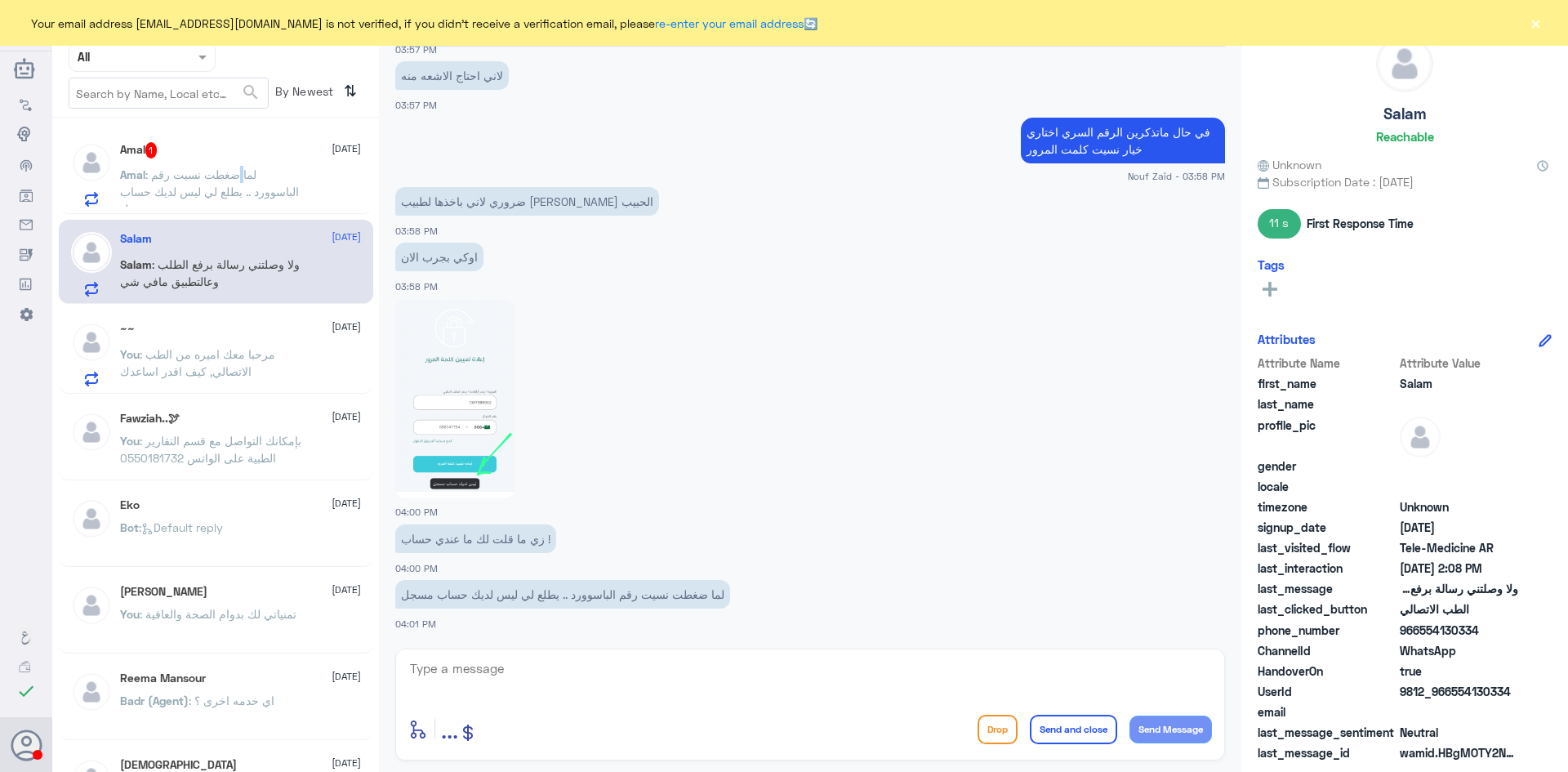
click at [289, 175] on span ": لما ضغطت نسيت رقم الباسوورد .. يطلع لي ليس لديك حساب مسجل" at bounding box center [209, 191] width 178 height 48
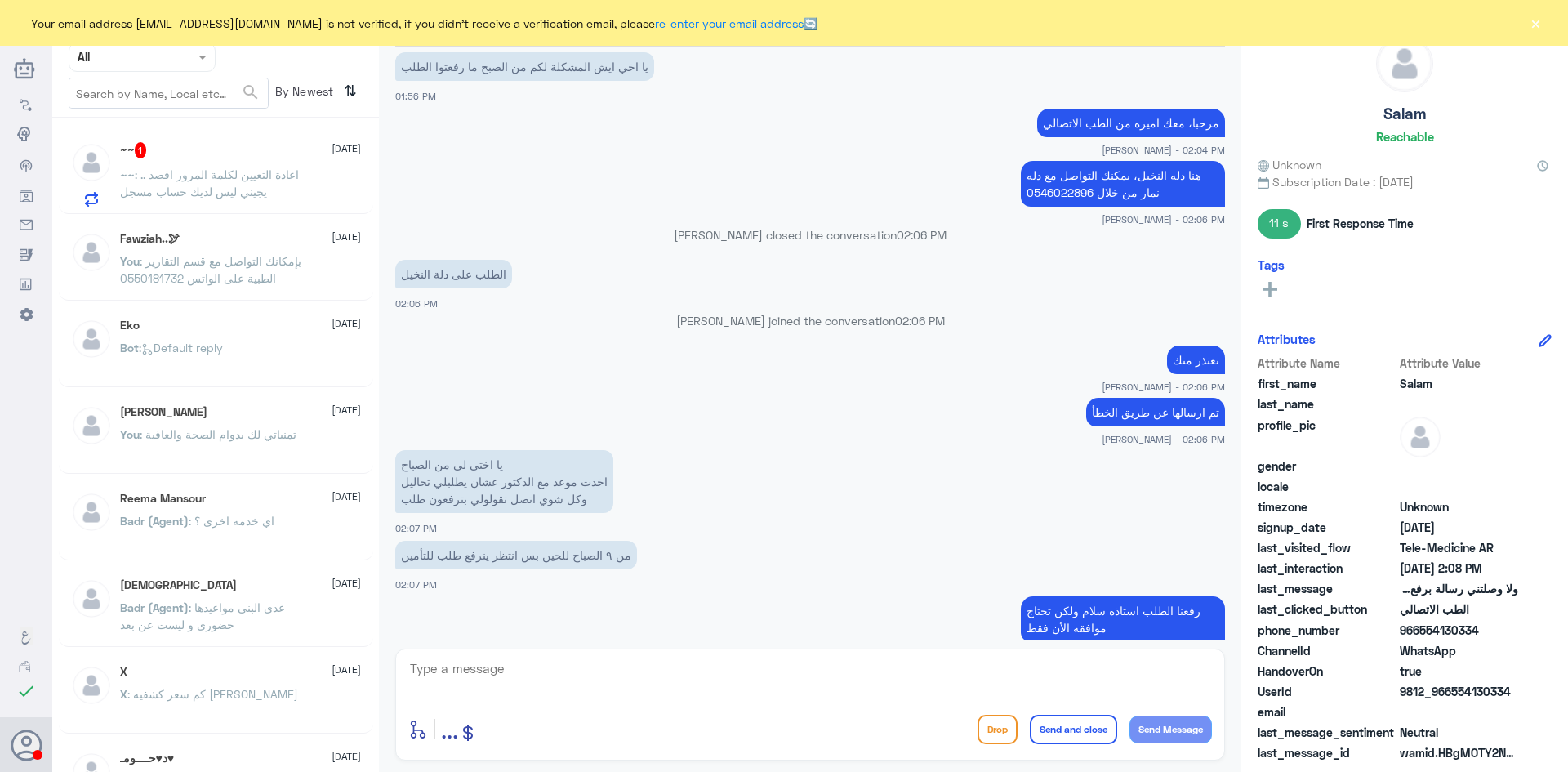
scroll to position [717, 0]
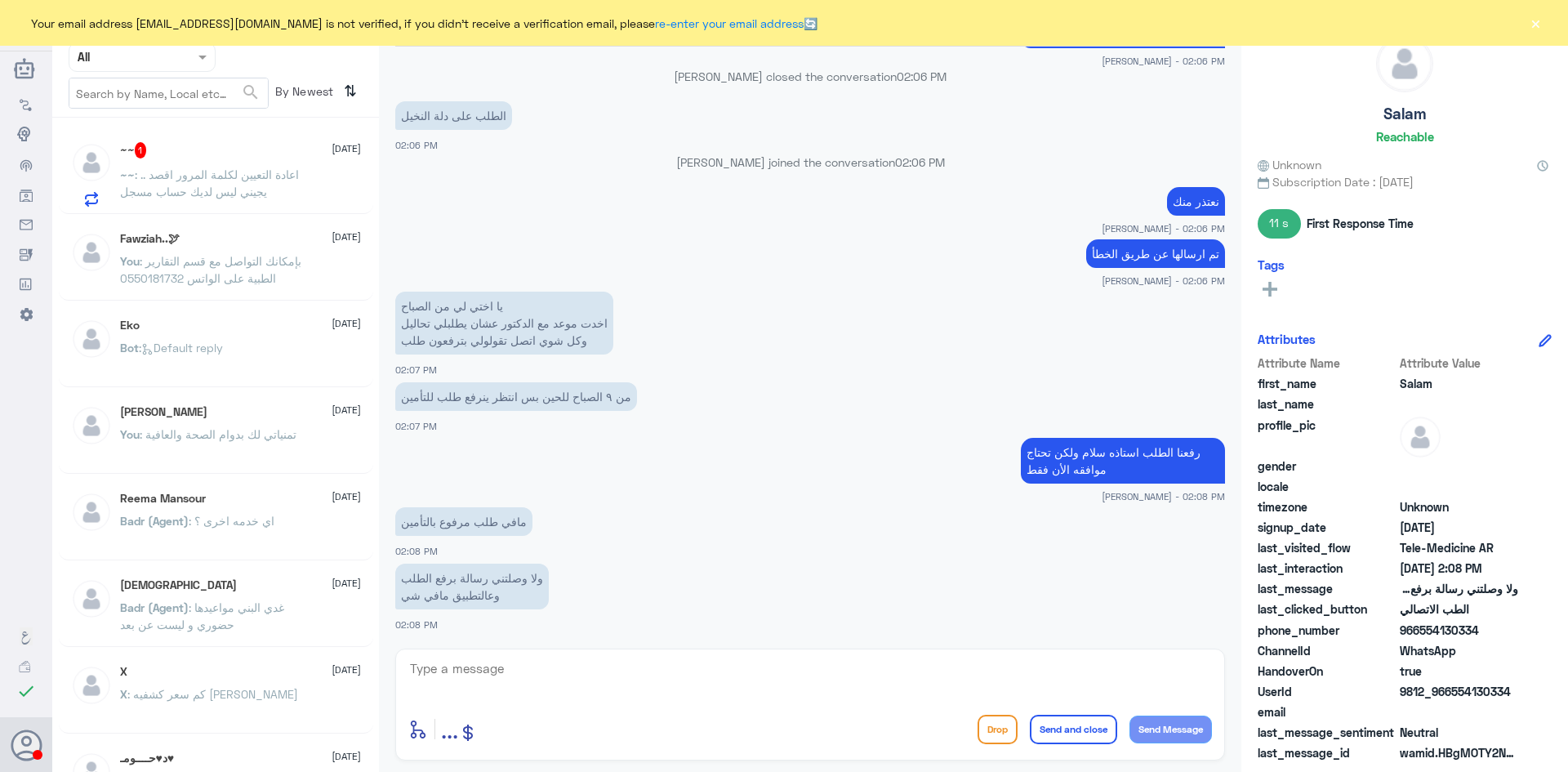
click at [227, 188] on span ": اعادة التعيين لكلمة المرور اقصد .. يجيني ليس لديك حساب مسجل" at bounding box center [209, 182] width 178 height 31
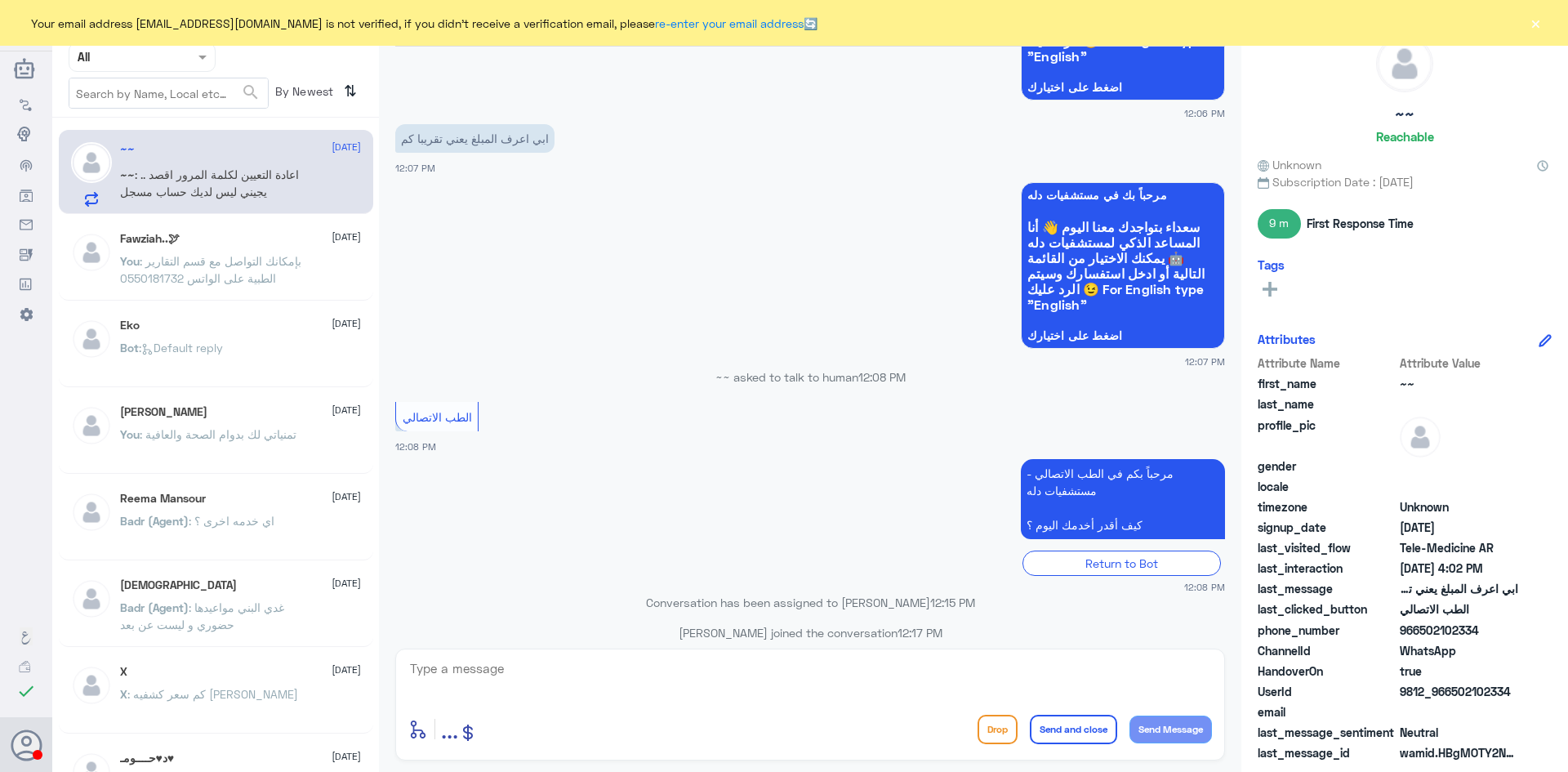
scroll to position [1271, 0]
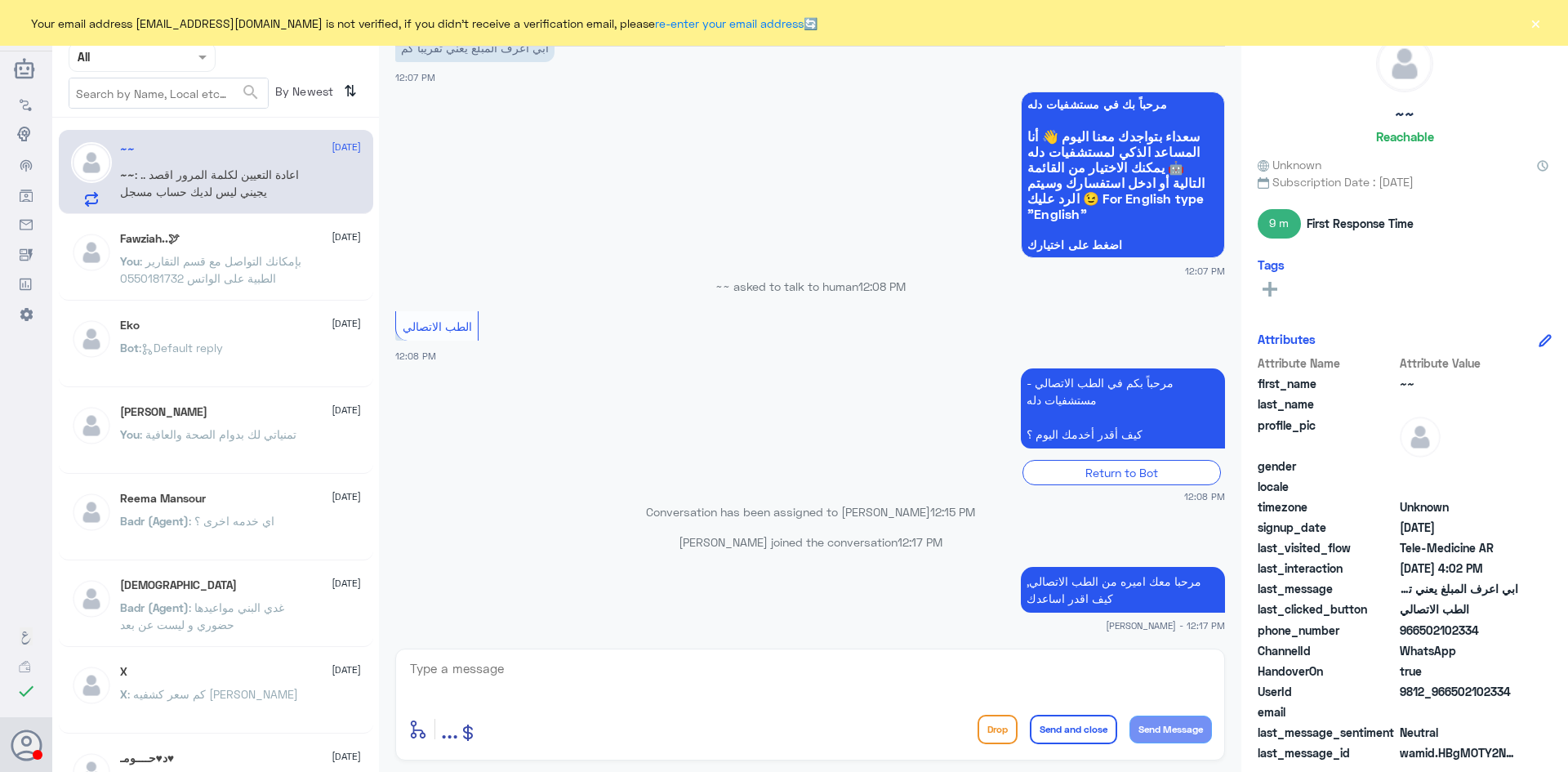
click at [1537, 19] on button "×" at bounding box center [1535, 22] width 16 height 16
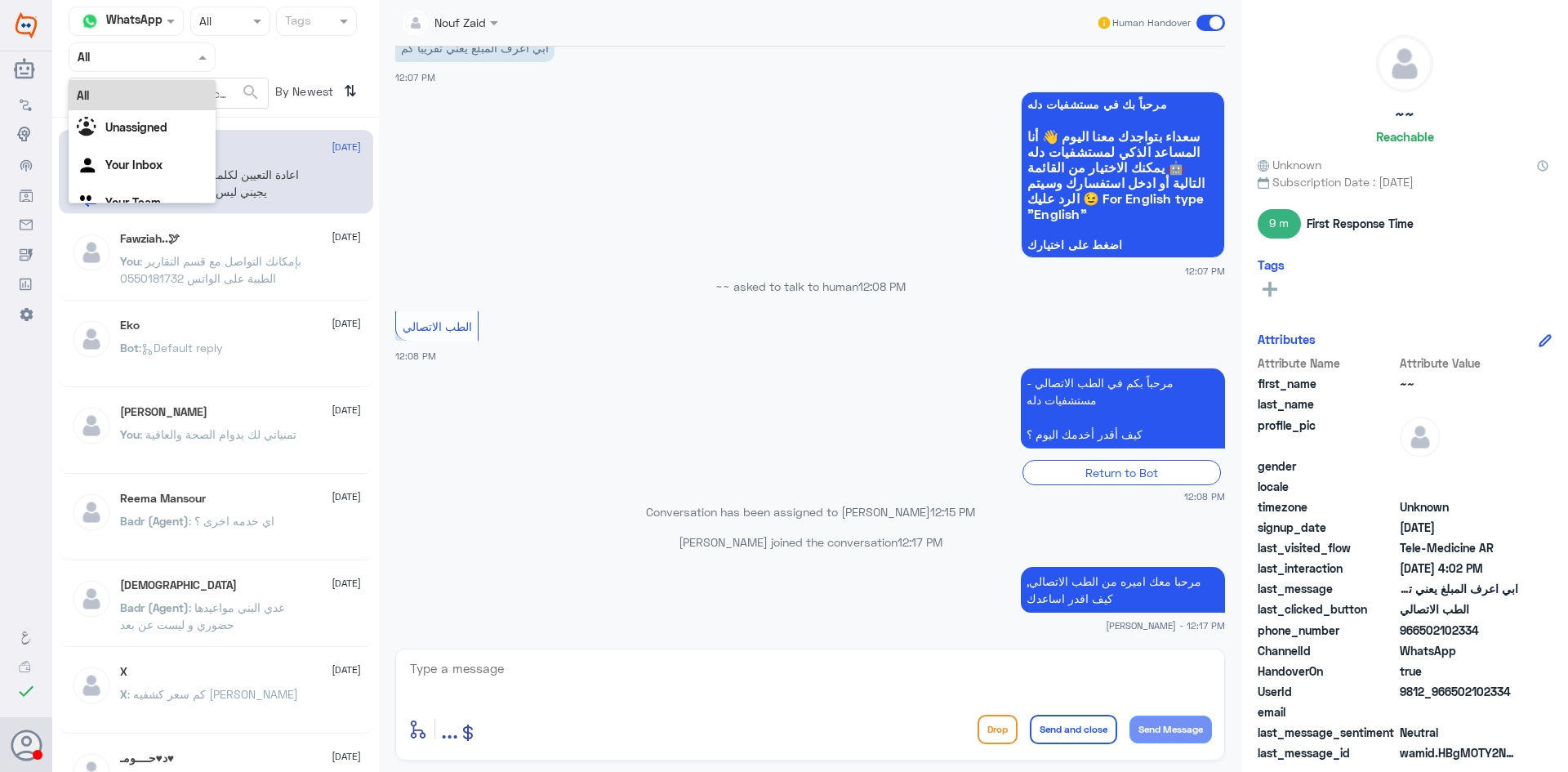
click at [181, 61] on div at bounding box center [142, 57] width 145 height 19
click at [143, 160] on Inbox "Your Inbox" at bounding box center [134, 164] width 57 height 14
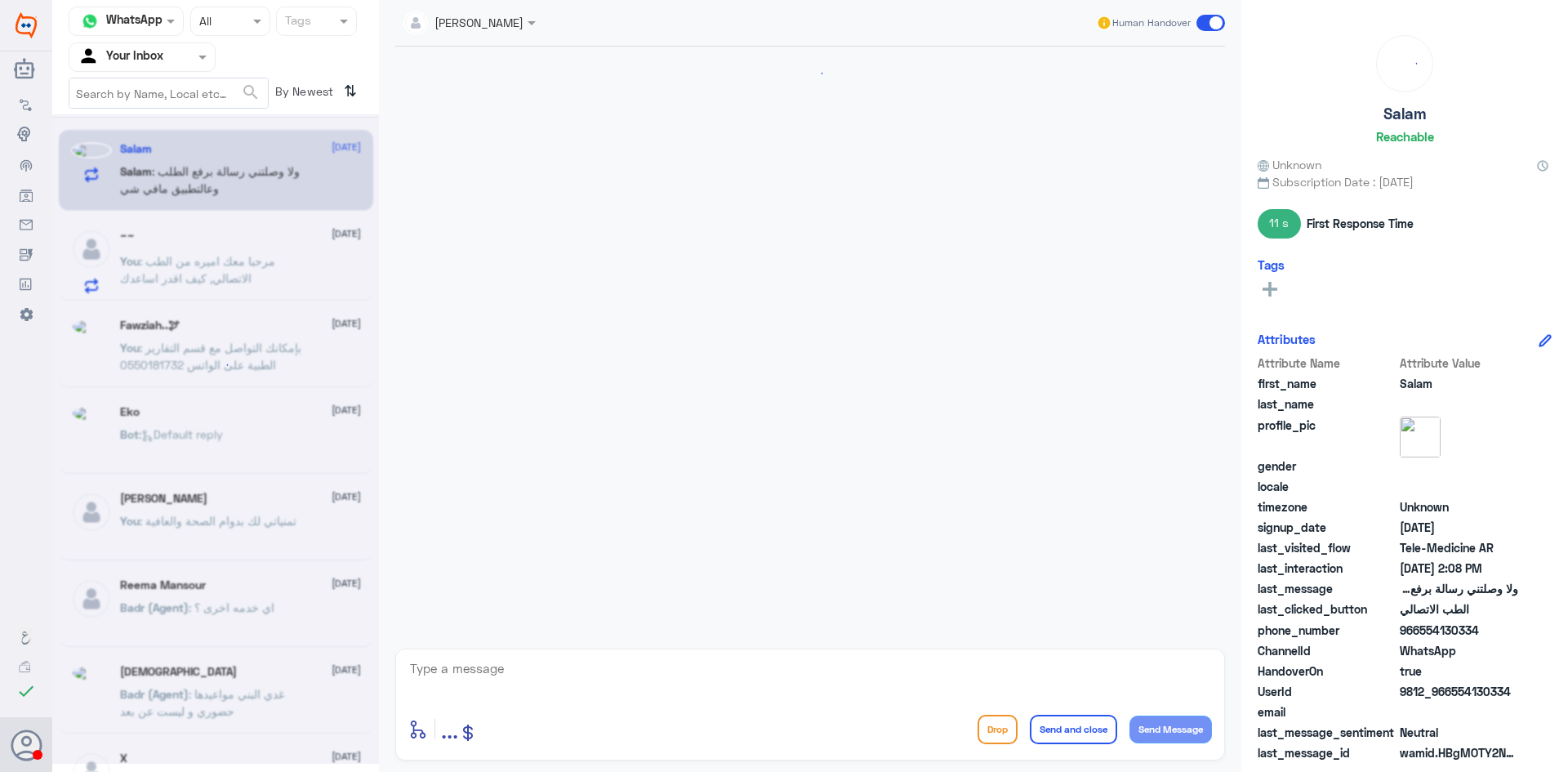
scroll to position [717, 0]
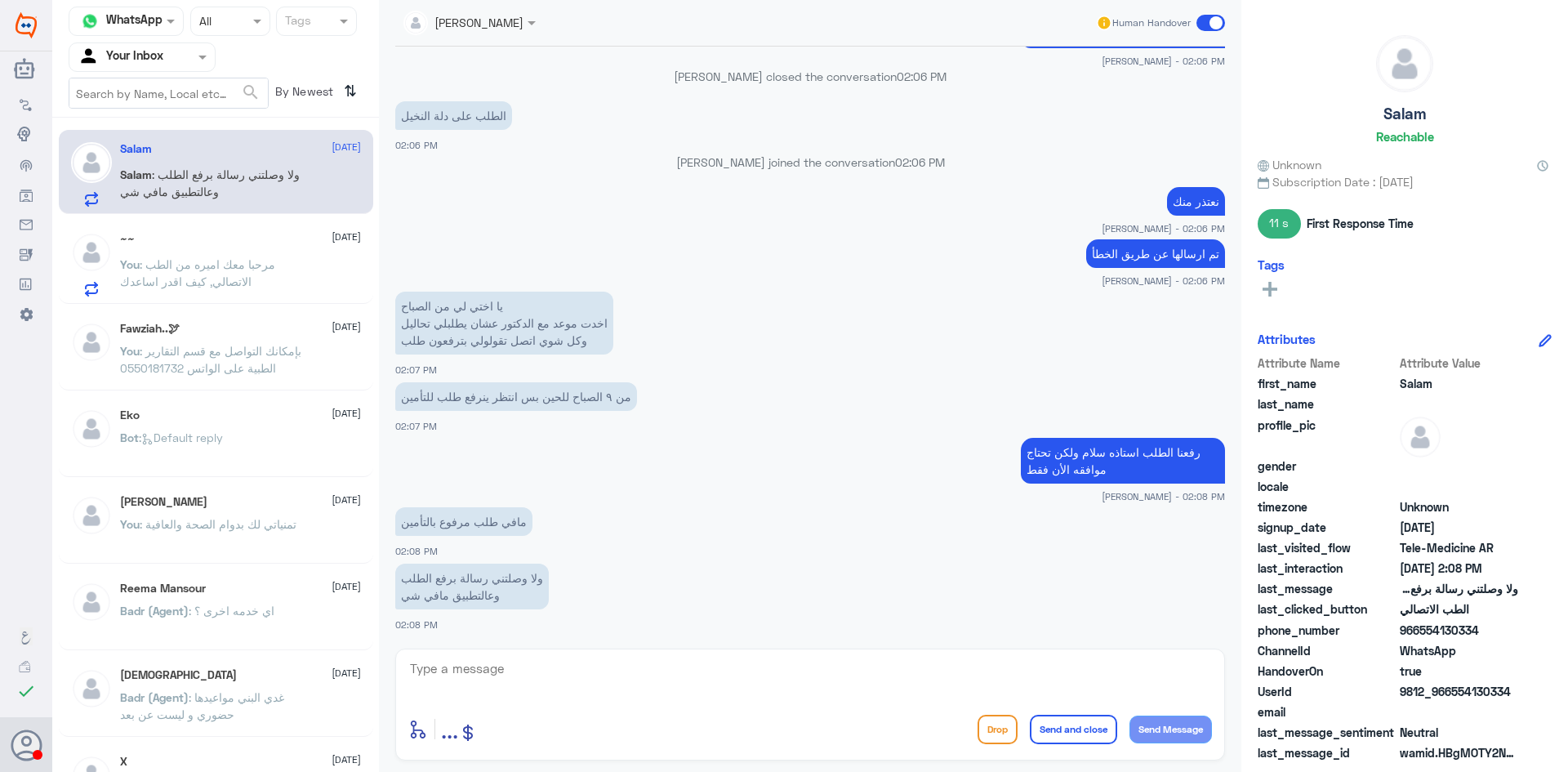
click at [330, 172] on div "Salam : ولا وصلتني رسالة برفع الطلب وعالتطبيق مافي شي" at bounding box center [240, 188] width 240 height 37
click at [248, 267] on span ": مرحبا معك اميره من الطب الاتصالي, كيف اقدر اساعدك" at bounding box center [198, 273] width 156 height 31
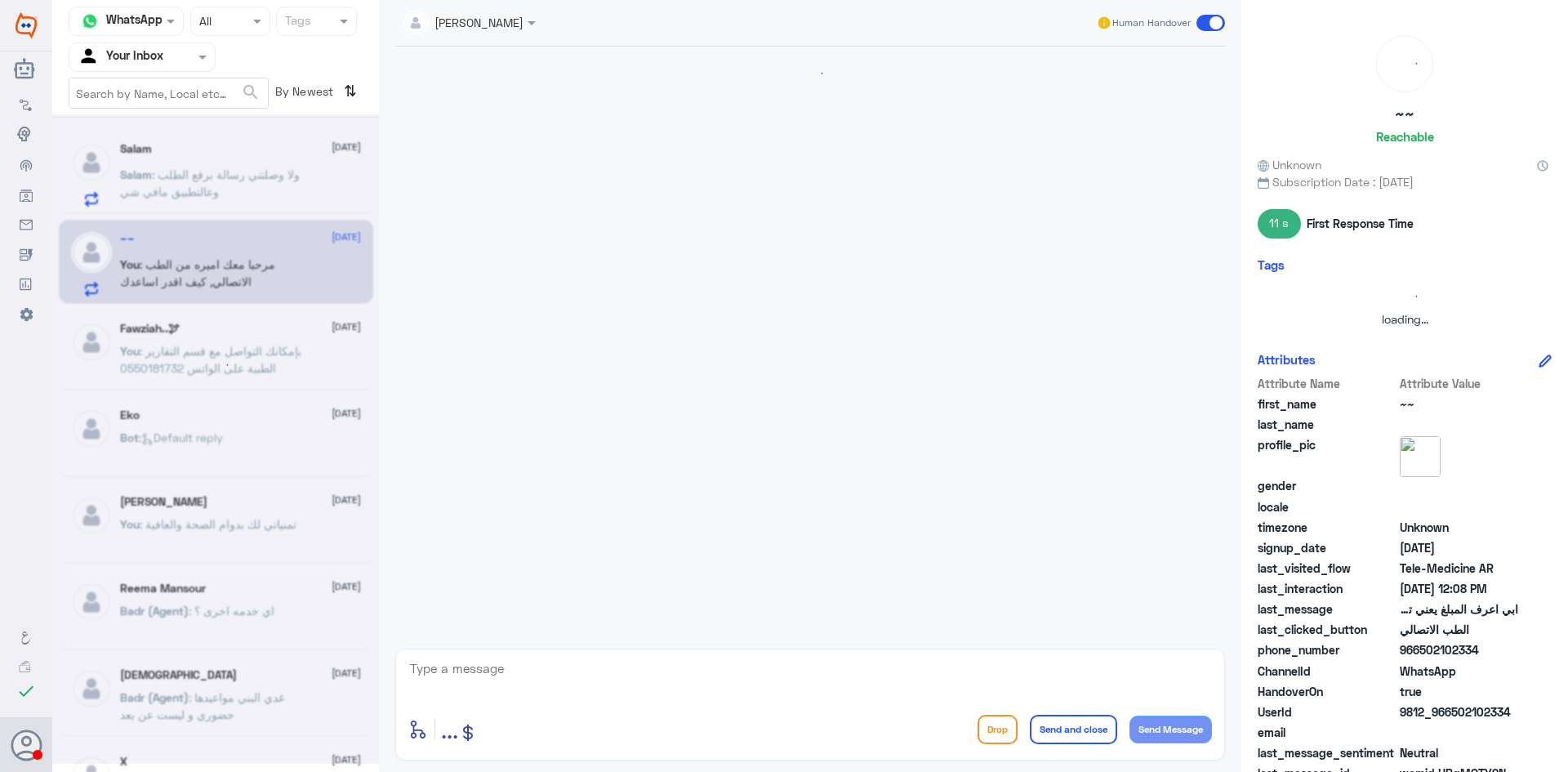
scroll to position [1271, 0]
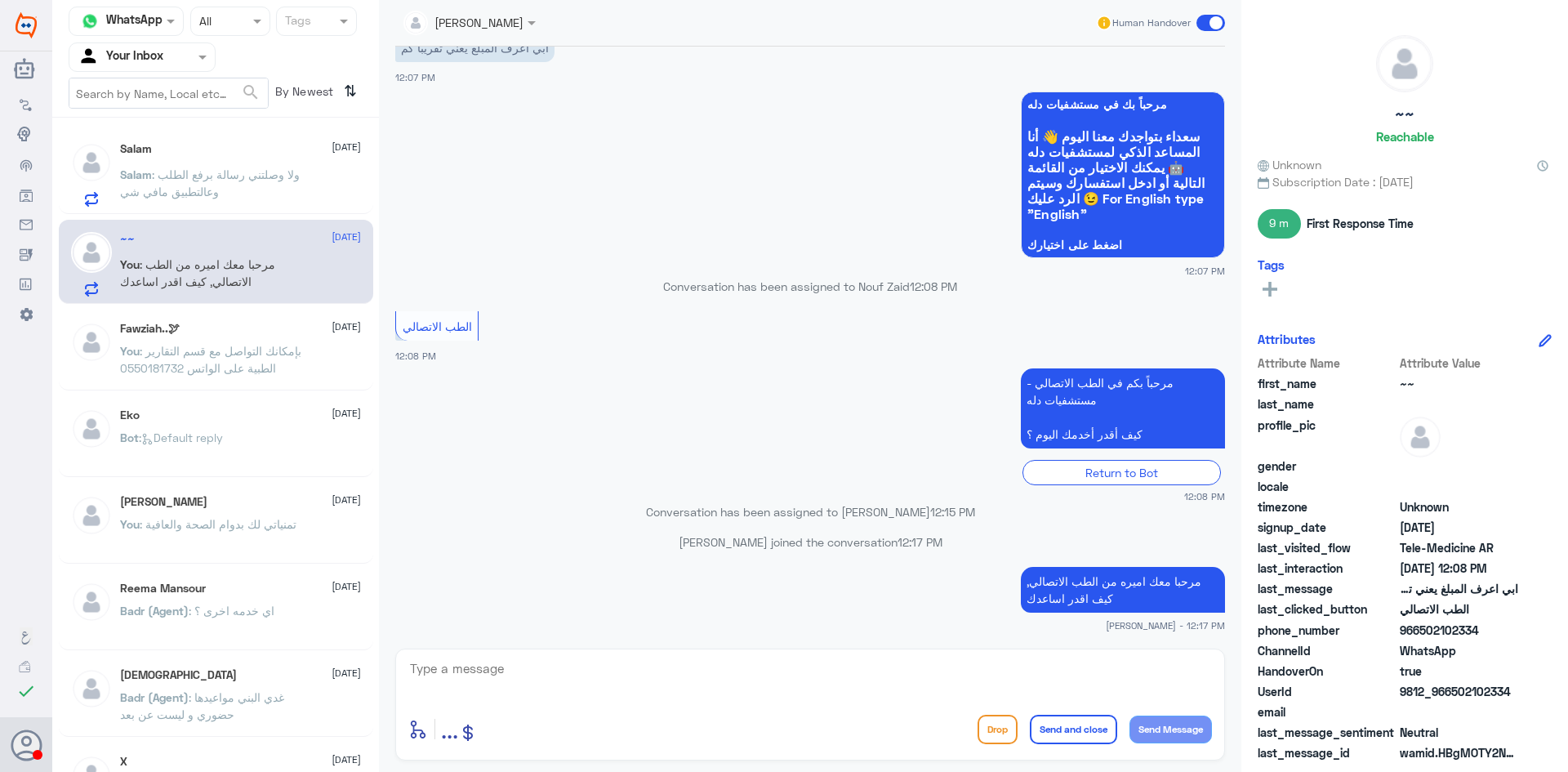
click at [229, 190] on p "Salam : ولا وصلتني رسالة برفع الطلب وعالتطبيق مافي شي" at bounding box center [212, 186] width 184 height 41
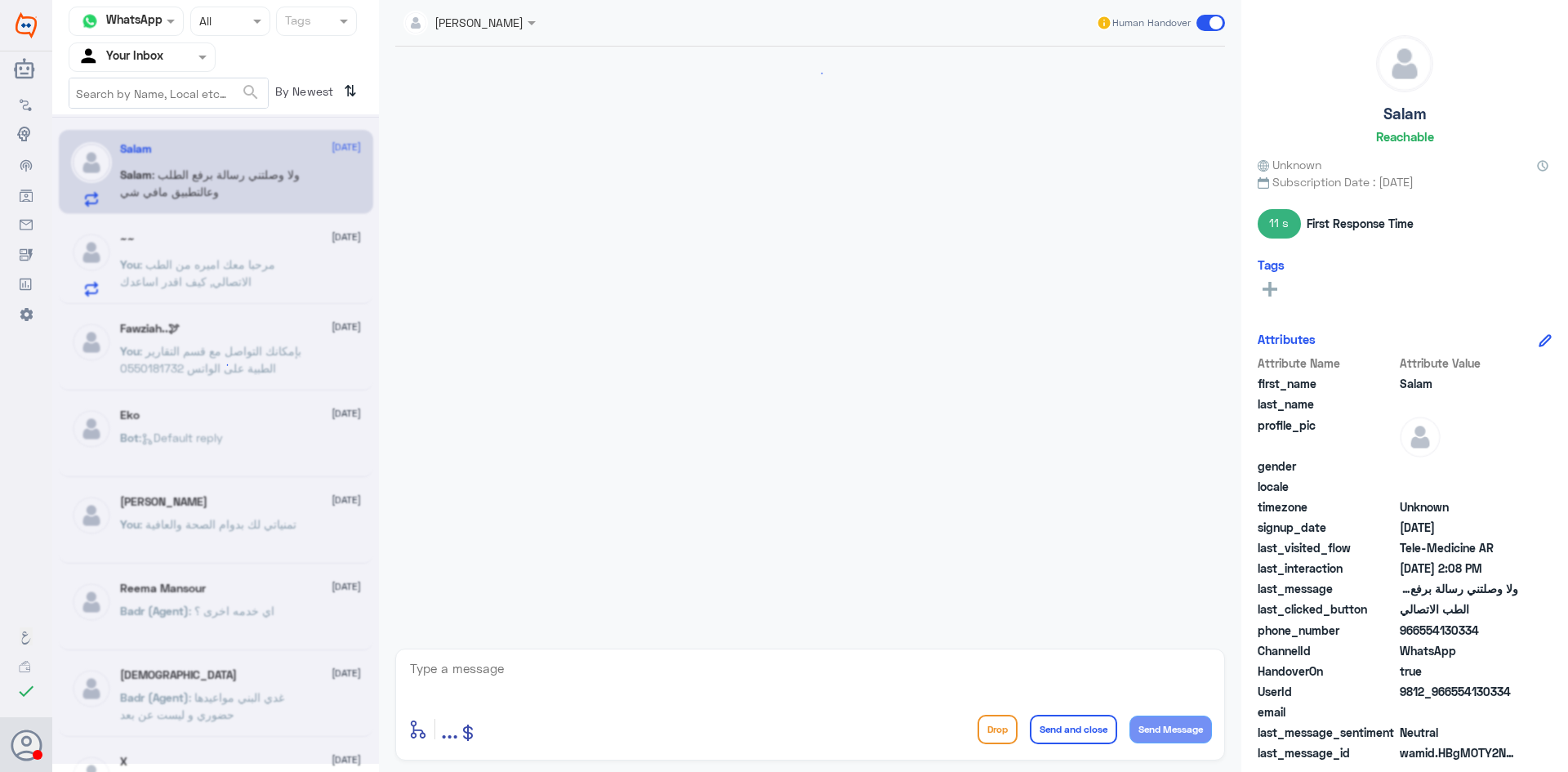
scroll to position [717, 0]
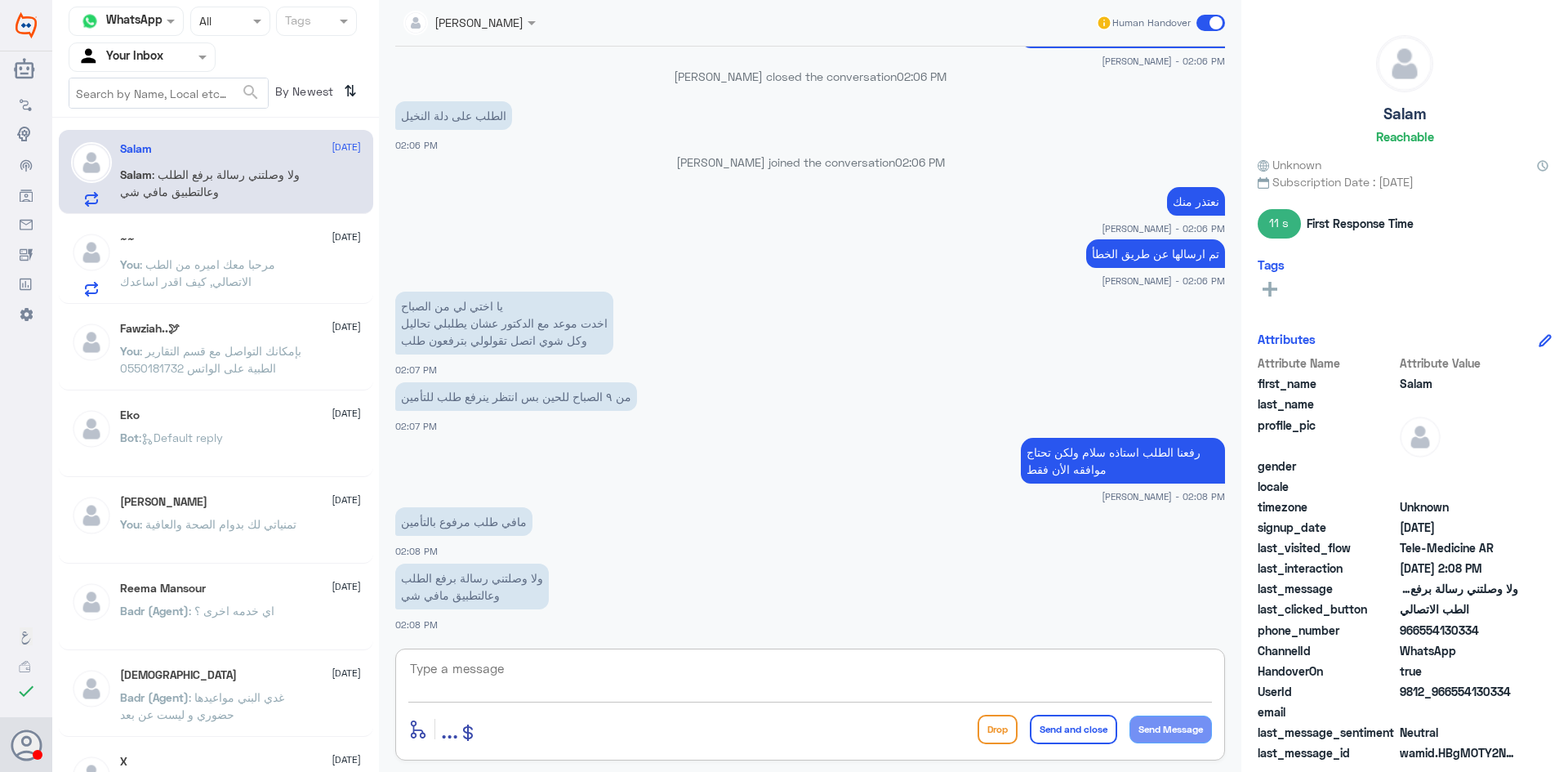
click at [485, 672] on textarea at bounding box center [810, 678] width 804 height 40
click at [601, 678] on textarea at bounding box center [810, 678] width 804 height 40
type textarea "h"
type textarea "الان واضح لك"
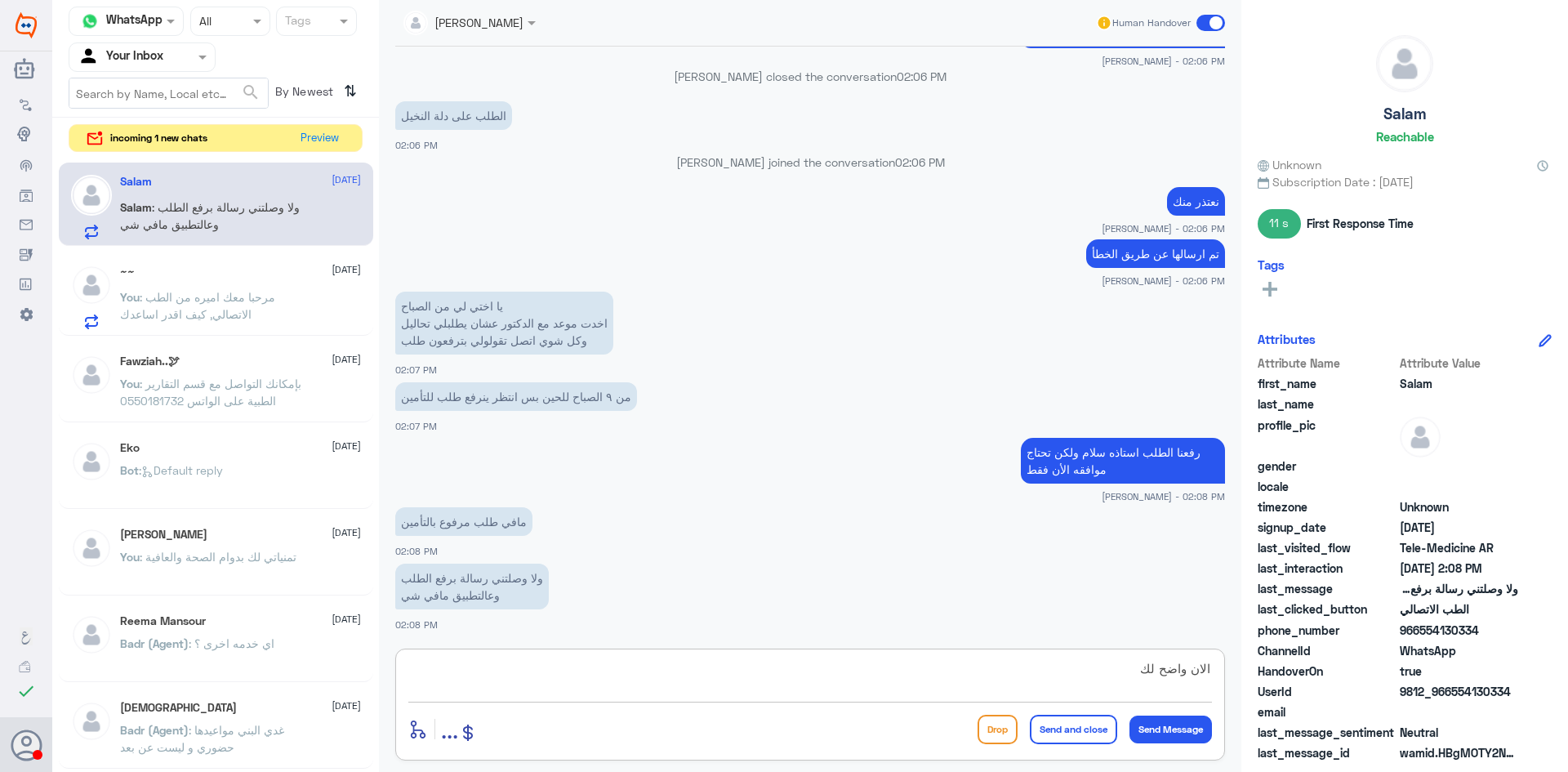
drag, startPoint x: 500, startPoint y: 685, endPoint x: 500, endPoint y: 674, distance: 11.0
click at [500, 684] on textarea "الان واضح لك" at bounding box center [810, 678] width 804 height 40
click at [502, 669] on textarea "الان واضح لك" at bounding box center [810, 678] width 804 height 40
drag, startPoint x: 501, startPoint y: 669, endPoint x: 478, endPoint y: 664, distance: 23.5
click at [501, 669] on textarea "الان واضح لك" at bounding box center [810, 678] width 804 height 40
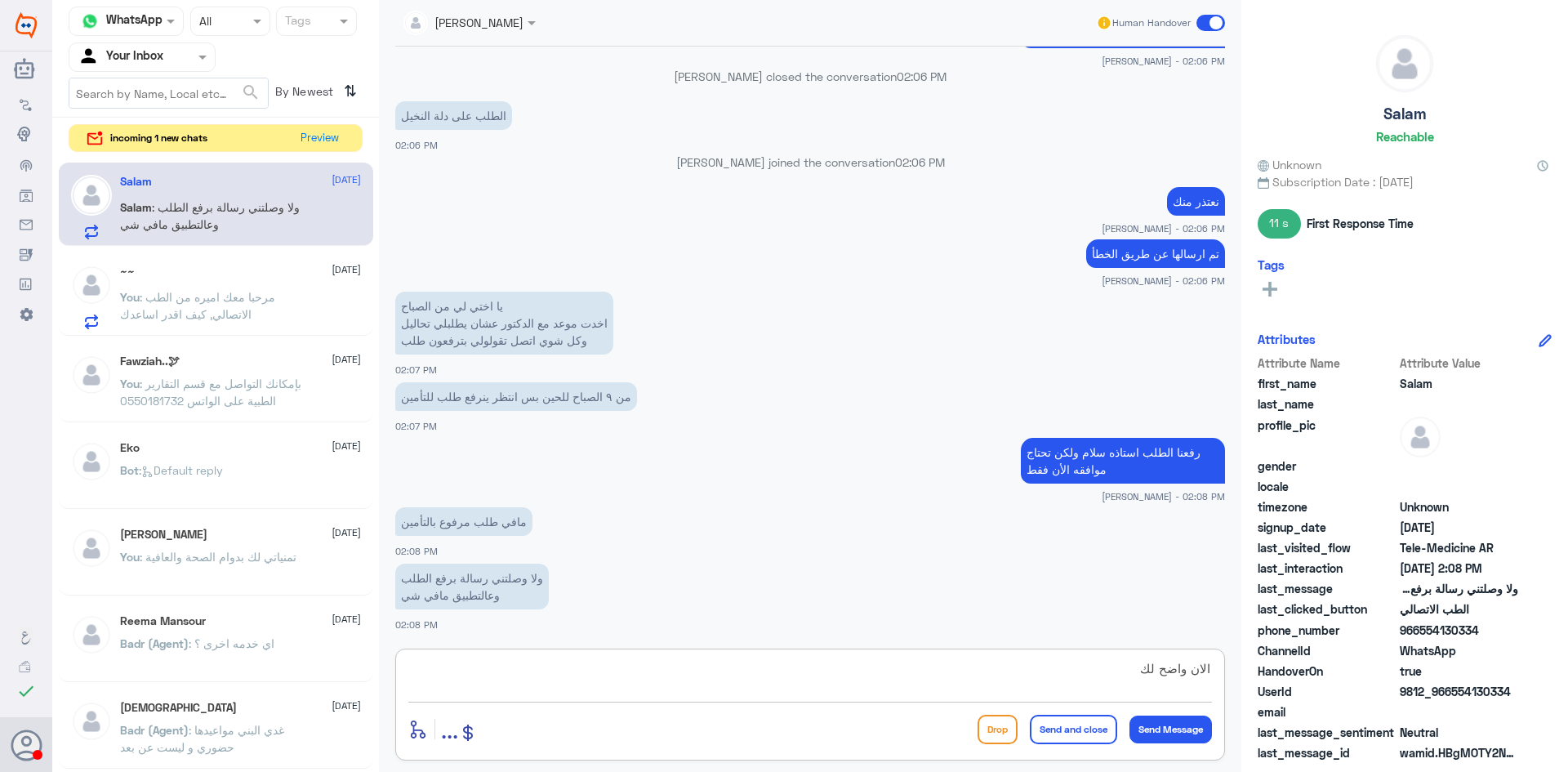
click at [474, 661] on textarea "الان واضح لك" at bounding box center [810, 678] width 804 height 40
click at [472, 659] on textarea "الان واضح لك" at bounding box center [810, 678] width 804 height 40
click at [477, 659] on textarea "الان واضح لك" at bounding box center [810, 678] width 804 height 40
click at [172, 217] on span ": ولا وصلتني رسالة برفع الطلب وعالتطبيق مافي شي" at bounding box center [210, 216] width 179 height 31
click at [225, 288] on p "You : مرحبا معك اميره من الطب الاتصالي, كيف اقدر اساعدك" at bounding box center [212, 308] width 184 height 41
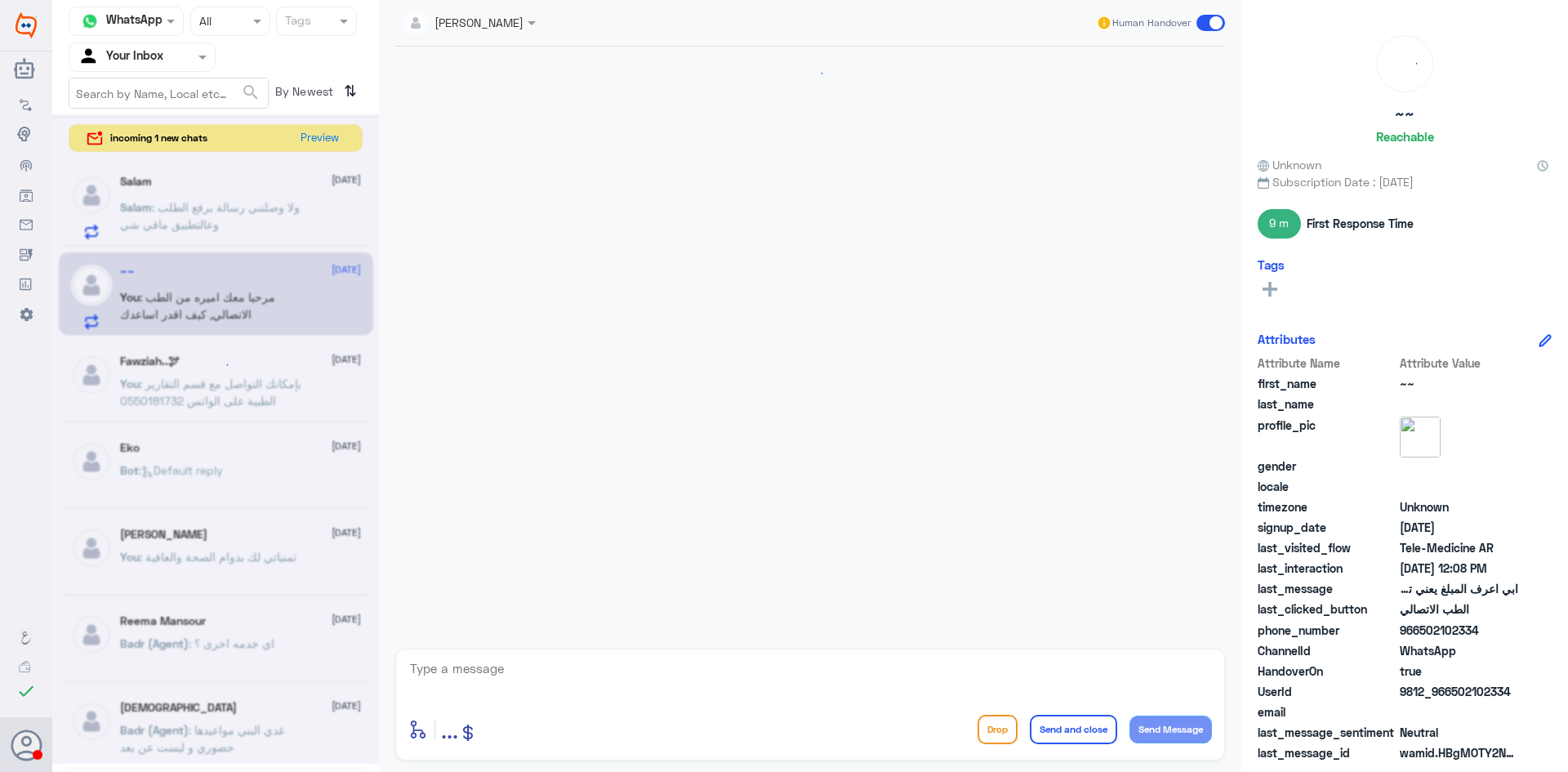
scroll to position [1271, 0]
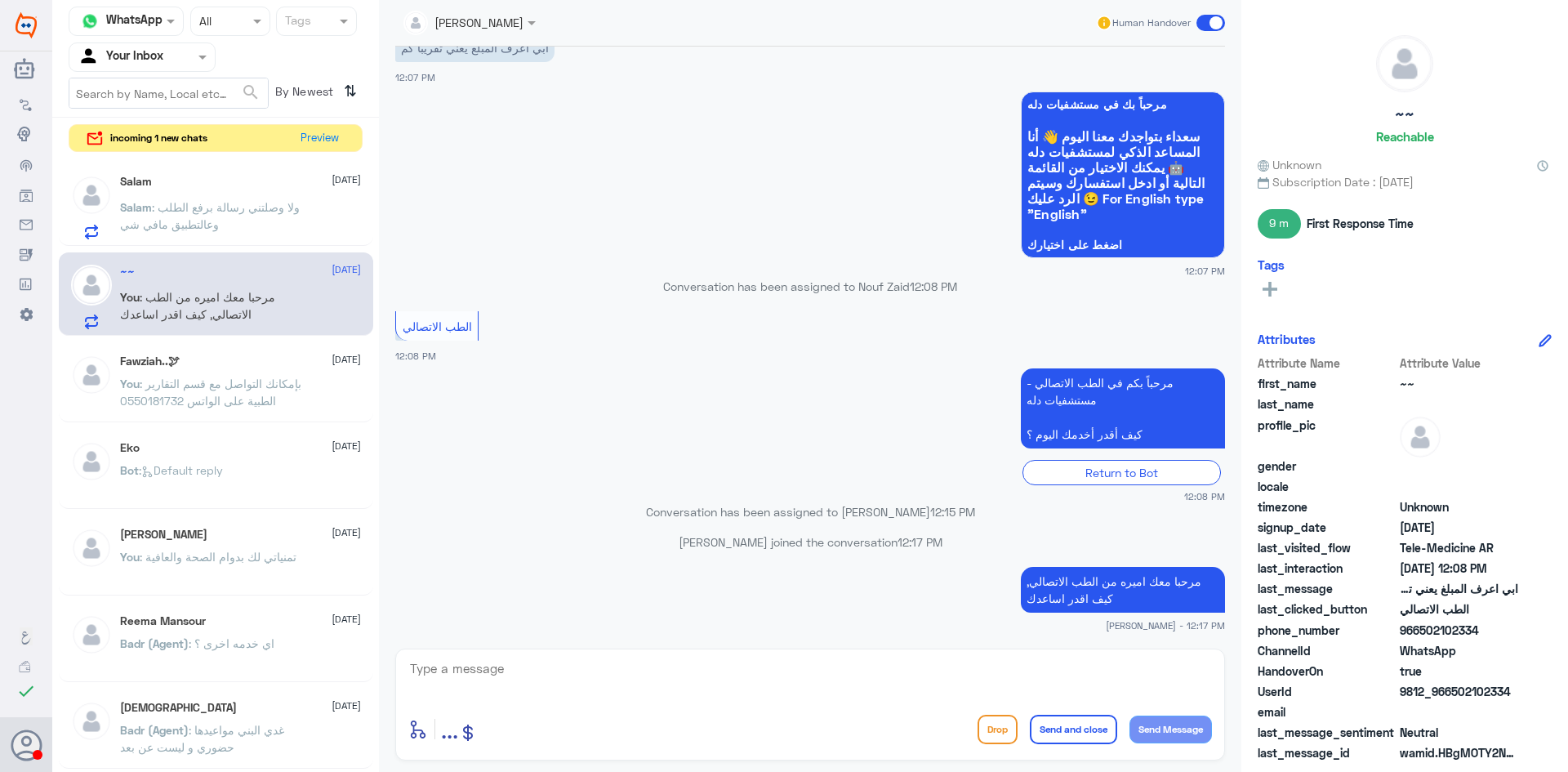
click at [241, 195] on div "Salam 14 October Salam : ولا وصلتني رسالة برفع الطلب وعالتطبيق مافي شي" at bounding box center [240, 207] width 240 height 65
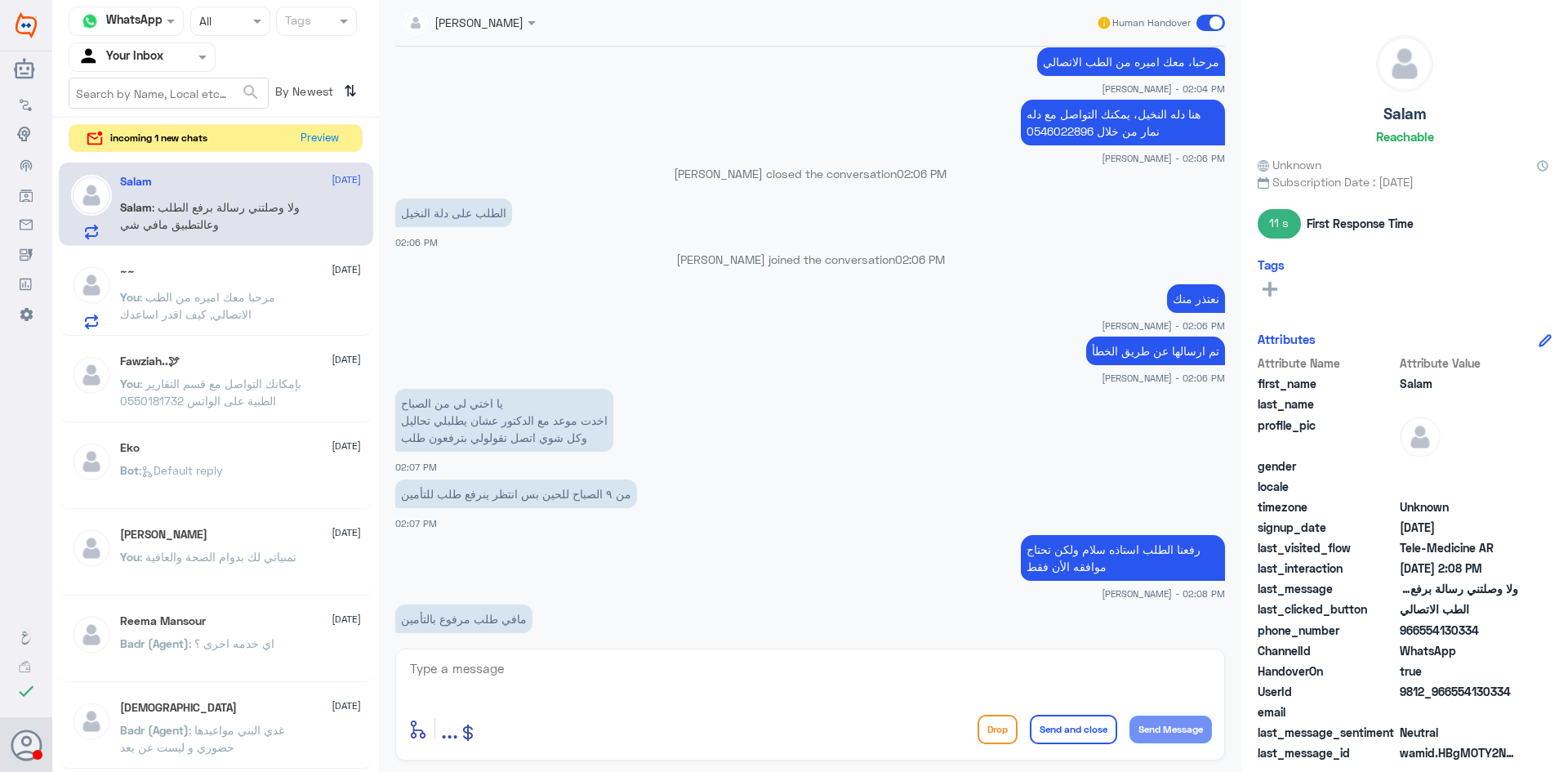
scroll to position [2055, 0]
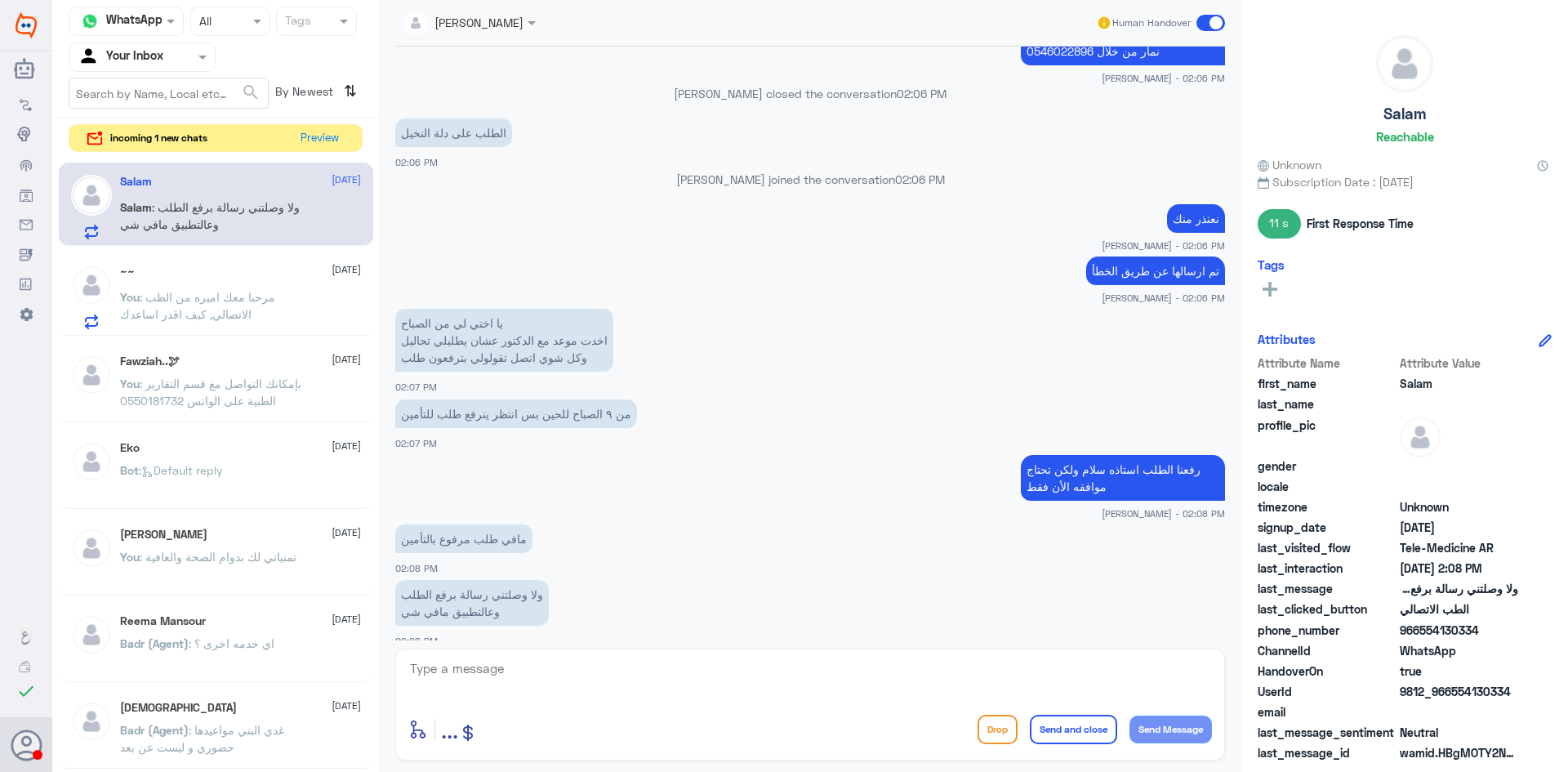
click at [505, 646] on div "عبدالكريم الموسى Human Handover 14 Oct 2025 مرحباً بكم في الطب الاتصالي - مستشف…" at bounding box center [810, 388] width 863 height 777
click at [498, 672] on textarea at bounding box center [810, 678] width 804 height 40
drag, startPoint x: 315, startPoint y: 146, endPoint x: 320, endPoint y: 134, distance: 13.0
click at [320, 134] on button "Preview" at bounding box center [320, 137] width 51 height 26
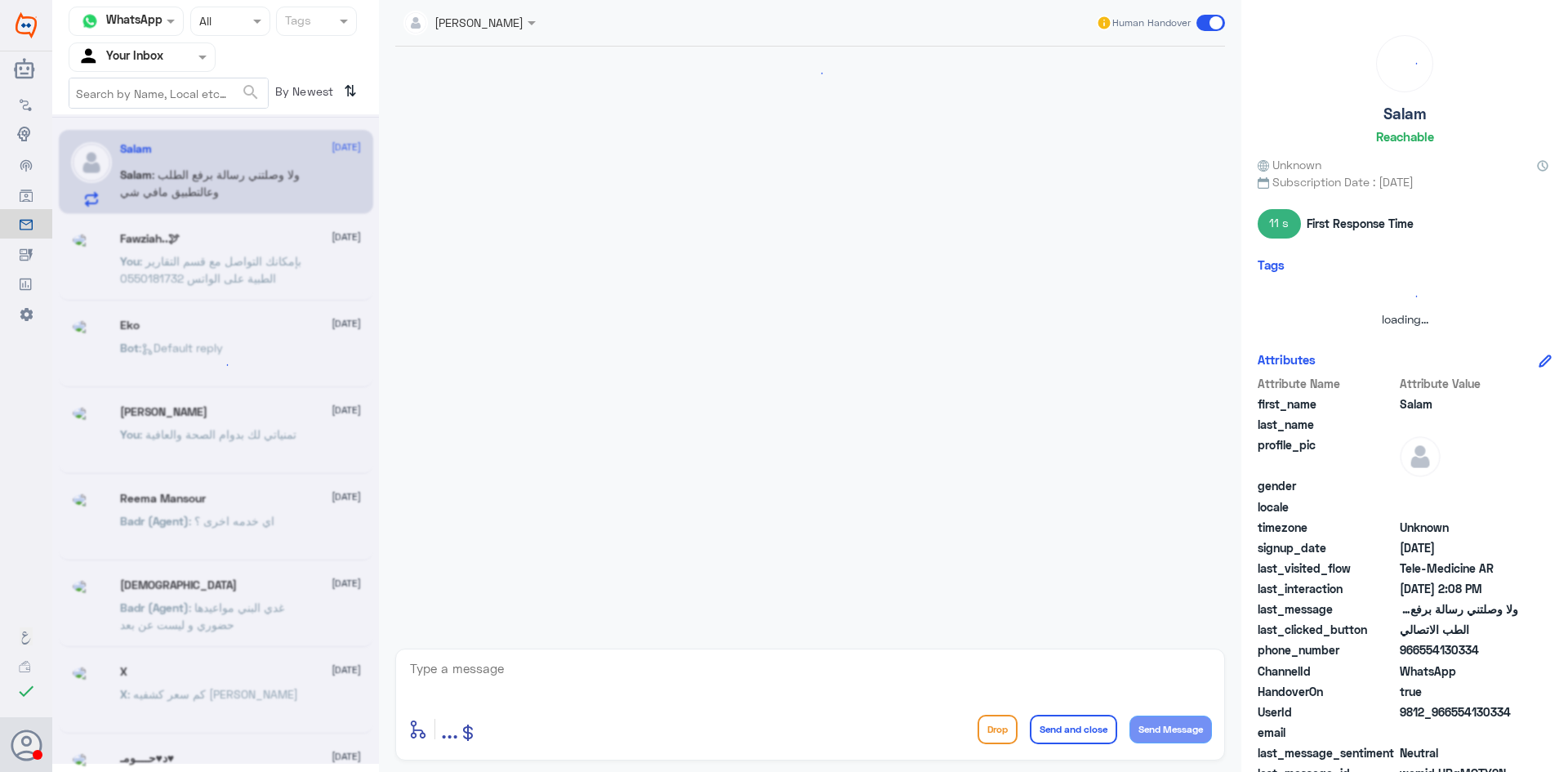
scroll to position [717, 0]
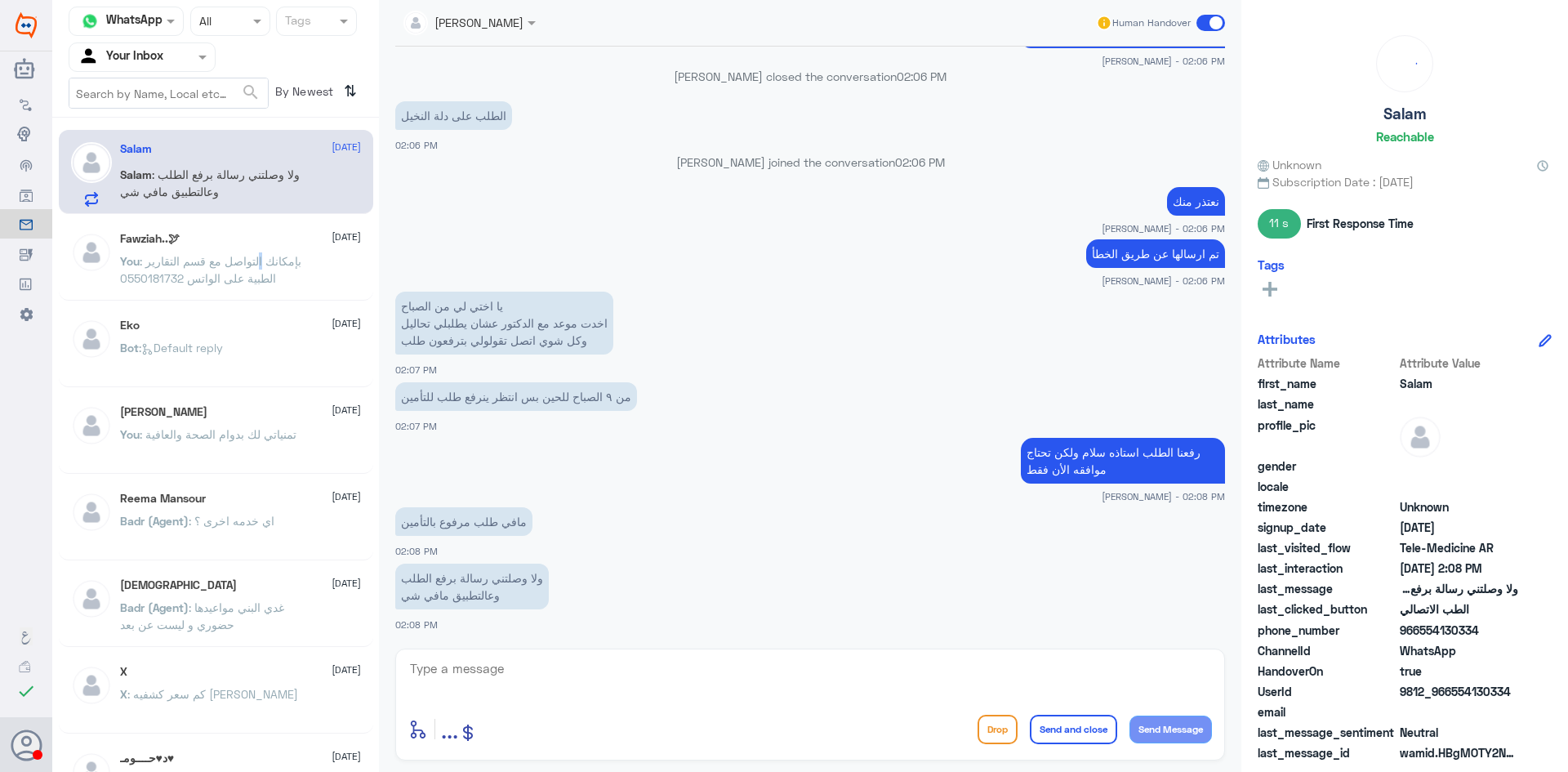
click at [263, 254] on span ": بإمكانك التواصل مع قسم التقارير الطبية على الواتس 0550181732" at bounding box center [211, 269] width 181 height 31
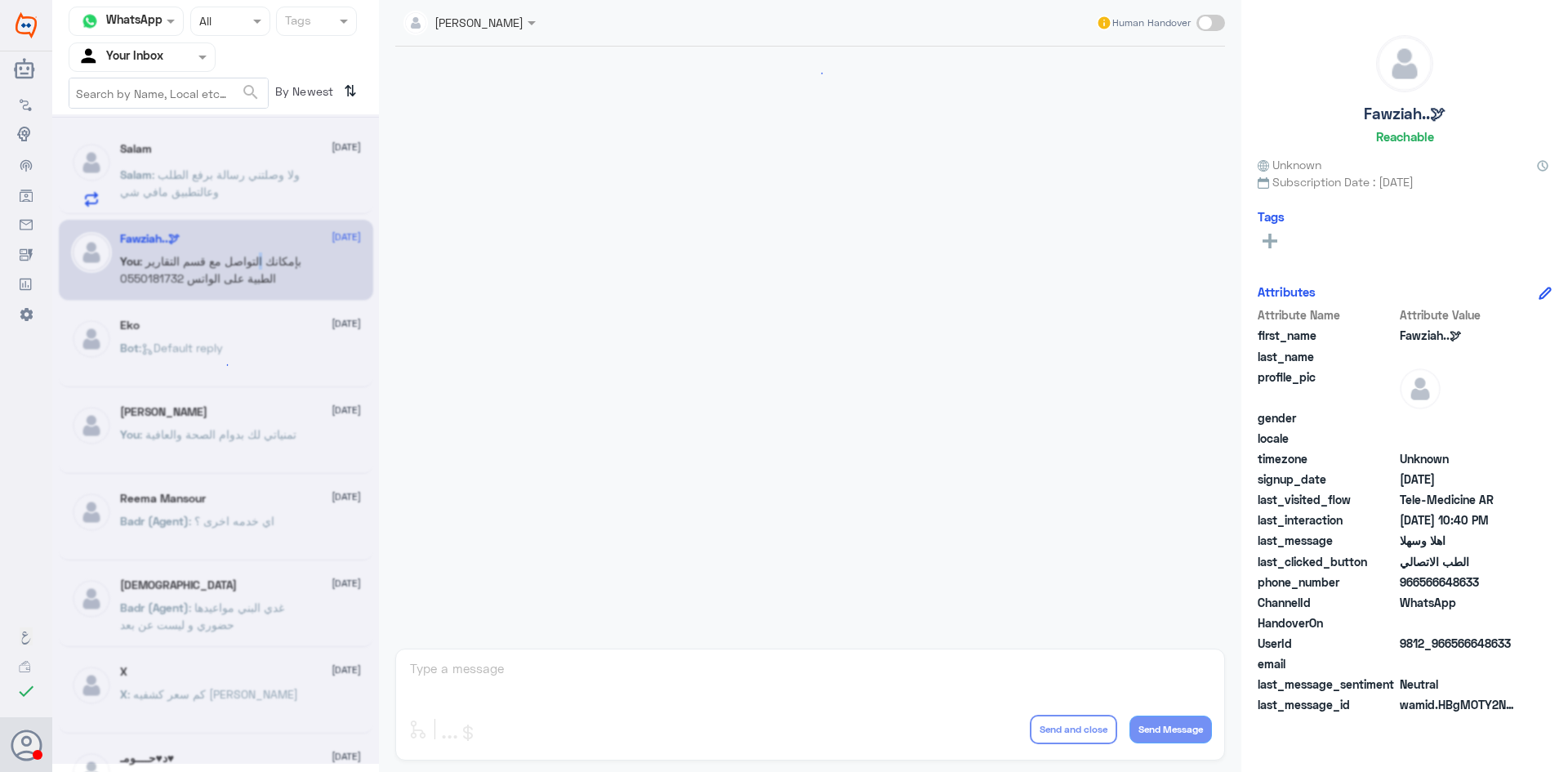
scroll to position [814, 0]
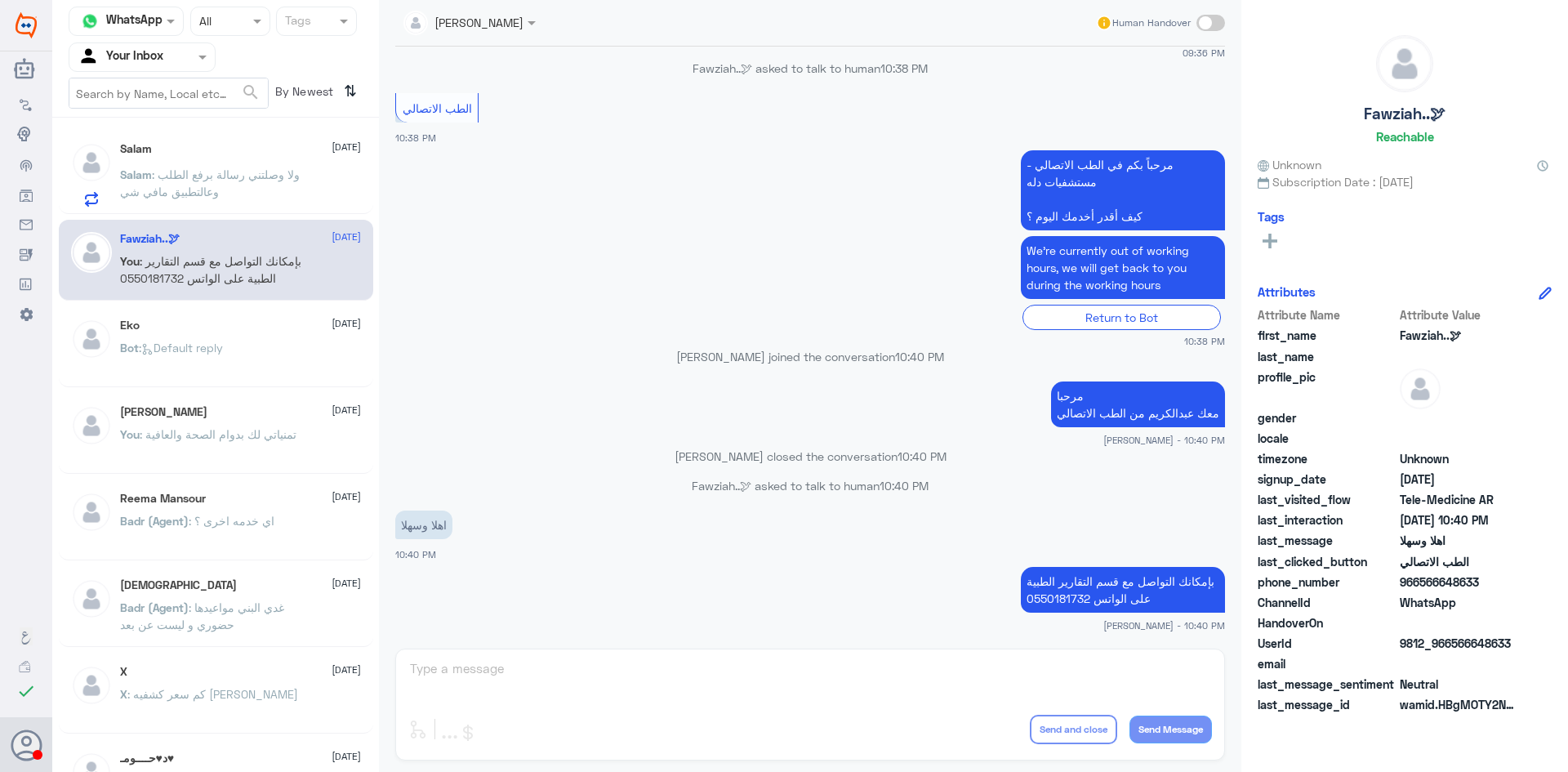
click at [286, 186] on p "Salam : ولا وصلتني رسالة برفع الطلب وعالتطبيق مافي شي" at bounding box center [212, 186] width 184 height 41
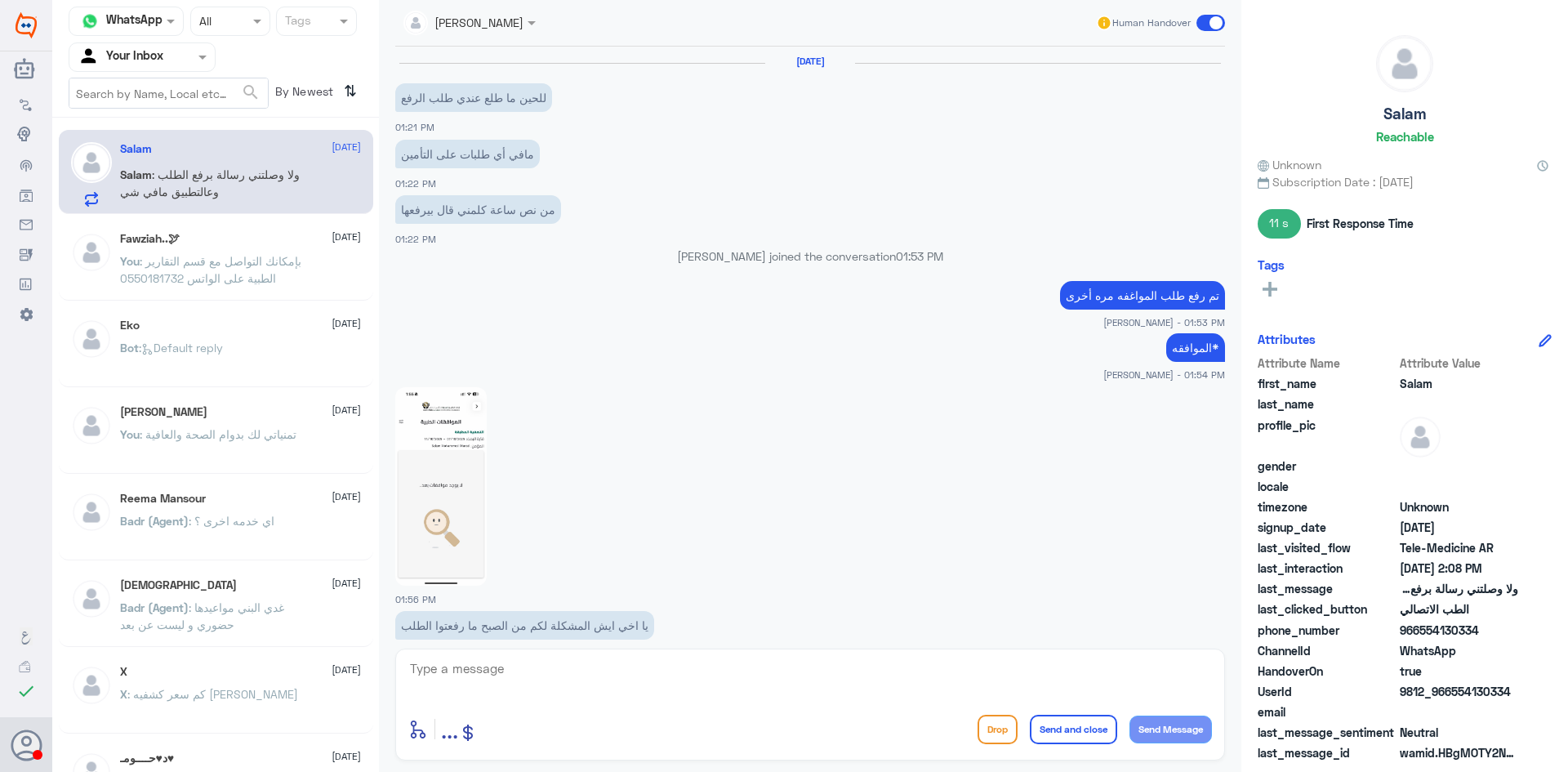
scroll to position [717, 0]
